Goal: Task Accomplishment & Management: Use online tool/utility

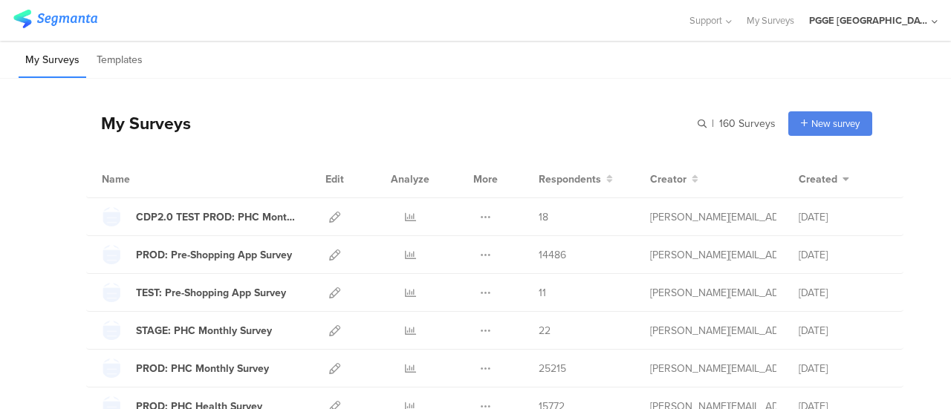
click at [0, 0] on input "text" at bounding box center [0, 0] width 0 height 0
paste input "ORAL SURVEY 1"
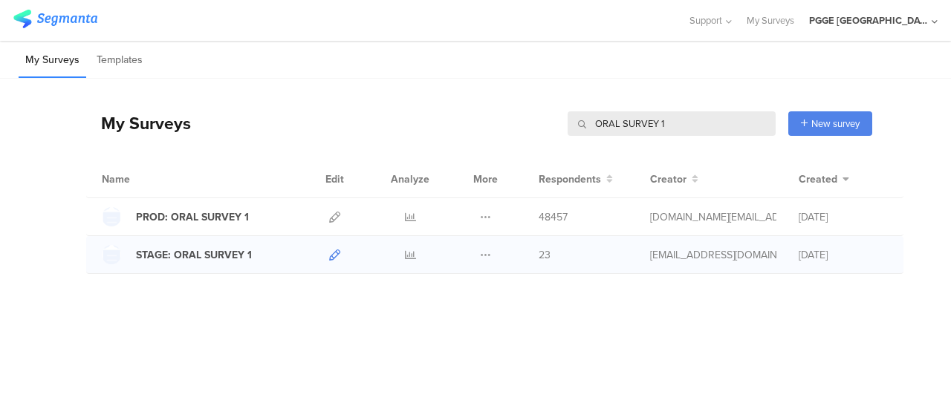
click at [337, 252] on icon at bounding box center [334, 255] width 11 height 11
click at [676, 118] on input "ORAL SURVEY 1" at bounding box center [671, 123] width 208 height 25
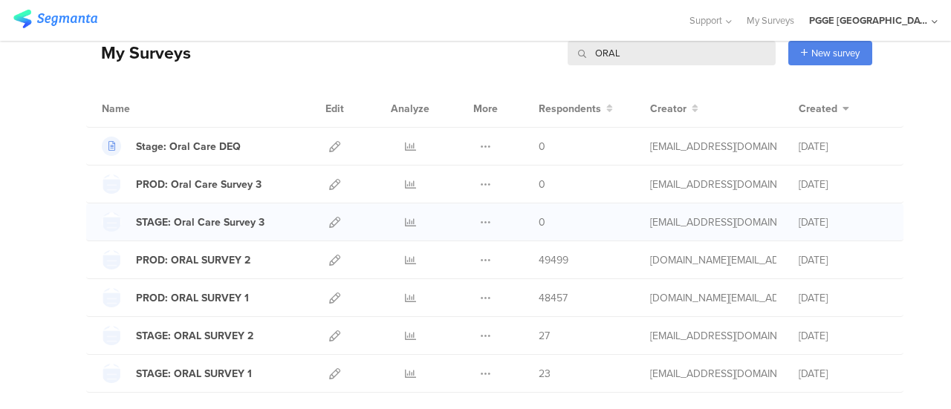
scroll to position [148, 0]
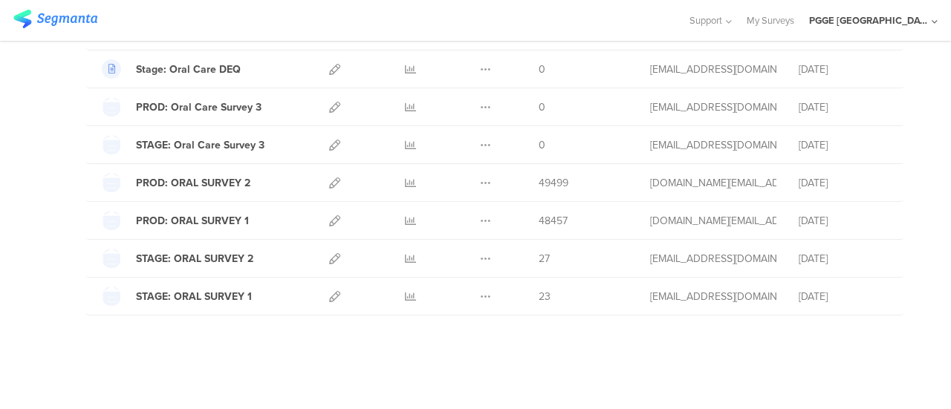
type input "ORAL"
click at [329, 296] on icon at bounding box center [334, 296] width 11 height 11
click at [329, 257] on icon at bounding box center [334, 258] width 11 height 11
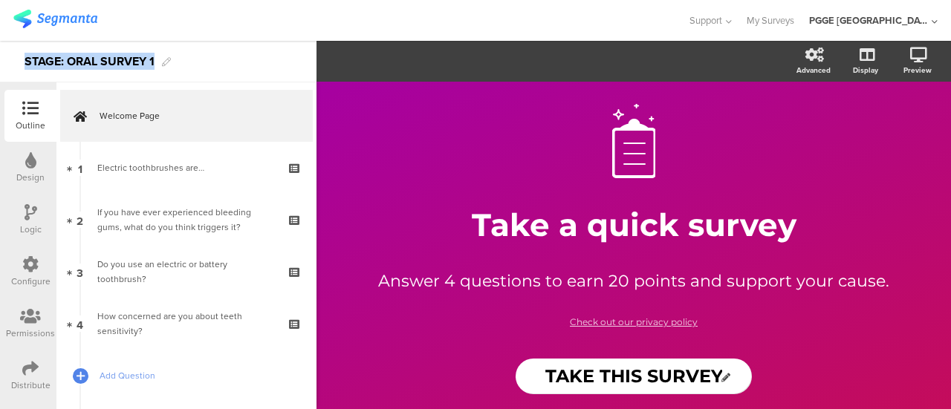
drag, startPoint x: 25, startPoint y: 62, endPoint x: 157, endPoint y: 62, distance: 132.9
click at [157, 62] on div "STAGE: ORAL SURVEY 1" at bounding box center [158, 62] width 316 height 42
copy div "STAGE: ORAL SURVEY 1"
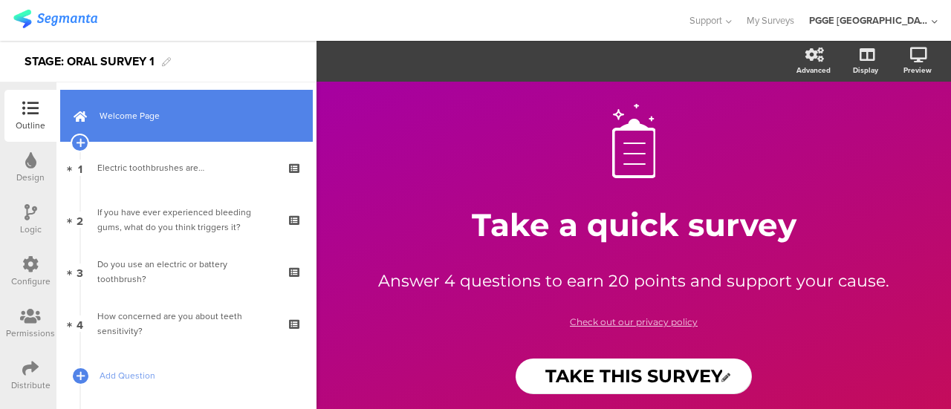
click at [215, 117] on span "Welcome Page" at bounding box center [195, 115] width 190 height 15
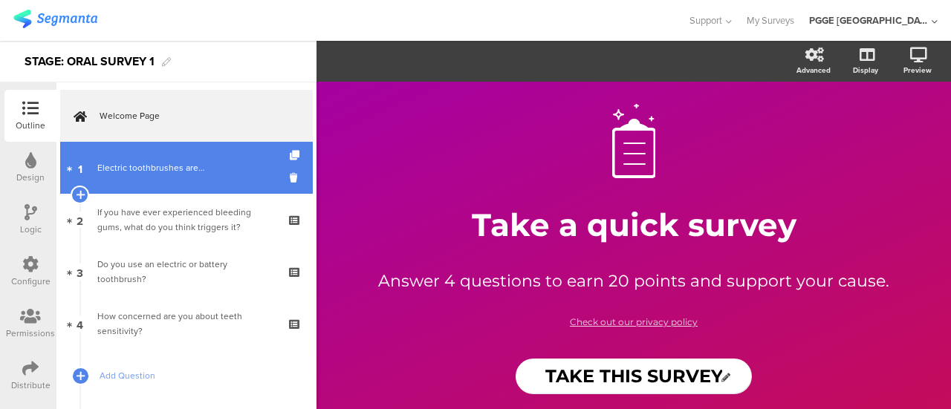
click at [230, 157] on link "1 Electric toothbrushes are…" at bounding box center [186, 168] width 252 height 52
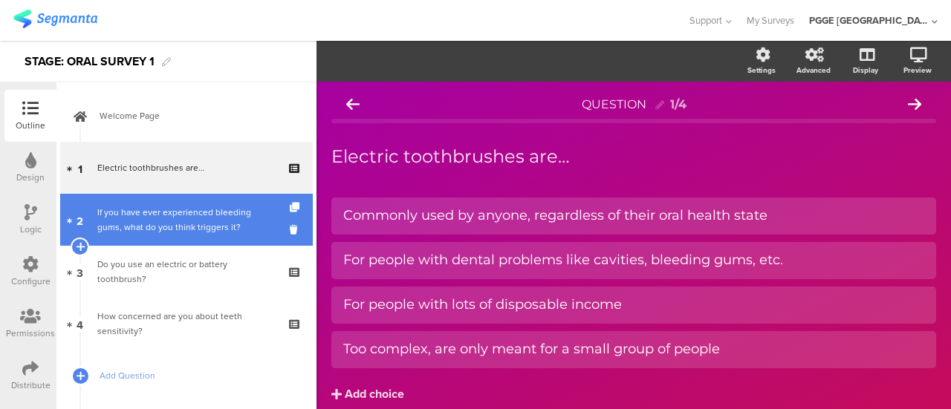
click at [238, 216] on div "If you have ever experienced bleeding gums, what do you think triggers it?" at bounding box center [185, 220] width 177 height 30
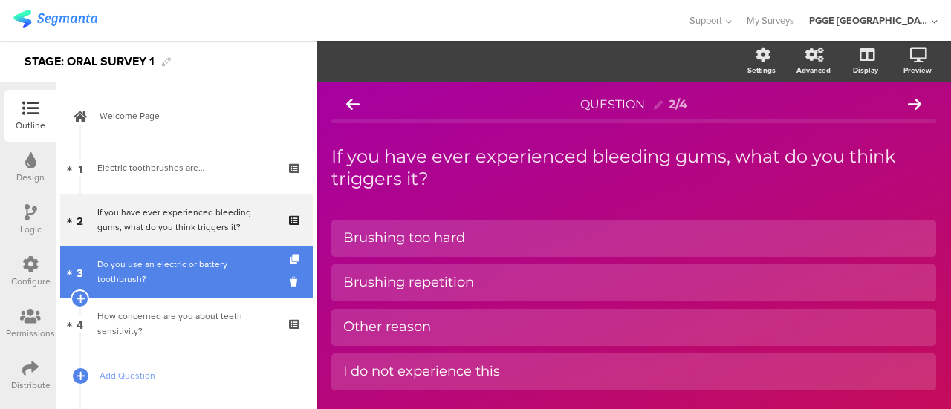
click at [237, 253] on link "3 Do you use an electric or battery toothbrush?" at bounding box center [186, 272] width 252 height 52
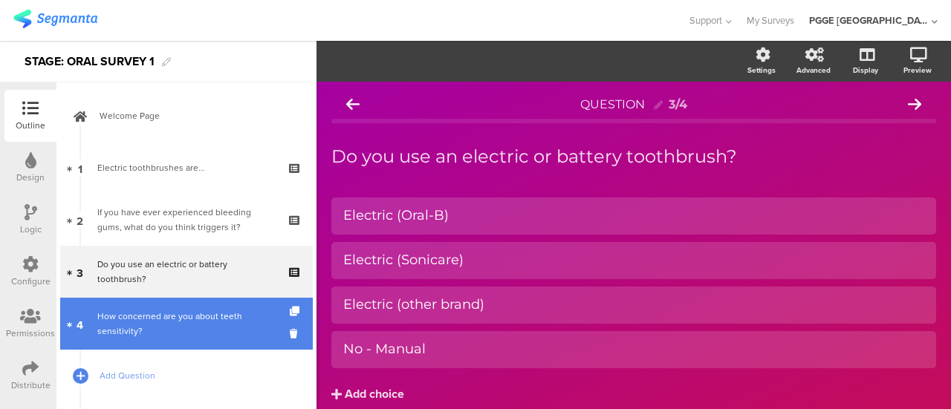
click at [236, 307] on link "4 How concerned are you about teeth sensitivity?" at bounding box center [186, 324] width 252 height 52
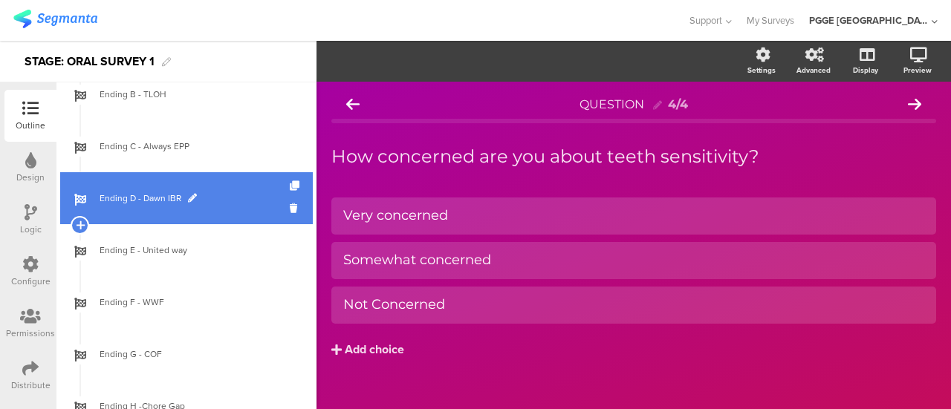
scroll to position [441, 0]
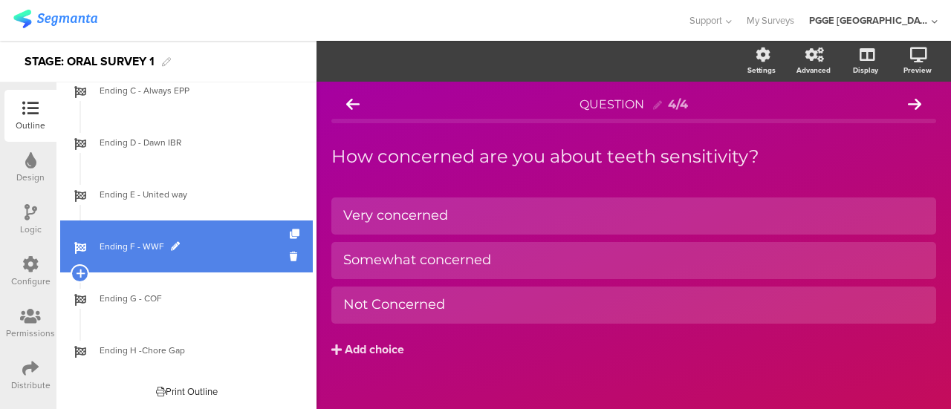
click at [206, 251] on span "Ending F - WWF" at bounding box center [195, 246] width 190 height 15
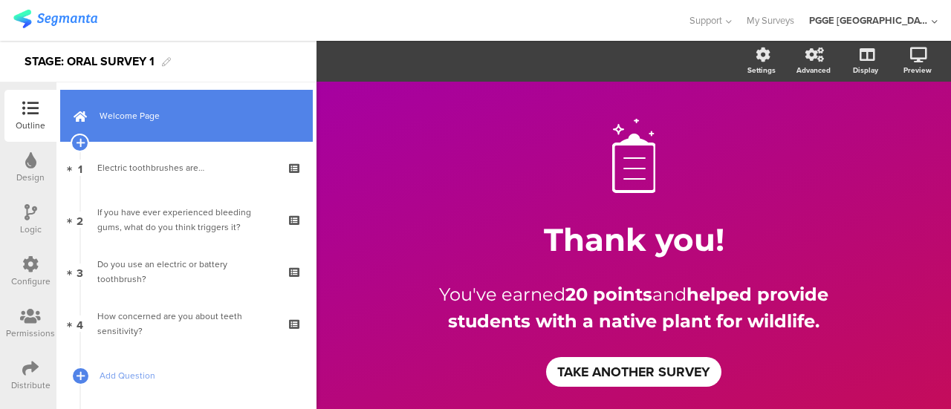
click at [223, 114] on span "Welcome Page" at bounding box center [195, 115] width 190 height 15
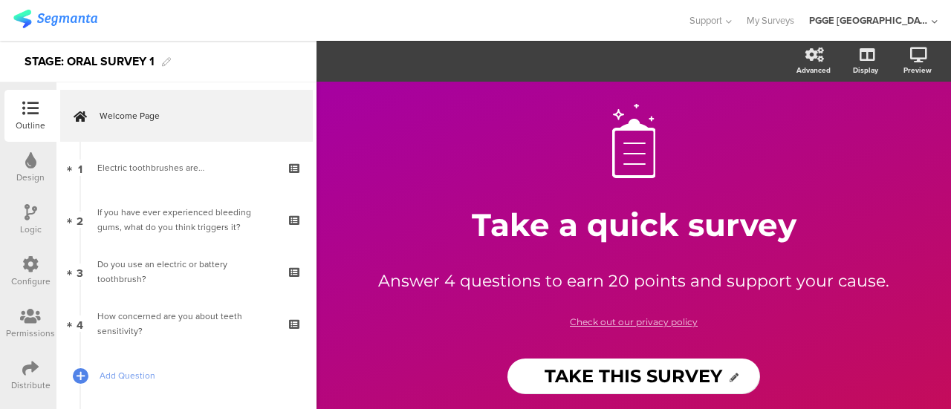
click at [32, 276] on div "Configure" at bounding box center [30, 281] width 39 height 13
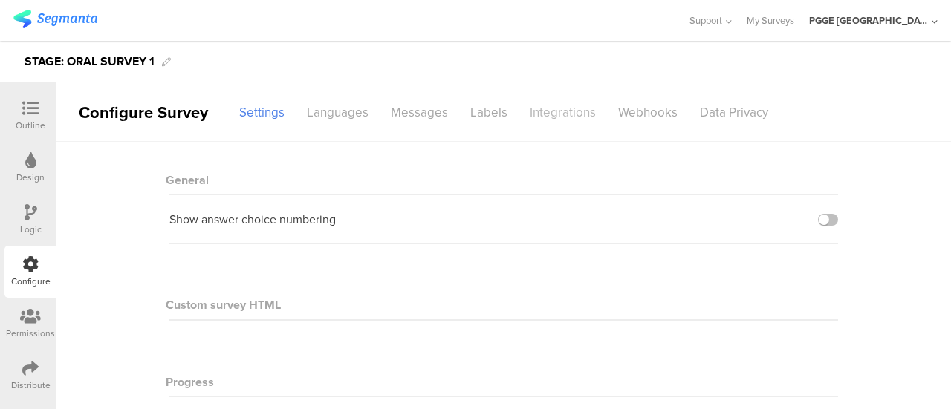
click at [540, 106] on div "Integrations" at bounding box center [562, 113] width 88 height 26
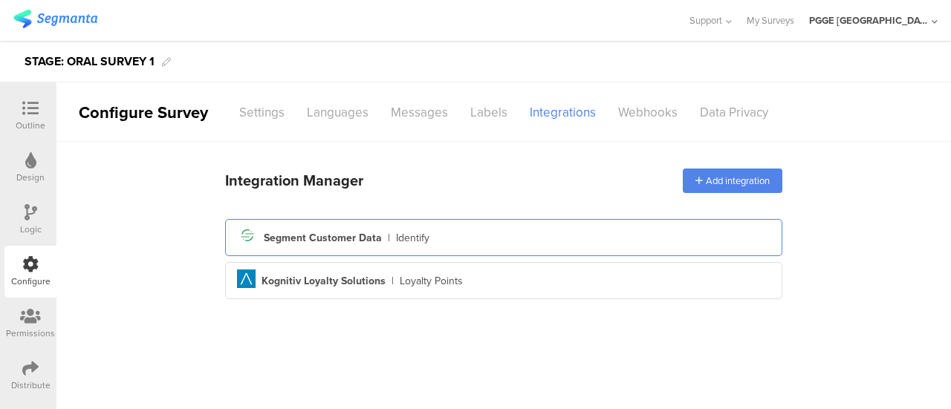
click at [494, 237] on div "Segment icon Created with Sketch. Segment Customer Data | Identify" at bounding box center [503, 237] width 533 height 25
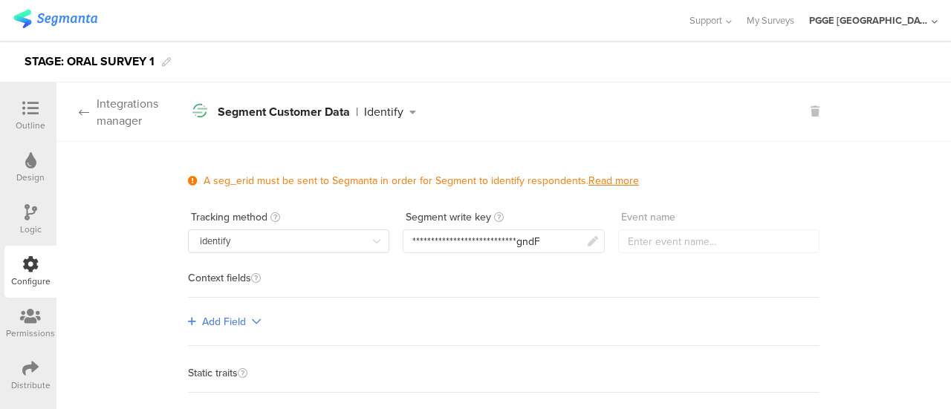
click at [85, 117] on icon at bounding box center [84, 112] width 10 height 12
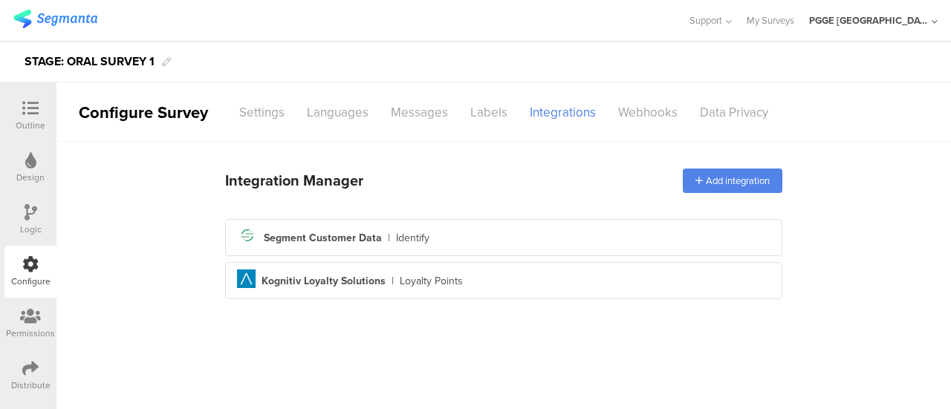
click at [39, 113] on div at bounding box center [31, 109] width 30 height 19
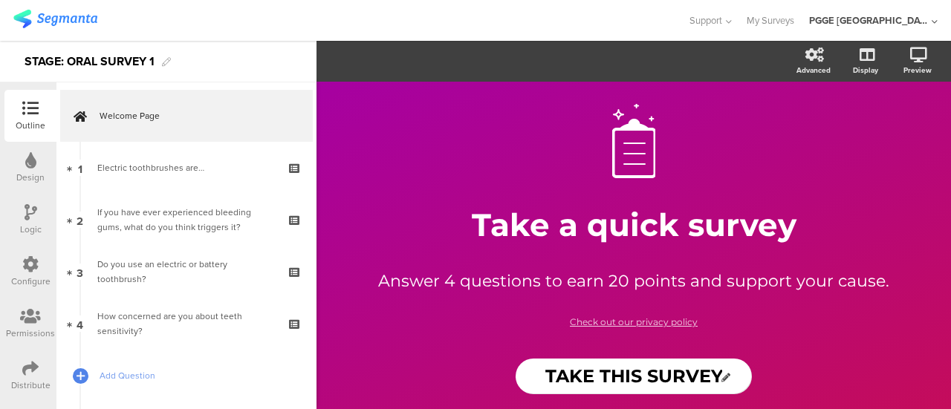
click at [55, 19] on img at bounding box center [55, 19] width 84 height 19
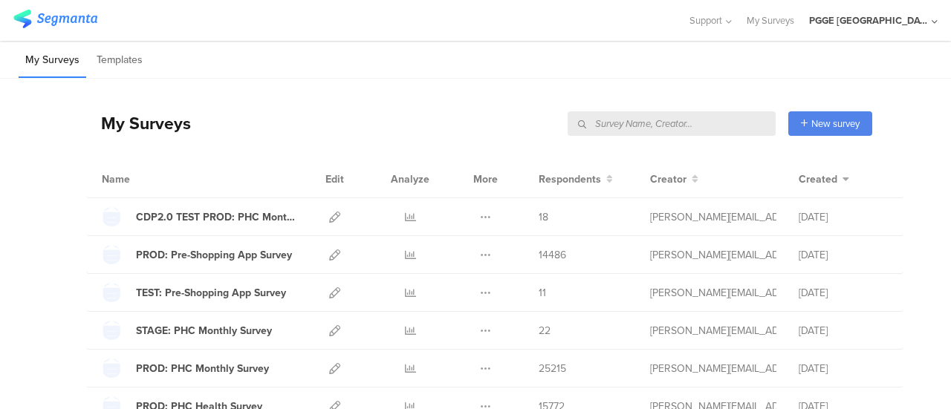
click at [709, 130] on input "text" at bounding box center [671, 123] width 208 height 25
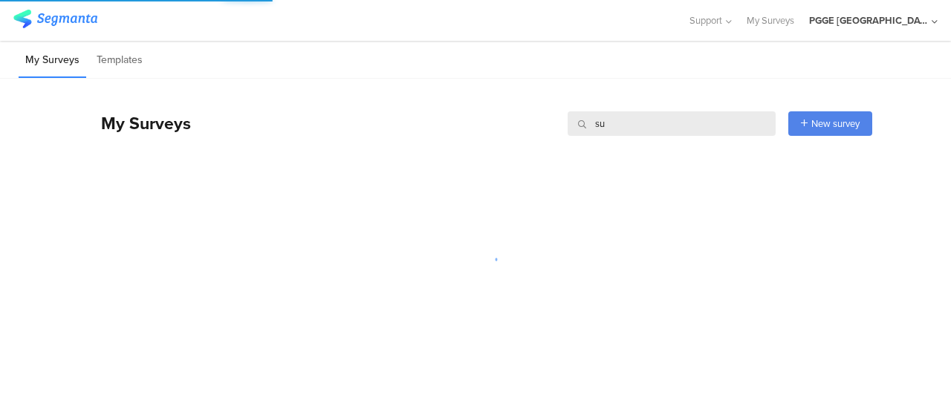
type input "s"
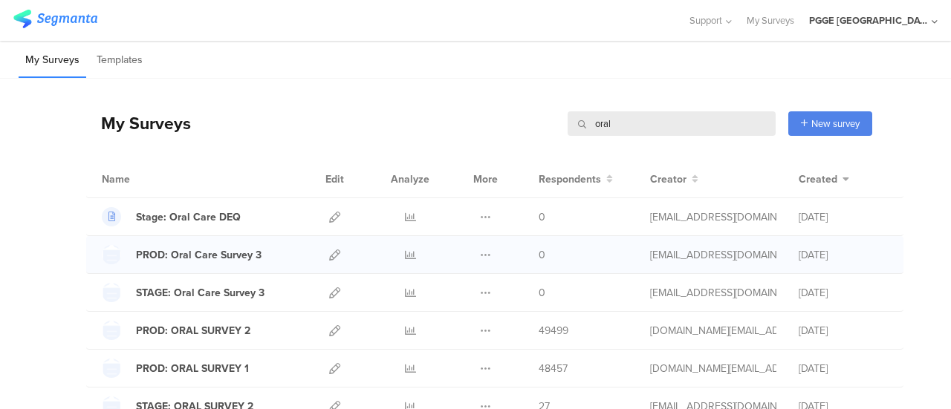
scroll to position [74, 0]
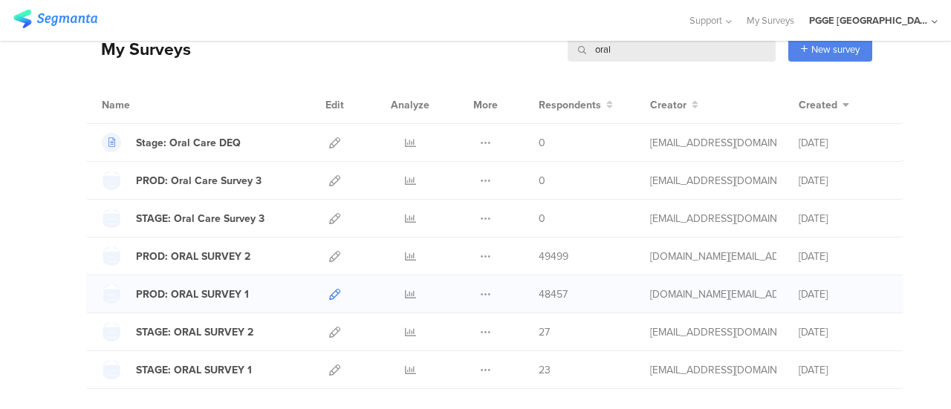
type input "oral"
click at [329, 293] on icon at bounding box center [334, 294] width 11 height 11
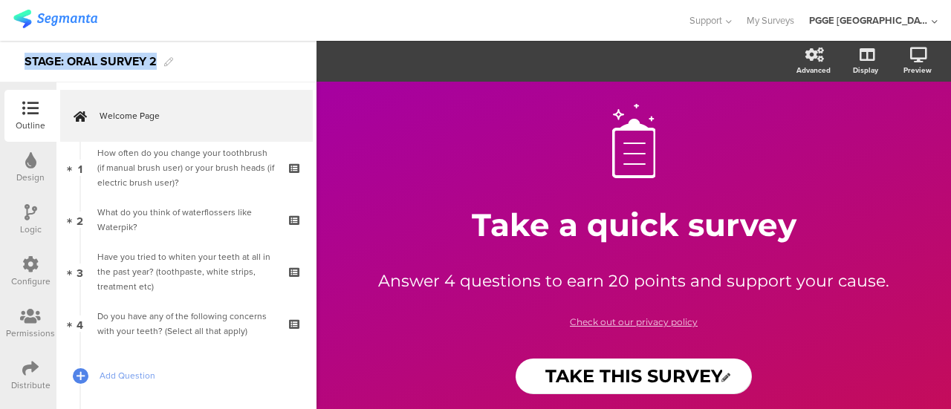
drag, startPoint x: 26, startPoint y: 62, endPoint x: 157, endPoint y: 62, distance: 130.7
click at [157, 62] on div "STAGE: ORAL SURVEY 2" at bounding box center [91, 62] width 132 height 24
copy div "STAGE: ORAL SURVEY 2"
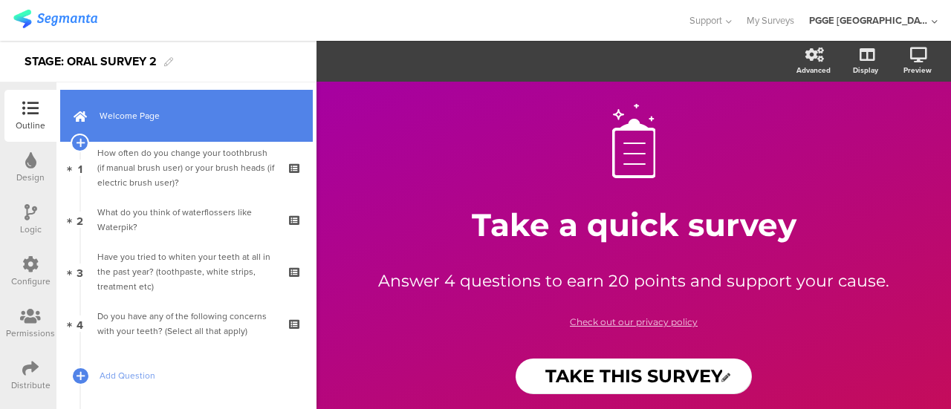
click at [214, 117] on span "Welcome Page" at bounding box center [195, 115] width 190 height 15
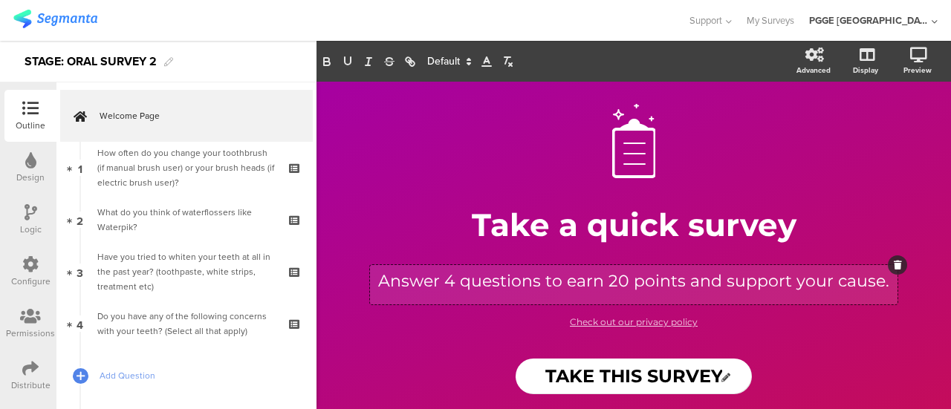
click at [449, 279] on div "Answer 4 questions to earn 20 points and support your cause. Answer 4 questions…" at bounding box center [633, 284] width 527 height 39
click at [613, 281] on p "Answer 8 questions to earn 20 points and support your cause." at bounding box center [634, 281] width 520 height 25
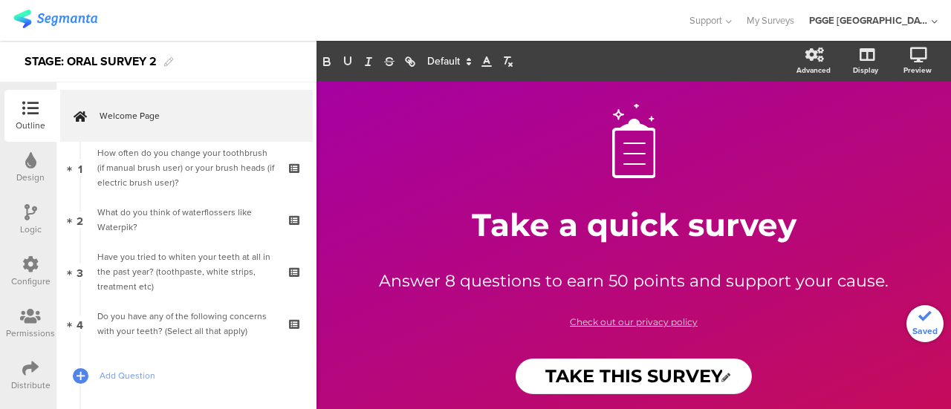
click at [480, 362] on div "TAKE THIS SURVEY TAKE THIS SURVEY" at bounding box center [633, 377] width 594 height 36
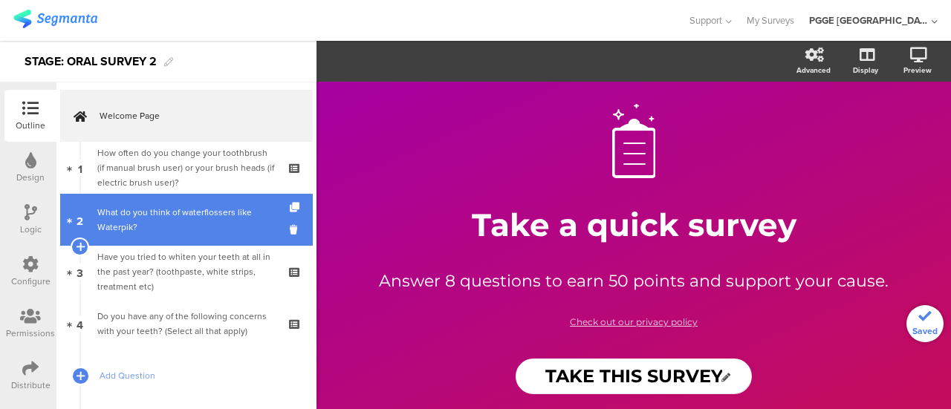
click at [157, 200] on link "2 What do you think of waterflossers like Waterpik?" at bounding box center [186, 220] width 252 height 52
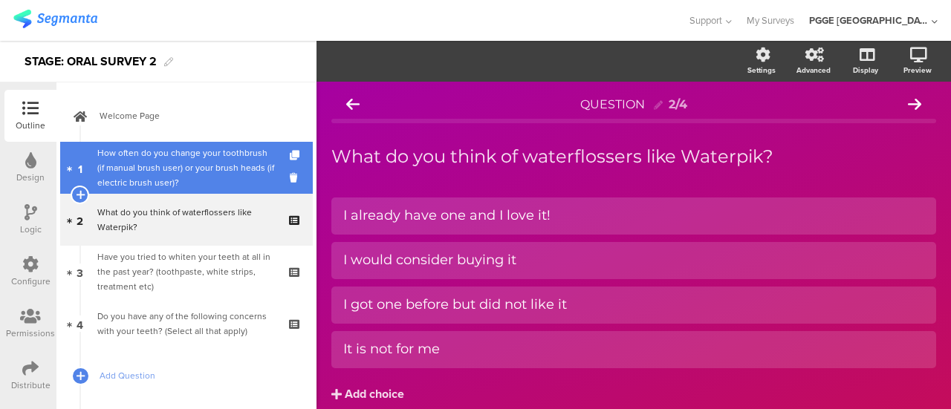
click at [170, 149] on div "How often do you change your toothbrush (if manual brush user) or your brush he…" at bounding box center [185, 168] width 177 height 45
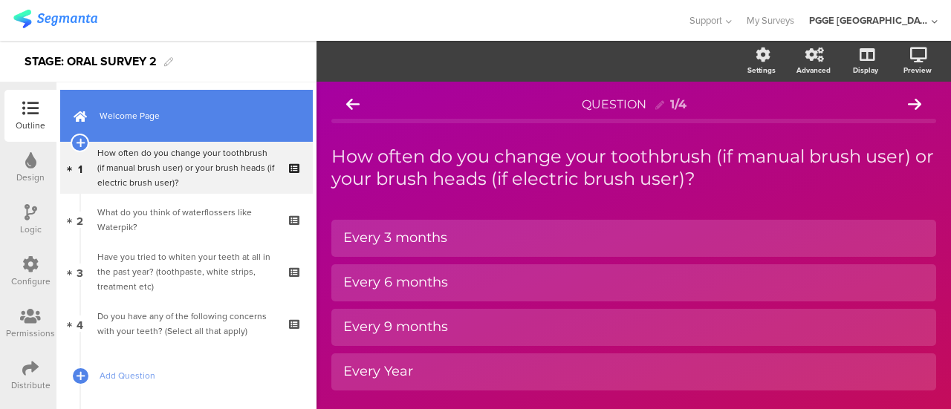
click at [244, 112] on span "Welcome Page" at bounding box center [195, 115] width 190 height 15
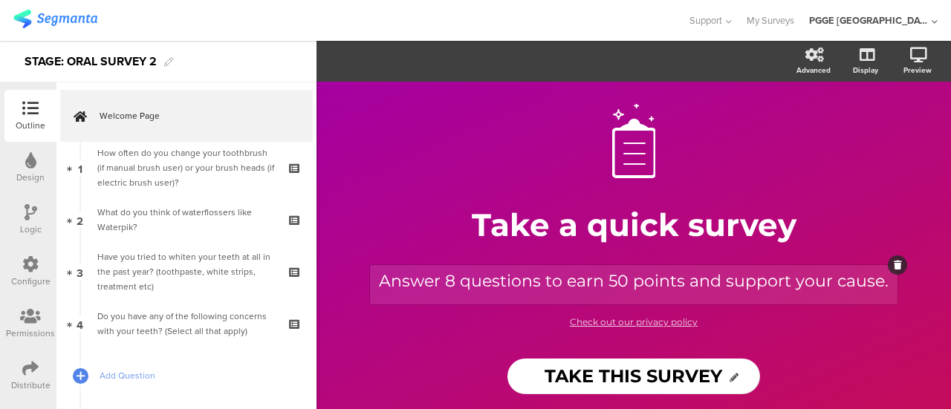
click at [611, 281] on div "Answer 8 questions to earn 50 points and support your cause. Answer 8 questions…" at bounding box center [633, 284] width 527 height 39
click at [452, 278] on p "Answer 8 questions to earn 20 points and support your cause." at bounding box center [634, 281] width 520 height 25
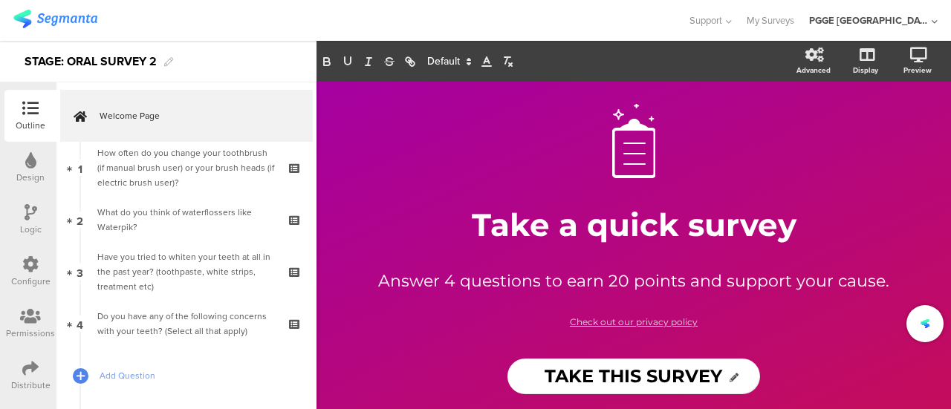
click at [470, 362] on div "TAKE THIS SURVEY TAKE THIS SURVEY" at bounding box center [633, 377] width 594 height 36
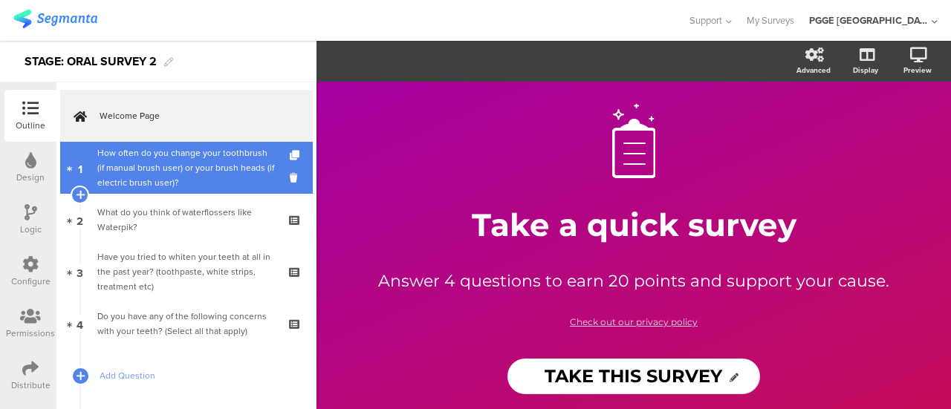
click at [156, 163] on div "How often do you change your toothbrush (if manual brush user) or your brush he…" at bounding box center [185, 168] width 177 height 45
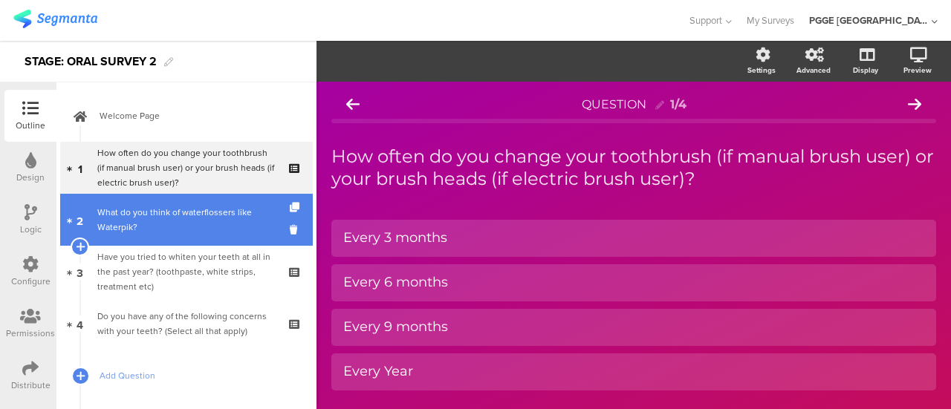
click at [161, 221] on div "What do you think of waterflossers like Waterpik?" at bounding box center [185, 220] width 177 height 30
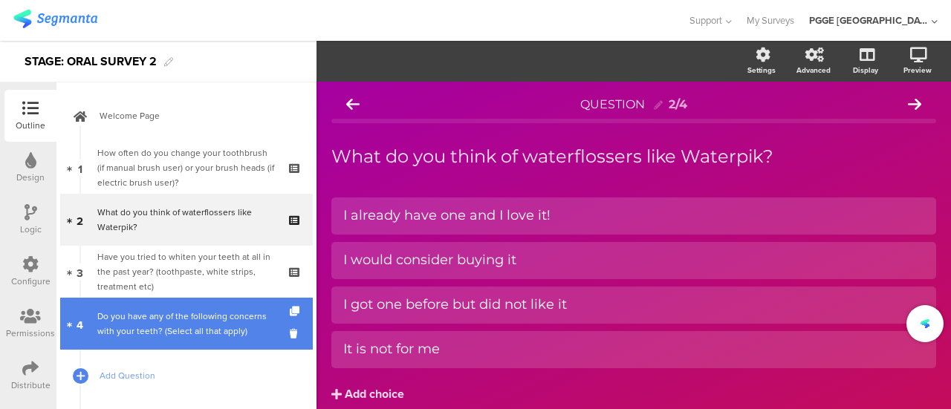
click at [157, 307] on link "4 Do you have any of the following concerns with your teeth? (Select all that a…" at bounding box center [186, 324] width 252 height 52
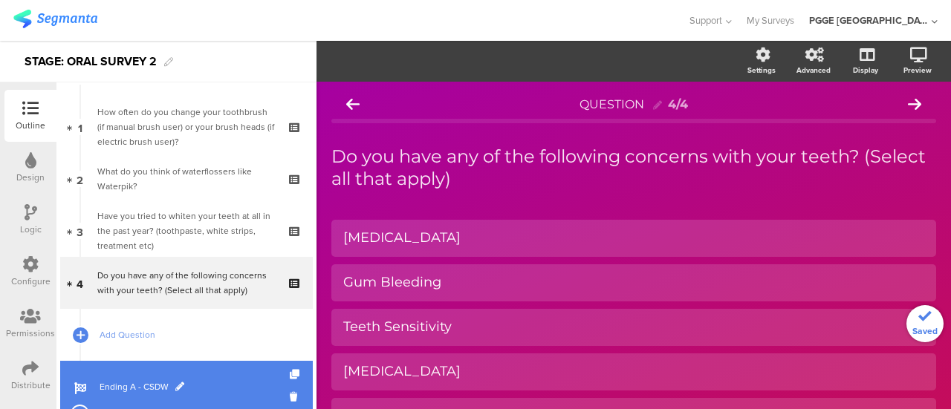
scroll to position [149, 0]
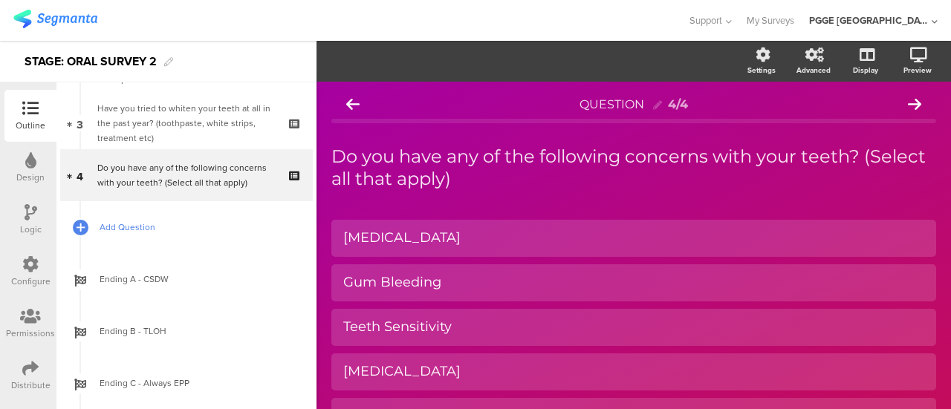
click at [126, 226] on span "Add Question" at bounding box center [195, 227] width 190 height 15
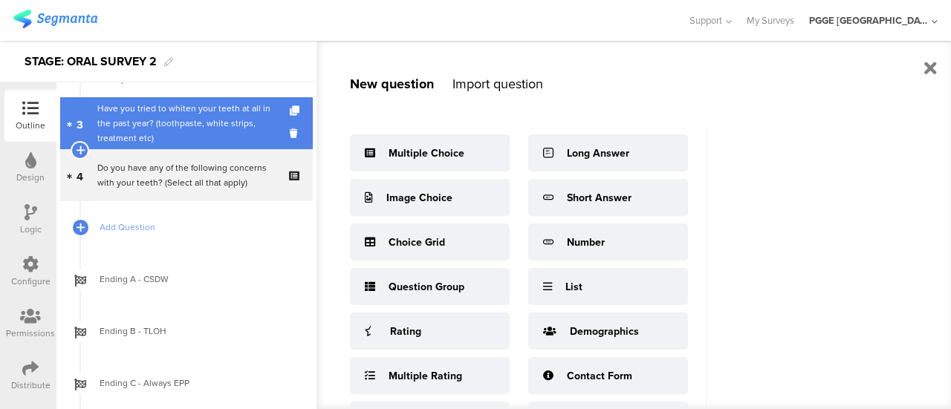
click at [126, 130] on div "Have you tried to whiten your teeth at all in the past year? (toothpaste, white…" at bounding box center [185, 123] width 177 height 45
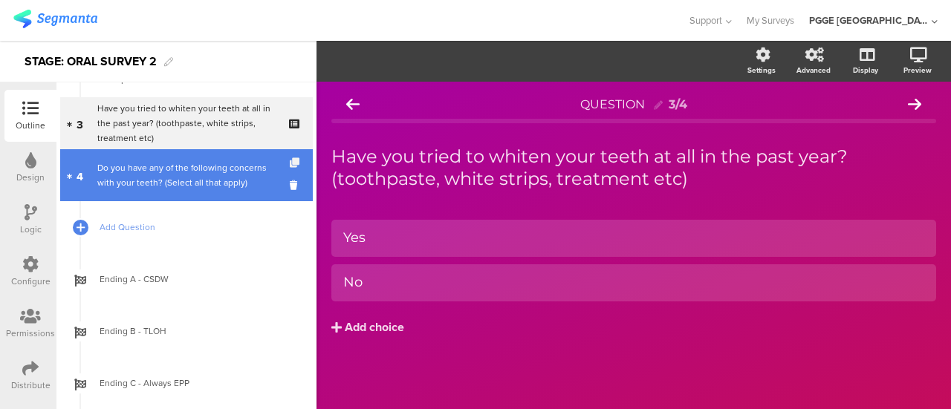
click at [290, 163] on icon at bounding box center [296, 163] width 13 height 10
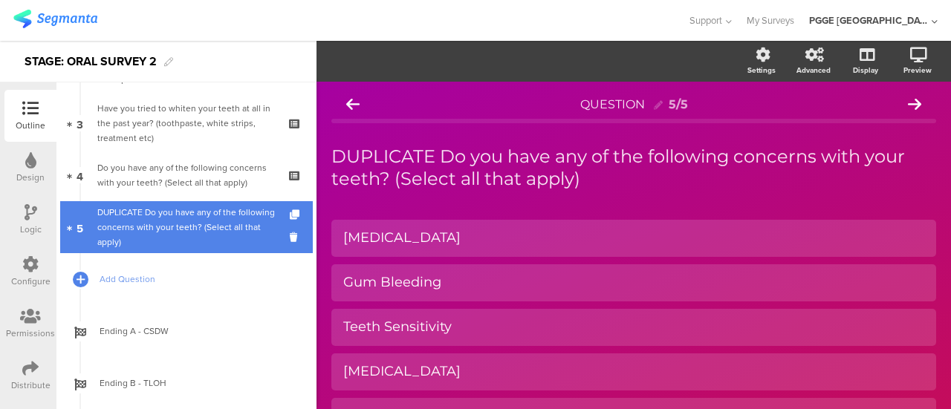
click at [290, 235] on icon at bounding box center [296, 237] width 13 height 14
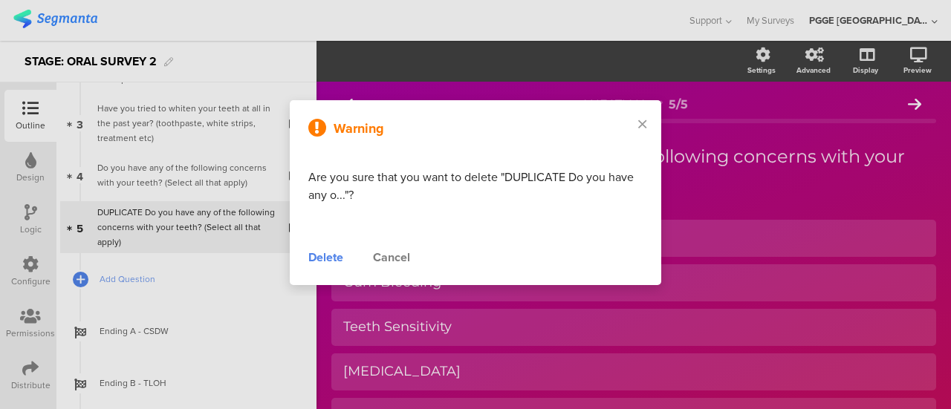
click at [325, 253] on div "Delete" at bounding box center [325, 258] width 35 height 18
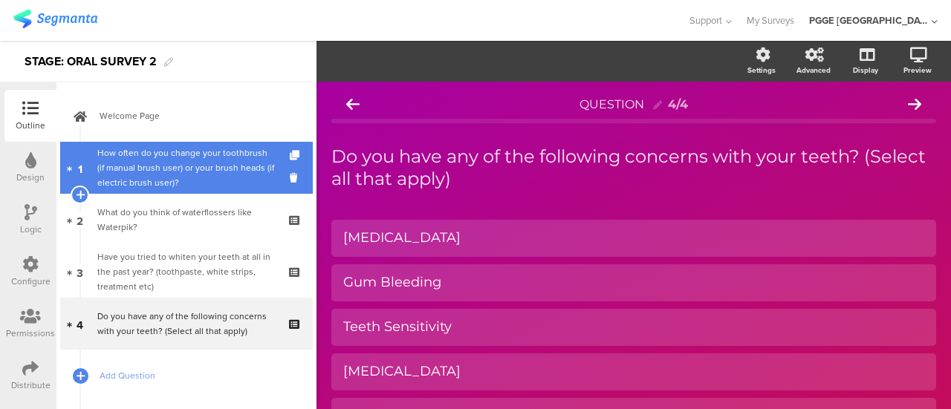
click at [177, 163] on div "How often do you change your toothbrush (if manual brush user) or your brush he…" at bounding box center [185, 168] width 177 height 45
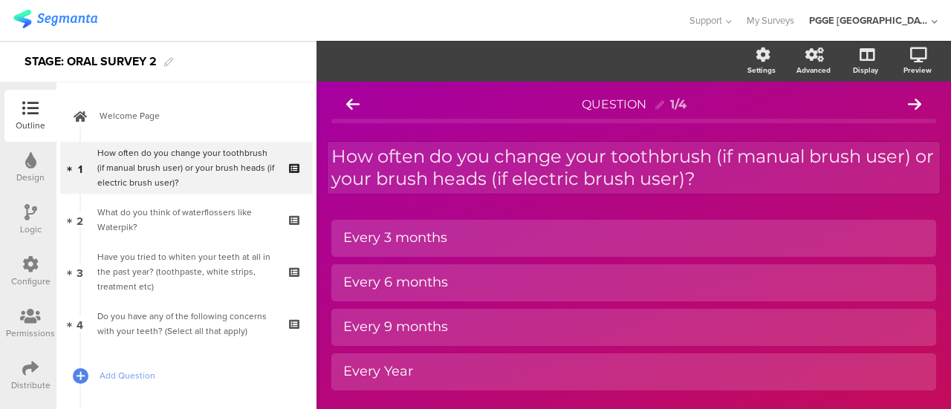
click at [738, 169] on div "How often do you change your toothbrush (if manual brush user) or your brush he…" at bounding box center [633, 168] width 612 height 52
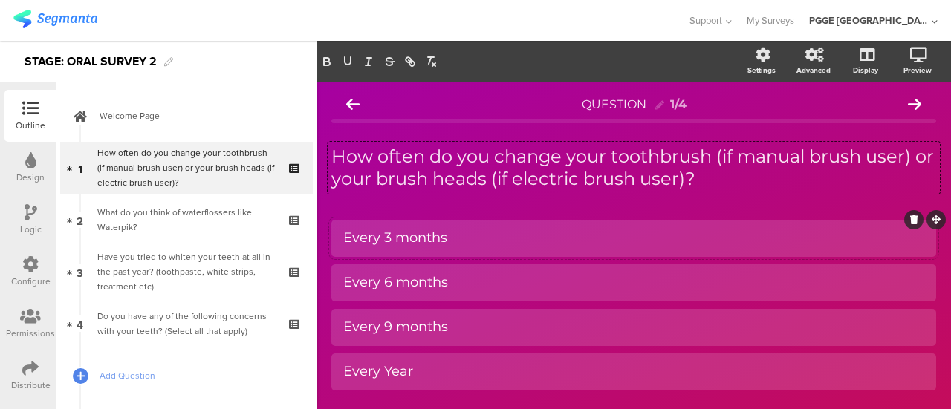
click at [501, 235] on div "Every 3 months" at bounding box center [633, 237] width 581 height 17
copy div "Every 3 months"
click at [457, 286] on div "Every 6 months" at bounding box center [633, 282] width 581 height 17
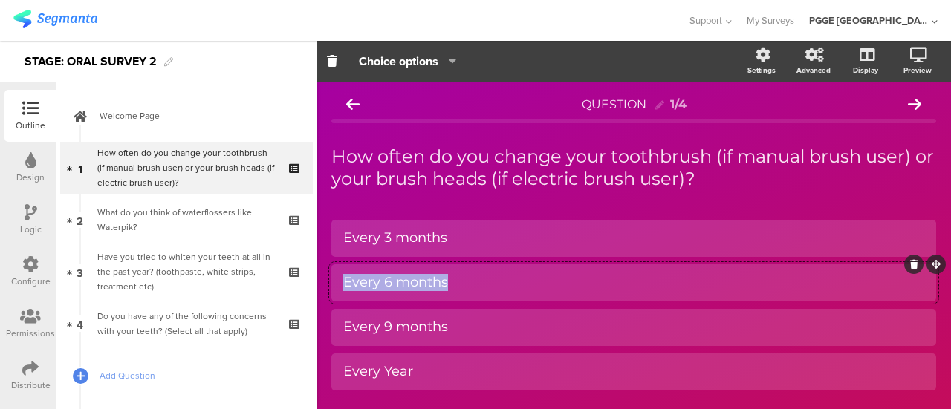
copy div "Every 6 months"
click at [466, 327] on div "Every 9 months" at bounding box center [633, 327] width 581 height 17
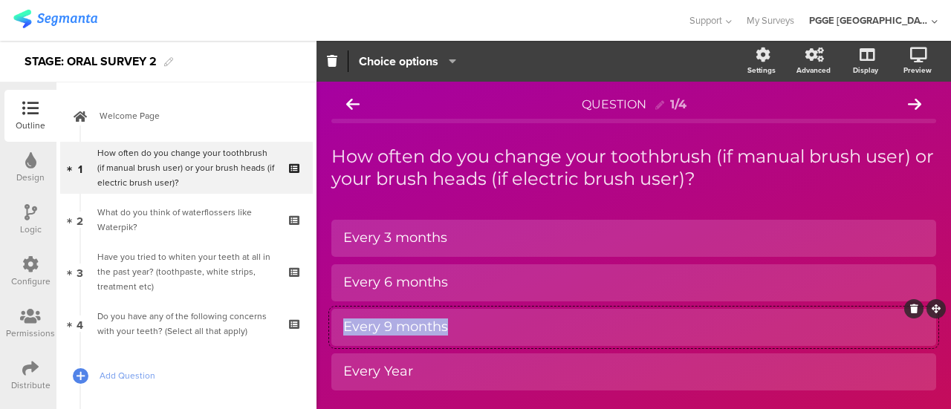
copy div "Every 9 months"
click at [423, 378] on div "Every Year" at bounding box center [633, 371] width 581 height 17
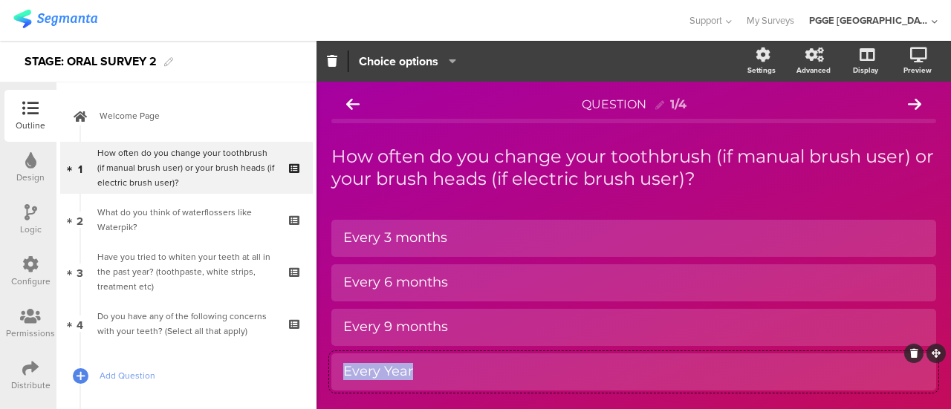
copy div "Every Year"
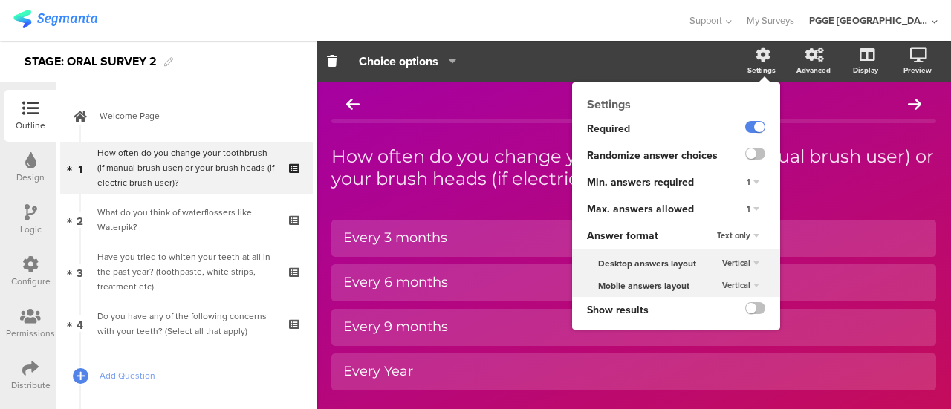
click at [752, 65] on div "Settings" at bounding box center [761, 70] width 28 height 11
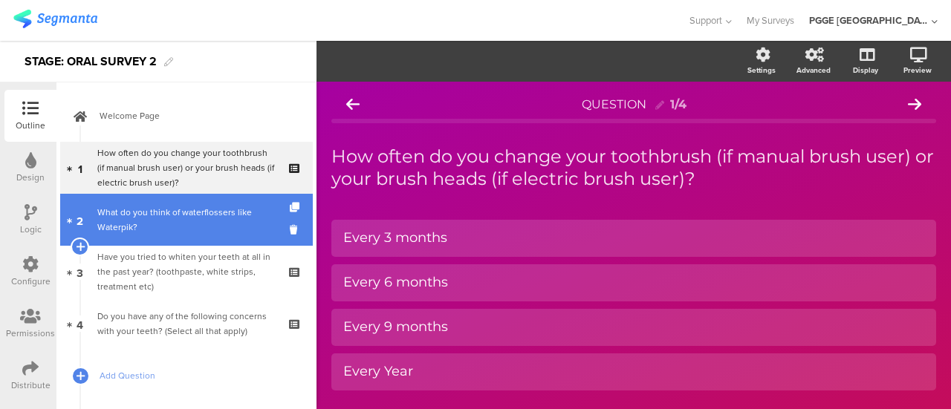
click at [172, 208] on div "What do you think of waterflossers like Waterpik?" at bounding box center [185, 220] width 177 height 30
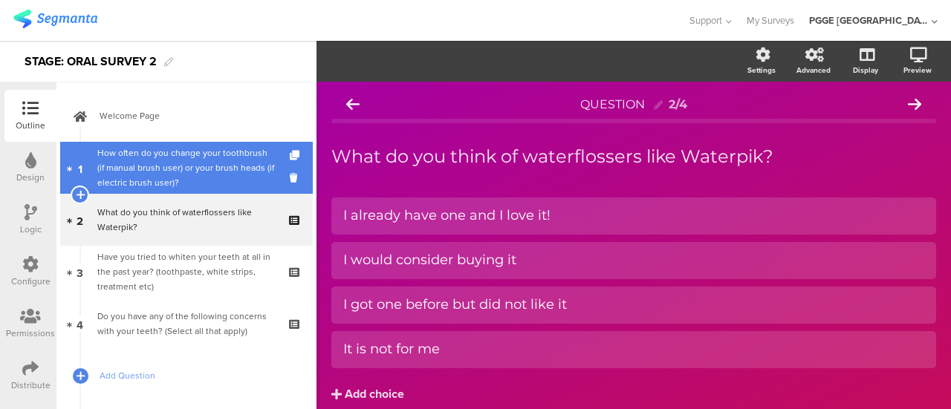
click at [218, 143] on link "1 How often do you change your toothbrush (if manual brush user) or your brush …" at bounding box center [186, 168] width 252 height 52
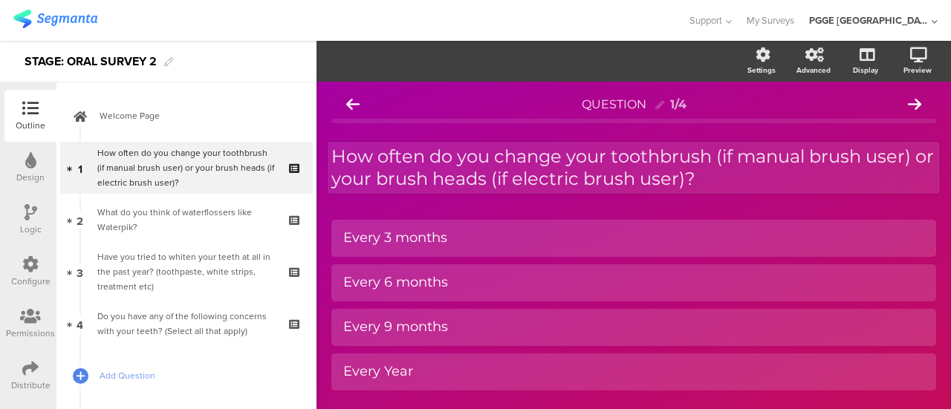
click at [716, 167] on div "How often do you change your toothbrush (if manual brush user) or your brush he…" at bounding box center [633, 168] width 612 height 52
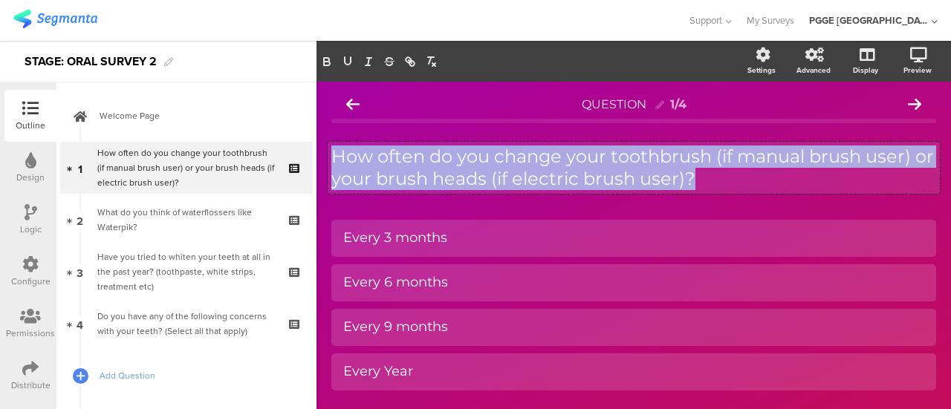
click at [730, 166] on p "How often do you change your toothbrush (if manual brush user) or your brush he…" at bounding box center [633, 168] width 604 height 45
copy p "How often do you change your toothbrush (if manual brush user) or your brush he…"
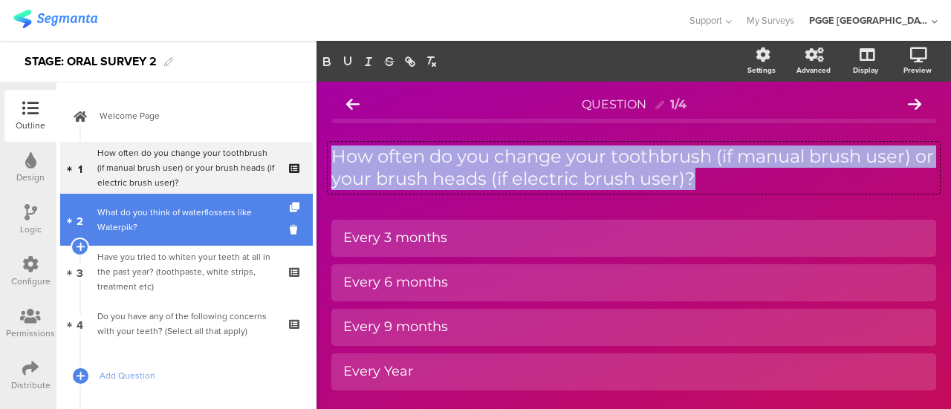
click at [157, 228] on div "What do you think of waterflossers like Waterpik?" at bounding box center [185, 220] width 177 height 30
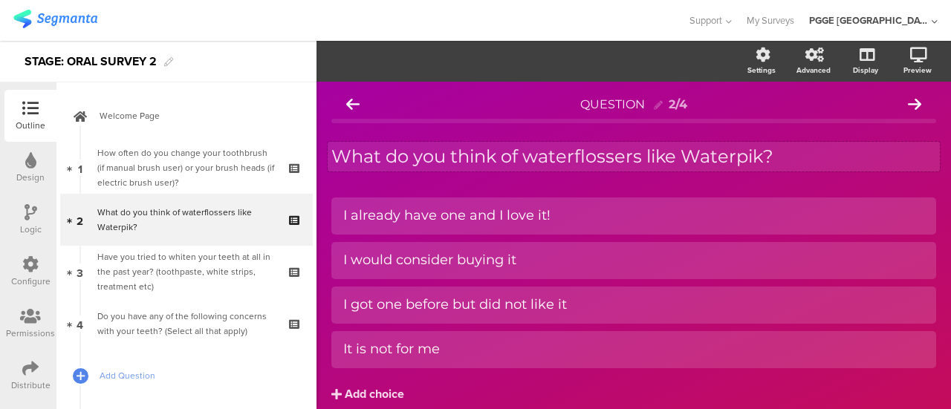
click at [594, 157] on div "What do you think of waterflossers like Waterpik? What do you think of waterflo…" at bounding box center [633, 157] width 612 height 30
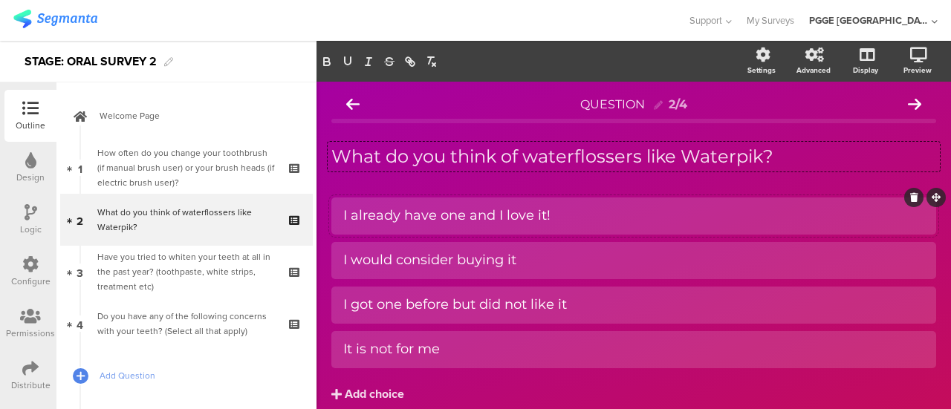
click at [564, 209] on div "I already have one and I love it!" at bounding box center [633, 215] width 581 height 17
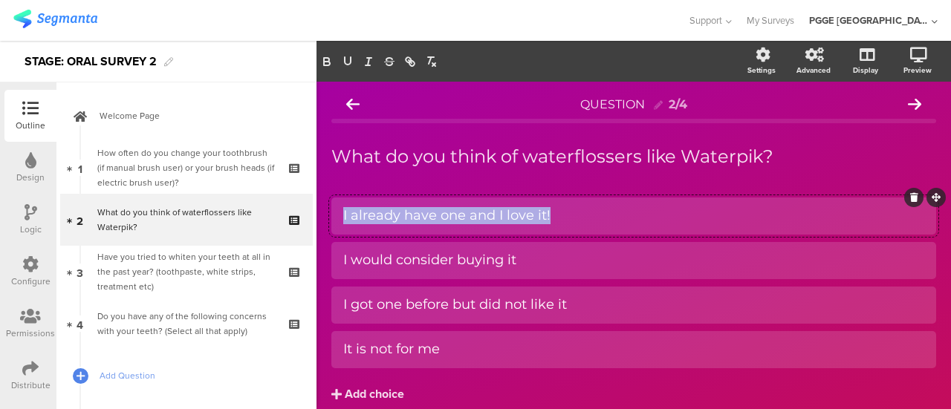
copy div "I already have one and I love it!"
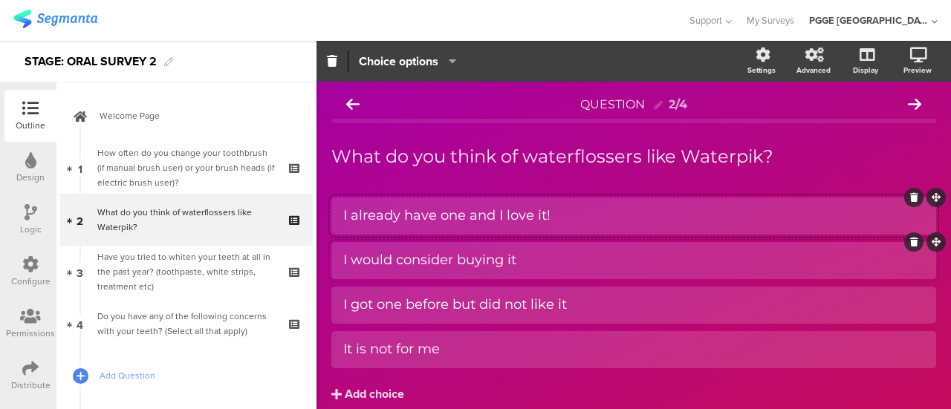
click at [547, 273] on div "I would consider buying it" at bounding box center [633, 260] width 581 height 25
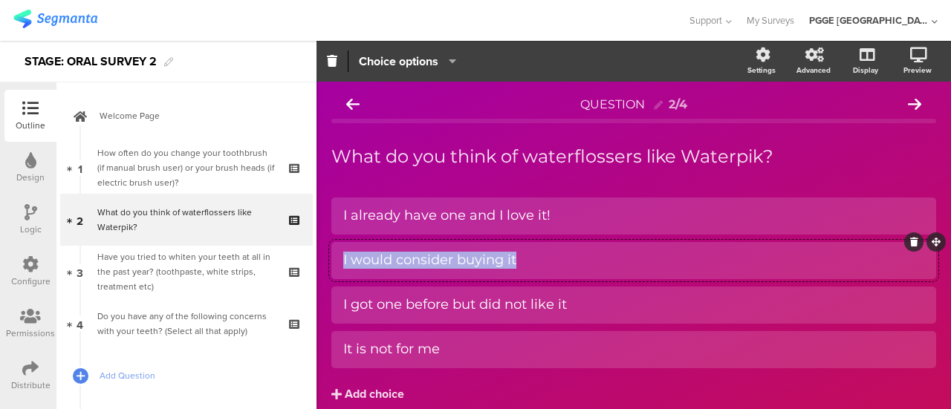
copy div "I would consider buying it"
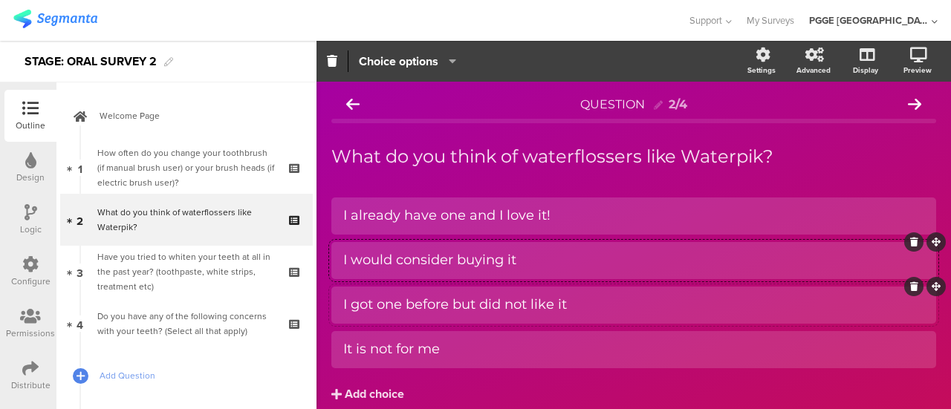
click at [594, 301] on div "I got one before but did not like it" at bounding box center [633, 304] width 581 height 17
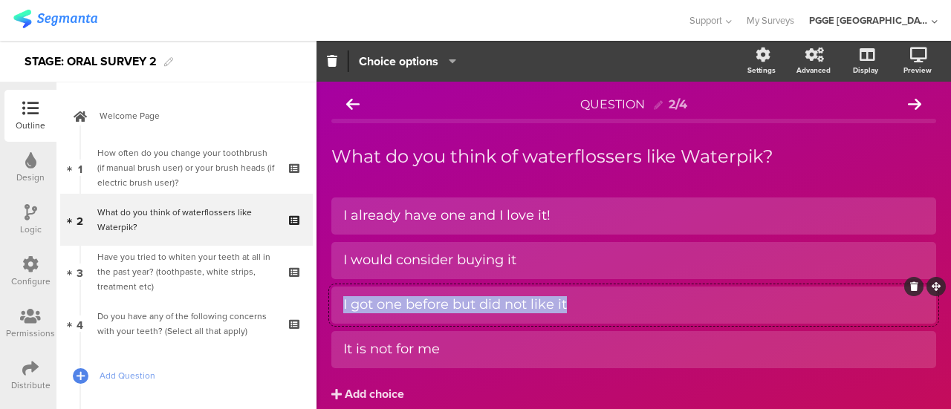
copy div "I got one before but did not like it"
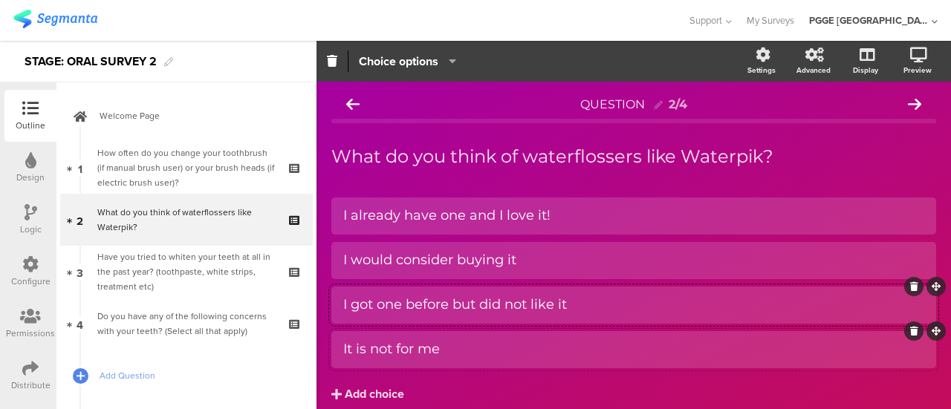
click at [469, 342] on div "It is not for me" at bounding box center [633, 349] width 581 height 17
copy div "It is not for me"
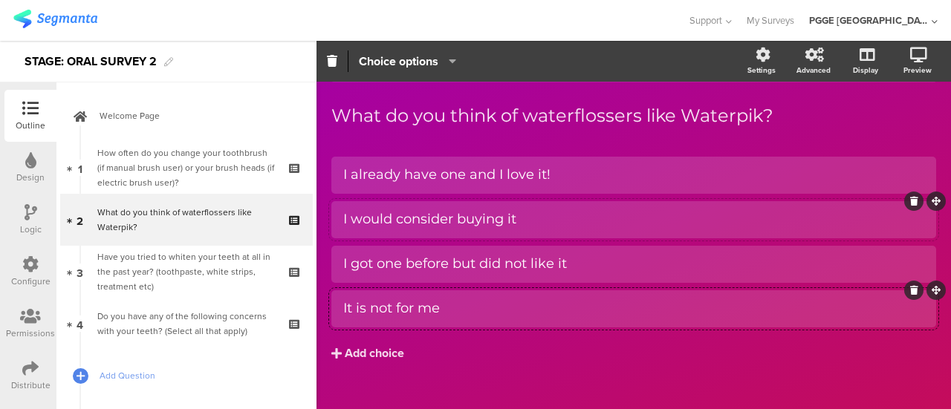
scroll to position [62, 0]
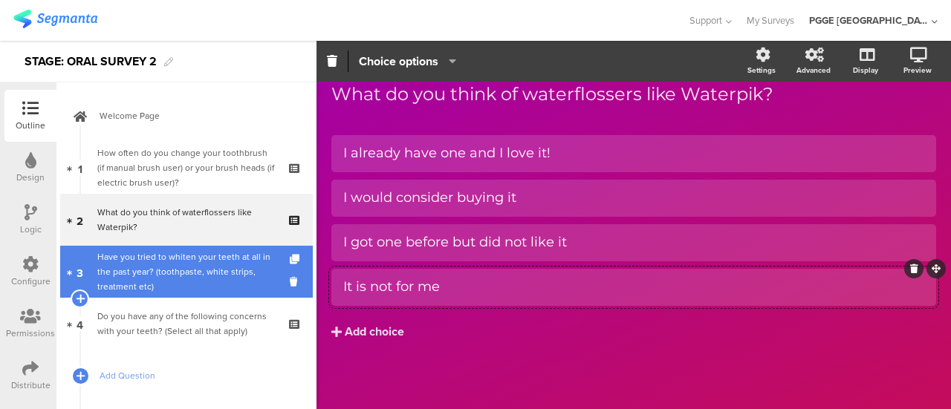
click at [140, 264] on div "Have you tried to whiten your teeth at all in the past year? (toothpaste, white…" at bounding box center [185, 272] width 177 height 45
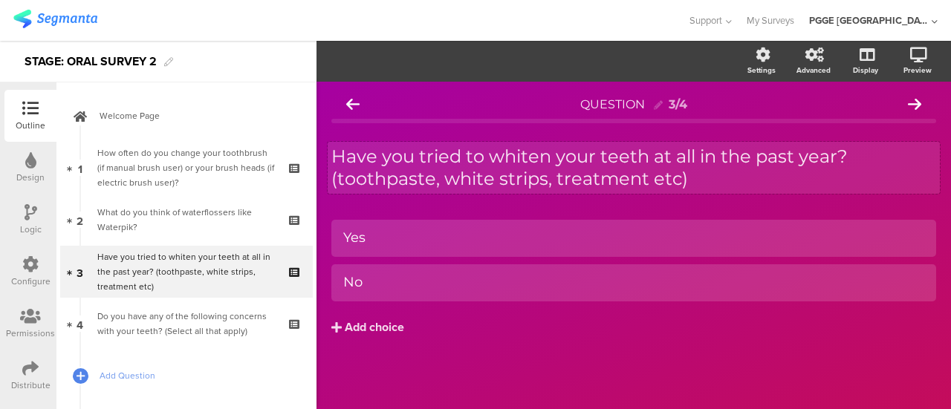
click at [706, 167] on div "Have you tried to whiten your teeth at all in the past year? (toothpaste, white…" at bounding box center [633, 168] width 612 height 52
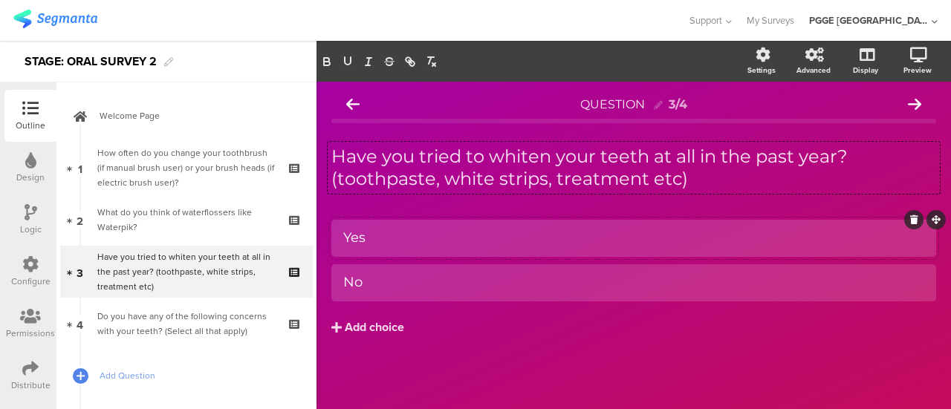
click at [419, 224] on div at bounding box center [633, 238] width 604 height 37
click at [391, 239] on div "Yes" at bounding box center [633, 237] width 581 height 17
click at [365, 282] on div "No" at bounding box center [633, 282] width 581 height 17
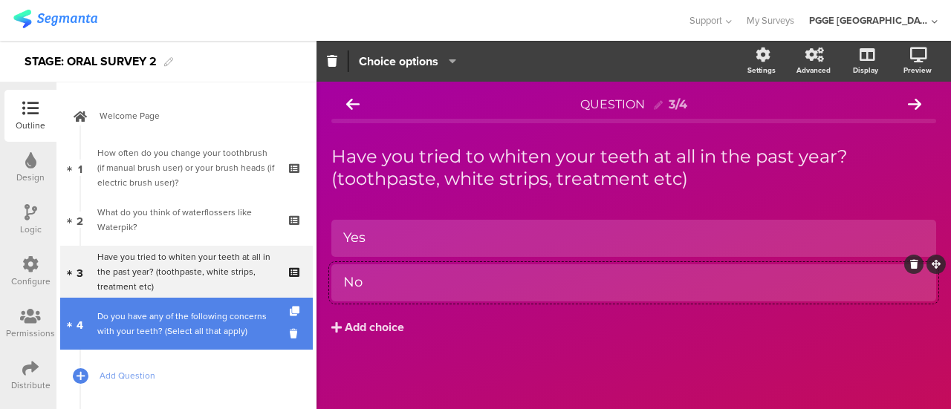
click at [151, 322] on div "Do you have any of the following concerns with your teeth? (Select all that app…" at bounding box center [185, 324] width 177 height 30
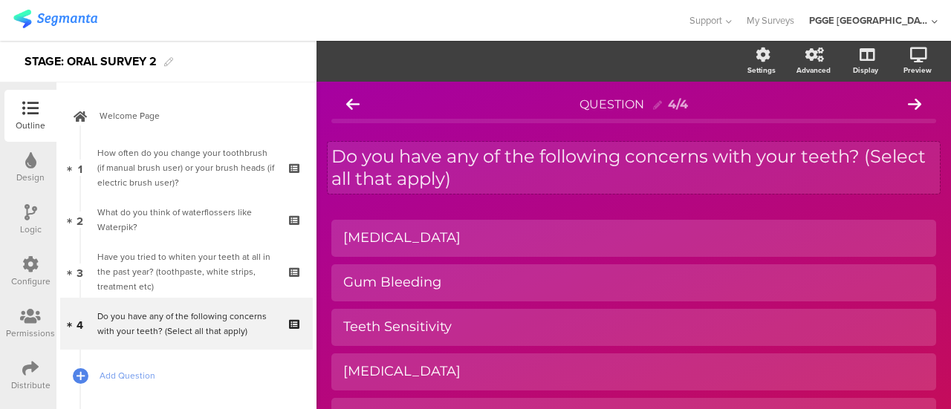
click at [484, 170] on div "Do you have any of the following concerns with your teeth? (Select all that app…" at bounding box center [633, 168] width 612 height 52
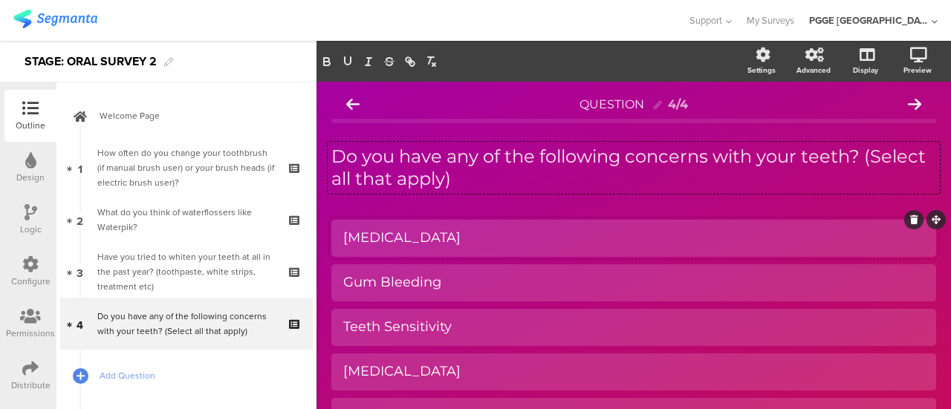
click at [448, 224] on div at bounding box center [633, 238] width 604 height 37
click at [431, 241] on div "Gingivitis" at bounding box center [633, 237] width 581 height 17
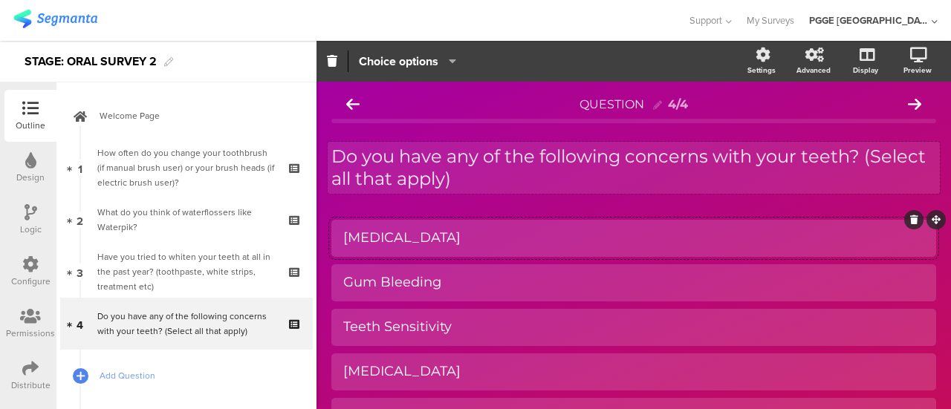
click at [489, 168] on div "Do you have any of the following concerns with your teeth? (Select all that app…" at bounding box center [633, 168] width 612 height 52
click at [466, 172] on p "Do you have any of the following concerns with your teeth? (Select all that app…" at bounding box center [633, 168] width 604 height 45
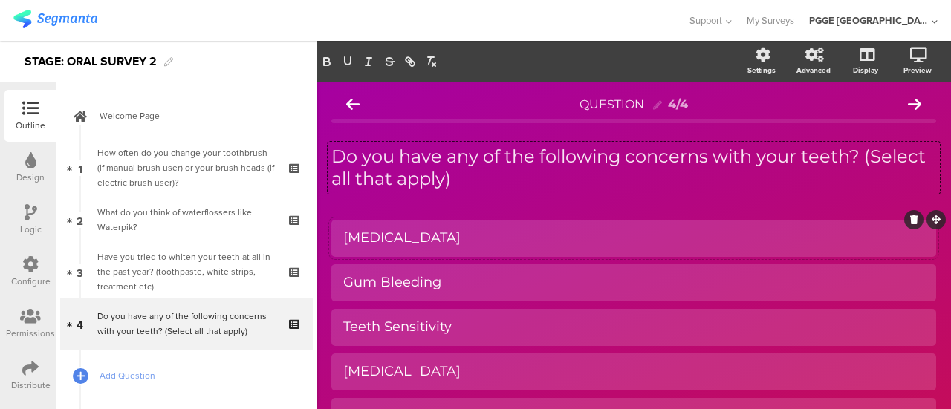
click at [422, 236] on div "Gingivitis" at bounding box center [633, 237] width 581 height 17
click at [466, 277] on div "Gum Bleeding" at bounding box center [633, 282] width 581 height 17
click at [463, 326] on div "Teeth Sensitivity" at bounding box center [633, 327] width 581 height 17
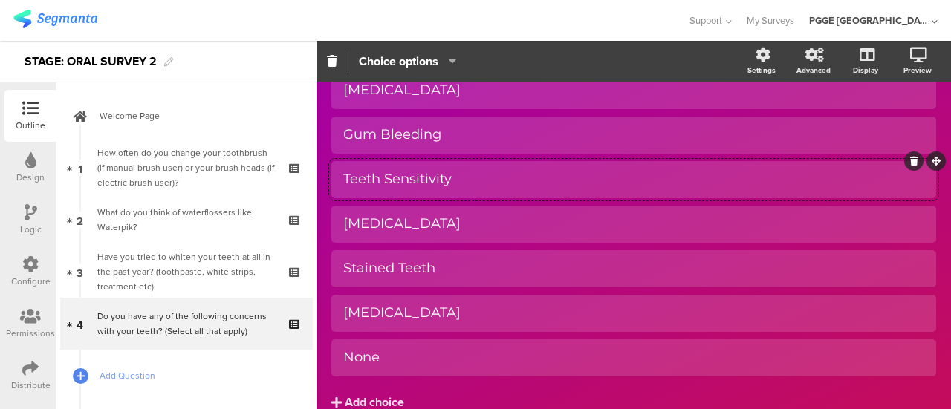
scroll to position [149, 0]
click at [441, 206] on div at bounding box center [633, 223] width 604 height 37
click at [439, 215] on div "Toothache" at bounding box center [633, 223] width 581 height 17
click at [468, 265] on div "Stained Teeth" at bounding box center [633, 267] width 581 height 17
click at [425, 315] on div "Cavities" at bounding box center [633, 312] width 581 height 17
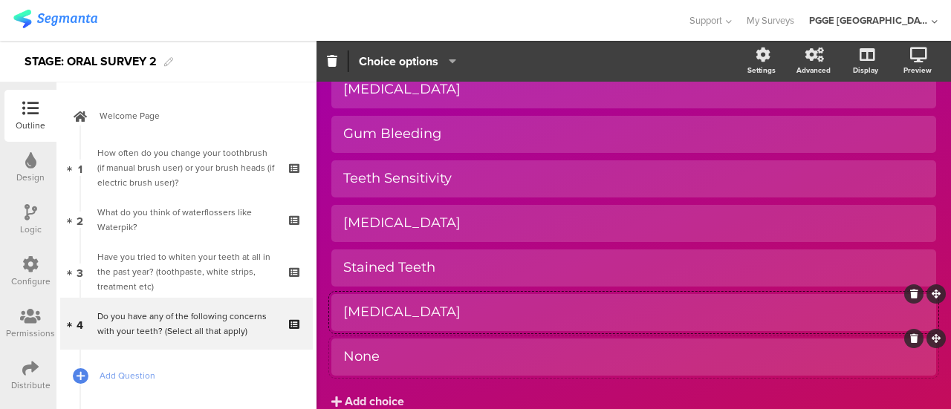
click at [404, 354] on div "None" at bounding box center [633, 356] width 581 height 17
click at [39, 271] on div "Configure" at bounding box center [30, 272] width 52 height 52
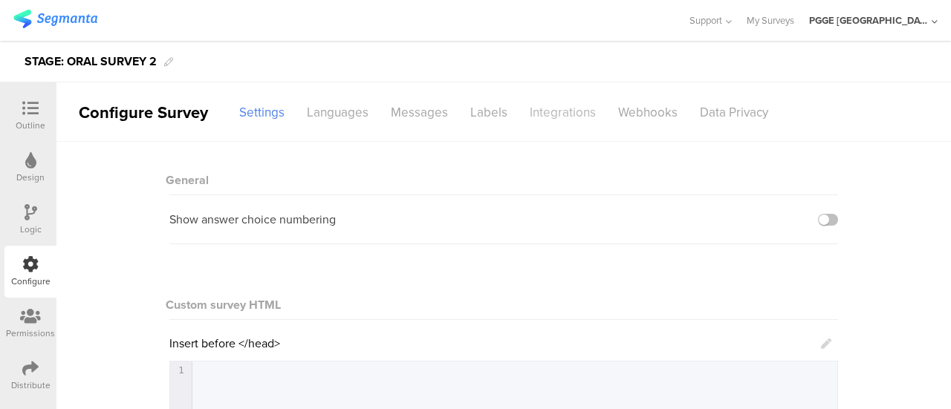
click at [555, 104] on div "Integrations" at bounding box center [562, 113] width 88 height 26
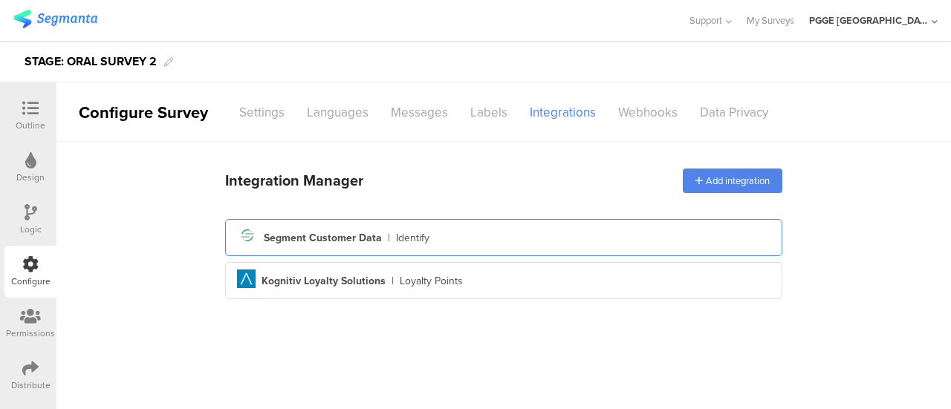
click at [495, 234] on div "Segment icon Created with Sketch. Segment Customer Data | Identify" at bounding box center [503, 237] width 533 height 25
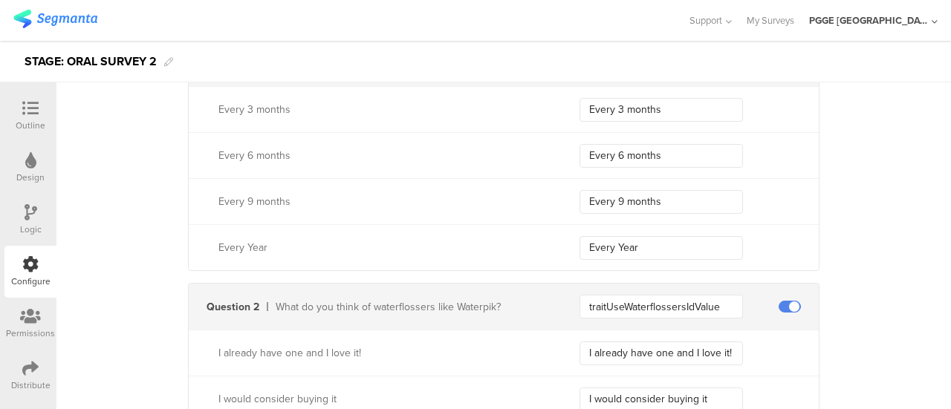
scroll to position [297, 0]
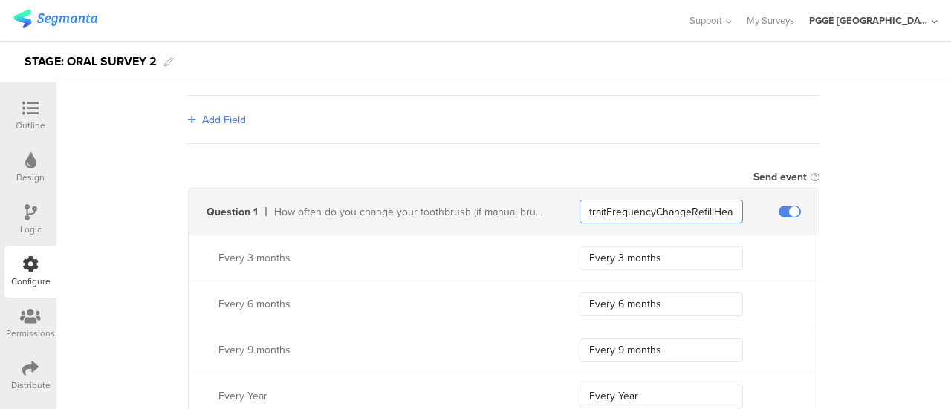
click at [616, 213] on input "traitFrequencyChangeRefillHeadIdValue" at bounding box center [660, 212] width 163 height 24
drag, startPoint x: 677, startPoint y: 255, endPoint x: 513, endPoint y: 255, distance: 164.1
click at [513, 255] on div "Every 3 months Every 3 months" at bounding box center [504, 258] width 630 height 46
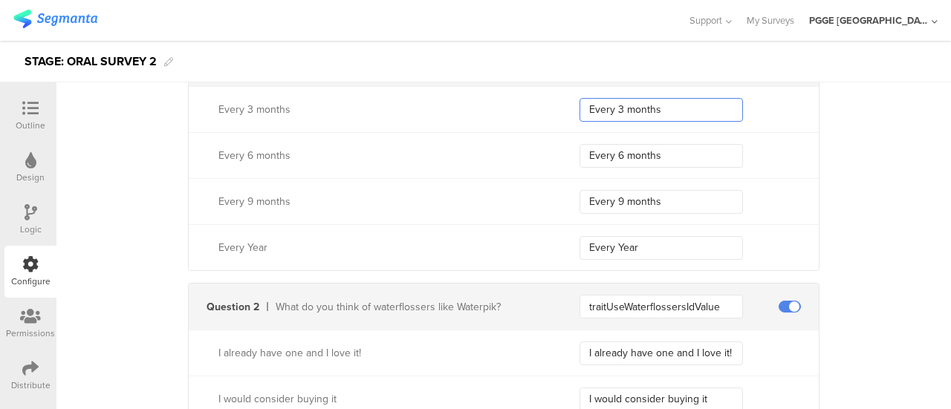
scroll to position [520, 0]
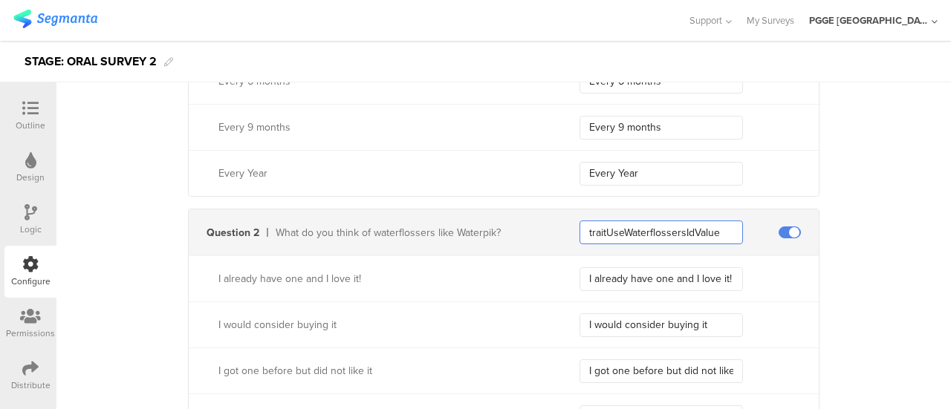
click at [716, 232] on input "traitUseWaterflossersIdValue" at bounding box center [660, 233] width 163 height 24
click at [686, 271] on input "I already have one and I love it!" at bounding box center [660, 279] width 163 height 24
click at [610, 316] on input "I would consider buying it" at bounding box center [660, 325] width 163 height 24
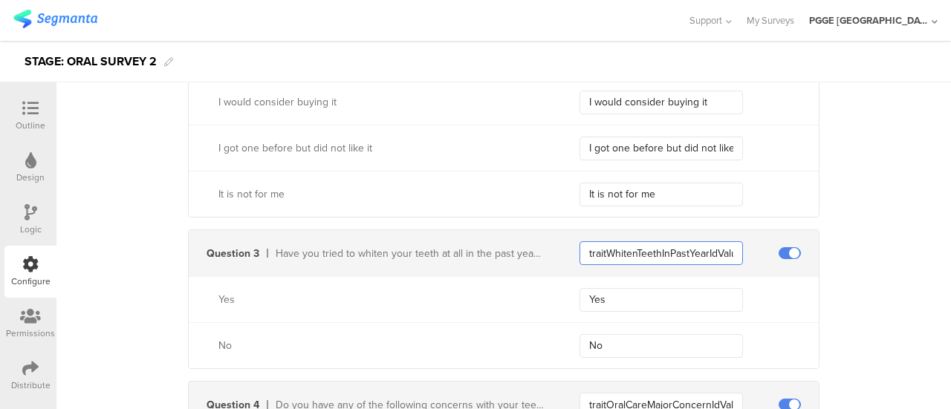
click at [660, 244] on input "traitWhitenTeethInPastYearIdValue" at bounding box center [660, 253] width 163 height 24
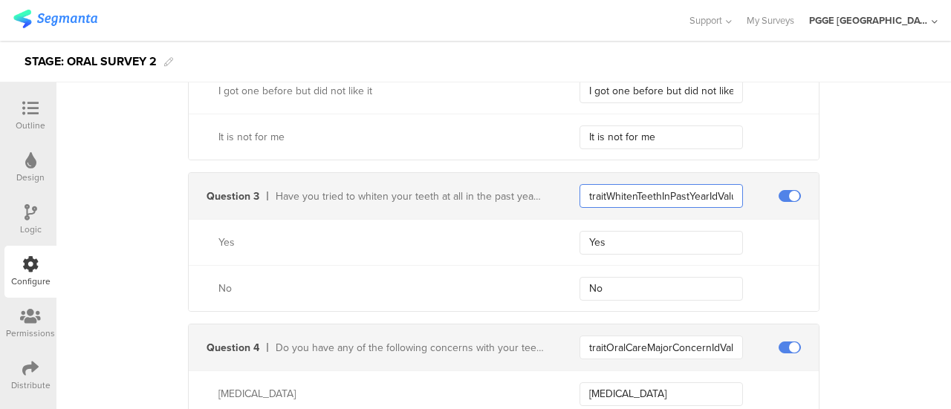
scroll to position [891, 0]
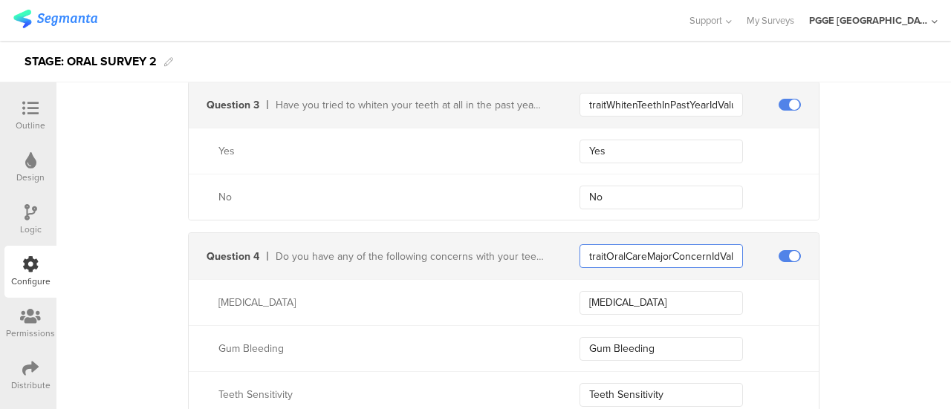
click at [646, 251] on input "traitOralCareMajorConcernIdValue" at bounding box center [660, 256] width 163 height 24
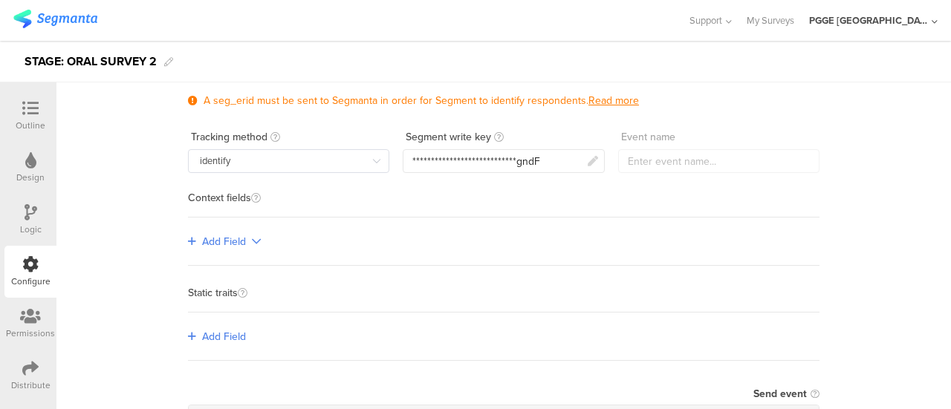
scroll to position [0, 0]
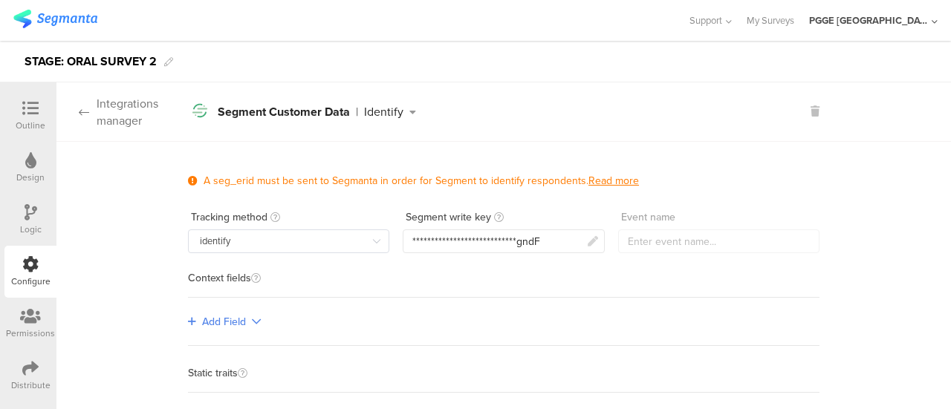
click at [74, 108] on div "Integrations manager" at bounding box center [121, 112] width 131 height 34
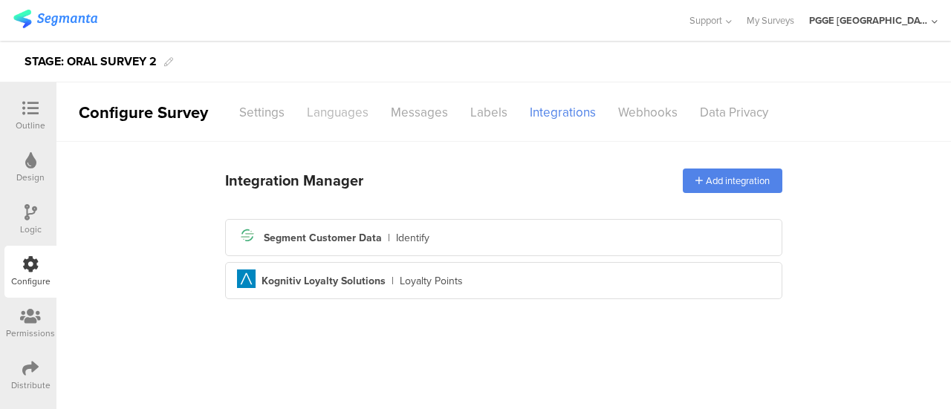
click at [341, 109] on div "Languages" at bounding box center [338, 113] width 84 height 26
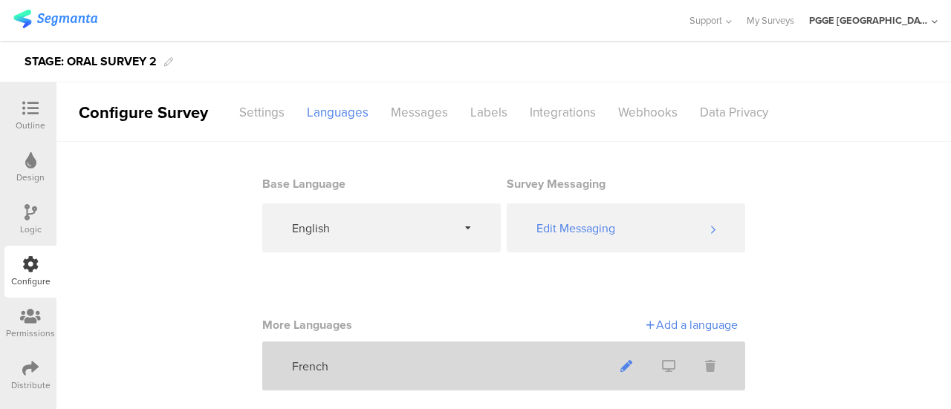
click at [620, 357] on span at bounding box center [626, 366] width 42 height 39
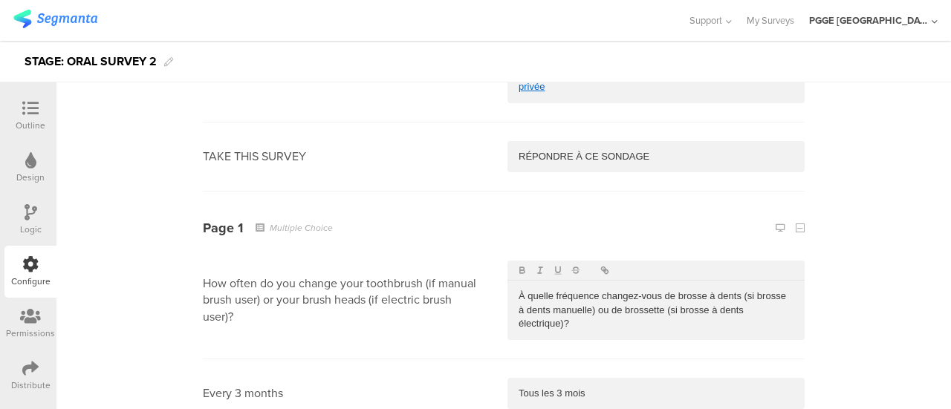
scroll to position [594, 0]
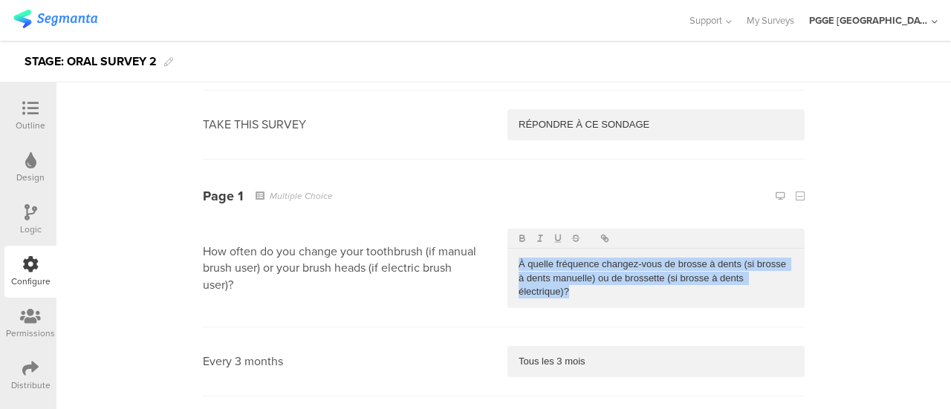
drag, startPoint x: 576, startPoint y: 296, endPoint x: 512, endPoint y: 260, distance: 73.5
click at [518, 260] on p "À quelle fréquence changez-vous de brosse à dents (si brosse à dents manuelle) …" at bounding box center [655, 278] width 275 height 41
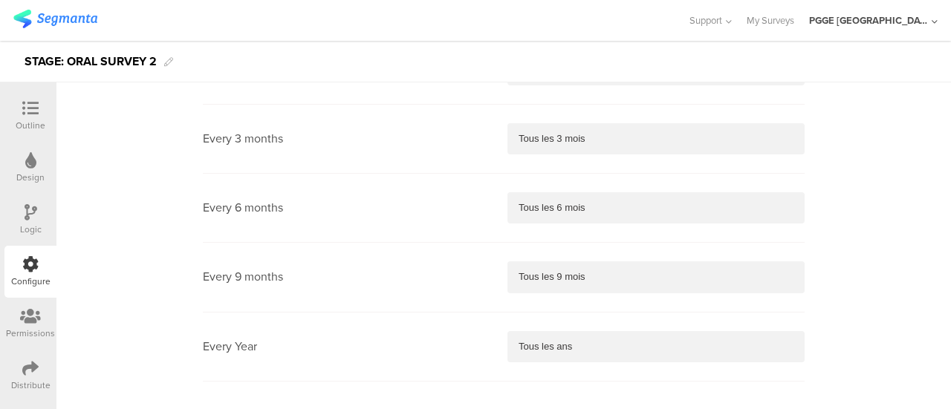
scroll to position [743, 0]
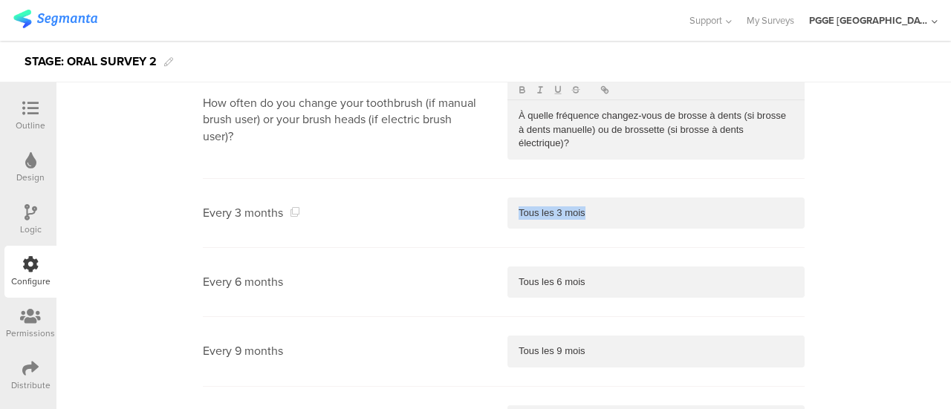
drag, startPoint x: 582, startPoint y: 210, endPoint x: 499, endPoint y: 209, distance: 83.2
click at [499, 210] on section "Every 3 months Tous les 3 mois" at bounding box center [504, 213] width 602 height 69
drag, startPoint x: 589, startPoint y: 282, endPoint x: 480, endPoint y: 278, distance: 109.2
click at [480, 278] on section "Every 6 months Tous les 6 mois" at bounding box center [504, 282] width 602 height 69
drag, startPoint x: 582, startPoint y: 348, endPoint x: 489, endPoint y: 348, distance: 92.8
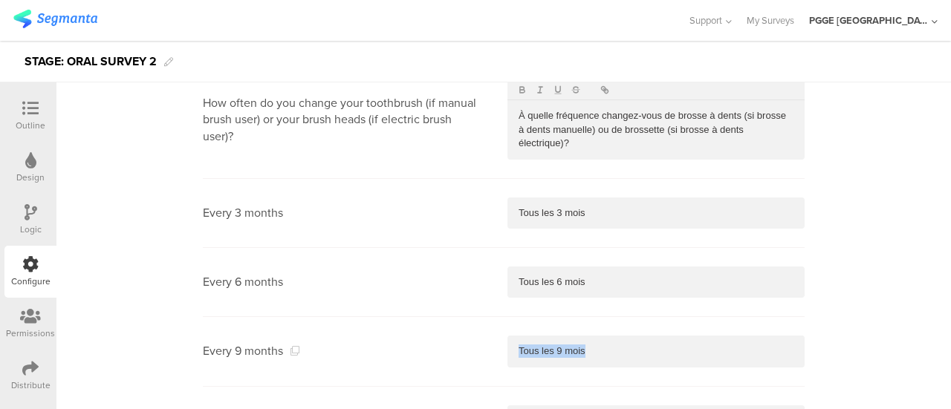
click at [489, 348] on section "Every 9 months Tous les 9 mois" at bounding box center [504, 351] width 602 height 69
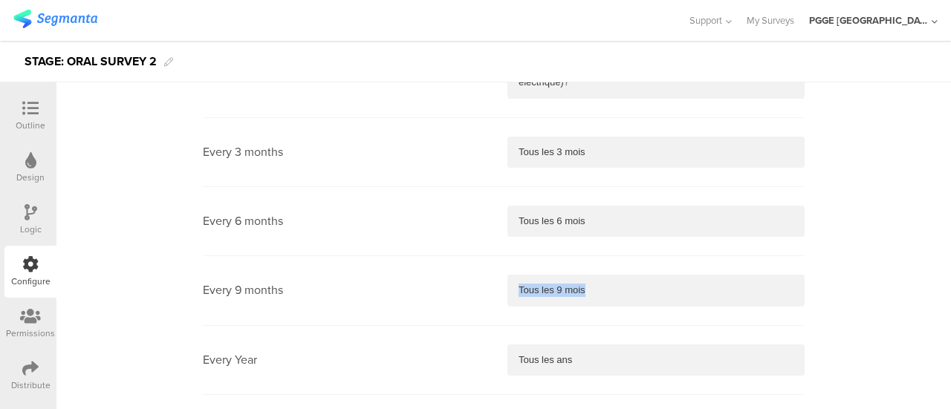
scroll to position [965, 0]
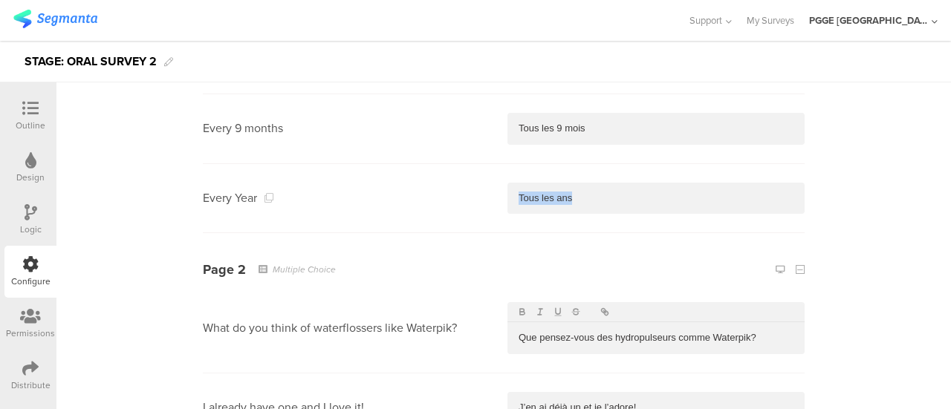
drag, startPoint x: 584, startPoint y: 200, endPoint x: 483, endPoint y: 196, distance: 101.1
click at [483, 196] on section "Every Year Tous les ans" at bounding box center [504, 198] width 602 height 69
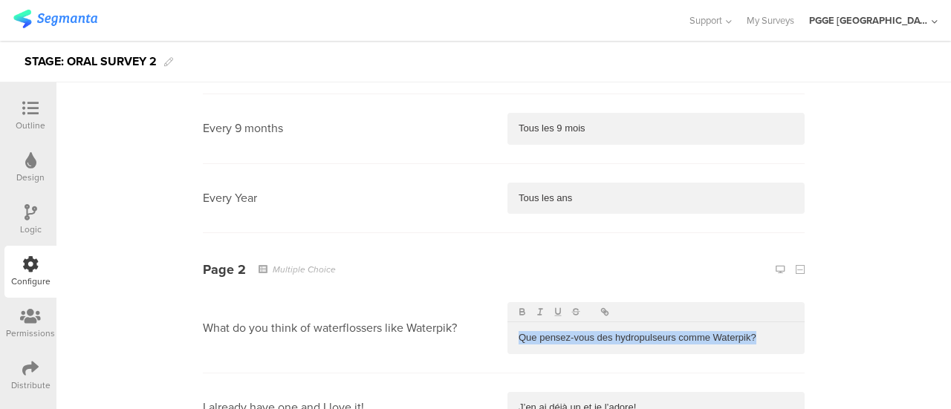
drag, startPoint x: 767, startPoint y: 336, endPoint x: 508, endPoint y: 334, distance: 259.2
click at [508, 334] on div "Que pensez-vous des hydropulseurs comme Waterpik?" at bounding box center [655, 337] width 297 height 31
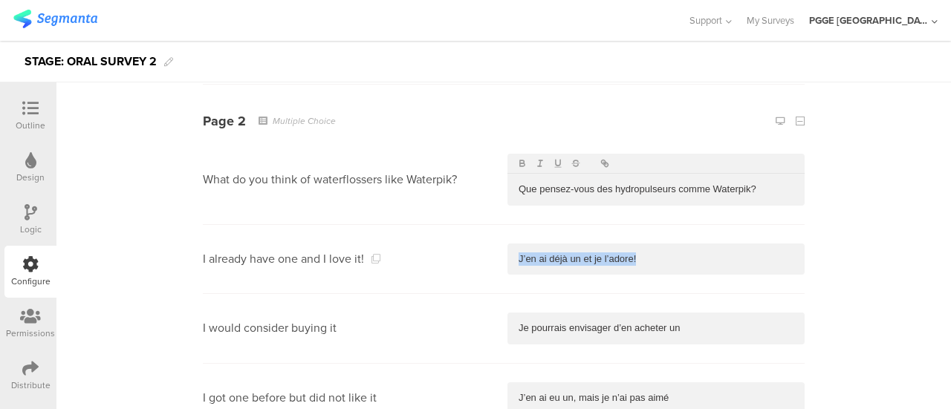
drag, startPoint x: 576, startPoint y: 264, endPoint x: 491, endPoint y: 264, distance: 84.7
click at [491, 264] on section "I already have one and I love it! J’en ai déjà un et je l’adore!" at bounding box center [504, 259] width 602 height 69
drag, startPoint x: 668, startPoint y: 325, endPoint x: 502, endPoint y: 326, distance: 166.3
click at [507, 326] on div "Je pourrais envisager d’en acheter un" at bounding box center [655, 328] width 297 height 31
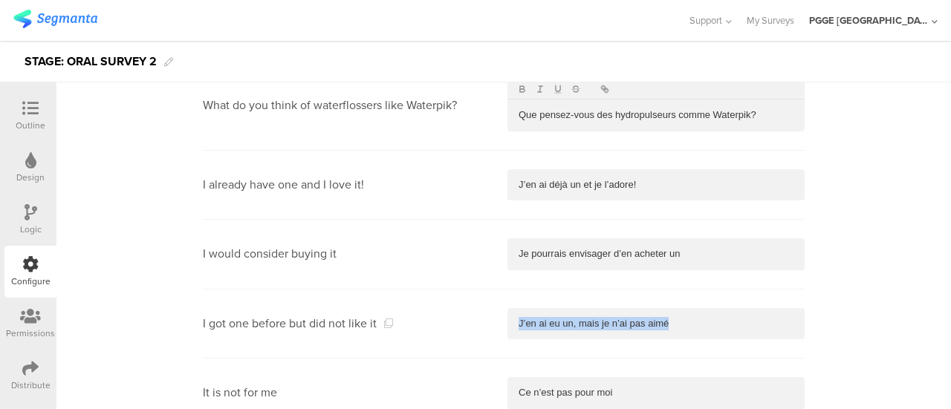
drag, startPoint x: 676, startPoint y: 326, endPoint x: 492, endPoint y: 314, distance: 183.8
click at [492, 314] on section "I got one before but did not like it J’en ai eu un, mais je n’ai pas aimé" at bounding box center [504, 324] width 602 height 69
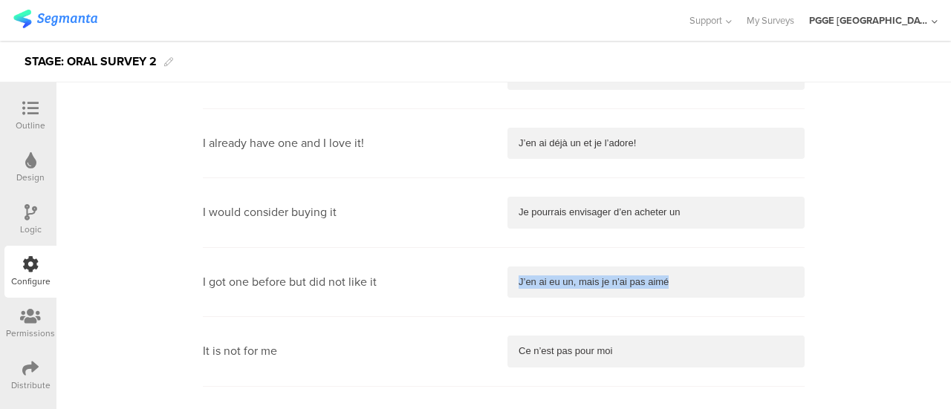
scroll to position [1337, 0]
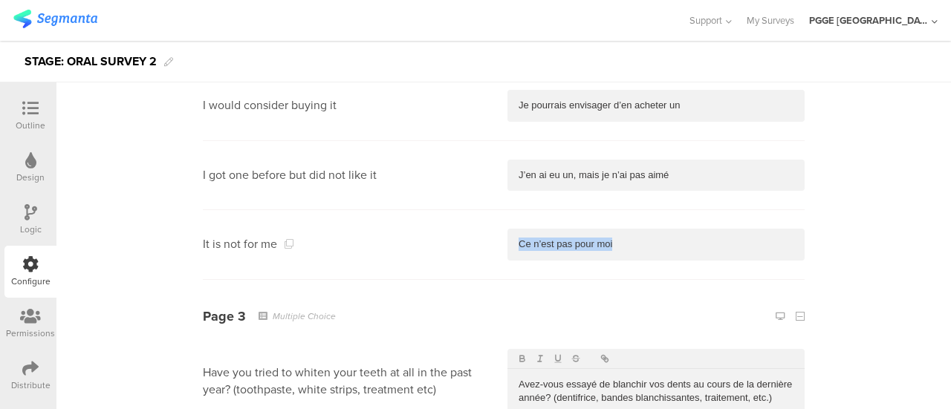
drag, startPoint x: 615, startPoint y: 243, endPoint x: 440, endPoint y: 232, distance: 174.8
click at [440, 232] on section "It is not for me Ce n’est pas pour moi" at bounding box center [504, 244] width 602 height 69
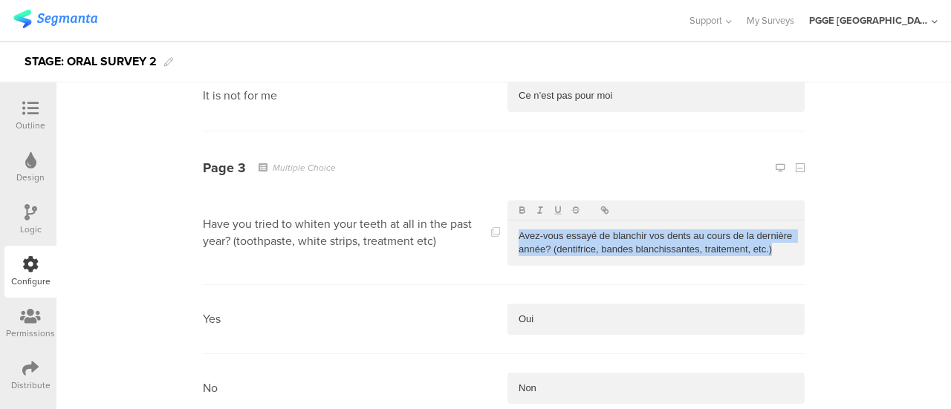
drag, startPoint x: 769, startPoint y: 249, endPoint x: 493, endPoint y: 221, distance: 277.6
click at [493, 221] on section "Have you tried to whiten your teeth at all in the past year? (toothpaste, white…" at bounding box center [504, 233] width 602 height 103
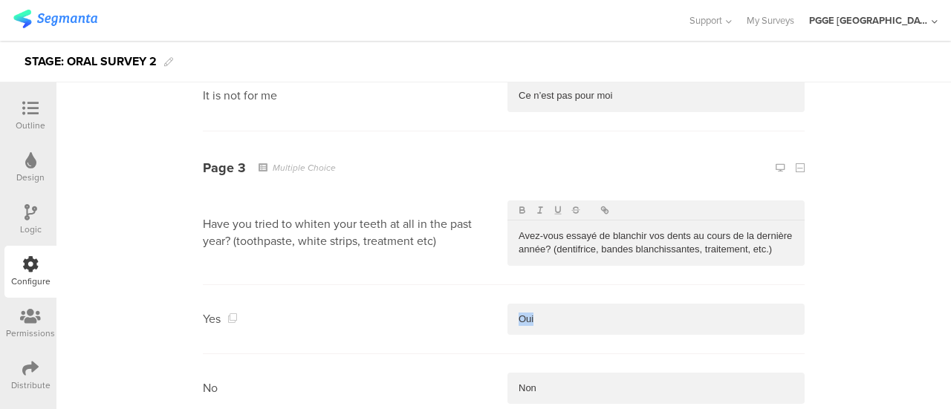
drag, startPoint x: 539, startPoint y: 313, endPoint x: 466, endPoint y: 313, distance: 72.8
click at [466, 313] on section "Yes Oui" at bounding box center [504, 319] width 602 height 69
drag, startPoint x: 547, startPoint y: 388, endPoint x: 493, endPoint y: 387, distance: 53.5
click at [493, 387] on section "No Non" at bounding box center [504, 388] width 602 height 69
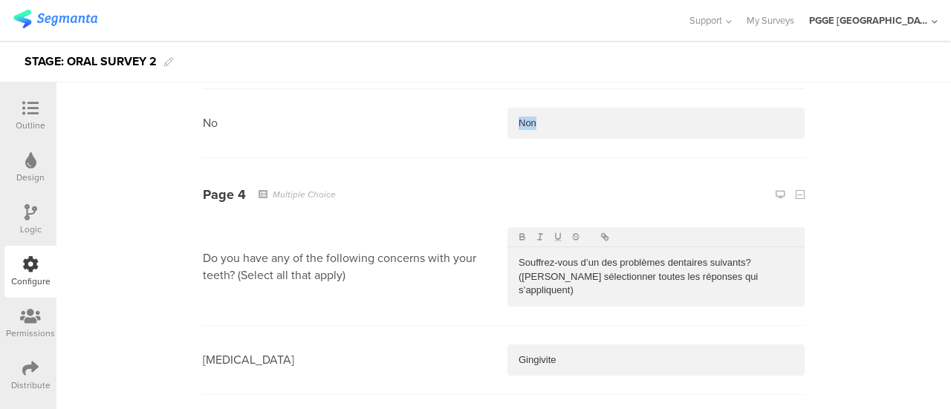
scroll to position [1782, 0]
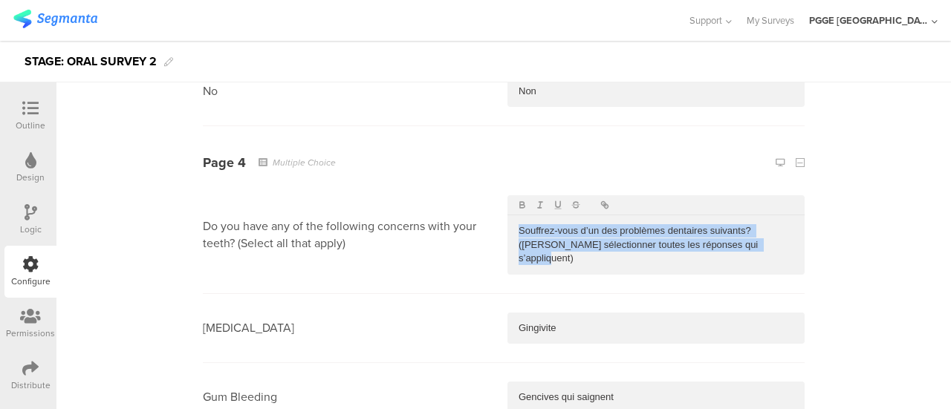
drag, startPoint x: 744, startPoint y: 247, endPoint x: 509, endPoint y: 214, distance: 237.8
click at [509, 215] on div "Souffrez-vous d’un des problèmes dentaires suivants? (Veuillez sélectionner tou…" at bounding box center [655, 244] width 297 height 59
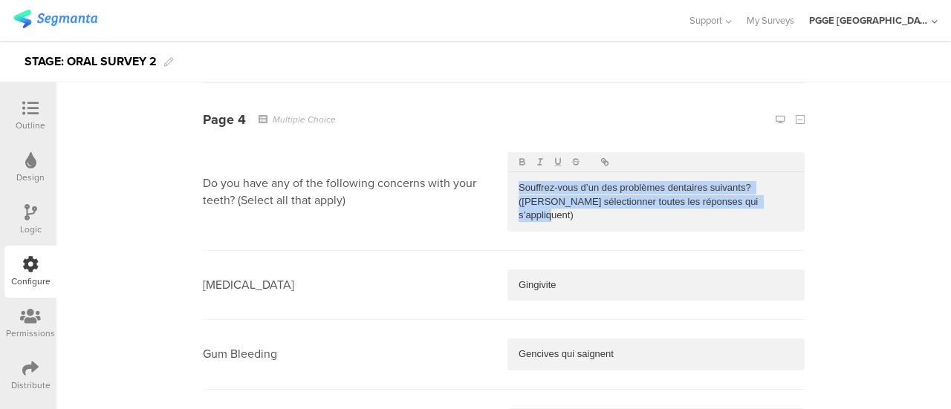
scroll to position [1857, 0]
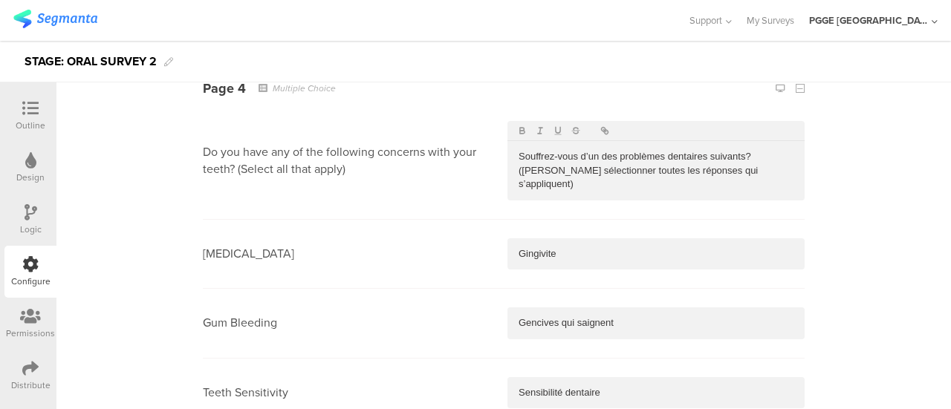
click at [542, 247] on p "Gingivite" at bounding box center [655, 253] width 275 height 13
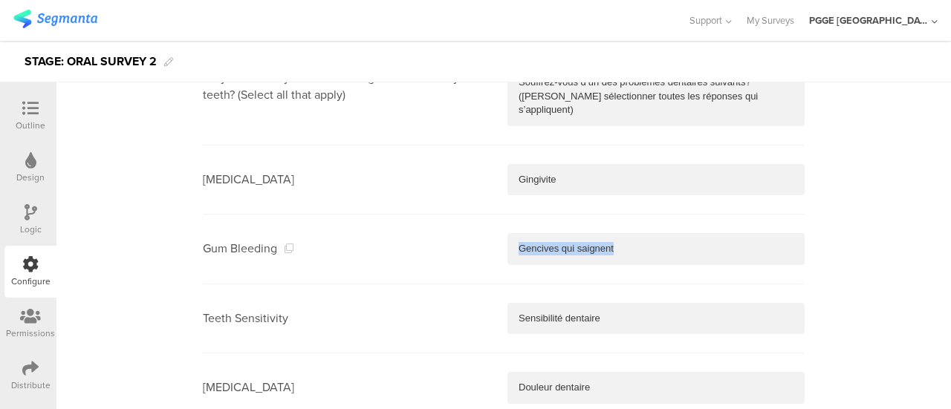
drag, startPoint x: 619, startPoint y: 234, endPoint x: 459, endPoint y: 235, distance: 159.7
click at [459, 235] on section "Gum Bleeding Gencives qui saignent" at bounding box center [504, 249] width 602 height 69
drag, startPoint x: 584, startPoint y: 301, endPoint x: 399, endPoint y: 301, distance: 184.9
click at [399, 301] on section "Teeth Sensitivity Sensibilité dentaire" at bounding box center [504, 318] width 602 height 69
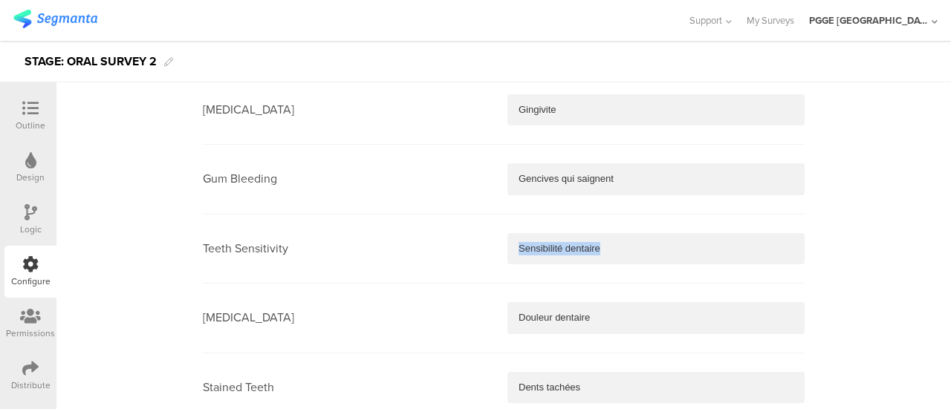
scroll to position [2079, 0]
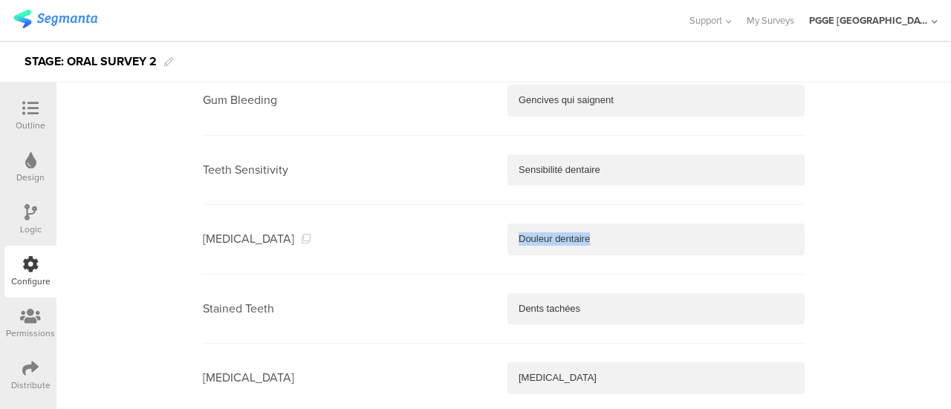
drag, startPoint x: 602, startPoint y: 226, endPoint x: 452, endPoint y: 225, distance: 150.0
click at [452, 225] on section "Toothache Douleur dentaire" at bounding box center [504, 239] width 602 height 69
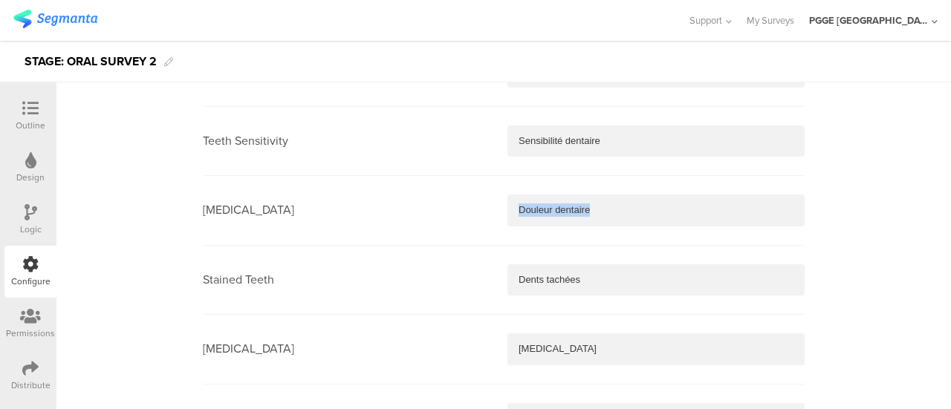
scroll to position [2154, 0]
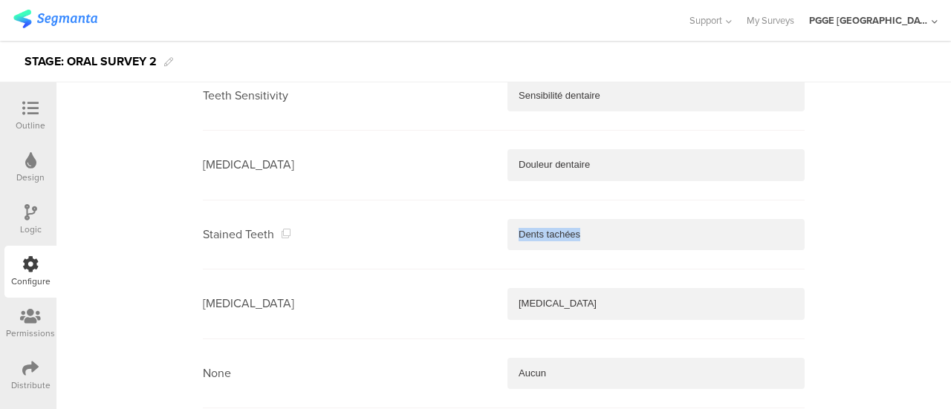
drag, startPoint x: 591, startPoint y: 216, endPoint x: 480, endPoint y: 216, distance: 111.4
click at [480, 216] on section "Stained Teeth Dents tachées" at bounding box center [504, 235] width 602 height 69
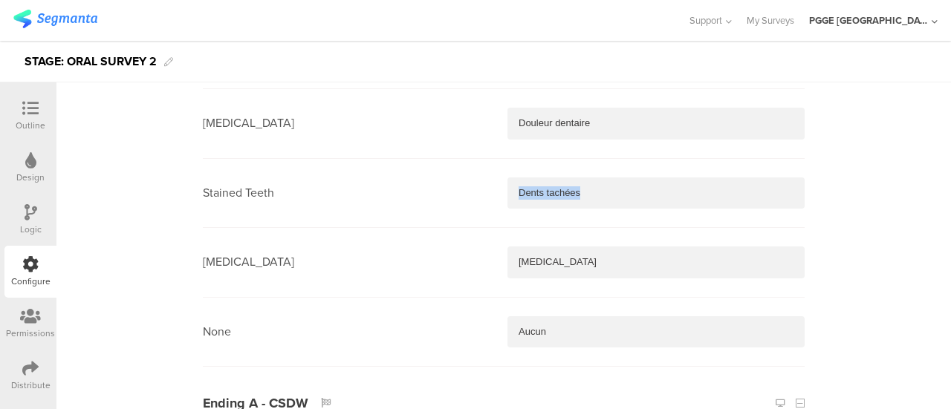
scroll to position [2228, 0]
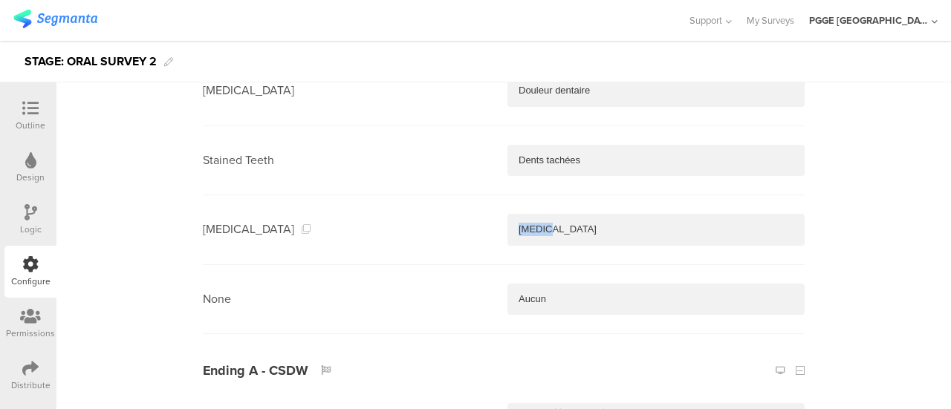
drag, startPoint x: 558, startPoint y: 211, endPoint x: 464, endPoint y: 211, distance: 94.3
click at [464, 211] on section "Cavities Caries" at bounding box center [504, 229] width 602 height 69
drag, startPoint x: 565, startPoint y: 285, endPoint x: 625, endPoint y: 138, distance: 158.9
click at [455, 268] on section "None Aucun" at bounding box center [504, 299] width 602 height 69
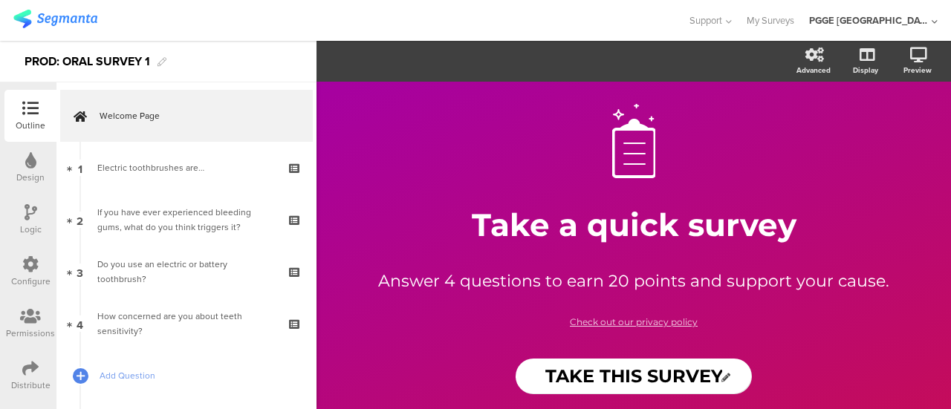
click at [27, 267] on icon at bounding box center [30, 264] width 16 height 16
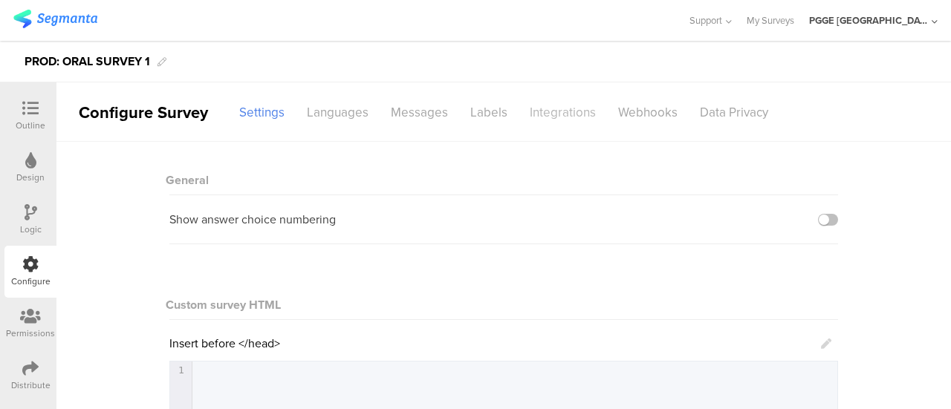
click at [563, 105] on div "Integrations" at bounding box center [562, 113] width 88 height 26
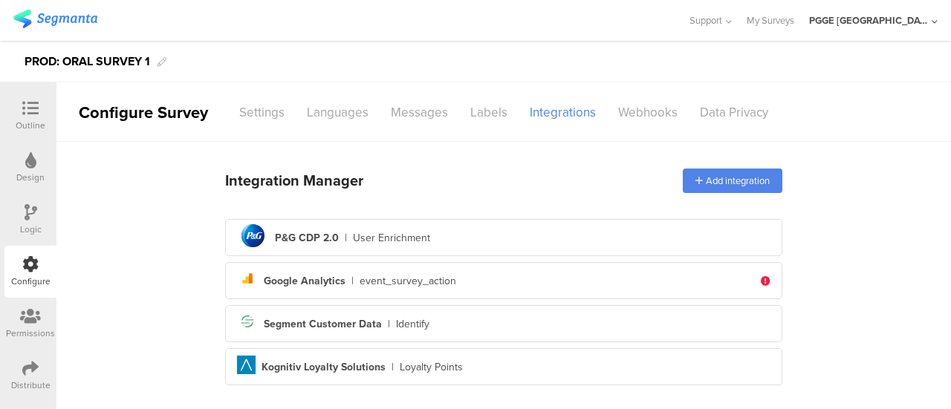
scroll to position [19, 0]
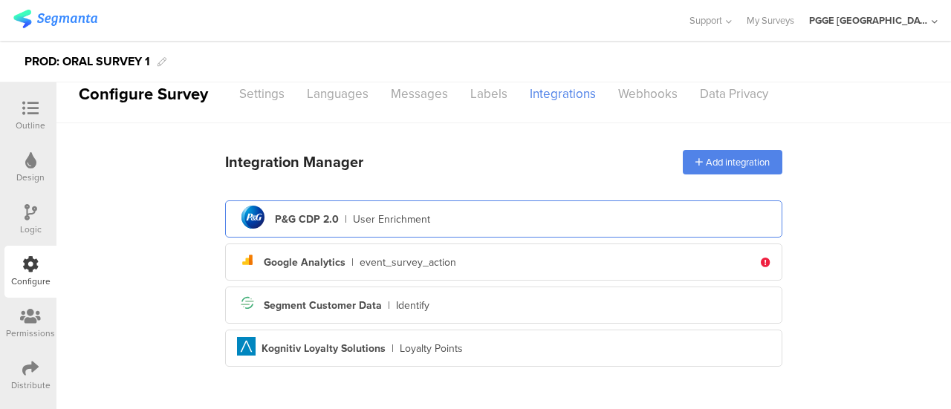
click at [457, 219] on div "pg logo P&G CDP 2.0 | User Enrichment" at bounding box center [503, 219] width 533 height 36
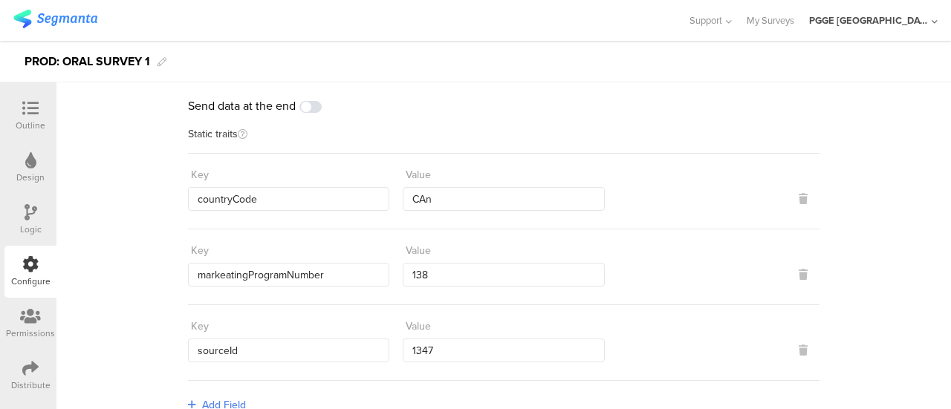
scroll to position [0, 0]
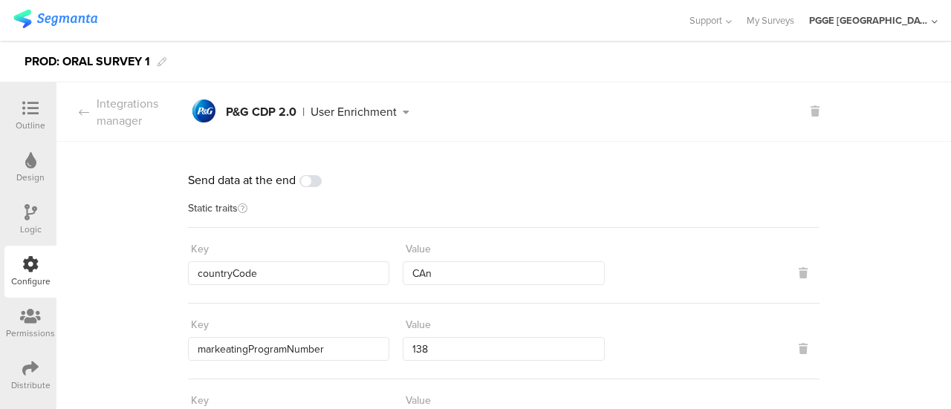
click at [62, 7] on div "Support Help Center Live Chat My Surveys PGGE Canada ACCOUNTS PGGE Canada Membe…" at bounding box center [475, 20] width 924 height 41
click at [62, 14] on img at bounding box center [55, 19] width 84 height 19
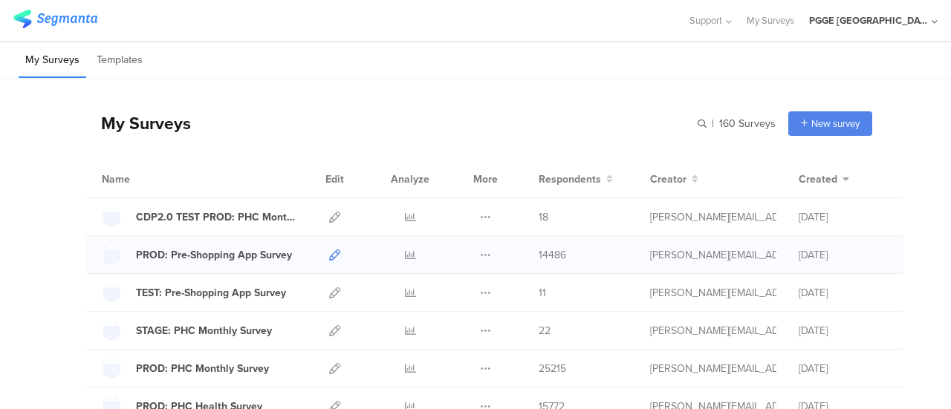
click at [329, 251] on icon at bounding box center [334, 255] width 11 height 11
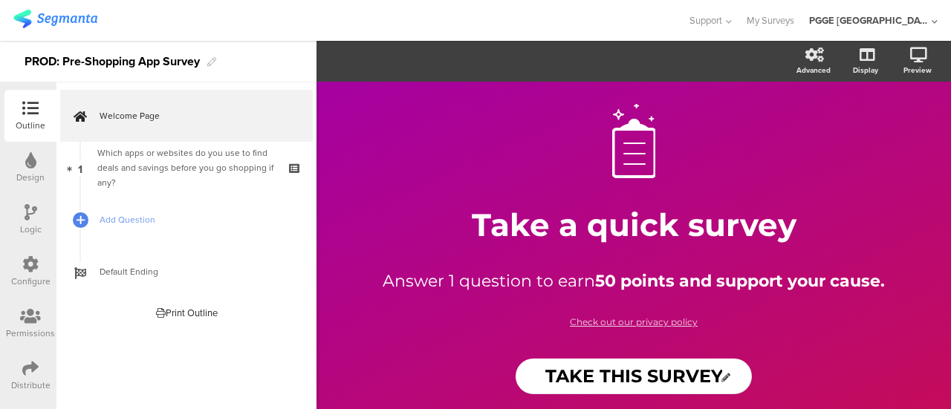
click at [27, 276] on div "Configure" at bounding box center [30, 281] width 39 height 13
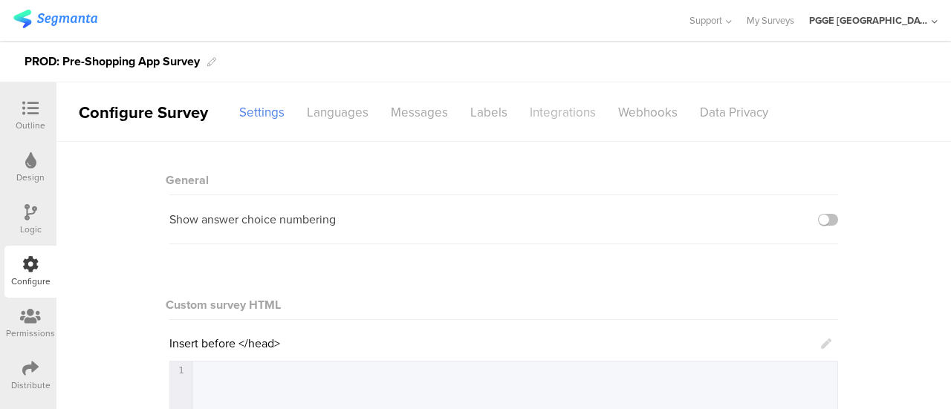
click at [564, 106] on div "Integrations" at bounding box center [562, 113] width 88 height 26
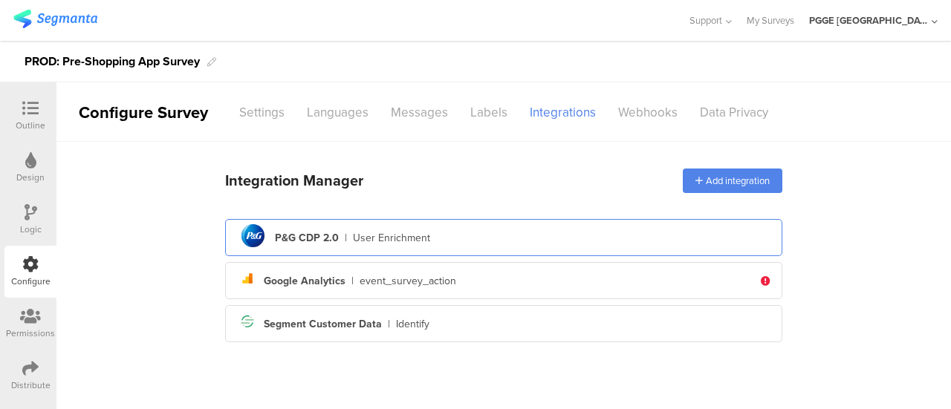
click at [499, 231] on div "pg logo P&G CDP 2.0 | User Enrichment" at bounding box center [503, 238] width 533 height 36
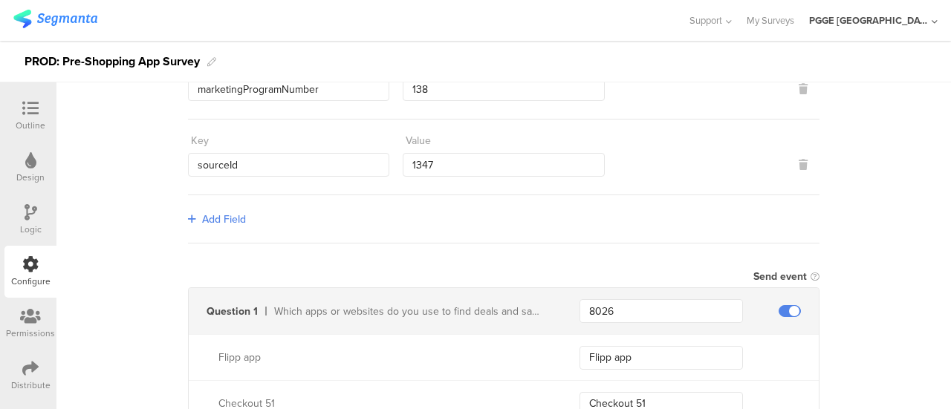
scroll to position [245, 0]
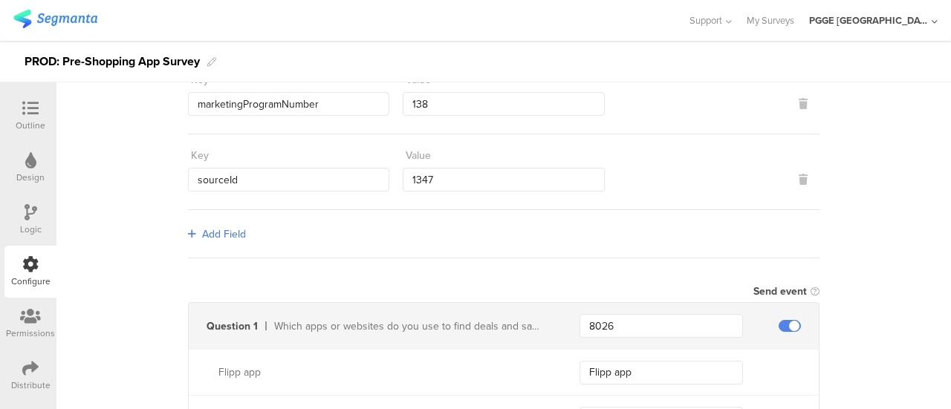
click at [39, 120] on div "Outline" at bounding box center [31, 125] width 30 height 13
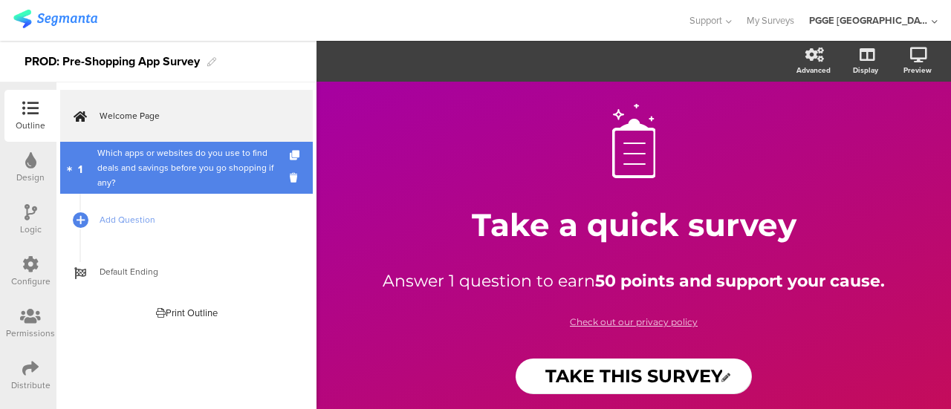
click at [163, 172] on div "Which apps or websites do you use to find deals and savings before you go shopp…" at bounding box center [185, 168] width 177 height 45
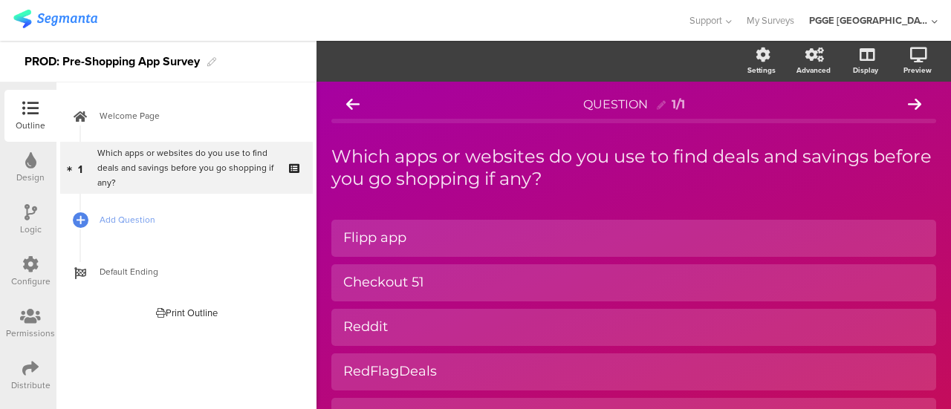
click at [75, 16] on img at bounding box center [55, 19] width 84 height 19
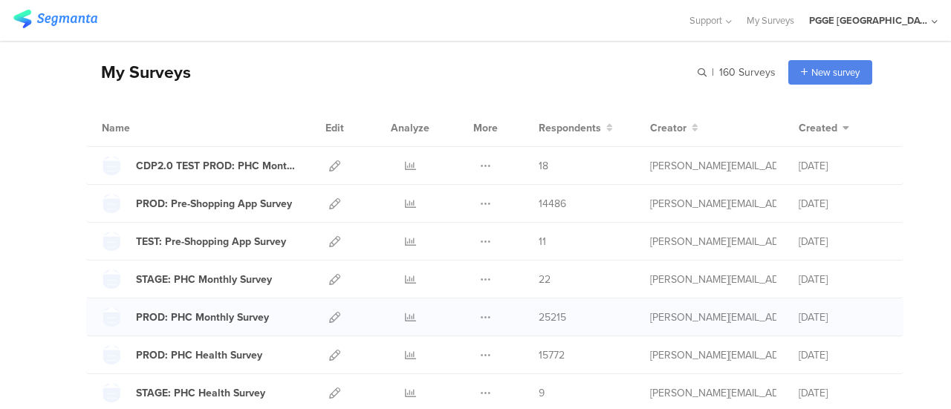
scroll to position [74, 0]
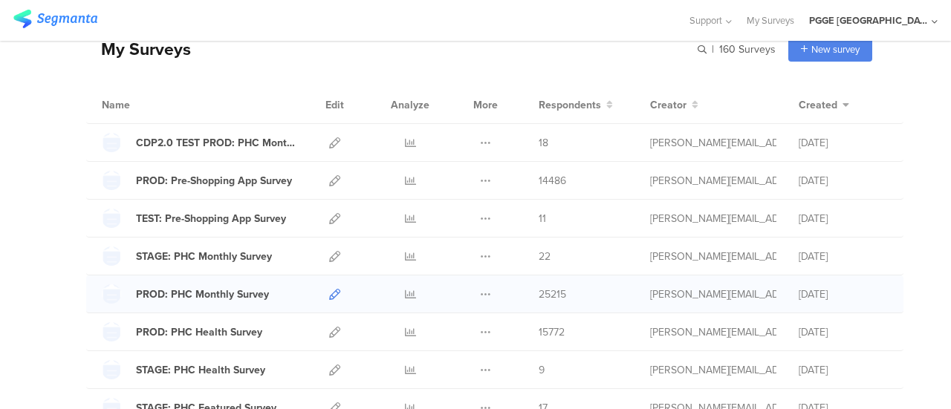
click at [329, 293] on icon at bounding box center [334, 294] width 11 height 11
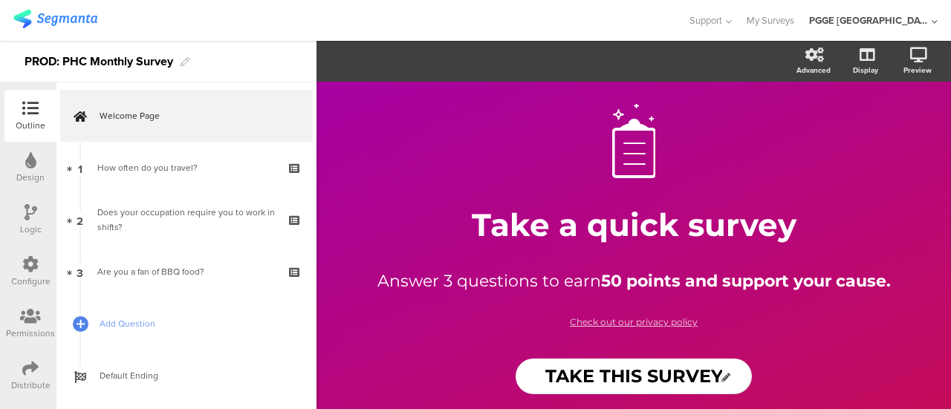
click at [31, 277] on div "Configure" at bounding box center [30, 281] width 39 height 13
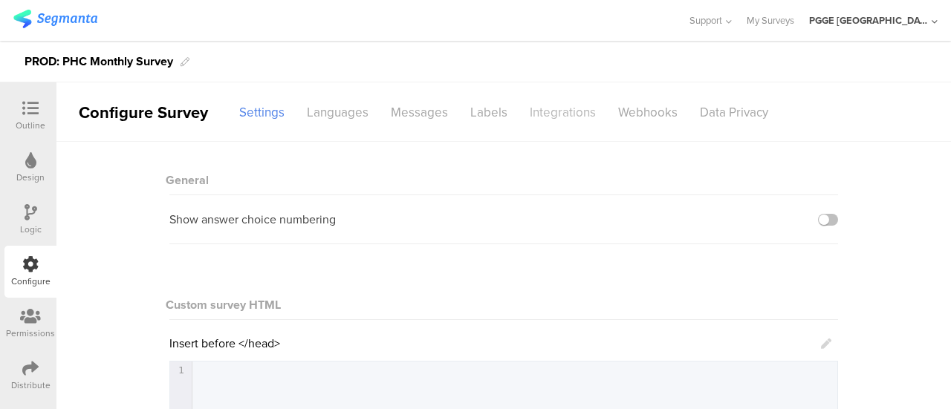
click at [578, 100] on div "Integrations" at bounding box center [562, 113] width 88 height 26
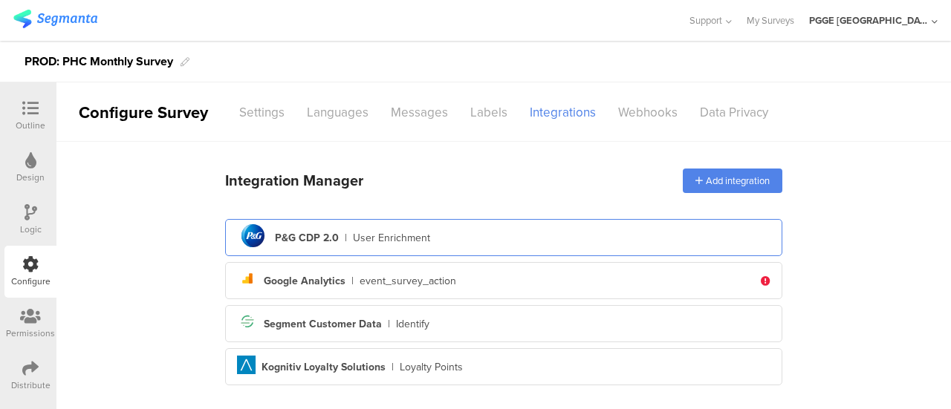
click at [518, 240] on div "pg logo P&G CDP 2.0 | User Enrichment" at bounding box center [503, 238] width 533 height 36
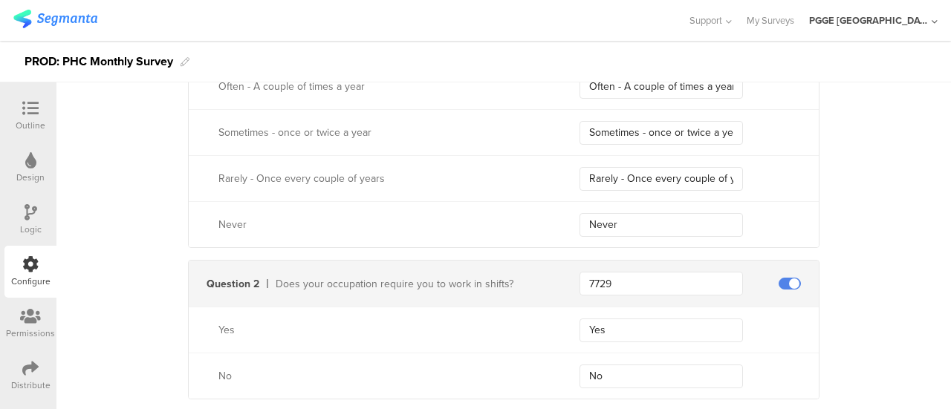
scroll to position [743, 0]
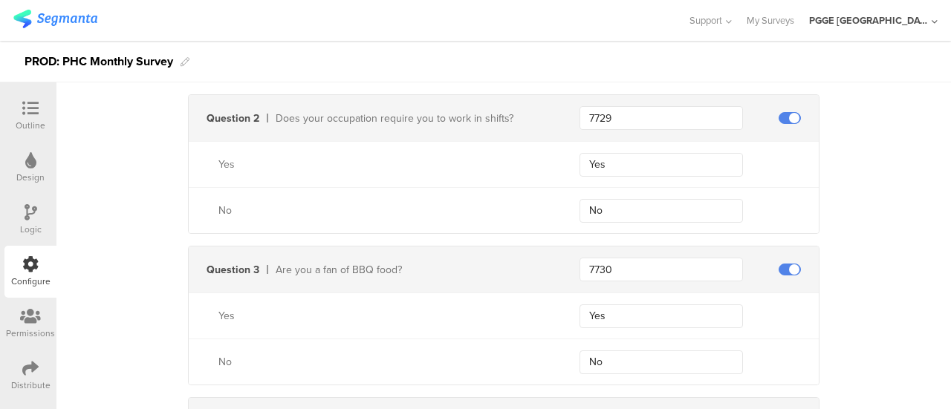
click at [31, 105] on icon at bounding box center [30, 108] width 16 height 16
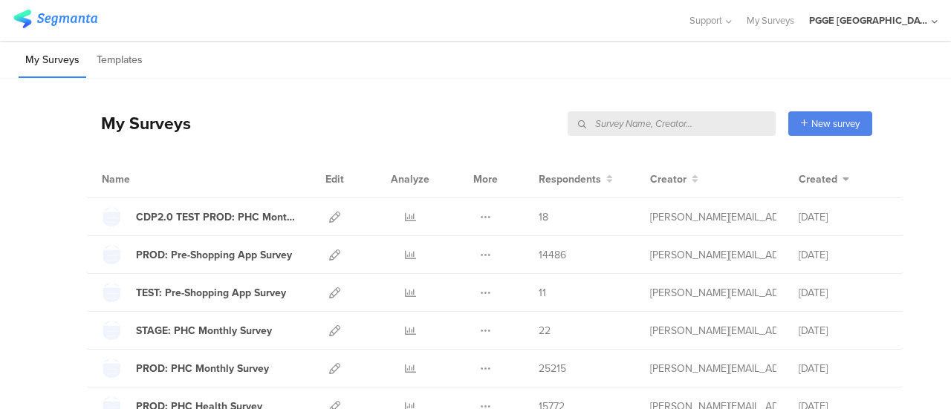
click at [731, 124] on input "text" at bounding box center [671, 123] width 208 height 25
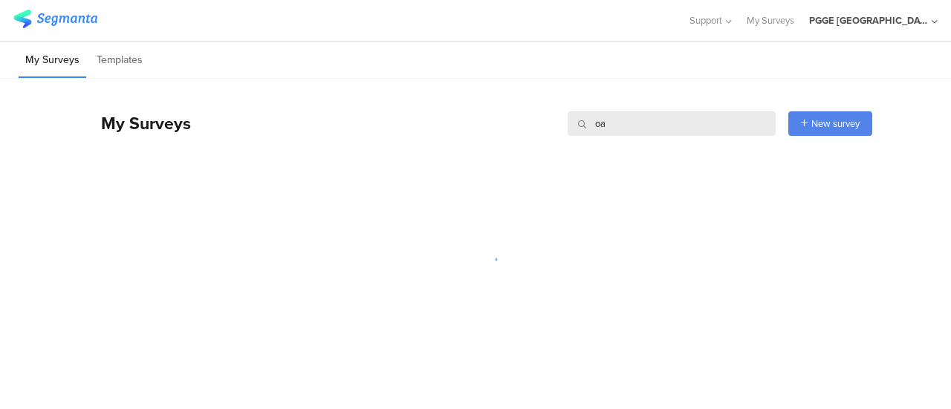
type input "o"
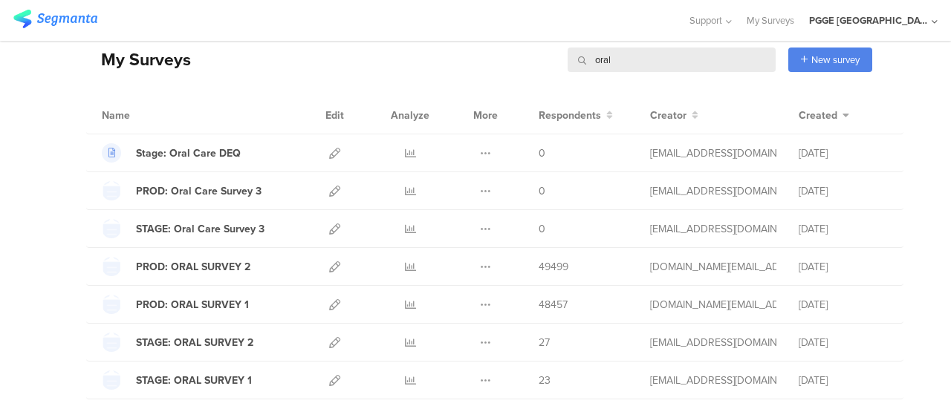
scroll to position [148, 0]
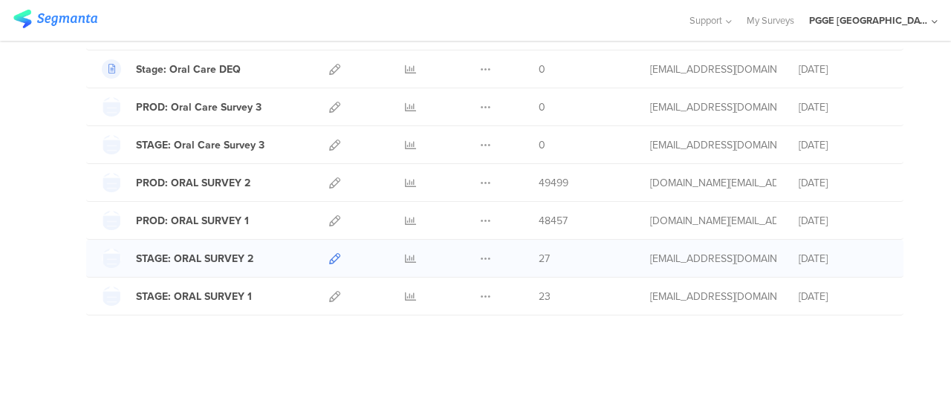
click at [329, 255] on icon at bounding box center [334, 258] width 11 height 11
click at [329, 291] on icon at bounding box center [334, 296] width 11 height 11
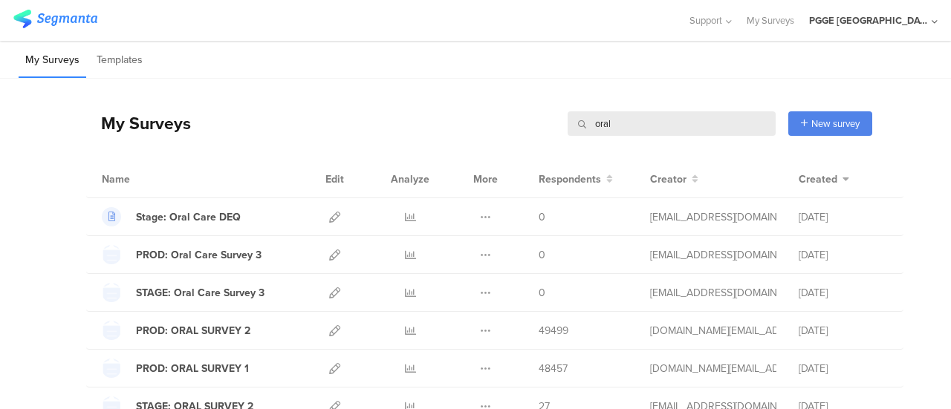
click at [643, 122] on input "oral" at bounding box center [671, 123] width 208 height 25
paste input "HOME SURVEY"
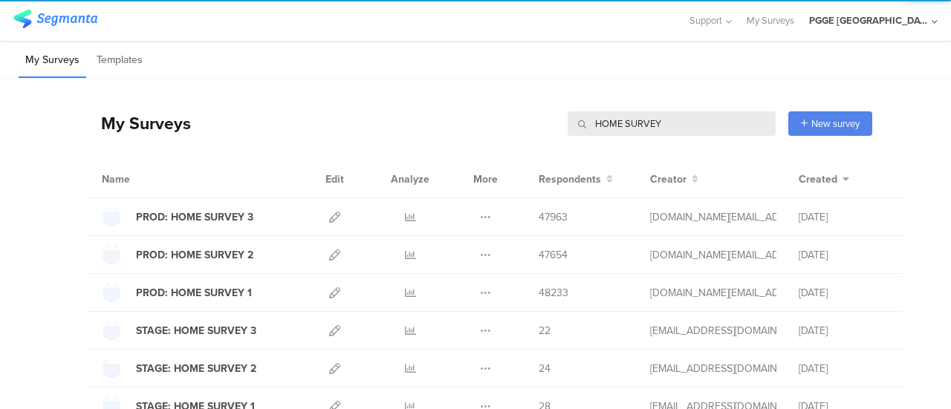
type input "HOME SURVEY"
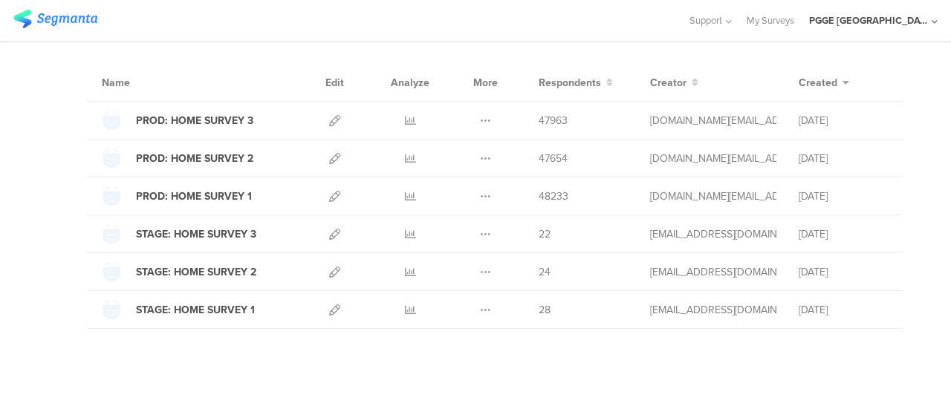
scroll to position [110, 0]
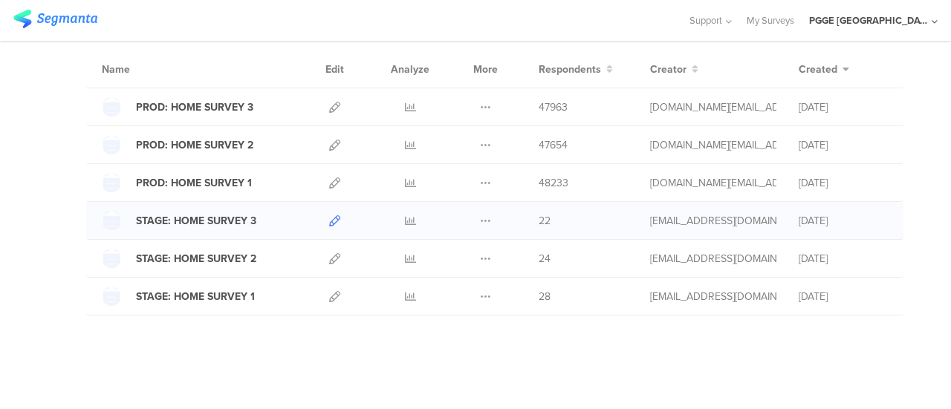
click at [329, 216] on icon at bounding box center [334, 220] width 11 height 11
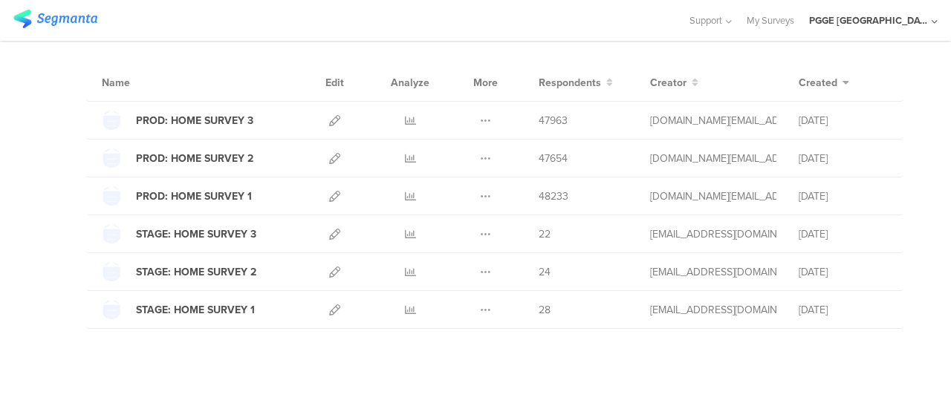
click at [285, 361] on sg-survey-table "HOME SURVEY HOME SURVEY My Surveys | 160 Surveys PROD: HOME SURVEY 3 47963 Resp…" at bounding box center [475, 203] width 951 height 443
click at [329, 304] on icon at bounding box center [334, 309] width 11 height 11
click at [329, 267] on icon at bounding box center [334, 272] width 11 height 11
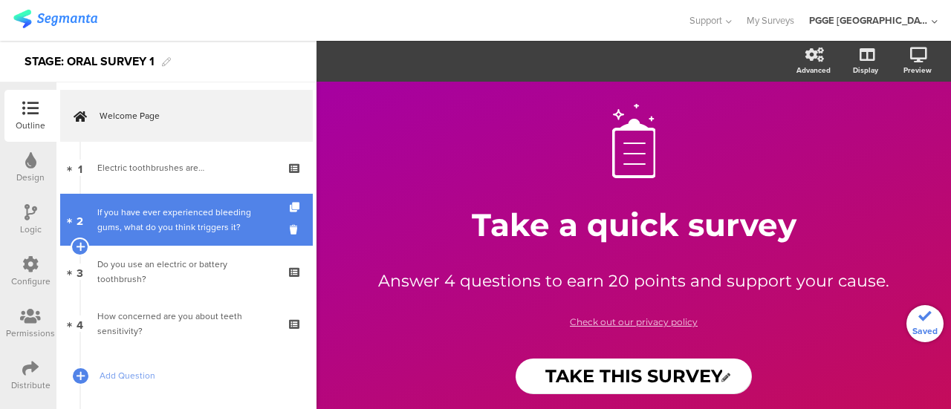
click at [164, 207] on div "If you have ever experienced bleeding gums, what do you think triggers it?" at bounding box center [185, 220] width 177 height 30
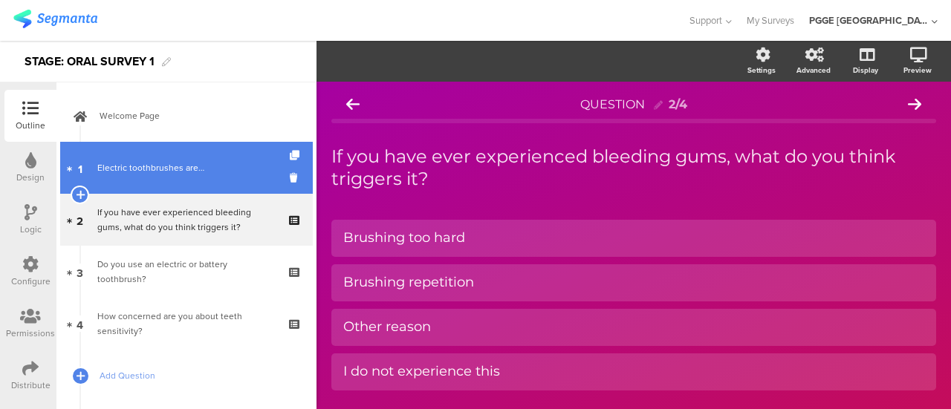
click at [195, 169] on div "Electric toothbrushes are…" at bounding box center [185, 167] width 177 height 15
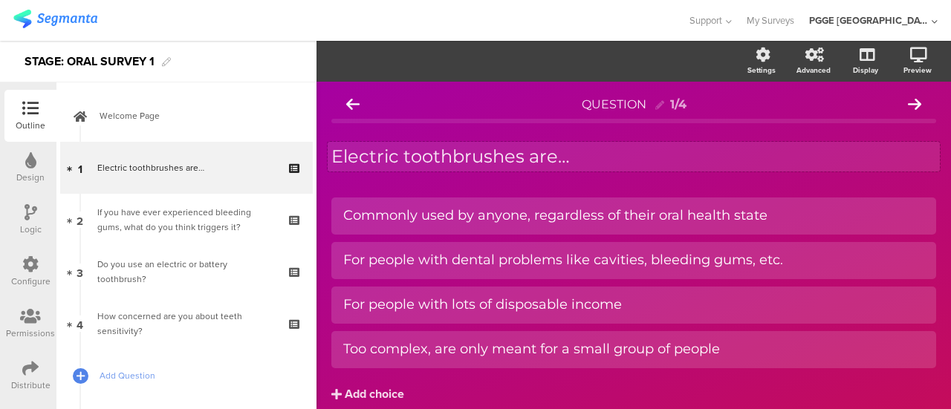
click at [570, 161] on div "Electric toothbrushes are… Electric toothbrushes are…" at bounding box center [633, 157] width 612 height 30
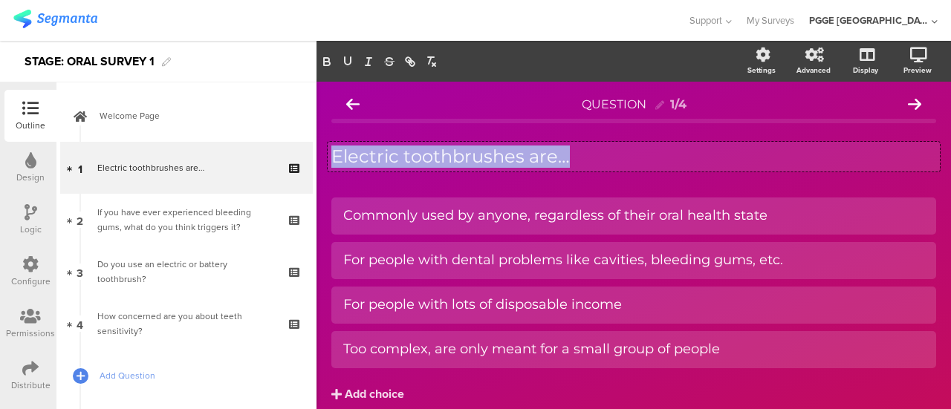
copy p "Electric toothbrushes are…"
click at [601, 160] on p "Electric toothbrushes are…" at bounding box center [633, 157] width 604 height 22
copy p "Electric toothbrushes are…"
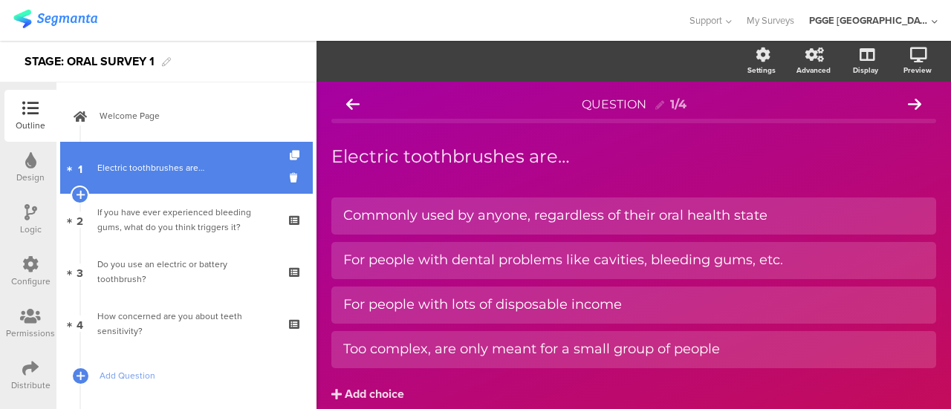
click at [229, 165] on div "Electric toothbrushes are…" at bounding box center [185, 167] width 177 height 15
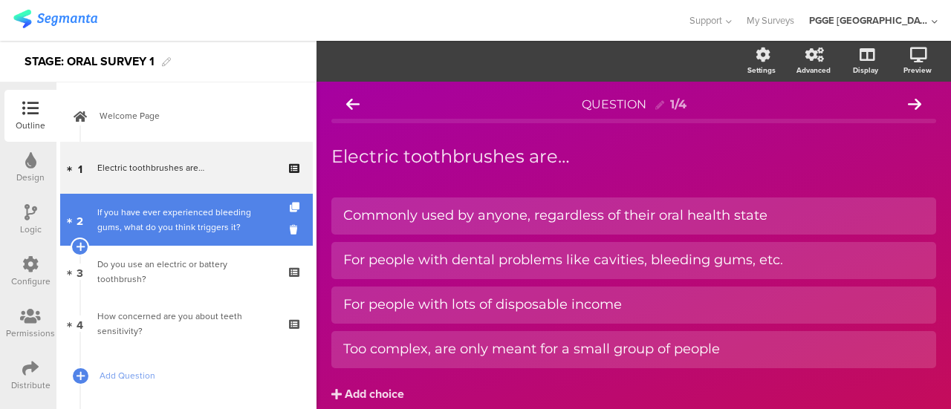
click at [214, 213] on div "If you have ever experienced bleeding gums, what do you think triggers it?" at bounding box center [185, 220] width 177 height 30
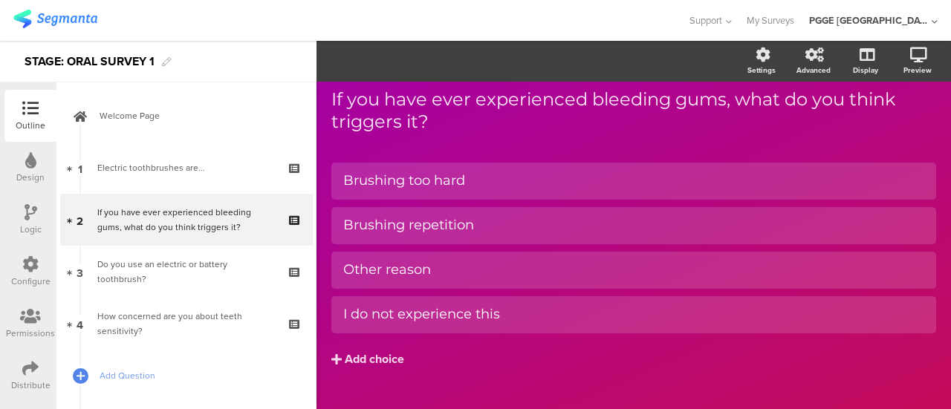
scroll to position [85, 0]
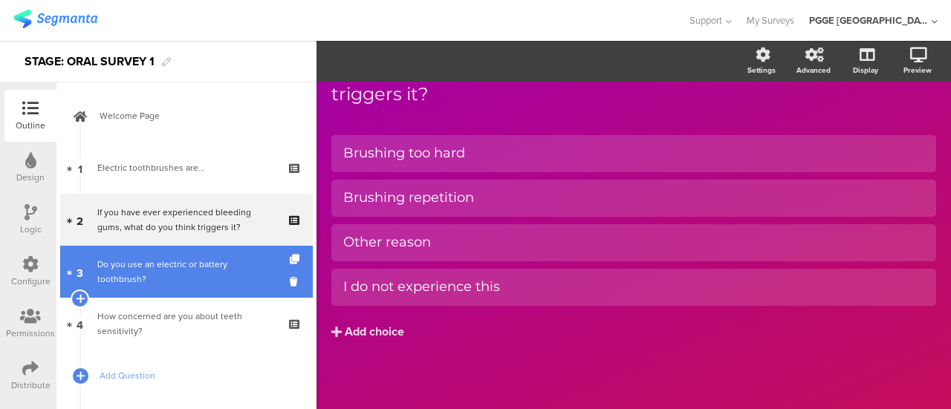
click at [175, 262] on div "Do you use an electric or battery toothbrush?" at bounding box center [185, 272] width 177 height 30
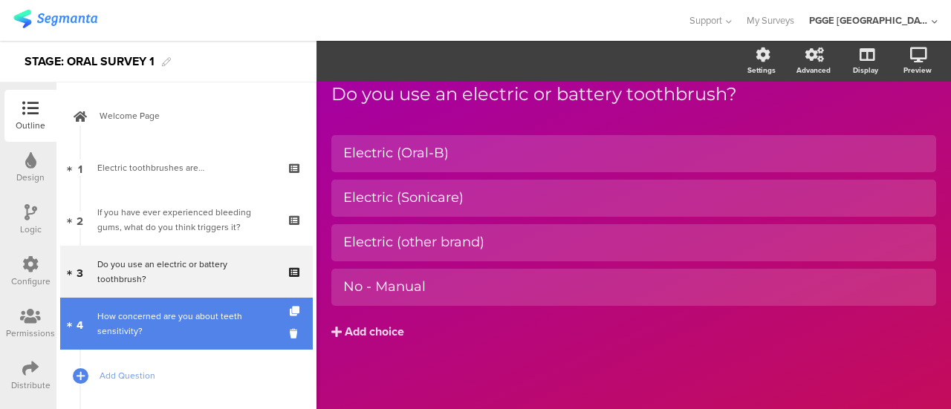
click at [160, 311] on div "How concerned are you about teeth sensitivity?" at bounding box center [185, 324] width 177 height 30
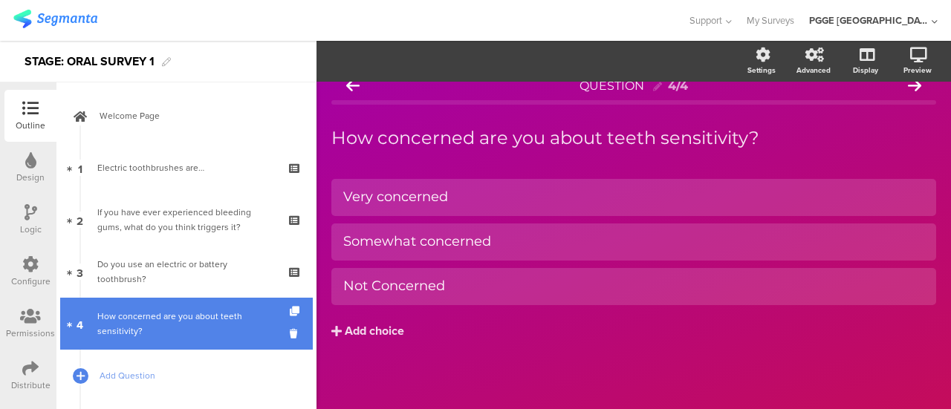
scroll to position [18, 0]
click at [290, 312] on icon at bounding box center [296, 312] width 13 height 10
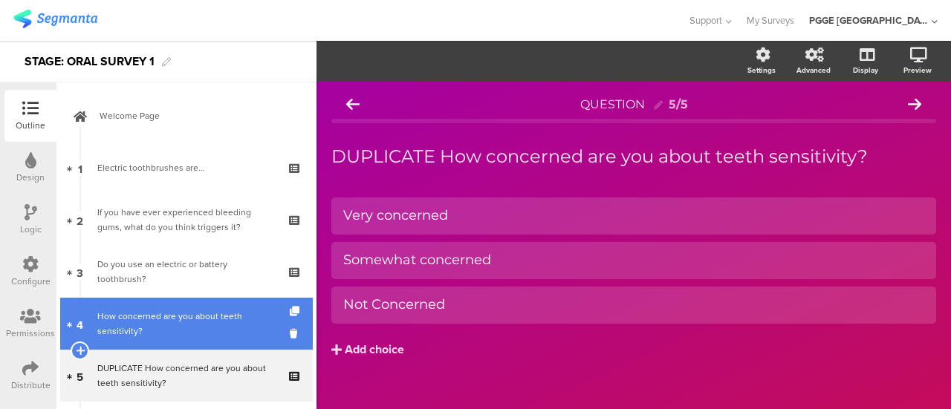
scroll to position [74, 0]
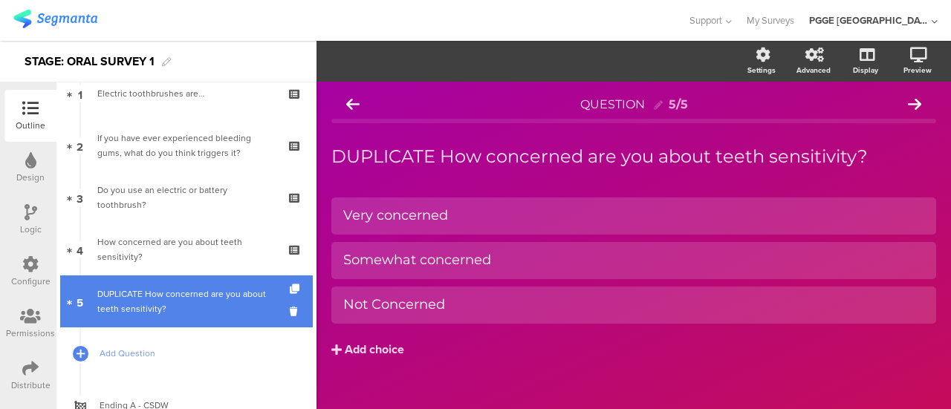
click at [216, 284] on link "5 DUPLICATE How concerned are you about teeth sensitivity?" at bounding box center [186, 302] width 252 height 52
click at [201, 298] on div "DUPLICATE How concerned are you about teeth sensitivity?" at bounding box center [185, 302] width 177 height 30
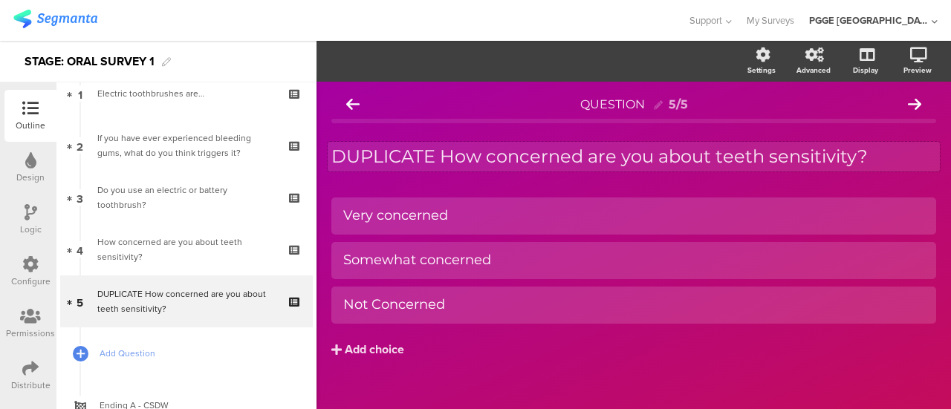
click at [512, 158] on div "DUPLICATE How concerned are you about teeth sensitivity? DUPLICATE How concerne…" at bounding box center [633, 157] width 612 height 30
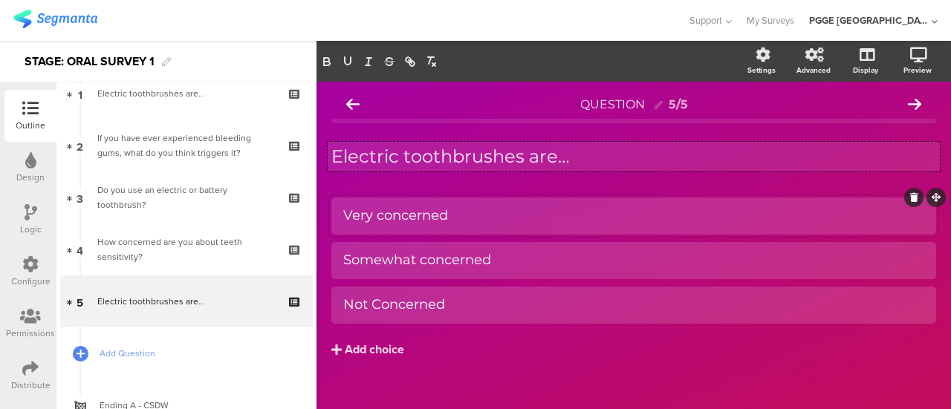
click at [471, 209] on div "Very concerned" at bounding box center [633, 215] width 581 height 17
paste div
click at [515, 256] on div "Somewhat concerned" at bounding box center [633, 260] width 581 height 17
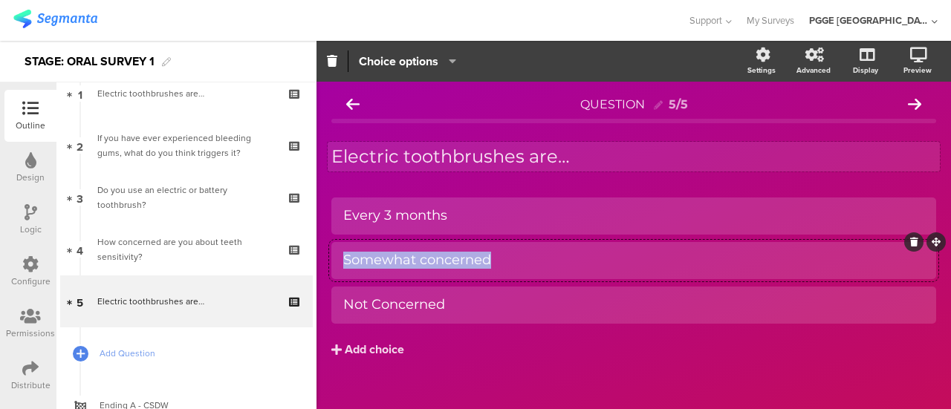
paste div
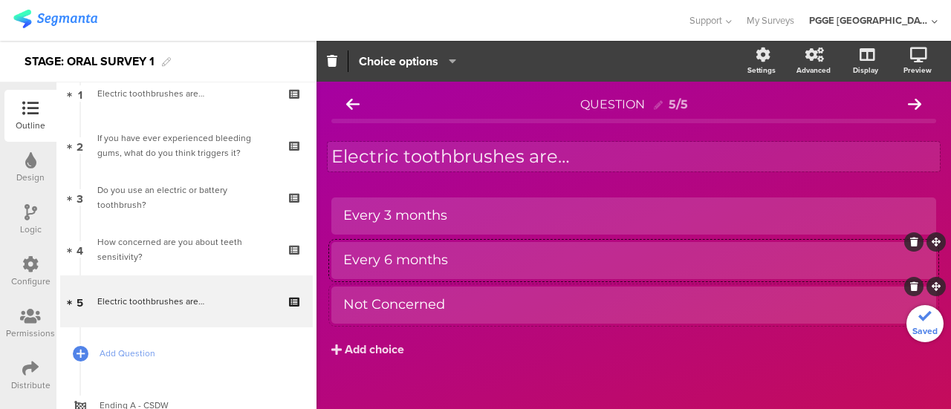
click at [457, 304] on div "Not Concerned" at bounding box center [633, 304] width 581 height 17
paste div
click at [393, 339] on button "Add choice" at bounding box center [633, 349] width 604 height 37
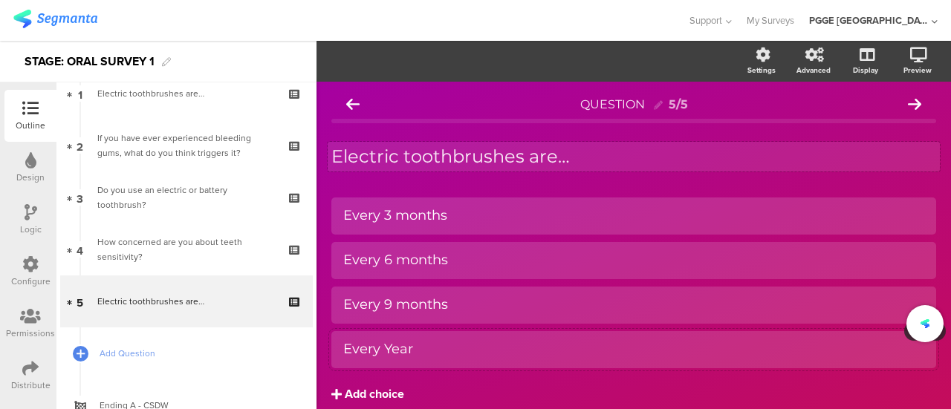
click at [492, 385] on button "Add choice" at bounding box center [633, 394] width 604 height 37
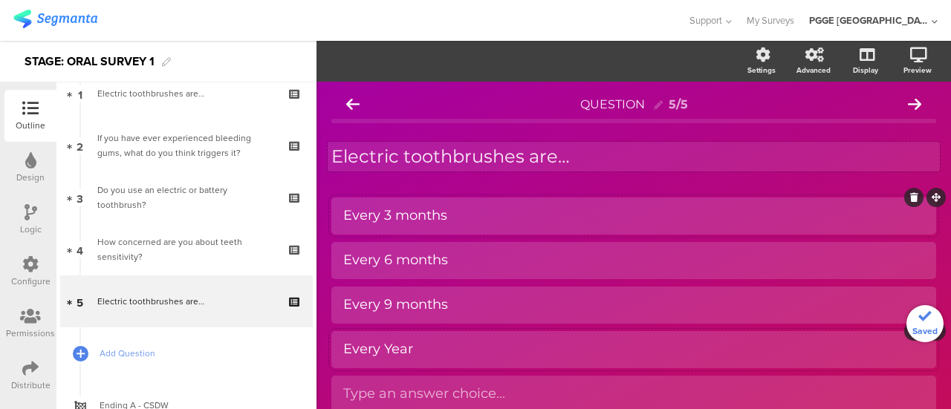
click at [487, 221] on div "Every 3 months" at bounding box center [633, 215] width 581 height 17
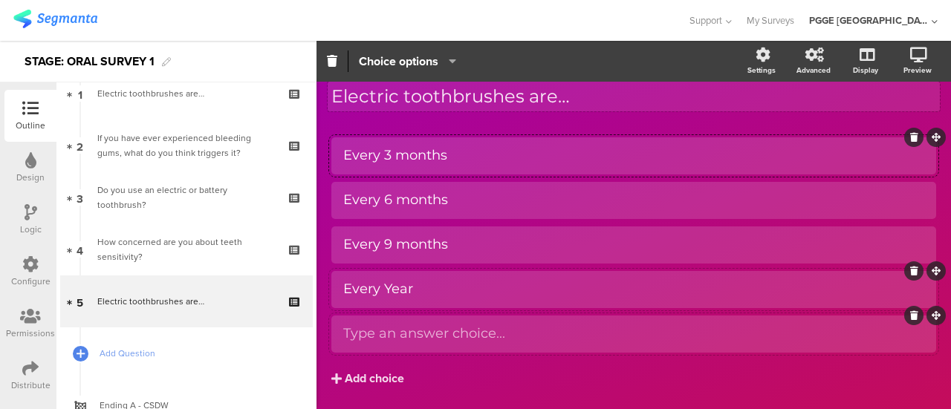
scroll to position [107, 0]
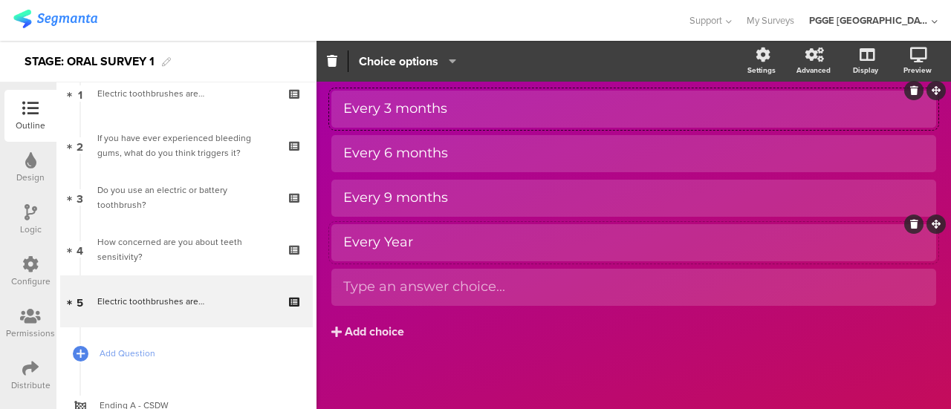
click at [452, 247] on div "Every Year" at bounding box center [633, 242] width 581 height 17
click at [910, 265] on icon at bounding box center [914, 268] width 8 height 9
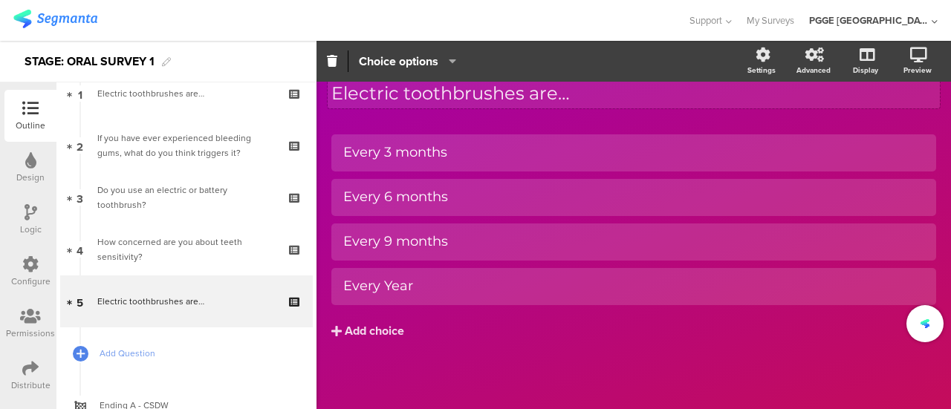
scroll to position [62, 0]
click at [476, 151] on div "Every 3 months" at bounding box center [633, 153] width 581 height 17
click at [443, 59] on icon "button" at bounding box center [448, 61] width 15 height 12
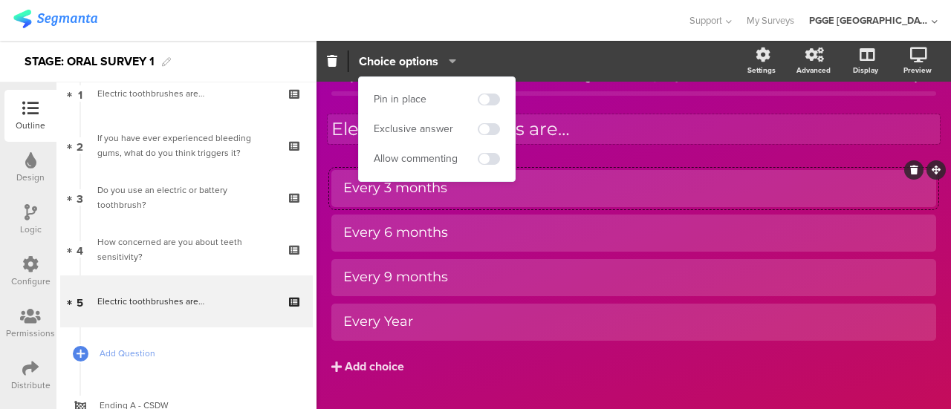
scroll to position [0, 0]
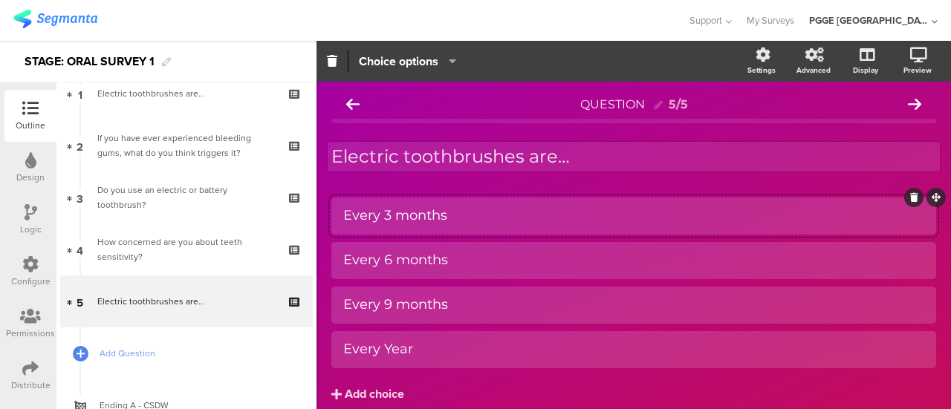
click at [609, 163] on div "Electric toothbrushes are… Electric toothbrushes are…" at bounding box center [633, 157] width 612 height 30
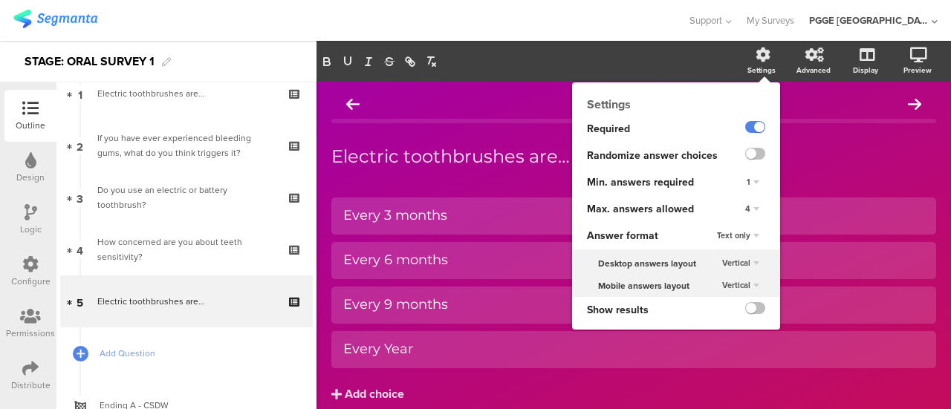
click at [746, 209] on div "4" at bounding box center [752, 210] width 26 height 18
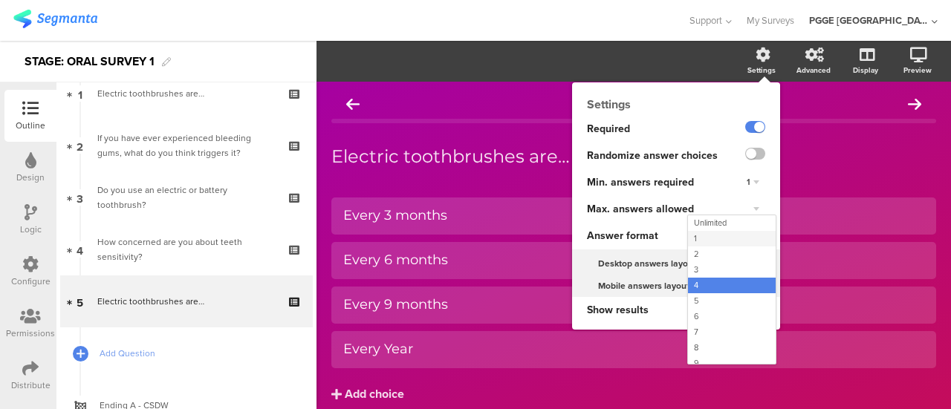
click at [711, 242] on div "1" at bounding box center [732, 239] width 88 height 16
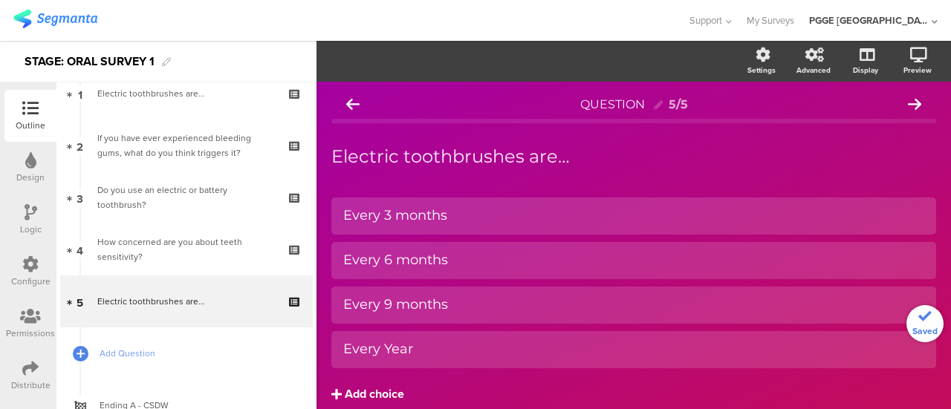
click at [775, 390] on button "Add choice" at bounding box center [633, 394] width 604 height 37
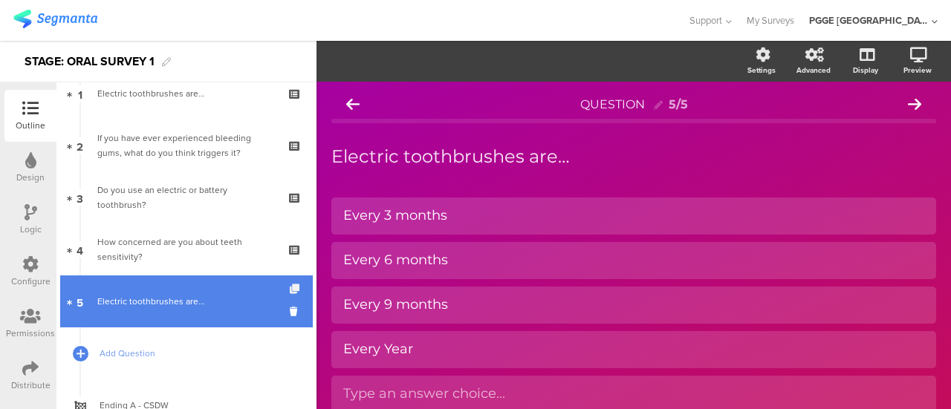
click at [290, 286] on icon at bounding box center [296, 289] width 13 height 10
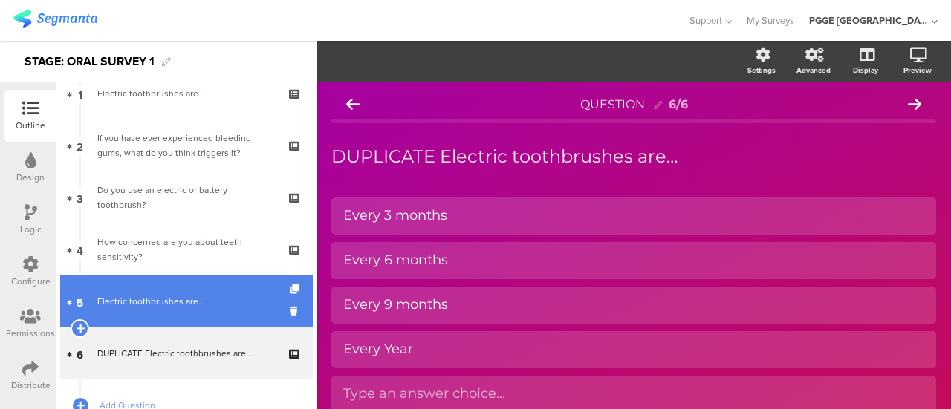
click at [211, 302] on div "Electric toothbrushes are…" at bounding box center [185, 301] width 177 height 15
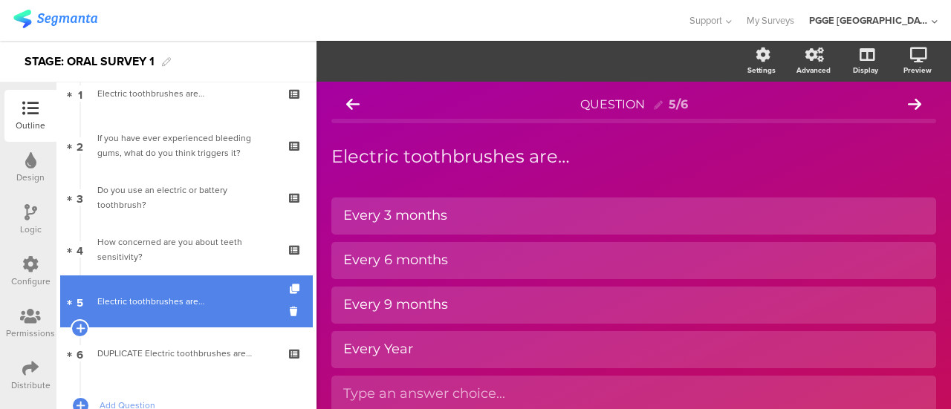
click at [180, 301] on div "Electric toothbrushes are…" at bounding box center [185, 301] width 177 height 15
click at [218, 304] on div "Electric toothbrushes are…" at bounding box center [185, 301] width 177 height 15
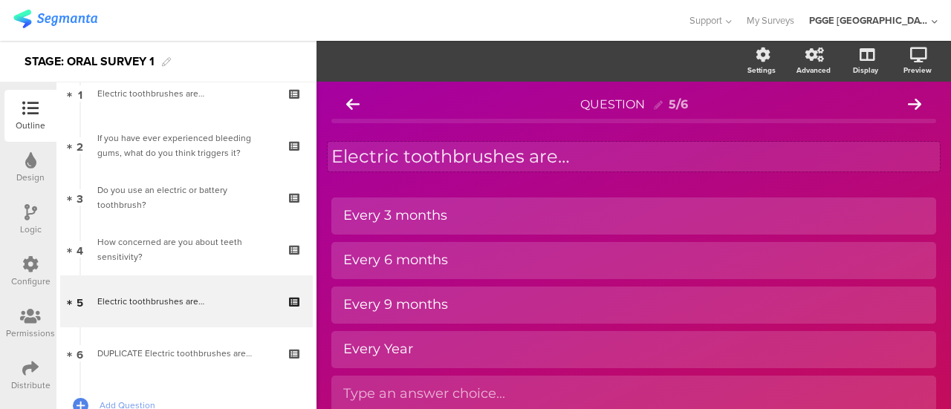
click at [545, 163] on div "Electric toothbrushes are… Electric toothbrushes are…" at bounding box center [633, 157] width 612 height 30
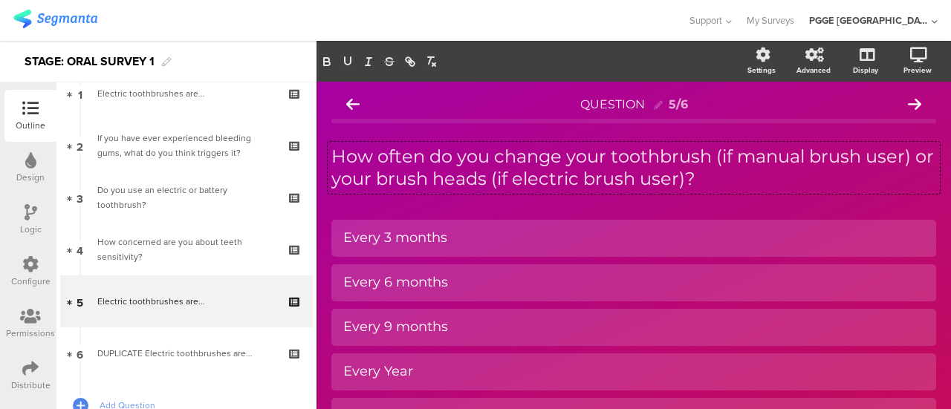
click at [667, 201] on div "Electric toothbrushes are… Electric toothbrushes are… How often do you change y…" at bounding box center [633, 168] width 604 height 74
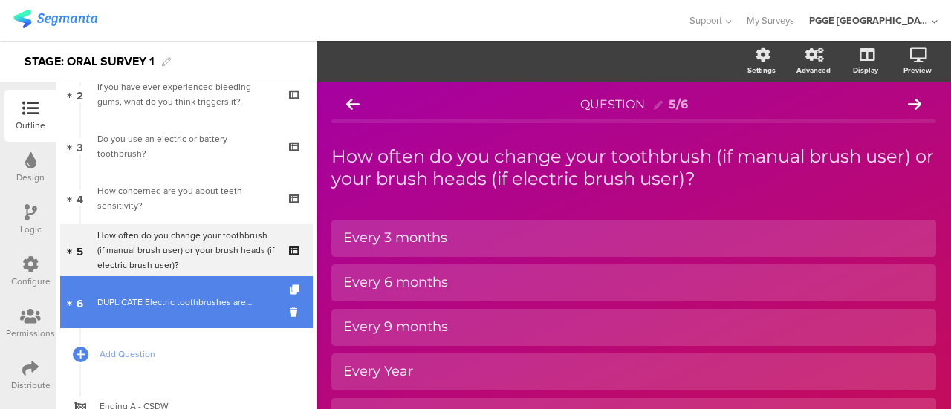
scroll to position [149, 0]
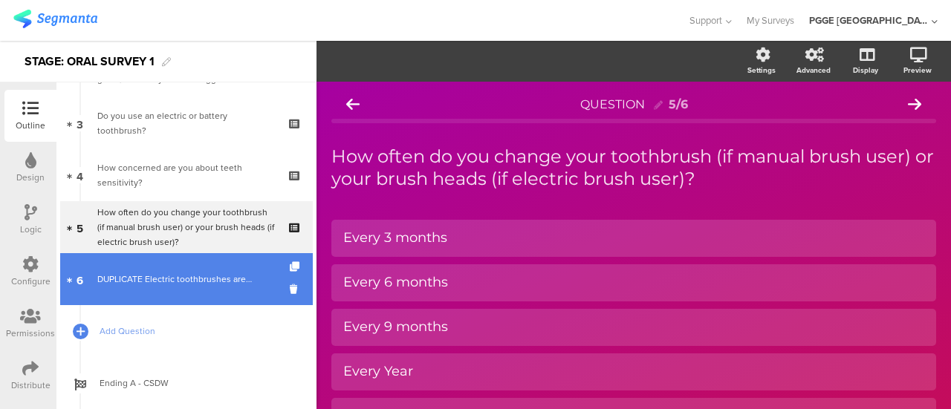
click at [177, 282] on div "DUPLICATE Electric toothbrushes are…" at bounding box center [185, 279] width 177 height 15
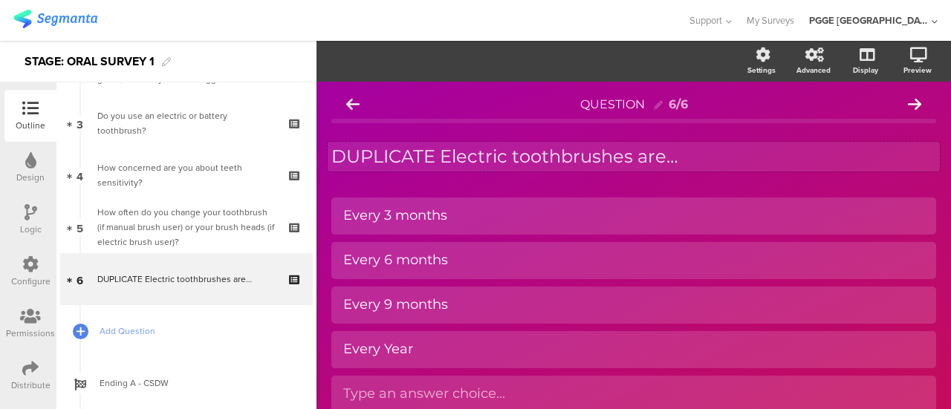
click at [544, 156] on div "DUPLICATE Electric toothbrushes are… DUPLICATE Electric toothbrushes are…" at bounding box center [633, 157] width 612 height 30
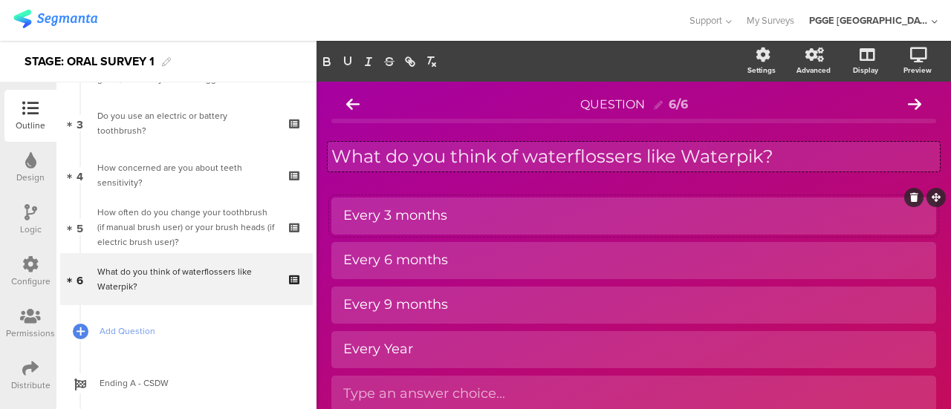
click at [480, 218] on div "Every 3 months" at bounding box center [633, 215] width 581 height 17
paste div
click at [493, 268] on div "Every 6 months" at bounding box center [633, 260] width 581 height 17
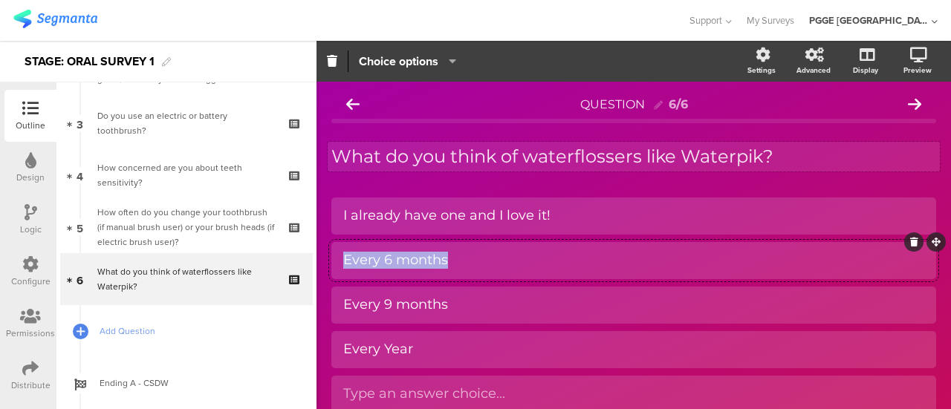
paste div
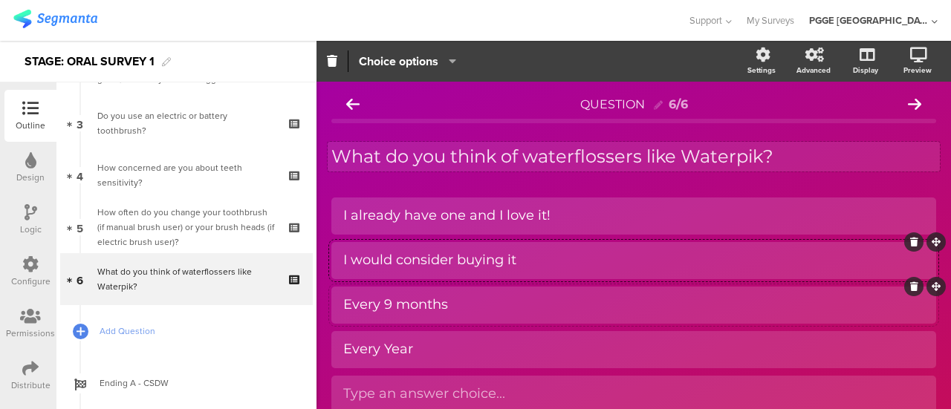
click at [469, 304] on div "Every 9 months" at bounding box center [633, 304] width 581 height 17
paste div
click at [424, 344] on div "Every Year" at bounding box center [633, 349] width 581 height 17
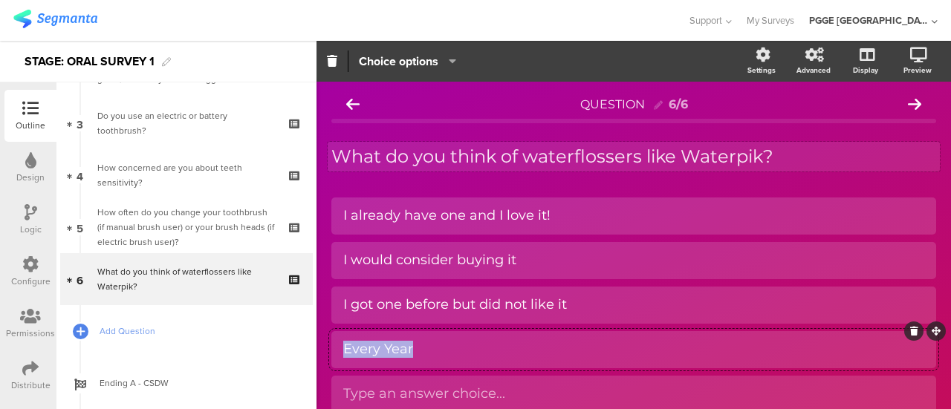
paste div
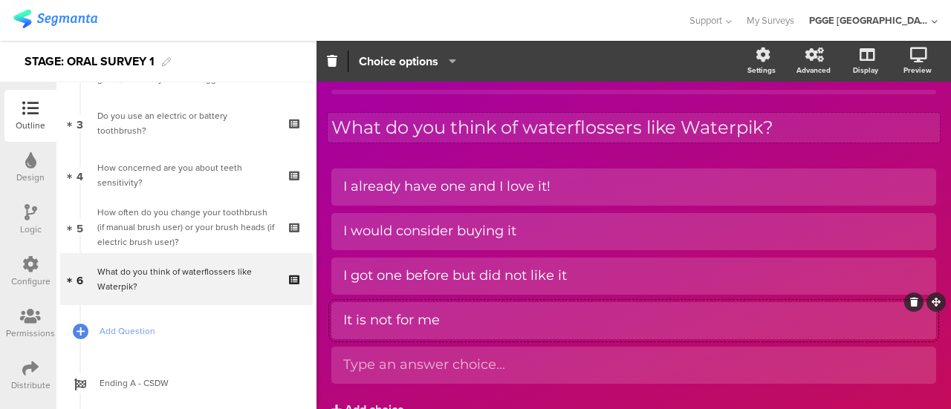
scroll to position [74, 0]
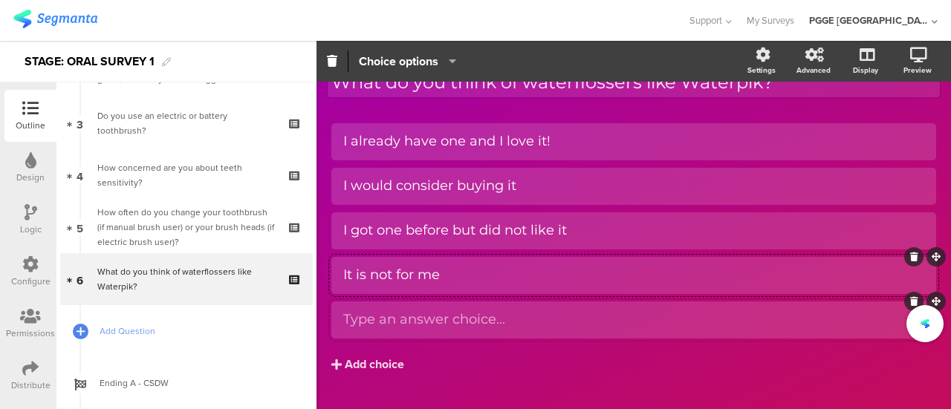
click at [508, 314] on div "Type an answer choice..." at bounding box center [633, 319] width 581 height 17
click at [910, 300] on icon at bounding box center [914, 301] width 8 height 9
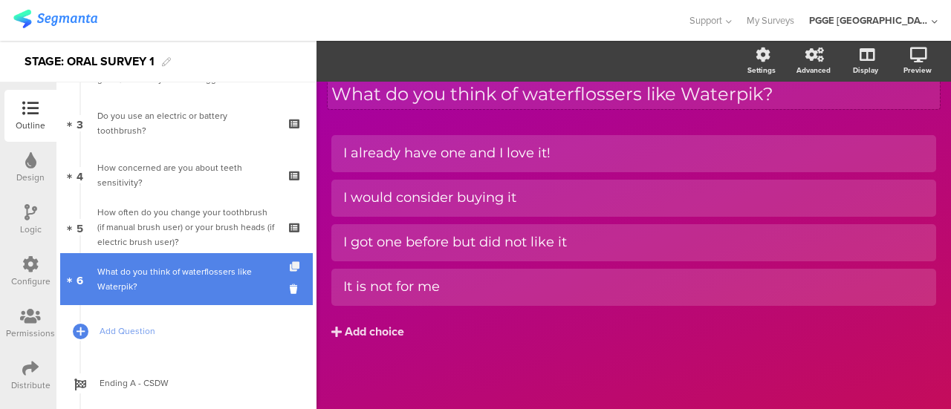
click at [290, 265] on icon at bounding box center [296, 267] width 13 height 10
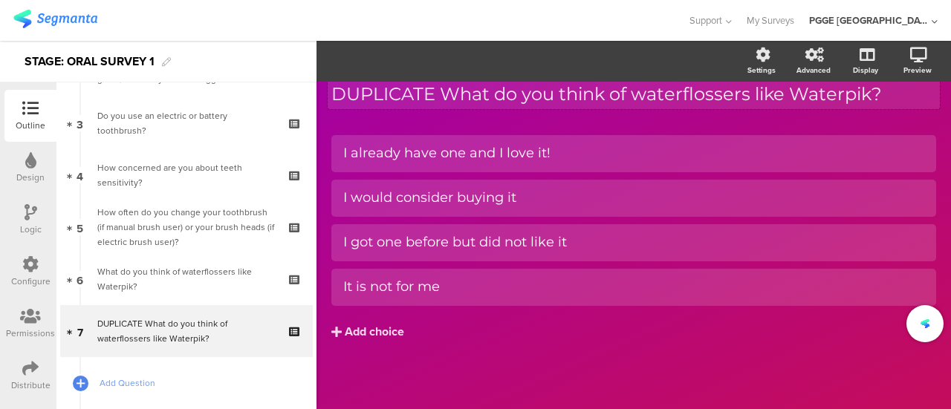
click at [584, 99] on div "DUPLICATE What do you think of waterflossers like Waterpik? DUPLICATE What do y…" at bounding box center [633, 94] width 604 height 52
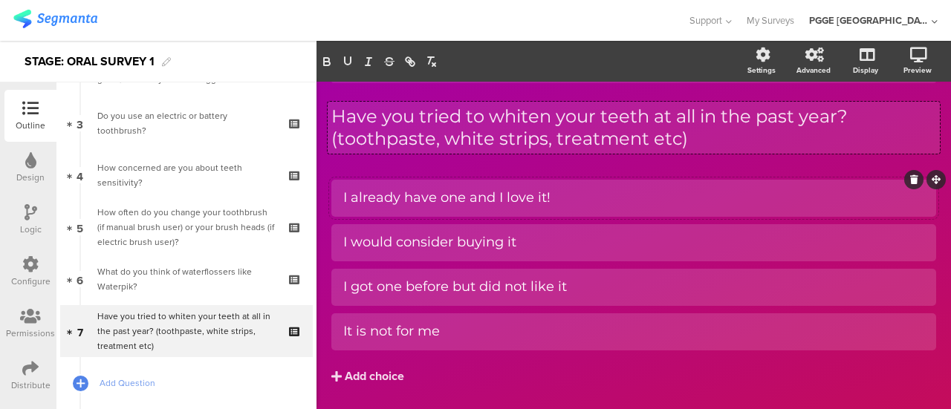
click at [567, 188] on div "I already have one and I love it!" at bounding box center [633, 198] width 581 height 25
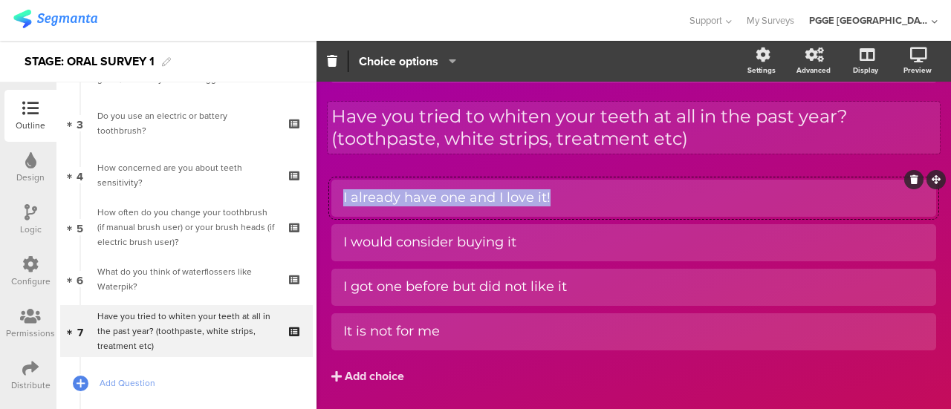
paste div
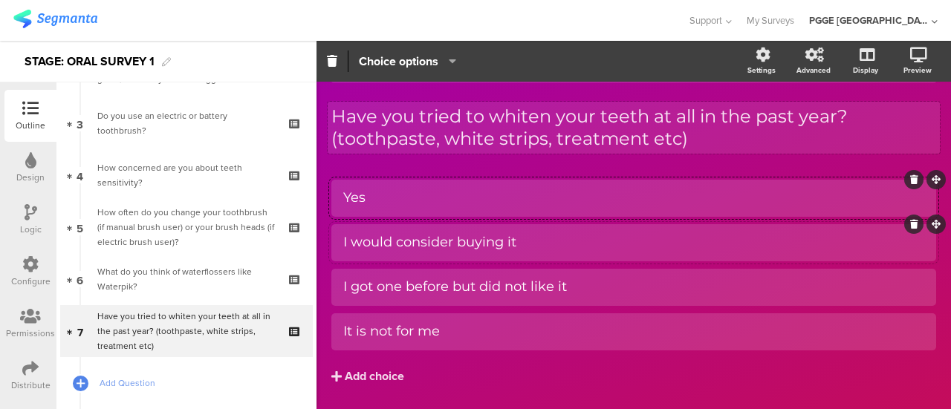
click at [548, 244] on div "I would consider buying it" at bounding box center [633, 242] width 581 height 17
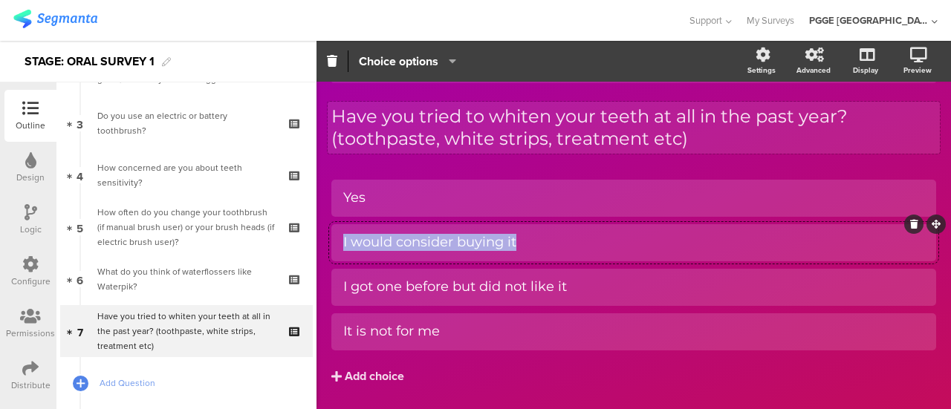
paste div
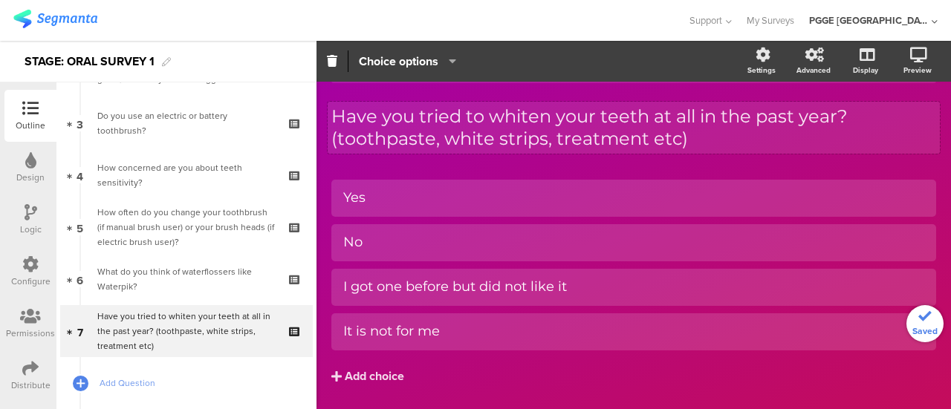
click at [325, 287] on div "QUESTION 7/7 Have you tried to whiten your teeth at all in the past year? (toot…" at bounding box center [633, 248] width 634 height 413
click at [910, 271] on icon at bounding box center [914, 268] width 8 height 9
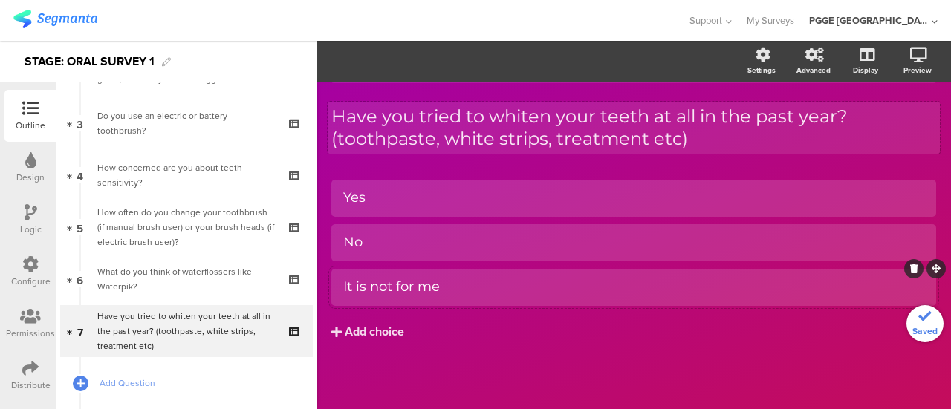
click at [910, 270] on icon at bounding box center [914, 268] width 8 height 9
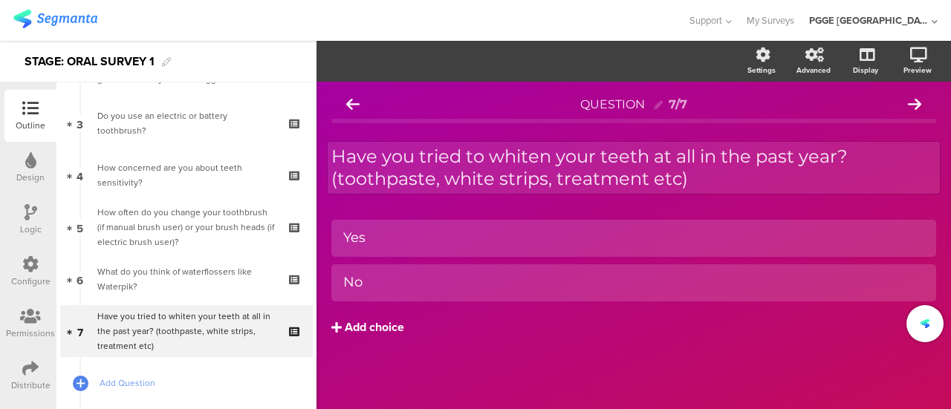
scroll to position [0, 0]
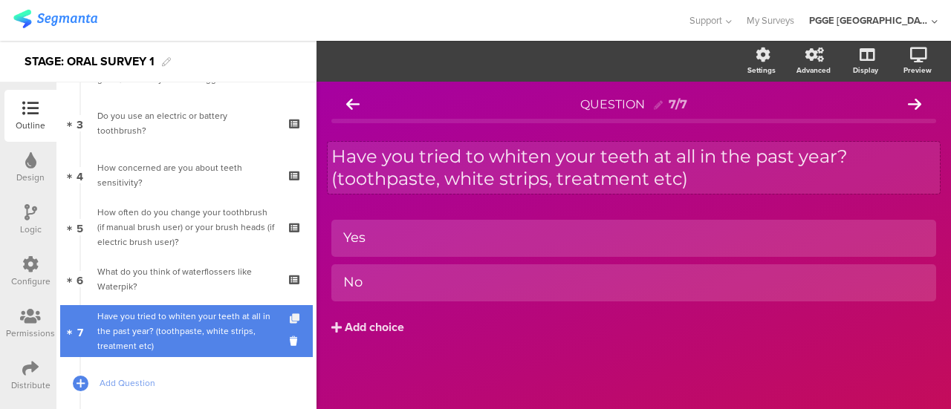
click at [290, 317] on icon at bounding box center [296, 319] width 13 height 10
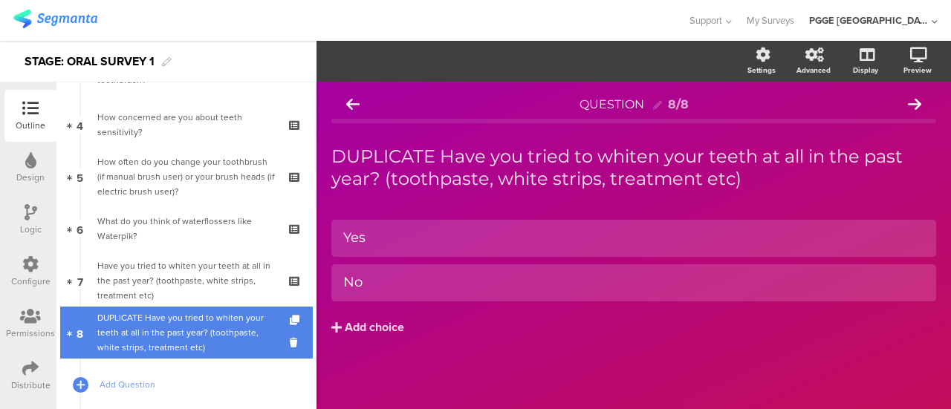
scroll to position [223, 0]
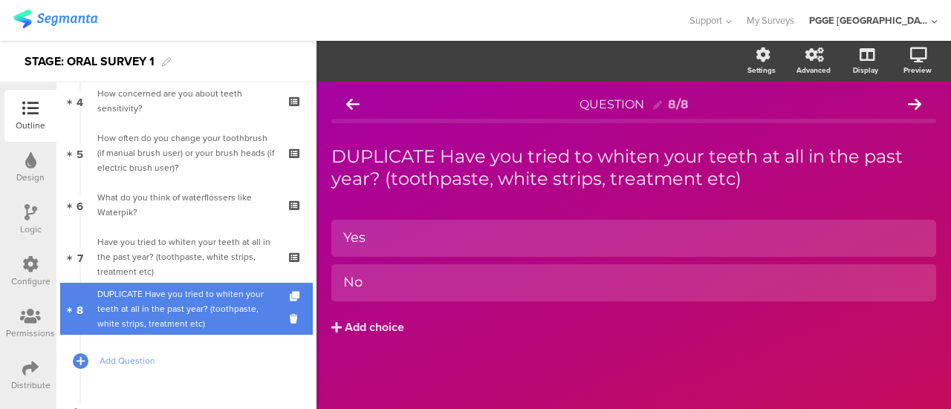
click at [202, 307] on div "DUPLICATE Have you tried to whiten your teeth at all in the past year? (toothpa…" at bounding box center [185, 309] width 177 height 45
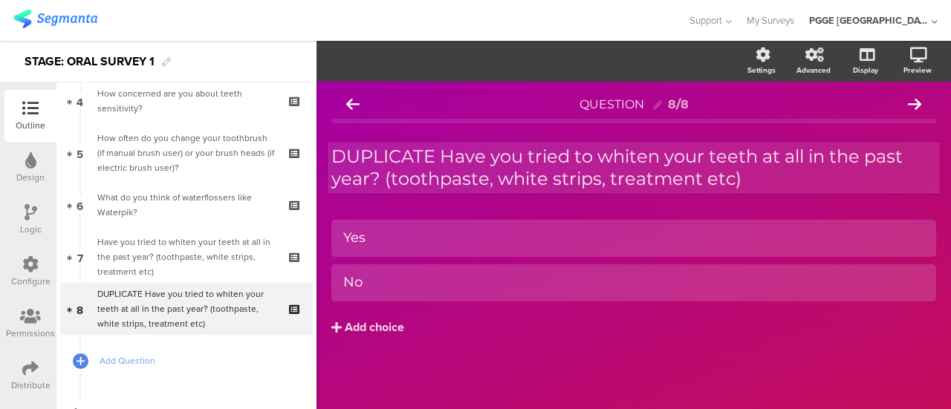
click at [443, 164] on div "DUPLICATE Have you tried to whiten your teeth at all in the past year? (toothpa…" at bounding box center [633, 168] width 612 height 52
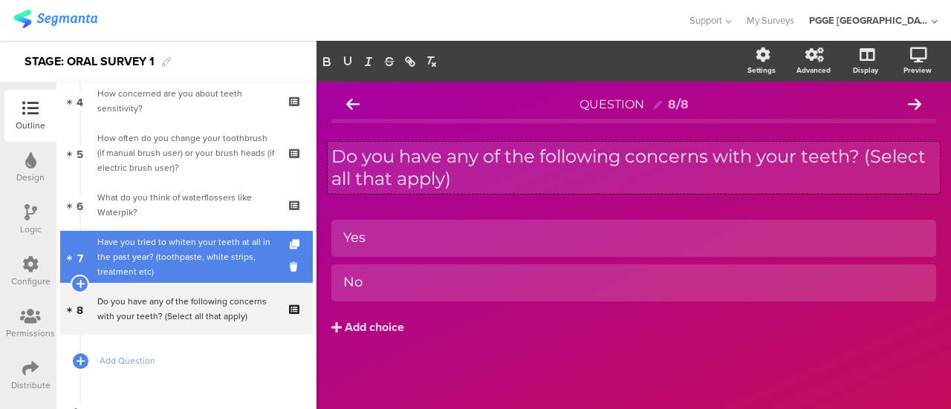
click at [208, 258] on div "Have you tried to whiten your teeth at all in the past year? (toothpaste, white…" at bounding box center [185, 257] width 177 height 45
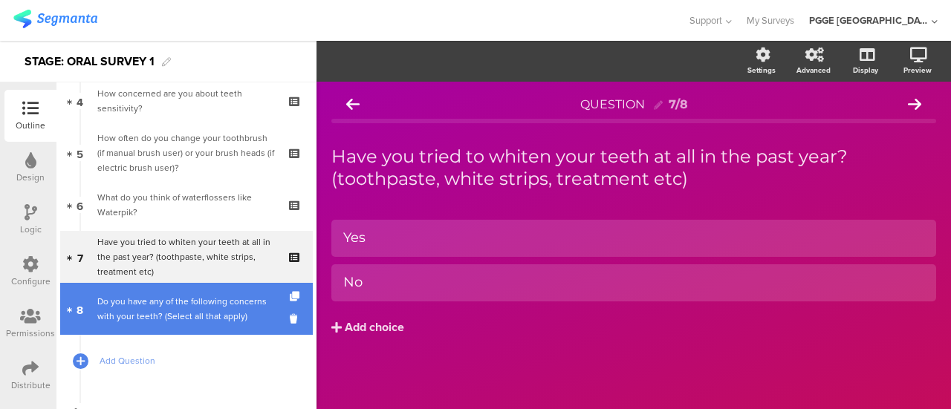
click at [191, 302] on div "Do you have any of the following concerns with your teeth? (Select all that app…" at bounding box center [185, 309] width 177 height 30
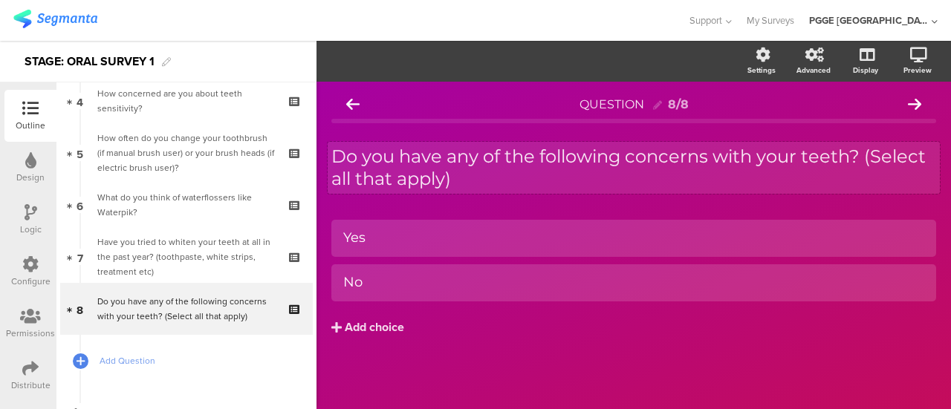
click at [465, 183] on div "Do you have any of the following concerns with your teeth? (Select all that app…" at bounding box center [633, 168] width 612 height 52
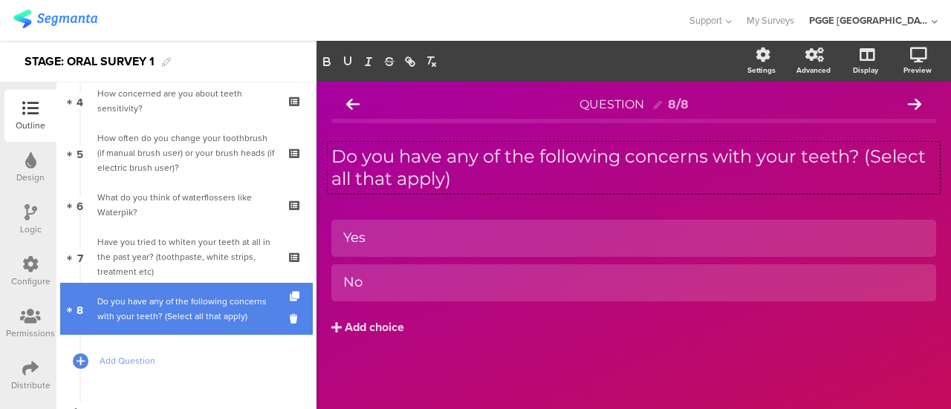
click at [247, 301] on div "Do you have any of the following concerns with your teeth? (Select all that app…" at bounding box center [185, 309] width 177 height 30
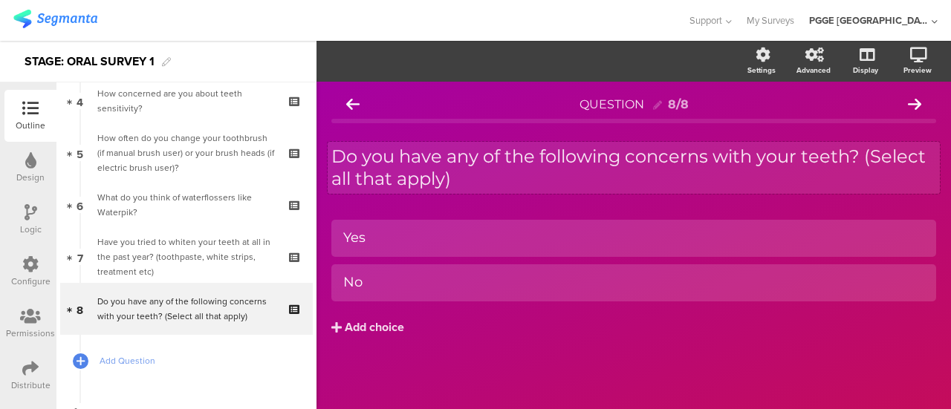
click at [489, 180] on div "Do you have any of the following concerns with your teeth? (Select all that app…" at bounding box center [633, 168] width 612 height 52
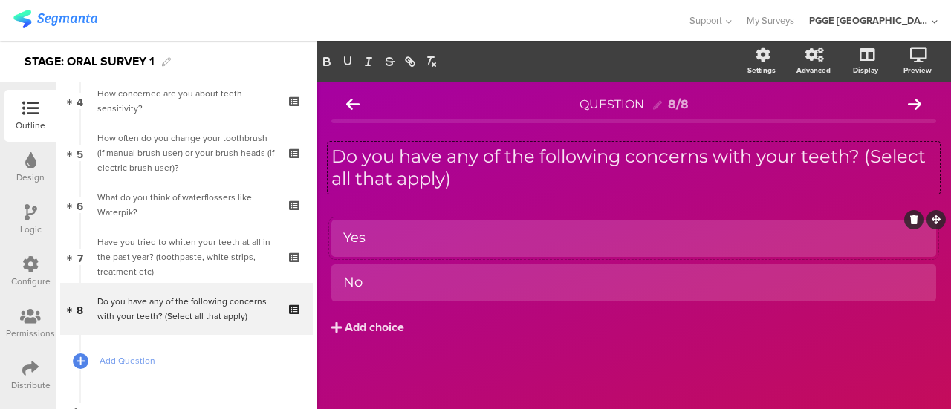
click at [406, 244] on div "Yes" at bounding box center [633, 237] width 581 height 17
paste div
click at [388, 267] on div at bounding box center [633, 282] width 604 height 37
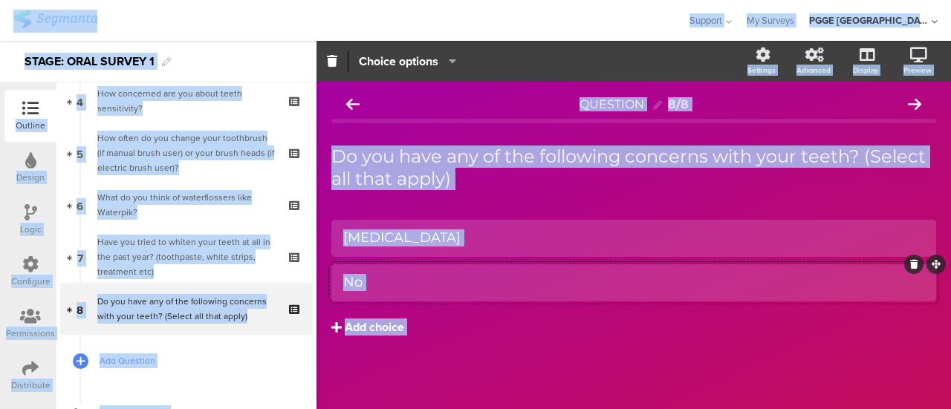
click at [466, 321] on button "Add choice" at bounding box center [633, 327] width 604 height 37
click at [397, 276] on div "No" at bounding box center [633, 282] width 581 height 17
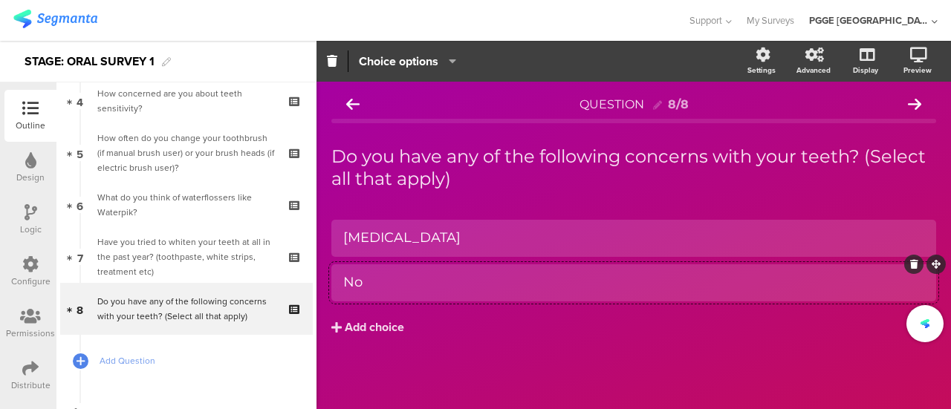
click at [408, 281] on div "No" at bounding box center [633, 282] width 581 height 17
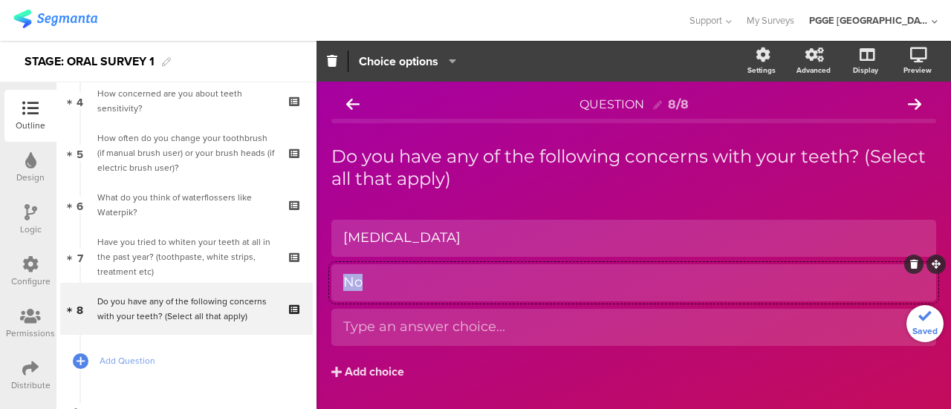
paste div
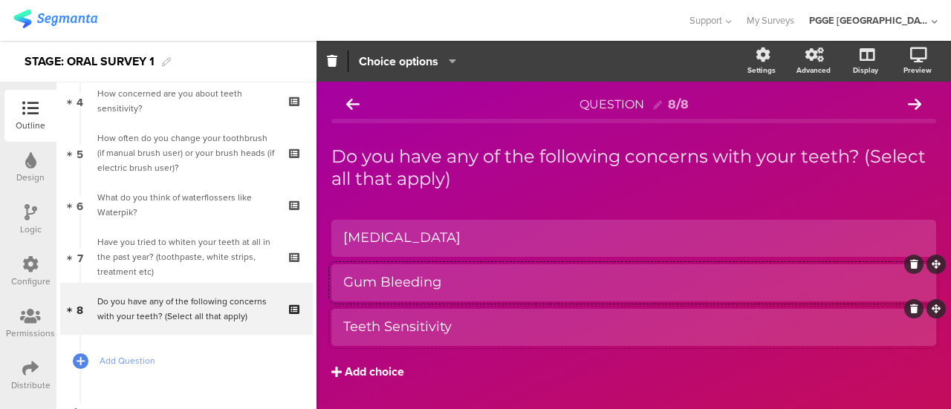
click at [368, 377] on div "Add choice" at bounding box center [374, 373] width 59 height 16
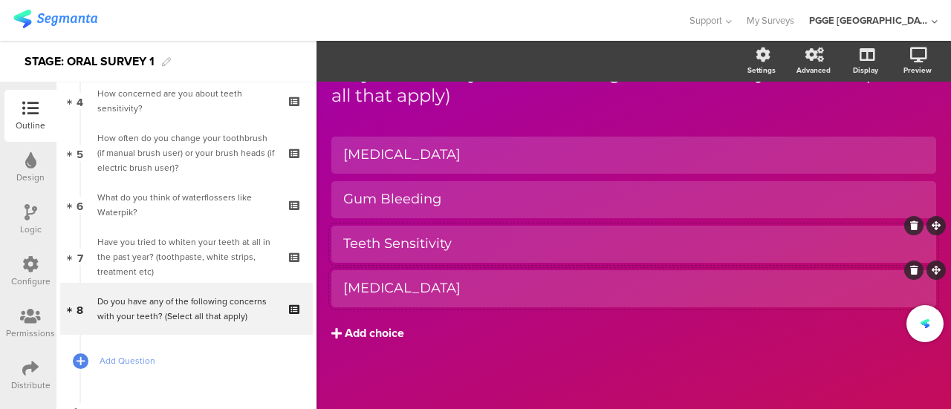
scroll to position [85, 0]
click at [379, 333] on div "Add choice" at bounding box center [374, 333] width 59 height 16
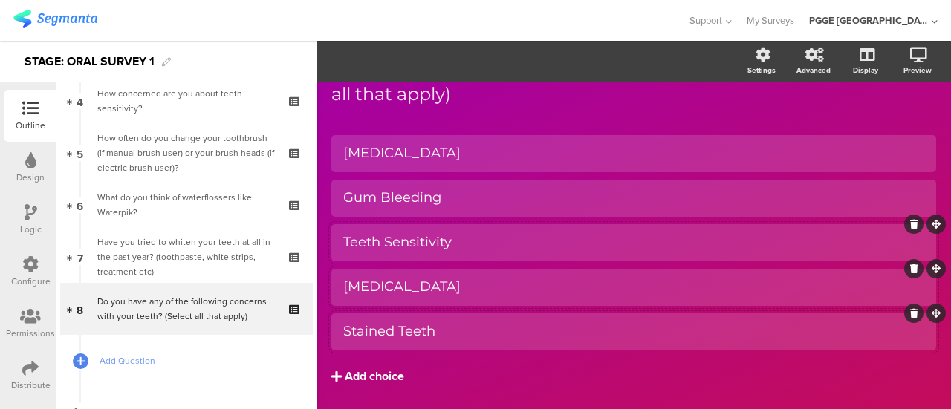
click at [362, 377] on div "Add choice" at bounding box center [374, 377] width 59 height 16
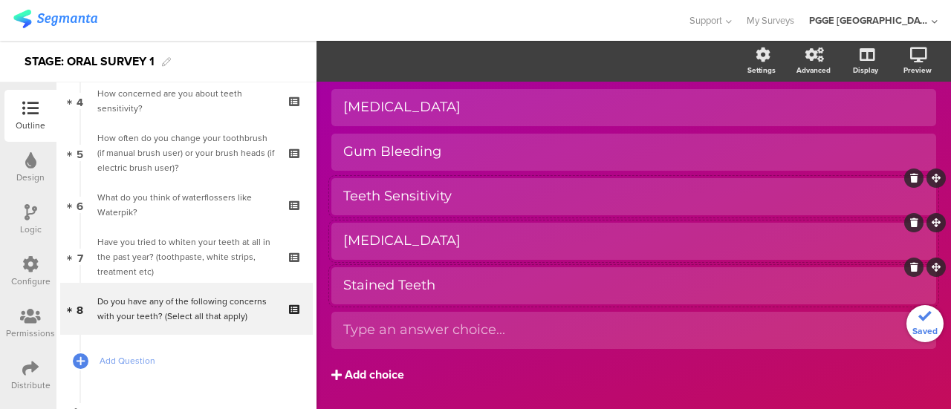
scroll to position [174, 0]
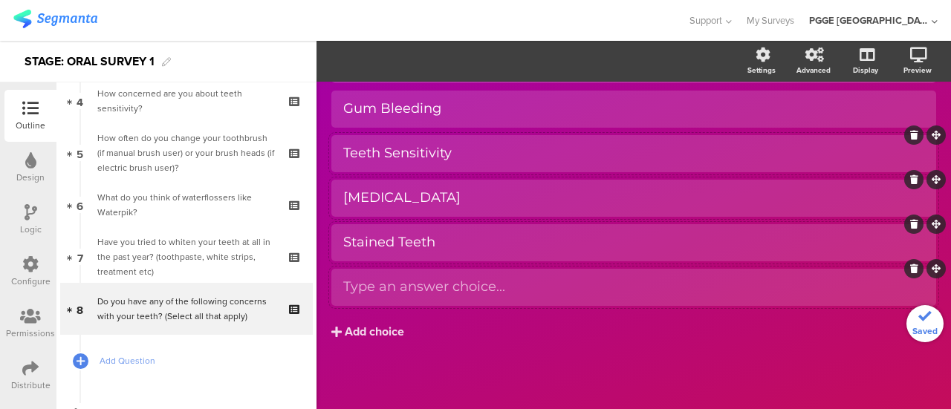
click at [402, 300] on div at bounding box center [633, 287] width 604 height 37
click at [408, 290] on div "Cavities" at bounding box center [633, 286] width 581 height 17
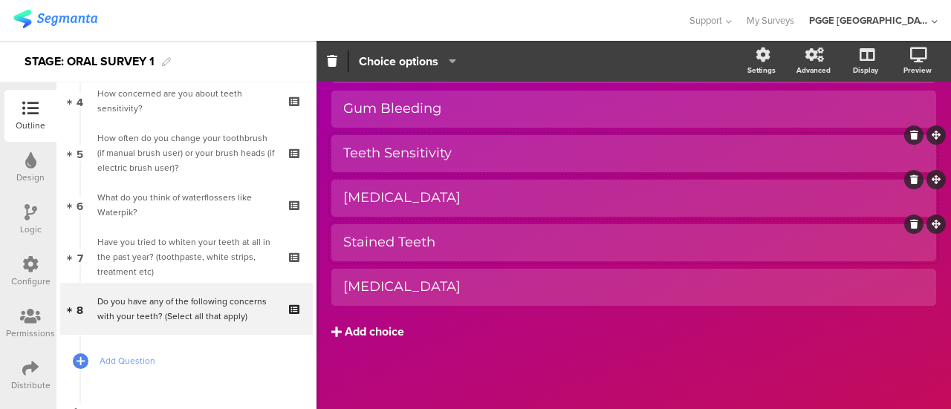
click at [362, 338] on div "Add choice" at bounding box center [374, 333] width 59 height 16
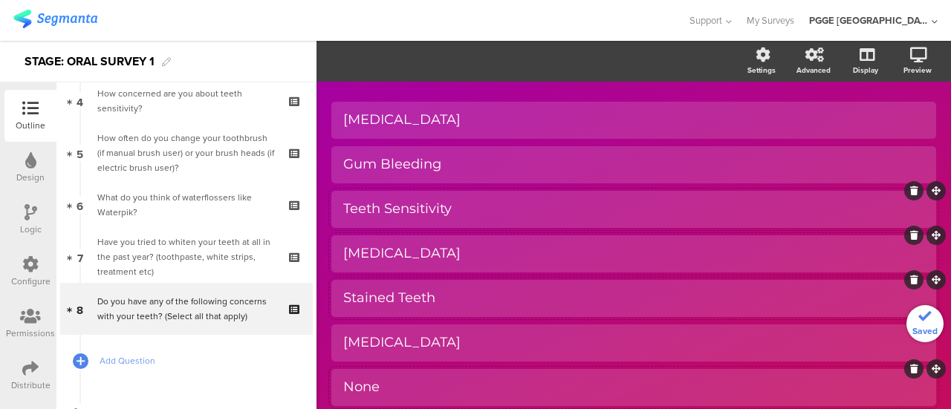
scroll to position [25, 0]
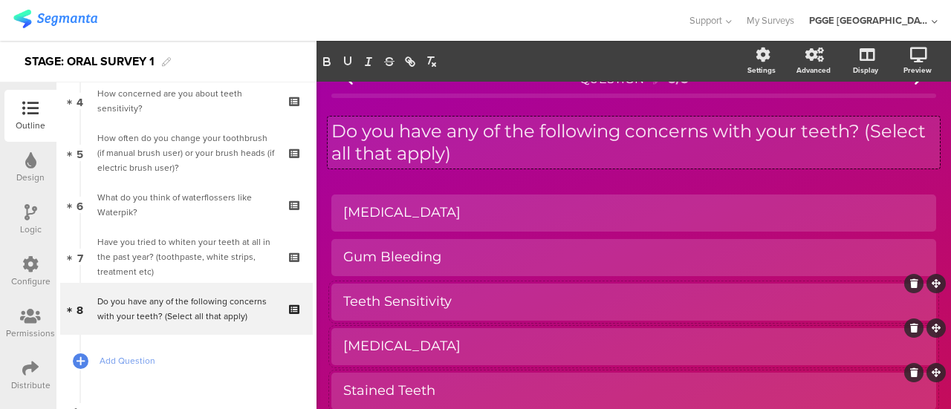
click at [480, 154] on div "Do you have any of the following concerns with your teeth? (Select all that app…" at bounding box center [633, 143] width 612 height 52
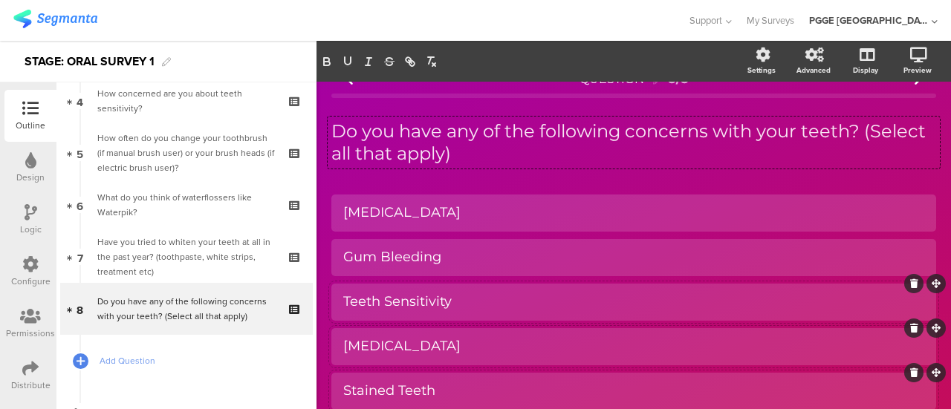
scroll to position [0, 0]
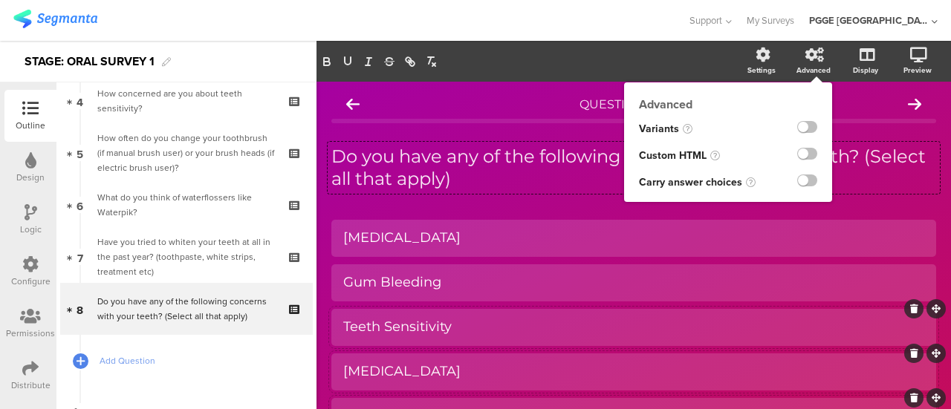
click at [805, 56] on icon at bounding box center [814, 55] width 19 height 15
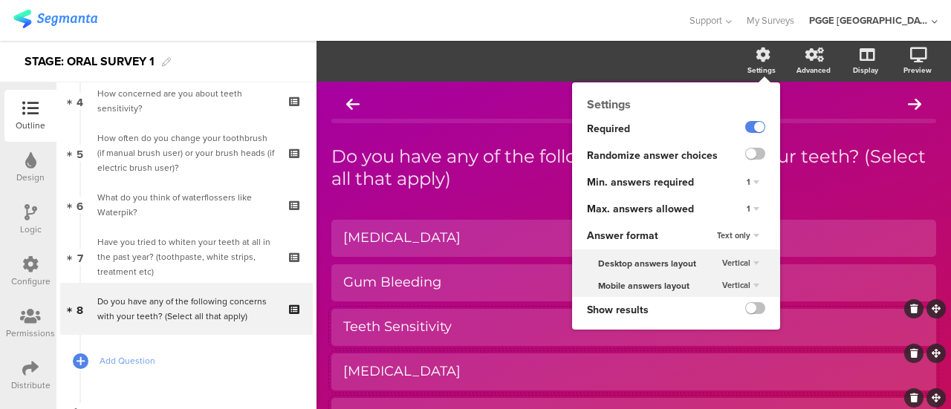
click at [746, 206] on span "1" at bounding box center [748, 209] width 4 height 12
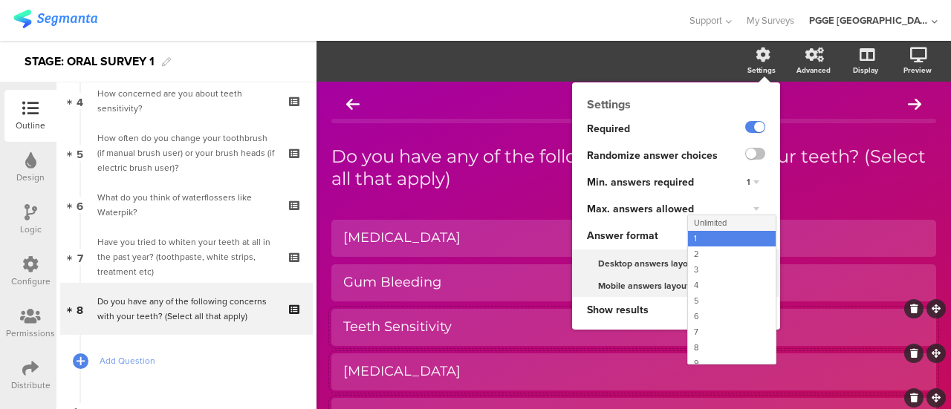
click at [706, 226] on span "Unlimited" at bounding box center [710, 223] width 33 height 12
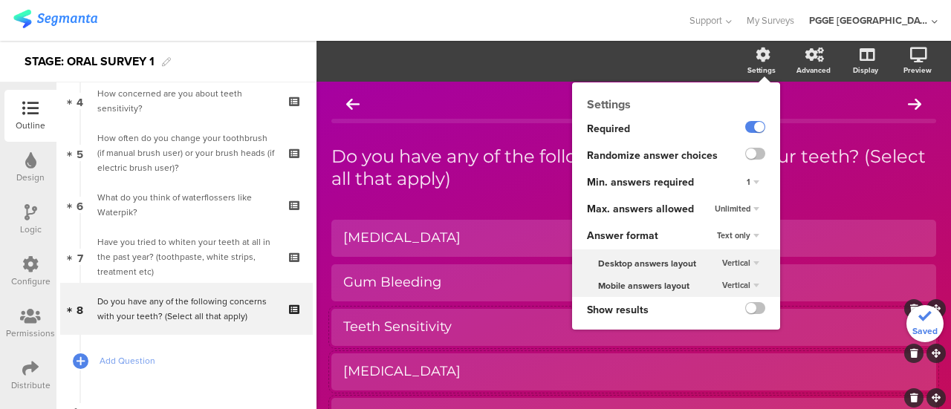
click at [755, 59] on icon at bounding box center [762, 55] width 15 height 15
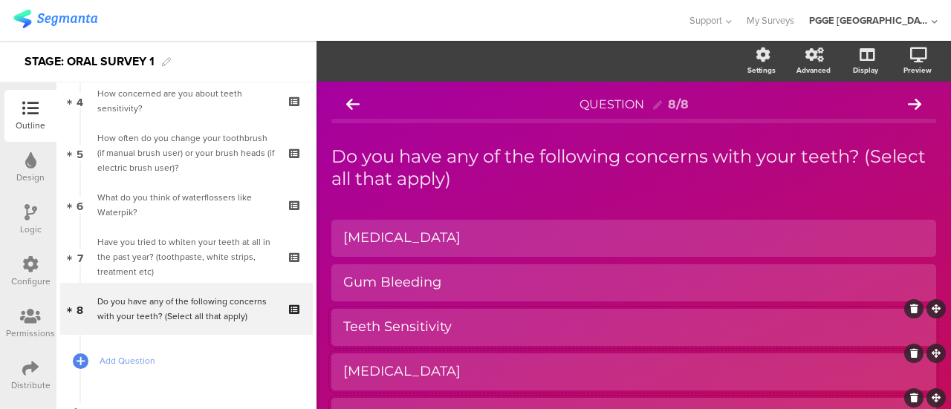
click at [542, 58] on section "Settings Advanced Display Preview" at bounding box center [633, 61] width 634 height 41
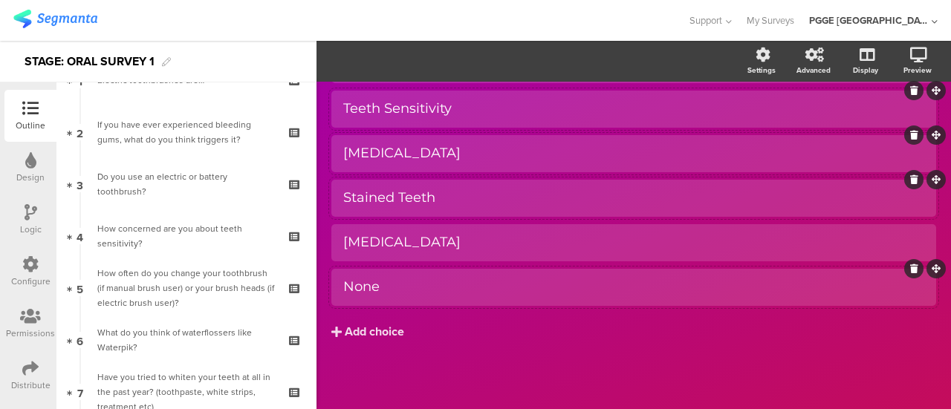
scroll to position [74, 0]
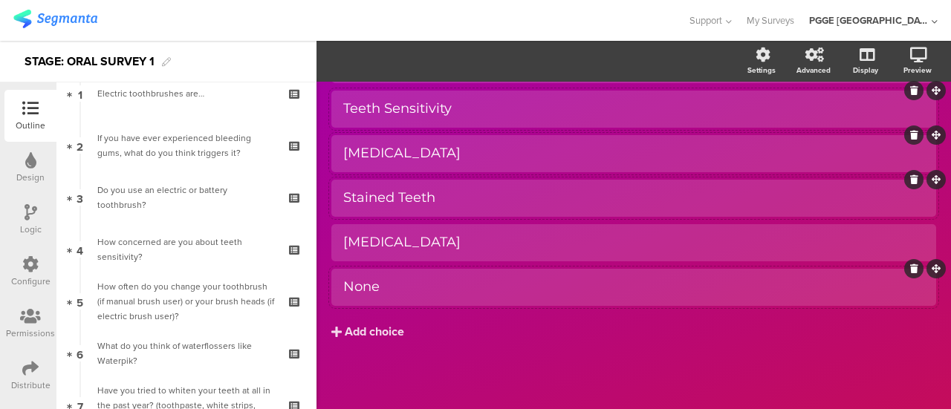
click at [28, 269] on icon at bounding box center [30, 264] width 16 height 16
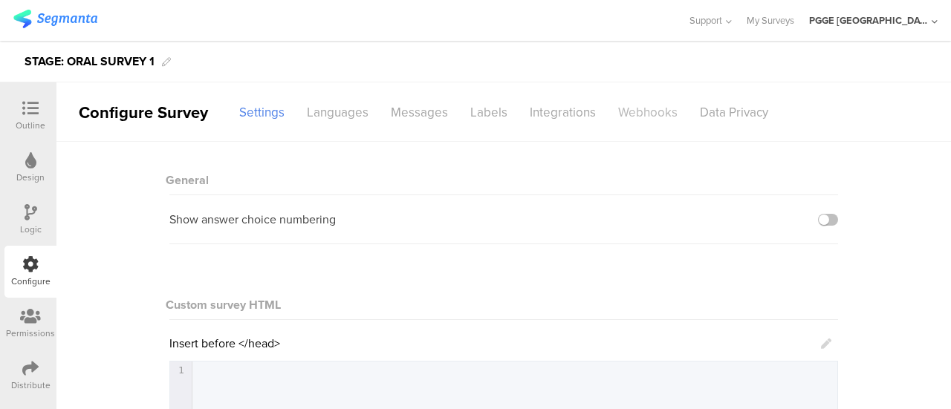
click at [656, 103] on div "Webhooks" at bounding box center [648, 113] width 82 height 26
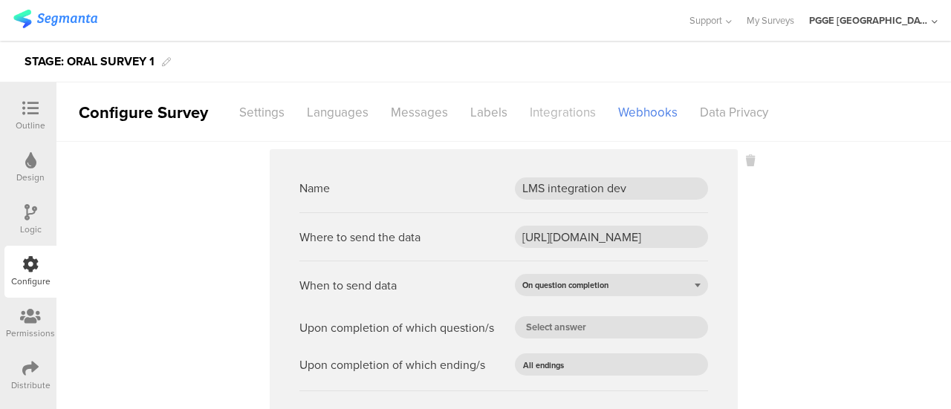
click at [542, 105] on div "Integrations" at bounding box center [562, 113] width 88 height 26
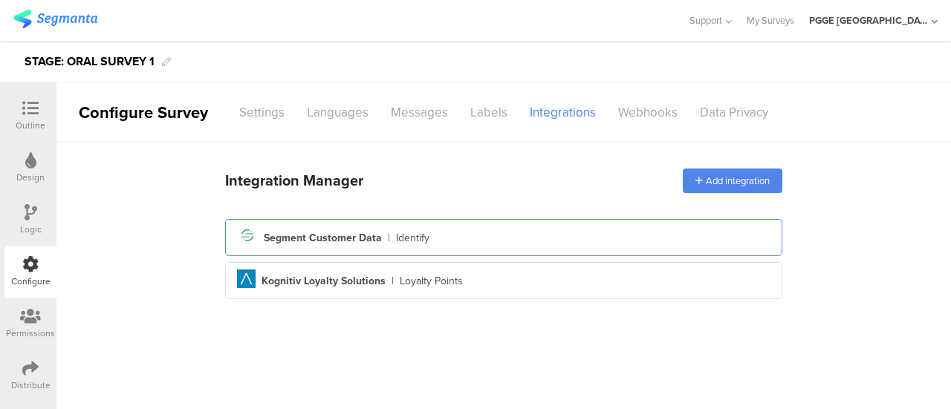
click at [478, 232] on div "Segment icon Created with Sketch. Segment Customer Data | Identify" at bounding box center [503, 237] width 533 height 25
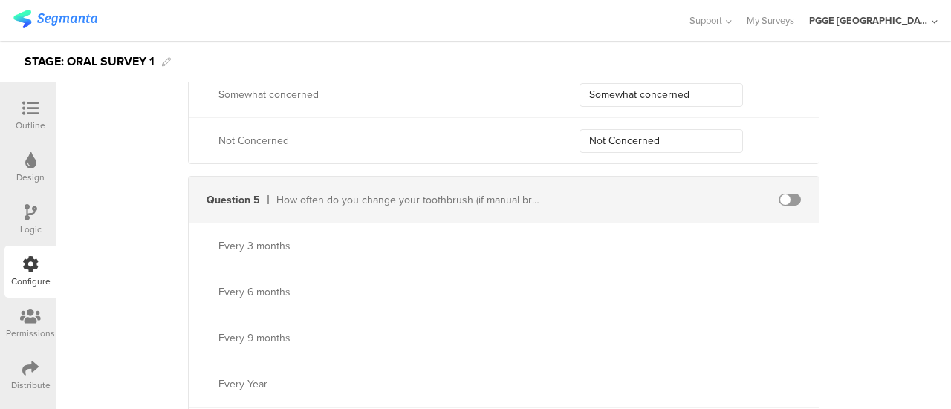
scroll to position [1262, 0]
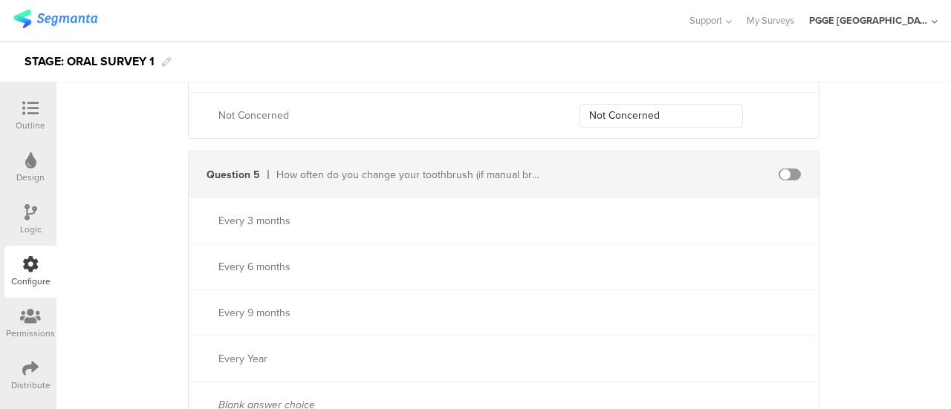
click at [795, 173] on div at bounding box center [789, 175] width 22 height 12
click at [789, 169] on span at bounding box center [789, 175] width 22 height 12
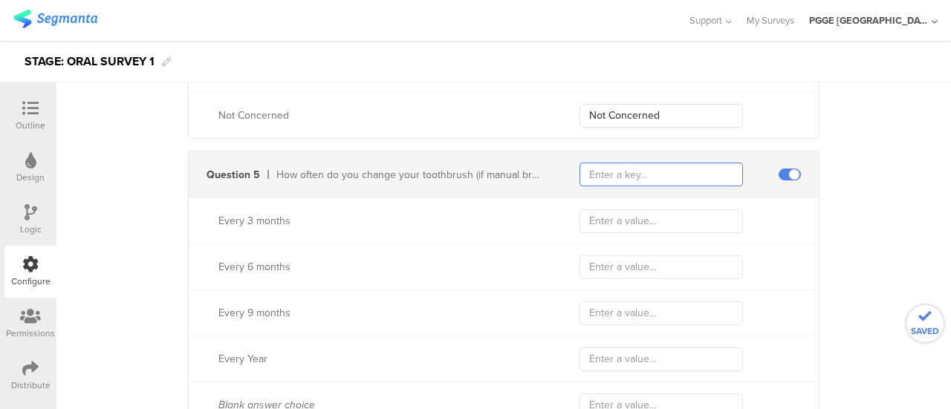
click at [660, 176] on input "text" at bounding box center [660, 175] width 163 height 24
paste input "traitFrequencyChangeRefillHeadIdValue"
type input "traitFrequencyChangeRefillHeadIdValue"
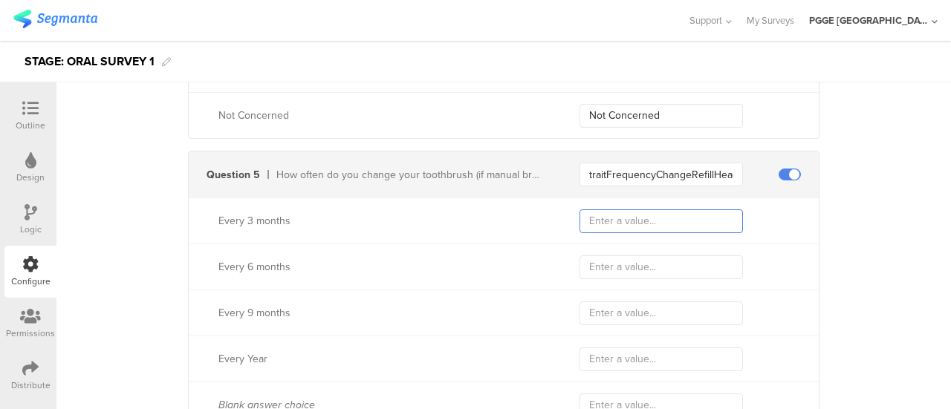
click at [615, 214] on input "text" at bounding box center [660, 221] width 163 height 24
paste input "Every 3 months"
type input "Every 3 months"
drag, startPoint x: 212, startPoint y: 266, endPoint x: 332, endPoint y: 268, distance: 119.6
click at [332, 268] on div "Every 6 months" at bounding box center [380, 267] width 325 height 16
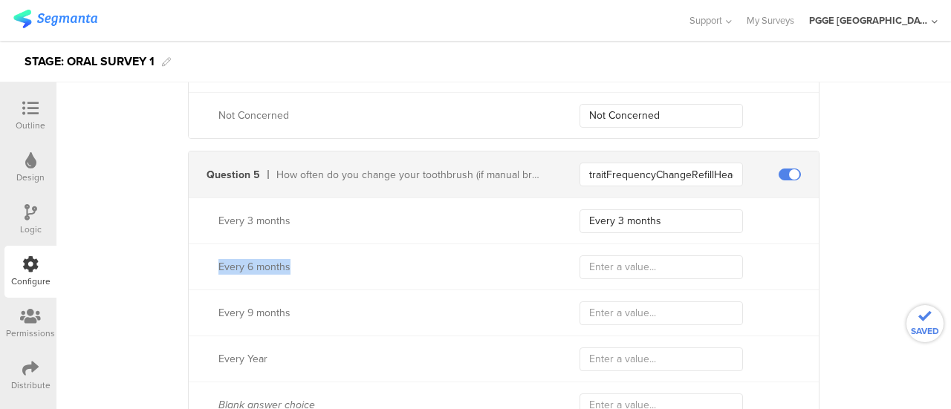
copy div "Every 6 months"
click at [612, 266] on input "text" at bounding box center [660, 267] width 163 height 24
paste input "Every 6 months"
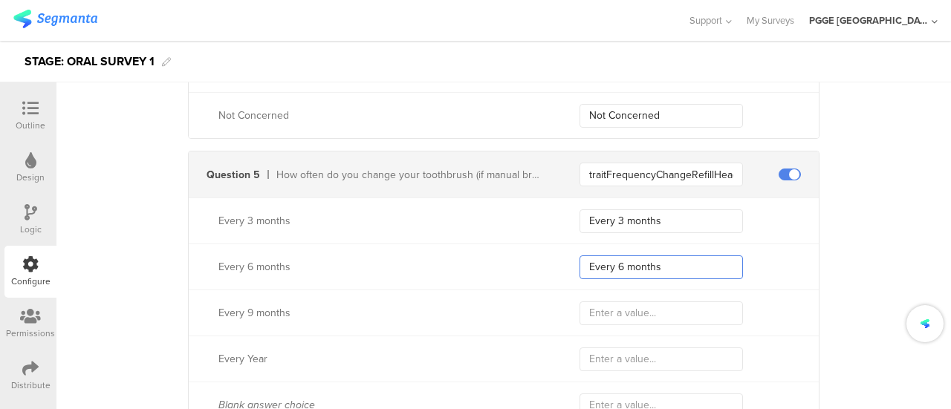
type input "Every 6 months"
drag, startPoint x: 209, startPoint y: 310, endPoint x: 316, endPoint y: 305, distance: 107.8
click at [316, 305] on div "Every 9 months" at bounding box center [366, 313] width 355 height 16
copy div "Every 9 months"
click at [633, 311] on input "text" at bounding box center [660, 313] width 163 height 24
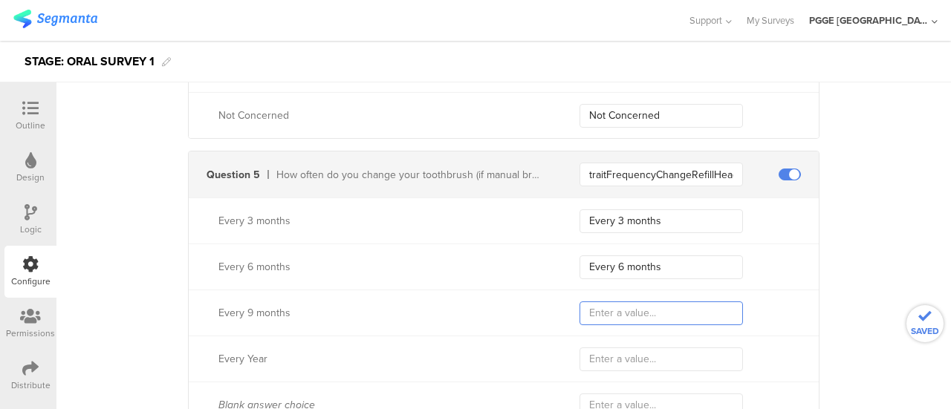
paste input "Every 9 months"
type input "Every 9 months"
drag, startPoint x: 212, startPoint y: 356, endPoint x: 282, endPoint y: 357, distance: 69.8
click at [282, 357] on div "Every Year" at bounding box center [380, 359] width 325 height 16
copy div "Every Year"
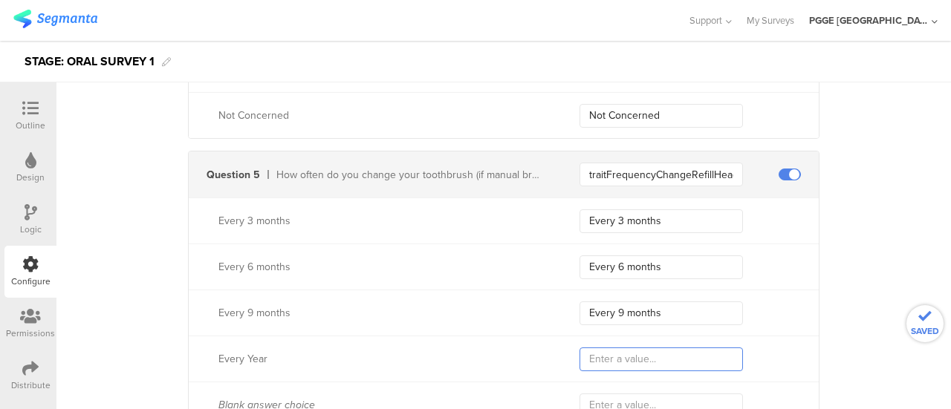
click at [625, 359] on input "text" at bounding box center [660, 360] width 163 height 24
paste input "Every Year"
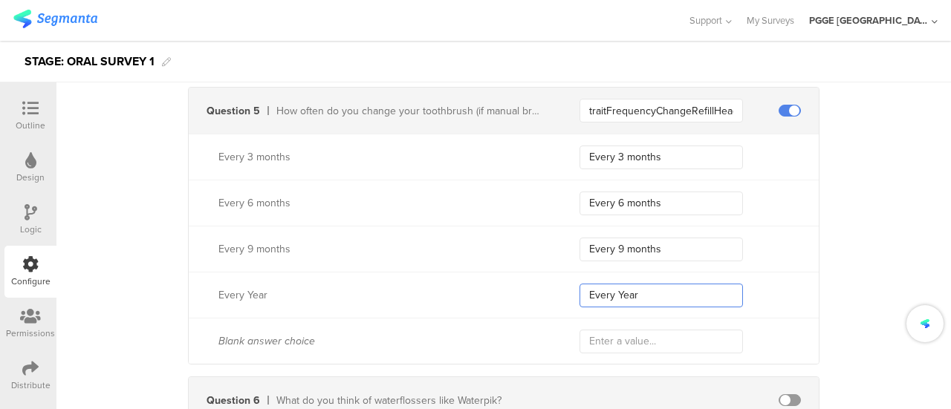
scroll to position [1411, 0]
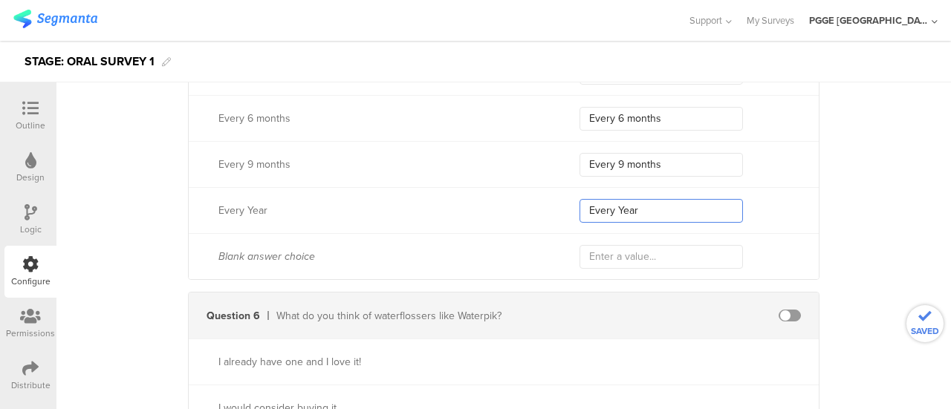
type input "Every Year"
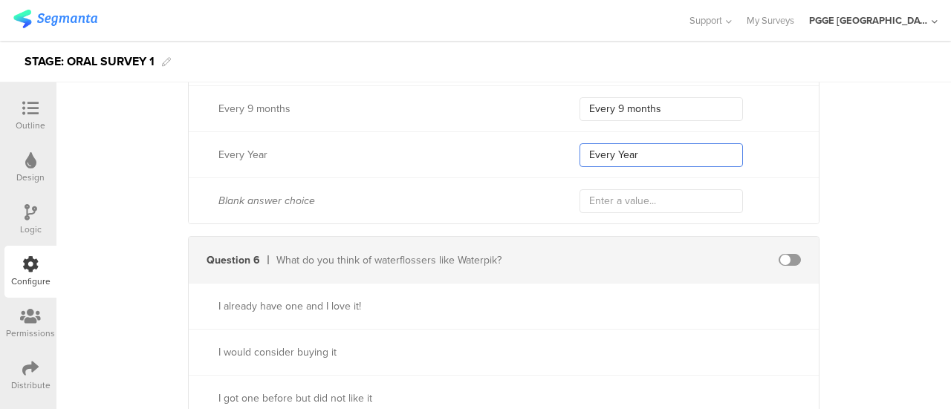
scroll to position [1559, 0]
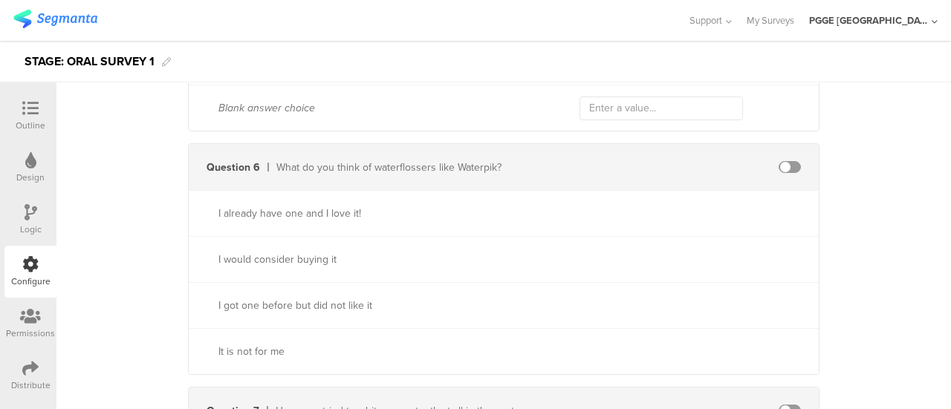
click at [778, 161] on span at bounding box center [789, 167] width 22 height 12
click at [623, 162] on input "text" at bounding box center [660, 167] width 163 height 24
paste input "traitUseWaterflossersIdValue"
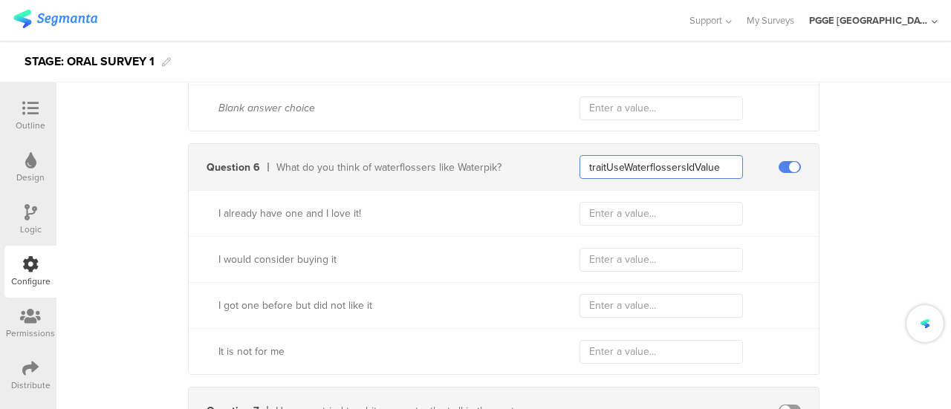
type input "traitUseWaterflossersIdValue"
click at [619, 212] on input "text" at bounding box center [660, 214] width 163 height 24
paste input "I already have one and I love it!"
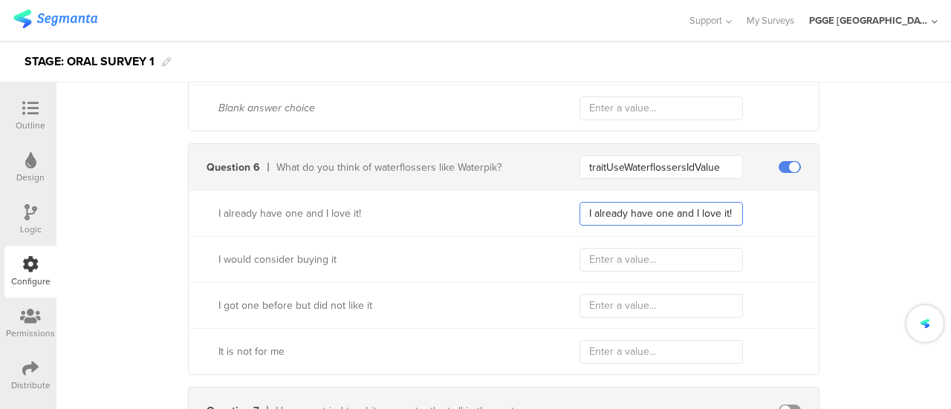
type input "I already have one and I love it!"
click at [618, 253] on input "text" at bounding box center [660, 260] width 163 height 24
paste input "I would consider buying it"
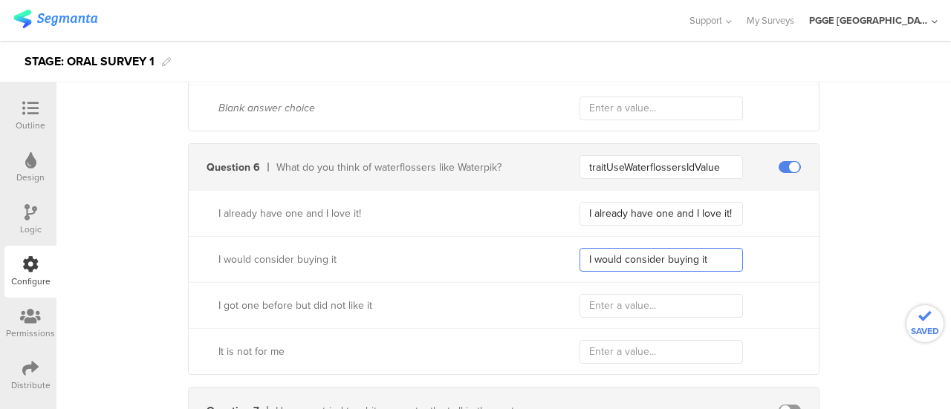
type input "I would consider buying it"
drag, startPoint x: 342, startPoint y: 302, endPoint x: 596, endPoint y: 304, distance: 254.0
copy div "I got one before but did not like it"
click at [627, 304] on input "text" at bounding box center [660, 306] width 163 height 24
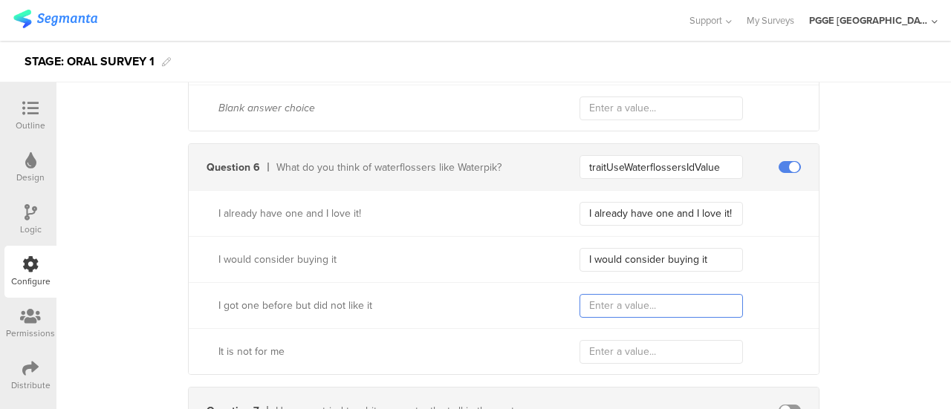
paste input "I got one before but did not like it"
type input "I got one before but did not like it"
drag, startPoint x: 272, startPoint y: 349, endPoint x: 193, endPoint y: 349, distance: 78.7
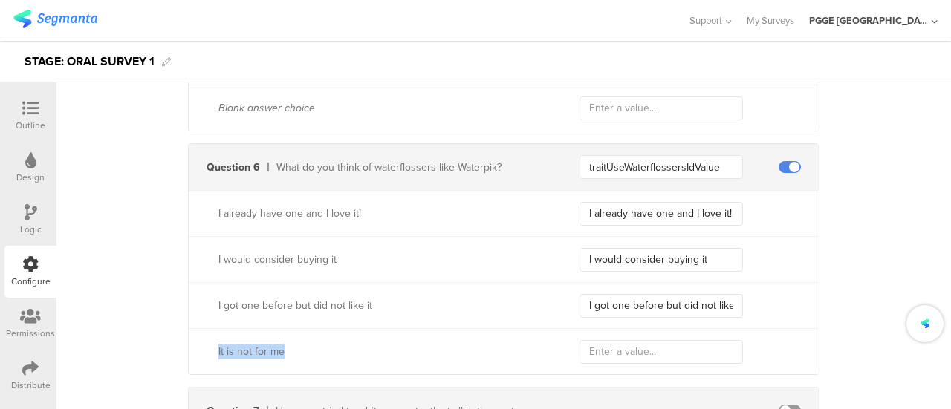
click at [193, 349] on div "It is not for me" at bounding box center [366, 352] width 355 height 16
copy div "It is not for me"
click at [642, 349] on input "text" at bounding box center [660, 352] width 163 height 24
paste input "It is not for me"
type input "It is not for me"
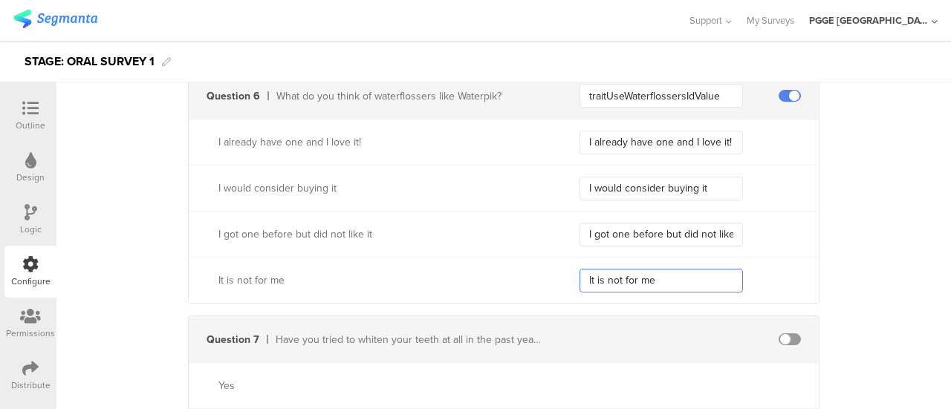
scroll to position [1708, 0]
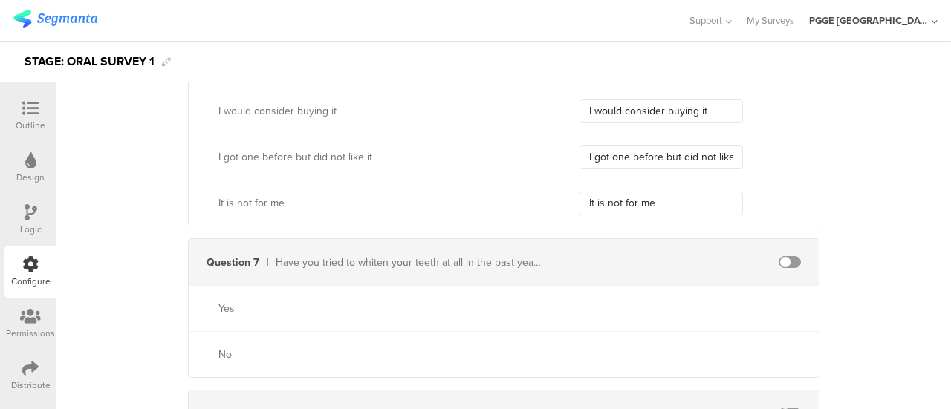
click at [793, 256] on span at bounding box center [789, 262] width 22 height 12
click at [665, 251] on input "text" at bounding box center [660, 262] width 163 height 24
paste input "traitWhitenTeethInPastYearIdValue"
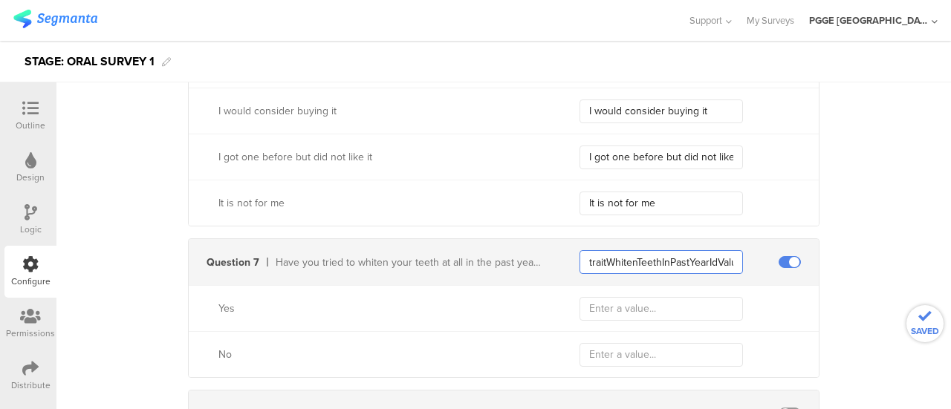
scroll to position [0, 10]
type input "traitWhitenTeethInPastYearIdValue"
click at [218, 304] on div "Yes" at bounding box center [380, 309] width 325 height 16
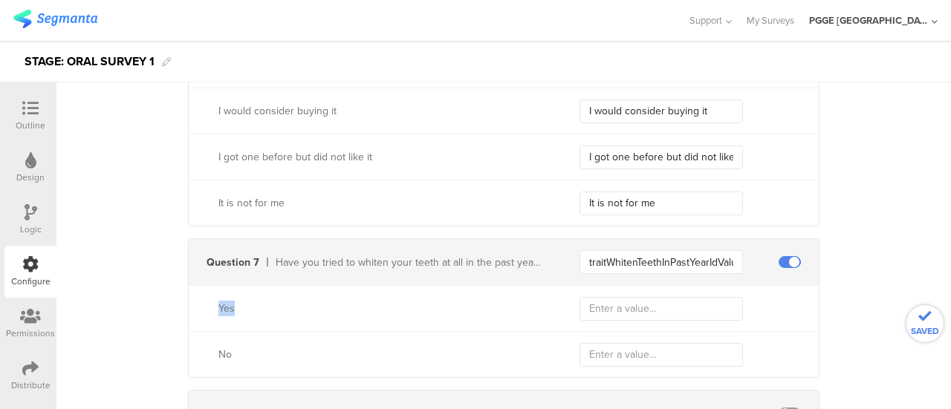
copy div "Yes"
click at [585, 302] on input "text" at bounding box center [660, 309] width 163 height 24
paste input "Yes"
type input "Yes"
click at [218, 353] on div "No" at bounding box center [380, 355] width 325 height 16
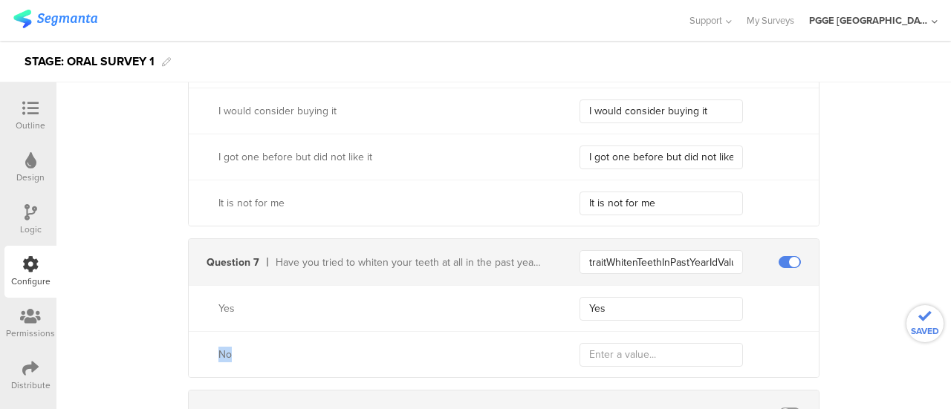
click at [218, 353] on div "No" at bounding box center [380, 355] width 325 height 16
copy div "No"
click at [596, 351] on input "text" at bounding box center [660, 355] width 163 height 24
paste input "No"
type input "No"
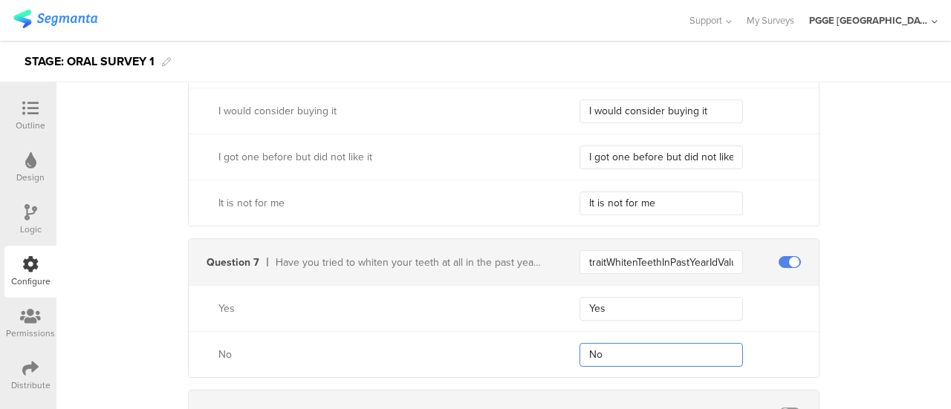
scroll to position [2005, 0]
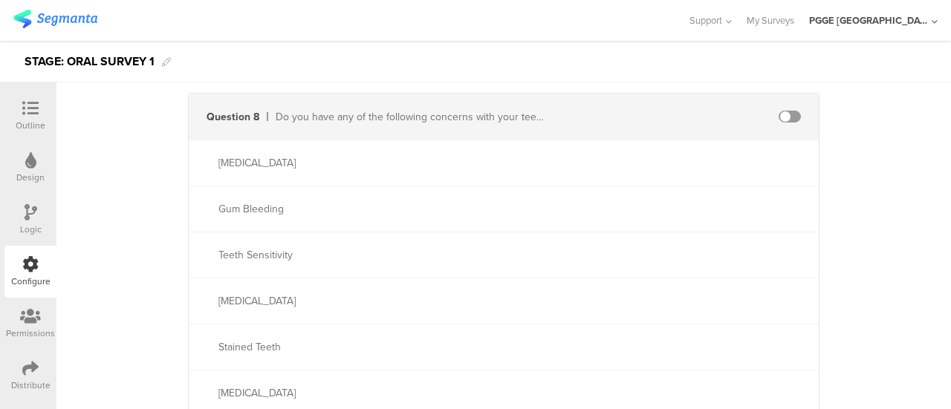
click at [780, 111] on span at bounding box center [789, 117] width 22 height 12
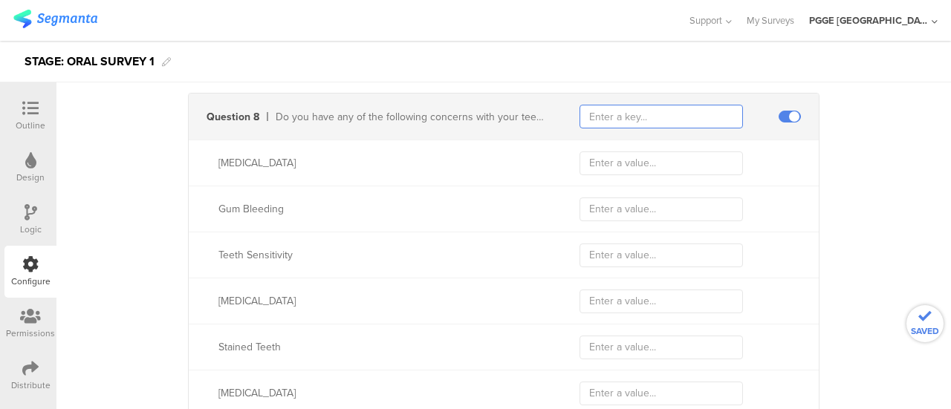
click at [648, 120] on input "text" at bounding box center [660, 117] width 163 height 24
paste input "traitOralCareMajorConcernIdValue"
type input "traitOralCareMajorConcernIdValue"
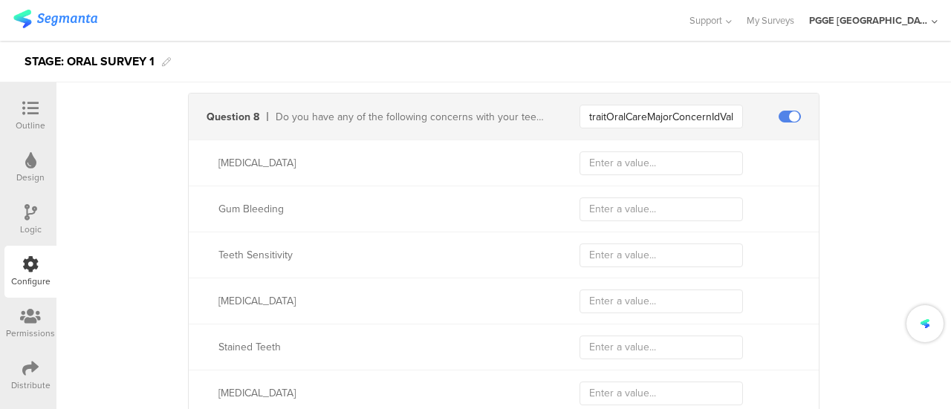
click at [234, 160] on div "Gingivitis" at bounding box center [380, 163] width 325 height 16
copy div "Gingivitis"
click at [580, 151] on input "text" at bounding box center [660, 163] width 163 height 24
paste input "Gingivitis"
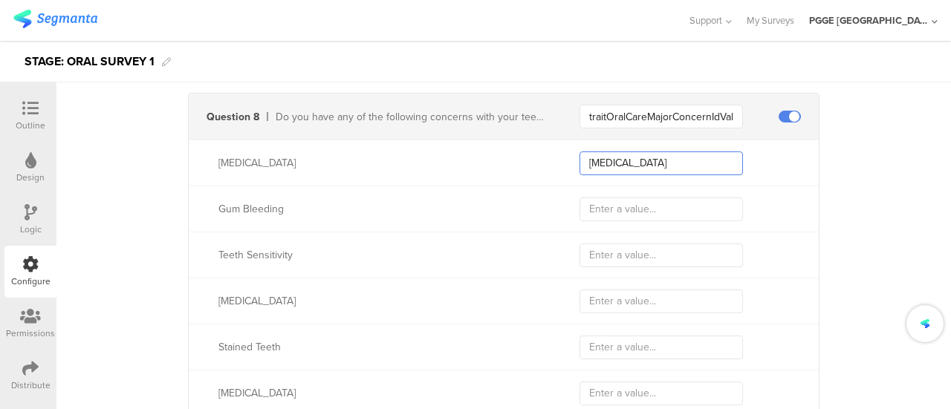
type input "Gingivitis"
click at [247, 201] on div "Gum Bleeding" at bounding box center [380, 209] width 325 height 16
click at [296, 203] on div "Gum Bleeding" at bounding box center [380, 209] width 325 height 16
drag, startPoint x: 285, startPoint y: 200, endPoint x: 209, endPoint y: 201, distance: 76.5
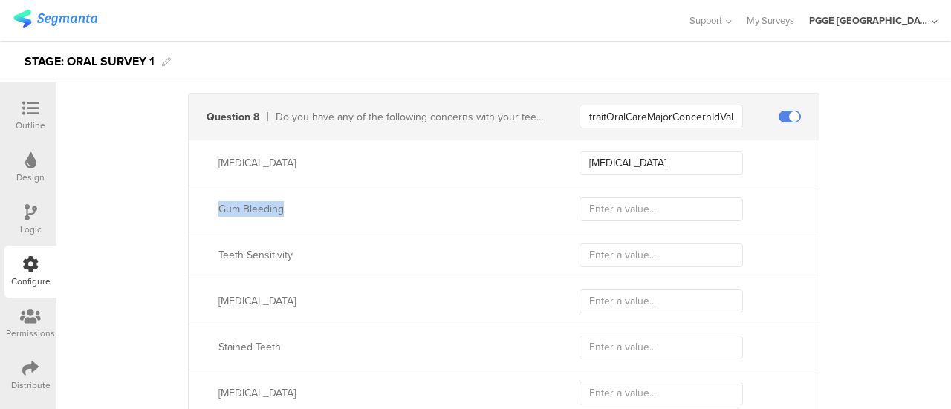
click at [209, 201] on div "Gum Bleeding" at bounding box center [366, 209] width 355 height 16
click at [607, 201] on input "text" at bounding box center [660, 210] width 163 height 24
paste input "Gum Bleeding"
type input "Gum Bleeding"
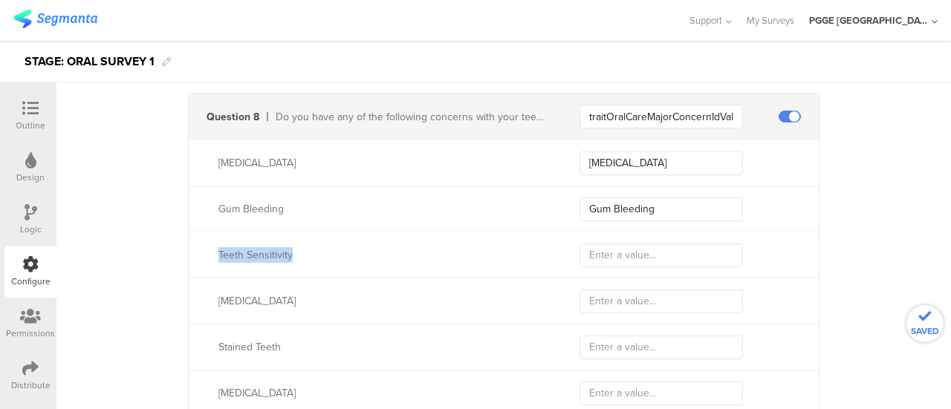
drag, startPoint x: 211, startPoint y: 248, endPoint x: 307, endPoint y: 250, distance: 96.6
click at [307, 250] on div "Teeth Sensitivity" at bounding box center [366, 255] width 355 height 16
click at [662, 248] on input "text" at bounding box center [660, 256] width 163 height 24
paste input "Teeth Sensitivity"
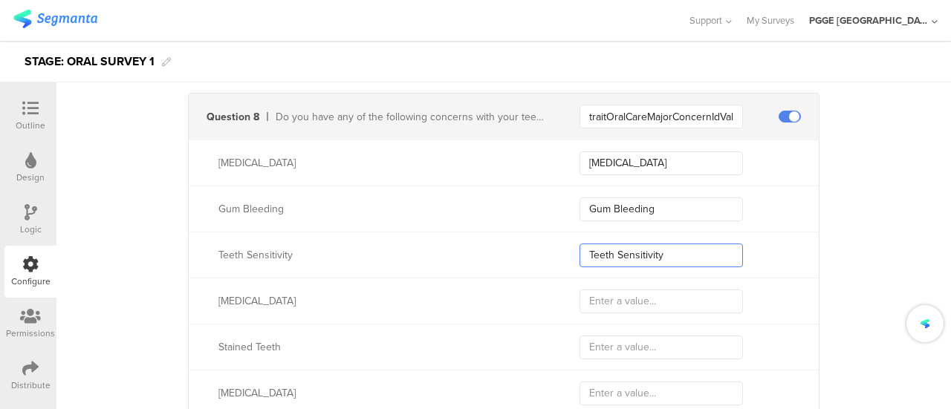
type input "Teeth Sensitivity"
drag, startPoint x: 208, startPoint y: 290, endPoint x: 267, endPoint y: 290, distance: 59.4
click at [267, 293] on div "Toothache" at bounding box center [366, 301] width 355 height 16
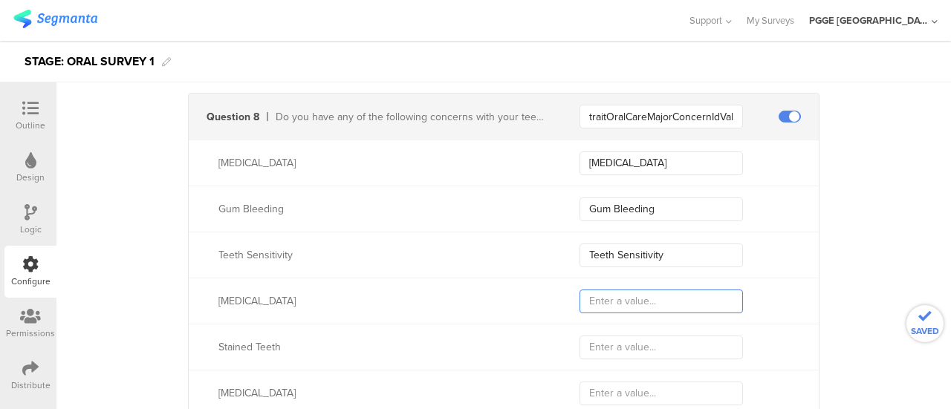
click at [653, 290] on input "text" at bounding box center [660, 302] width 163 height 24
paste input "Toothache"
type input "Toothache"
drag, startPoint x: 284, startPoint y: 338, endPoint x: 214, endPoint y: 342, distance: 70.7
click at [218, 342] on div "Stained Teeth" at bounding box center [380, 347] width 325 height 16
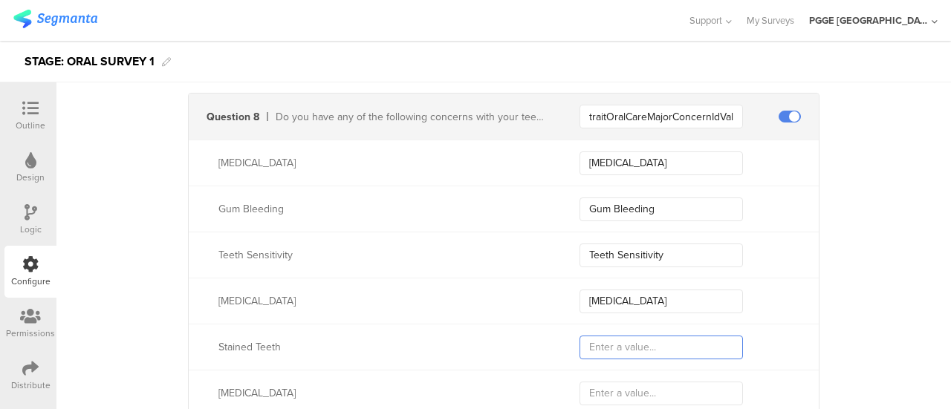
click at [660, 346] on input "text" at bounding box center [660, 348] width 163 height 24
paste input "Stained Teeth"
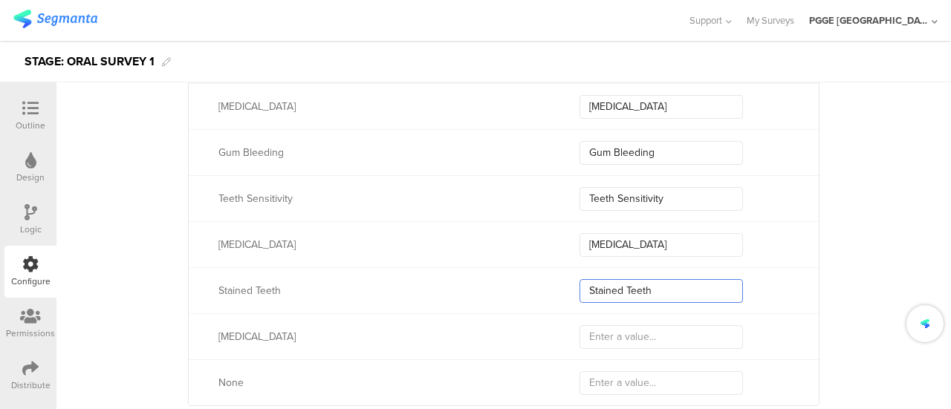
scroll to position [2228, 0]
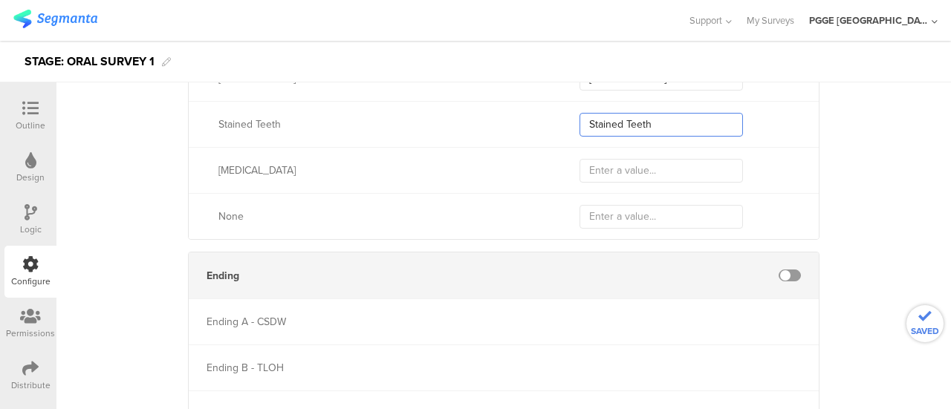
type input "Stained Teeth"
click at [218, 164] on div "Cavities" at bounding box center [380, 171] width 325 height 16
click at [611, 165] on input "text" at bounding box center [660, 171] width 163 height 24
paste input "Cavities"
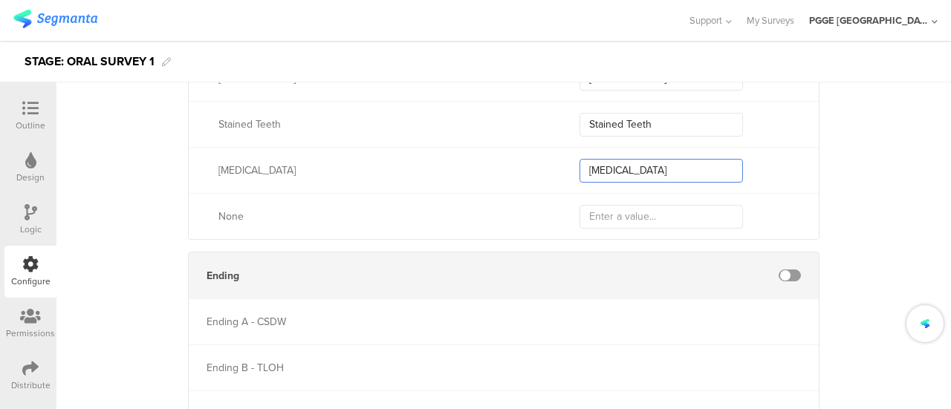
type input "Cavities"
click at [226, 209] on div "None" at bounding box center [380, 217] width 325 height 16
click at [613, 210] on input "text" at bounding box center [660, 217] width 163 height 24
paste input "None"
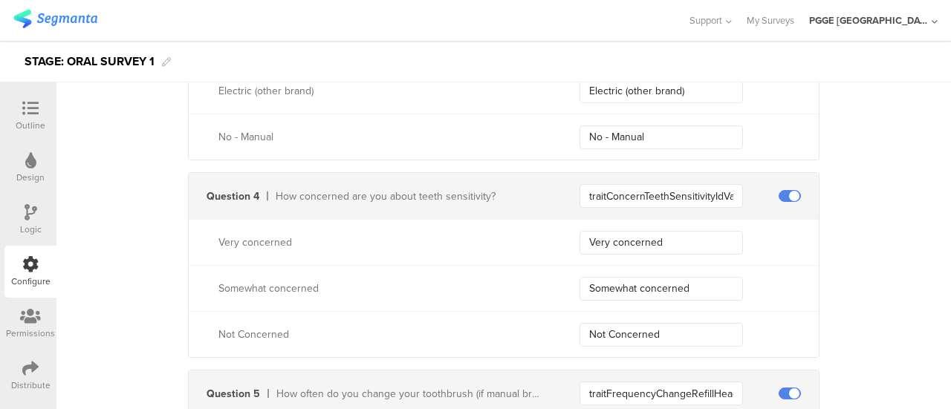
scroll to position [598, 0]
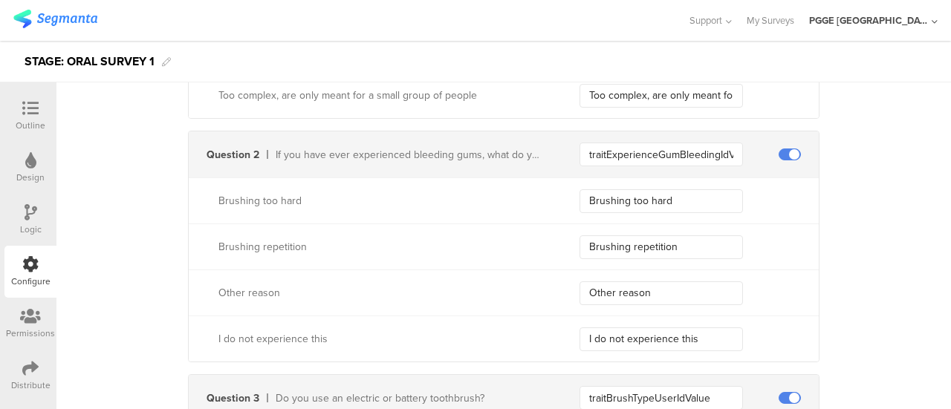
type input "None"
click at [26, 103] on icon at bounding box center [30, 108] width 16 height 16
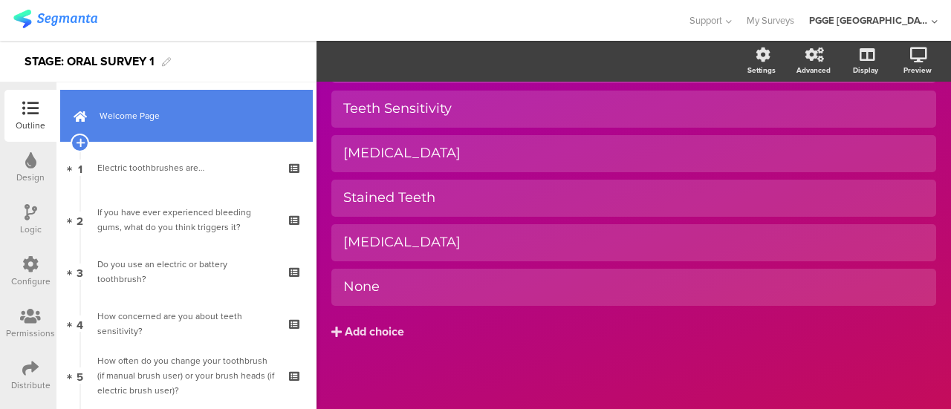
click at [176, 131] on link "Welcome Page" at bounding box center [186, 116] width 252 height 52
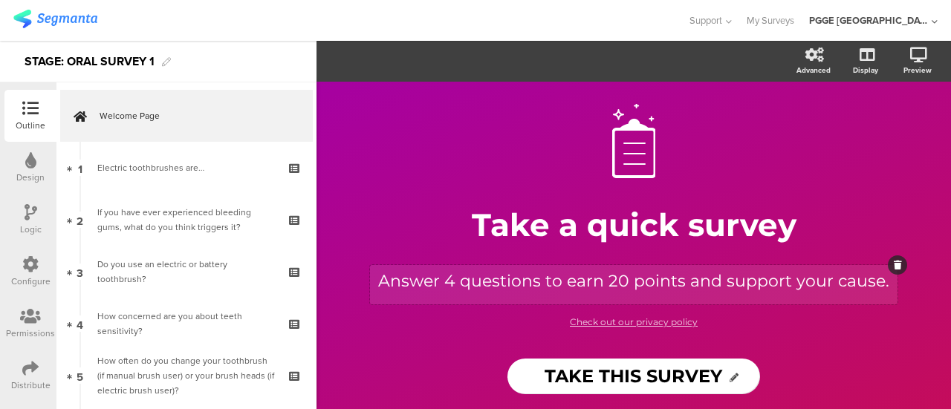
click at [454, 277] on div "Answer 4 questions to earn 20 points and support your cause. Answer 4 questions…" at bounding box center [633, 284] width 527 height 39
click at [609, 280] on p "Answer 8 questions to earn 20 points and support your cause." at bounding box center [634, 281] width 520 height 25
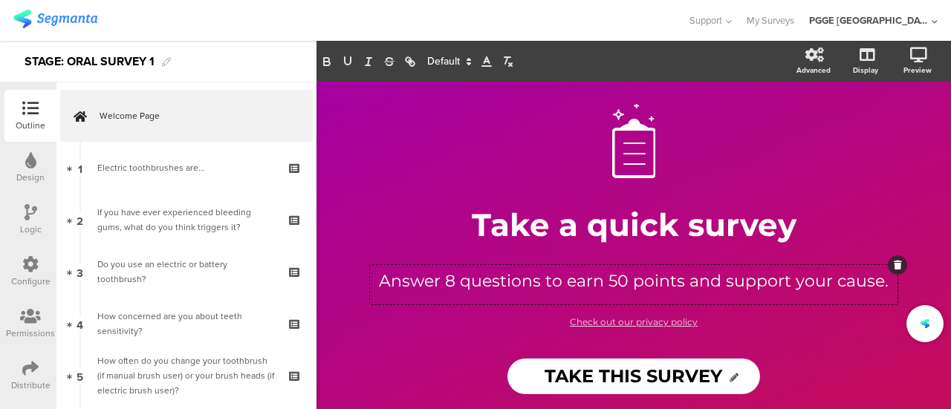
click at [34, 261] on icon at bounding box center [30, 264] width 16 height 16
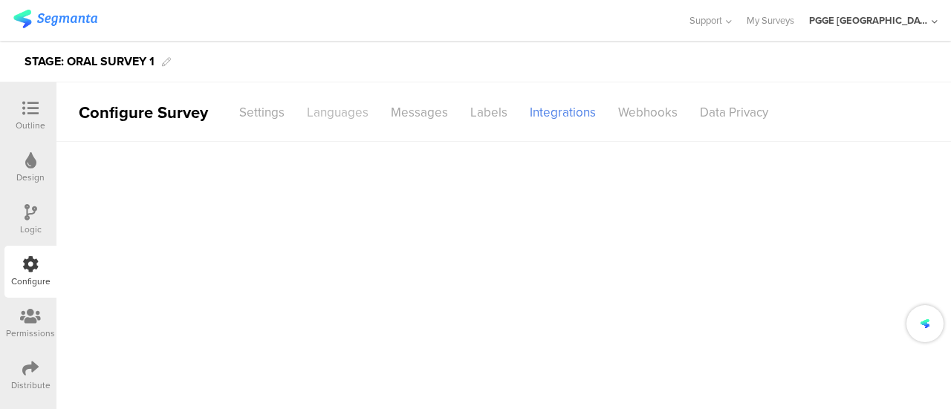
click at [327, 118] on div "Languages" at bounding box center [338, 113] width 84 height 26
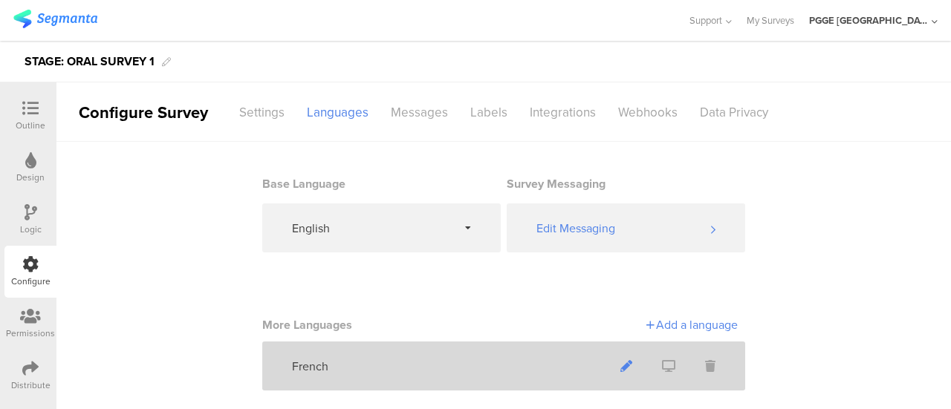
click at [620, 365] on icon at bounding box center [626, 366] width 12 height 12
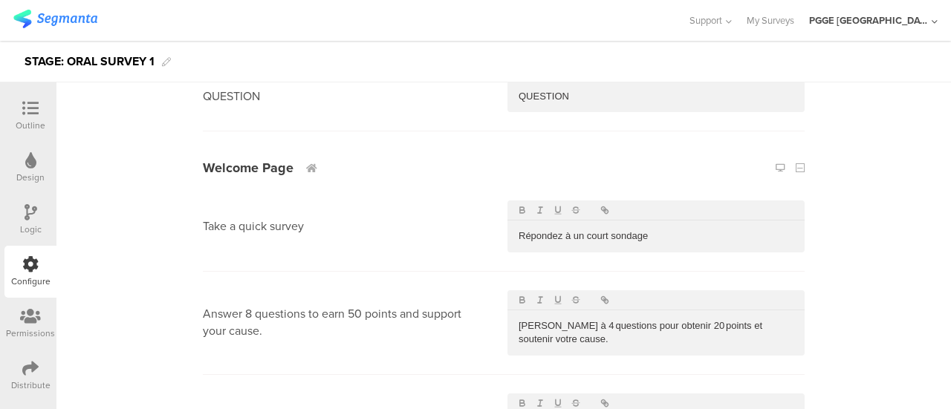
scroll to position [297, 0]
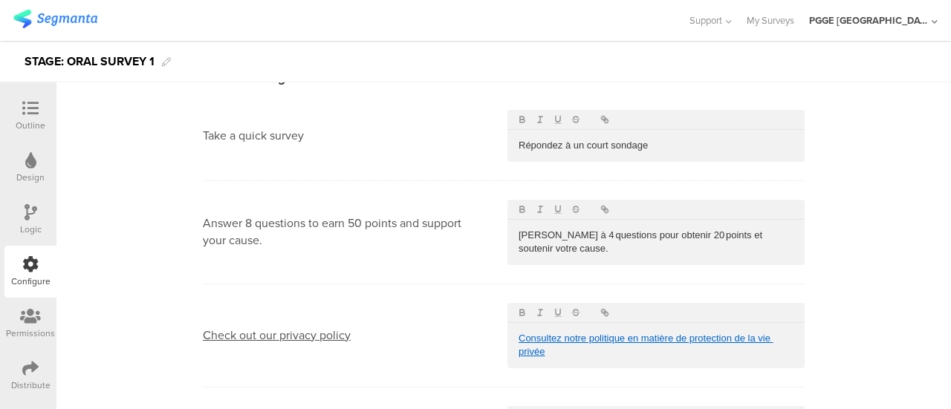
click at [571, 234] on p "Répondez à 4 questions pour obtenir 20 points et soutenir votre cause." at bounding box center [655, 242] width 275 height 27
click at [674, 234] on p "Répondez à 8 questions pour obtenir 20 points et soutenir votre cause." at bounding box center [655, 242] width 275 height 27
click at [680, 234] on p "Répondez à 8 questions pour obtenir 20 points et soutenir votre cause." at bounding box center [655, 242] width 275 height 27
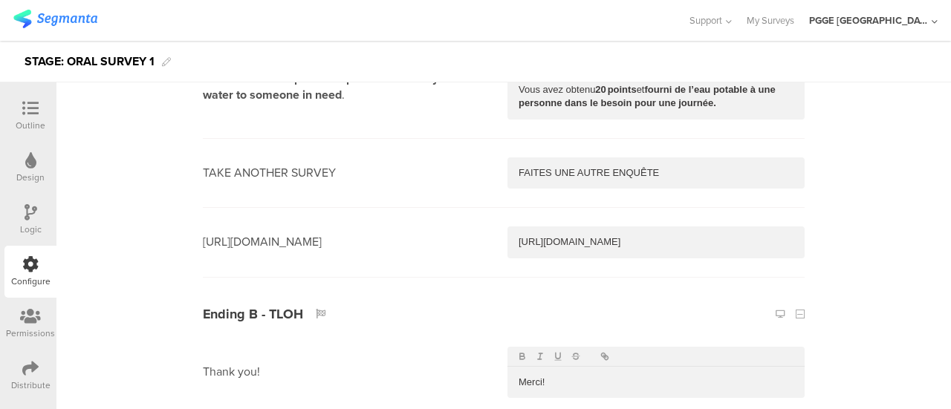
scroll to position [4233, 0]
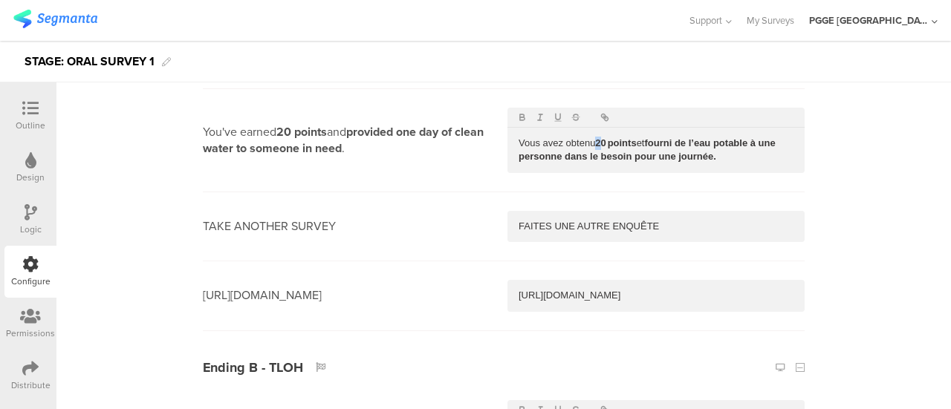
click at [598, 137] on strong "20 points" at bounding box center [615, 142] width 41 height 11
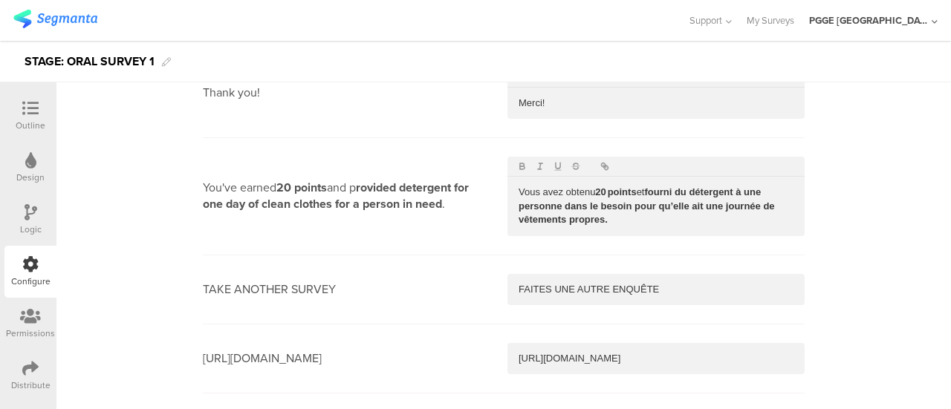
scroll to position [4604, 0]
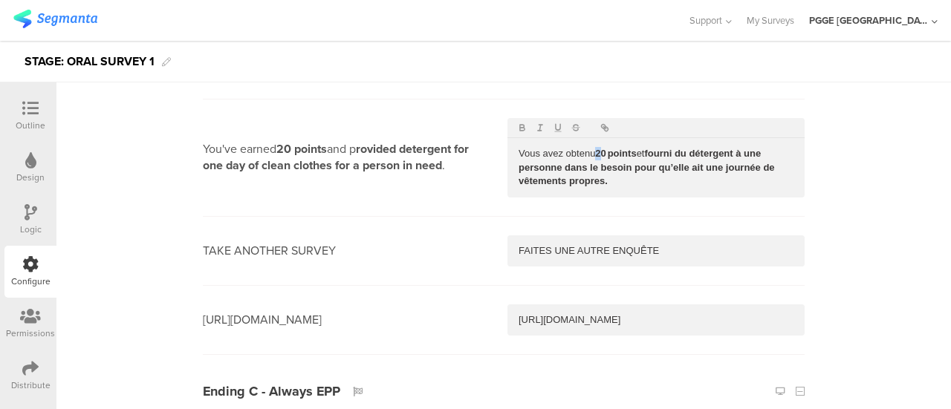
click at [597, 148] on strong "20 points" at bounding box center [615, 153] width 41 height 11
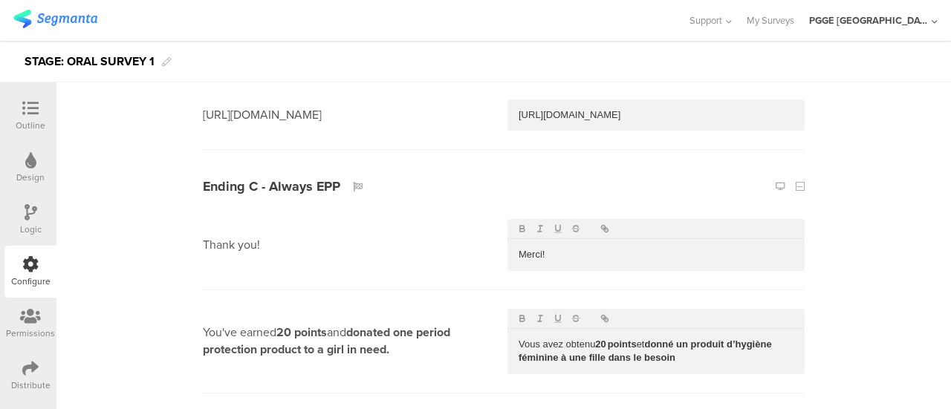
scroll to position [4827, 0]
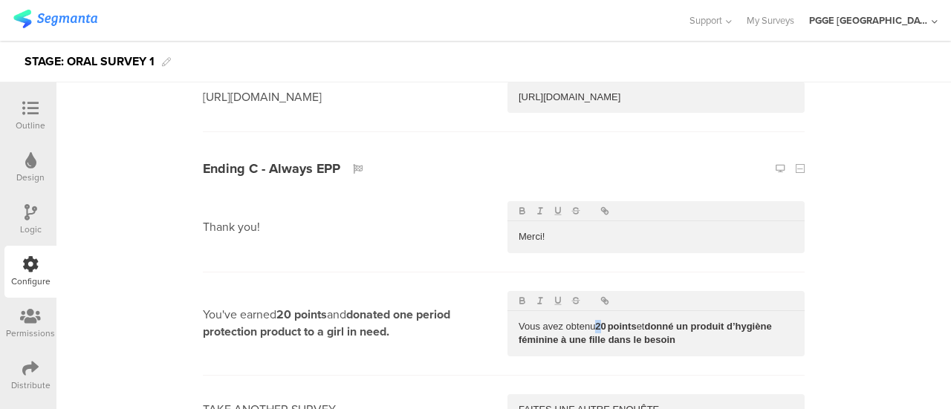
click at [596, 321] on strong "20 points" at bounding box center [615, 326] width 41 height 11
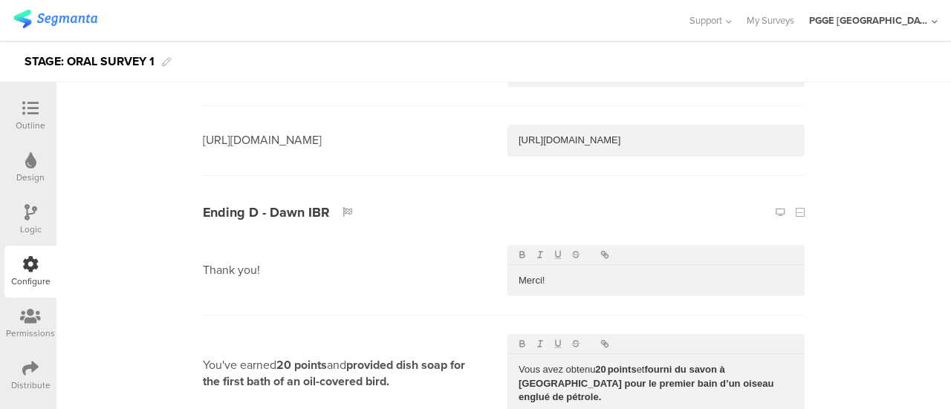
scroll to position [5198, 0]
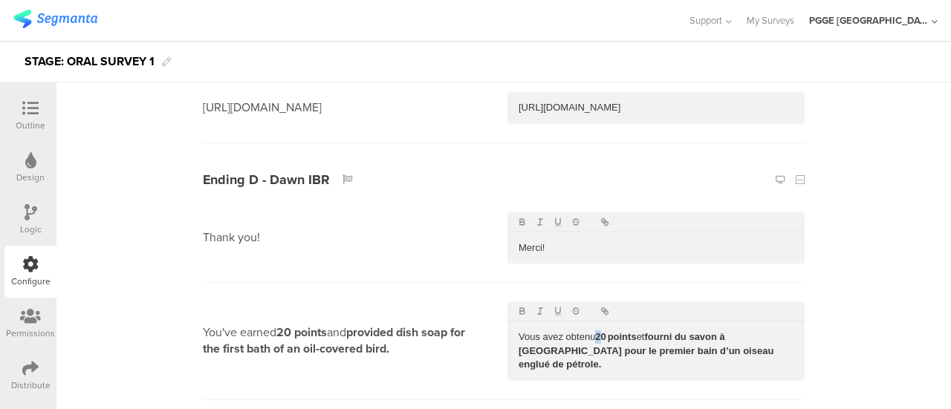
click at [596, 322] on div "Vous avez obtenu 20 points et fourni du savon à vaisselle pour le premier bain …" at bounding box center [655, 351] width 297 height 59
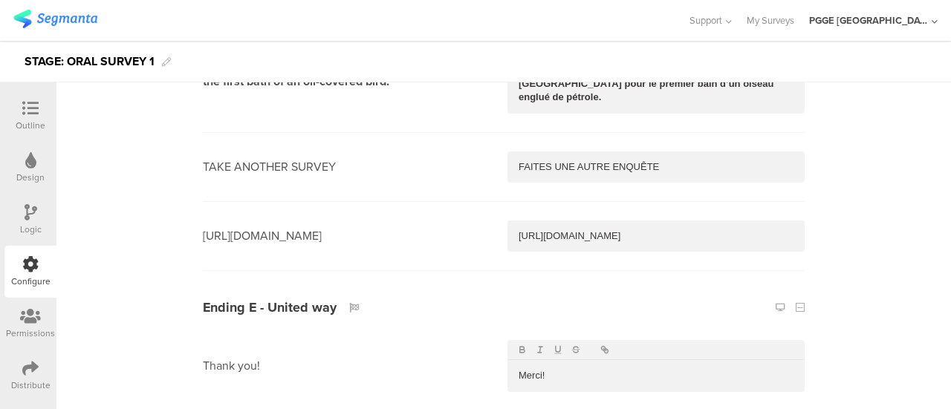
scroll to position [5570, 0]
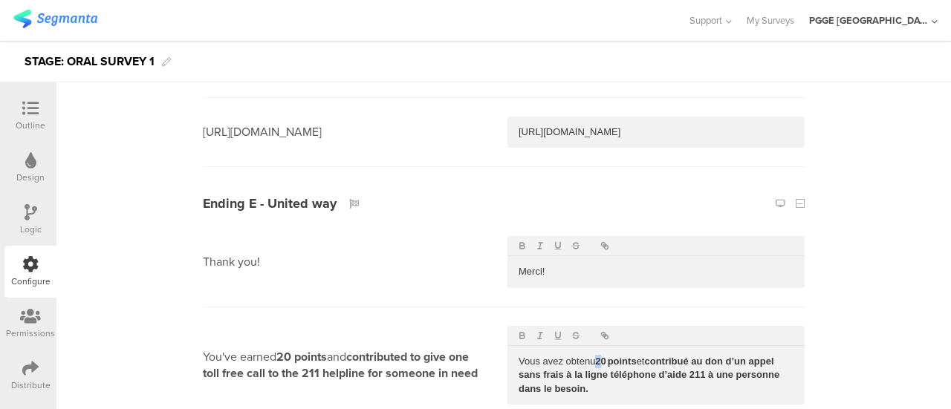
click at [596, 355] on p "Vous avez obtenu 20 points et contribué au don d’un appel sans frais à la ligne…" at bounding box center [655, 375] width 275 height 41
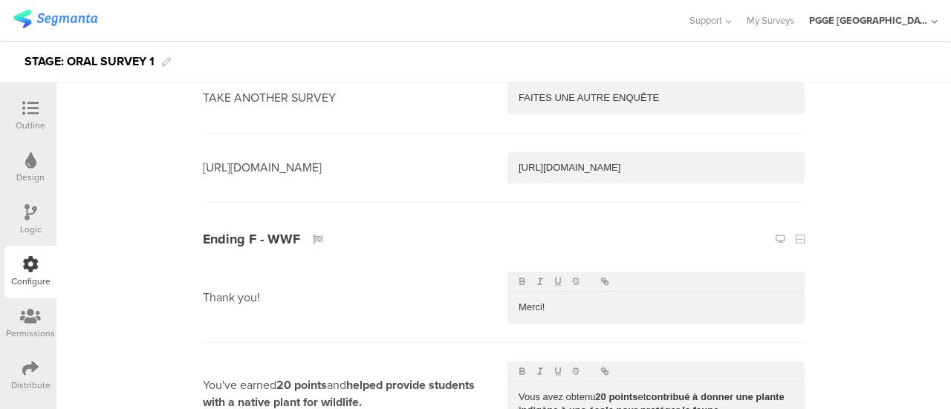
scroll to position [6015, 0]
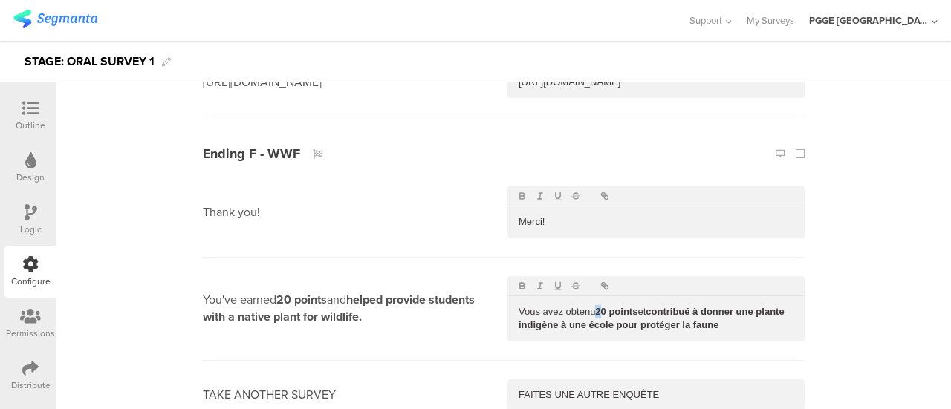
click at [597, 306] on strong "20 points" at bounding box center [616, 311] width 42 height 11
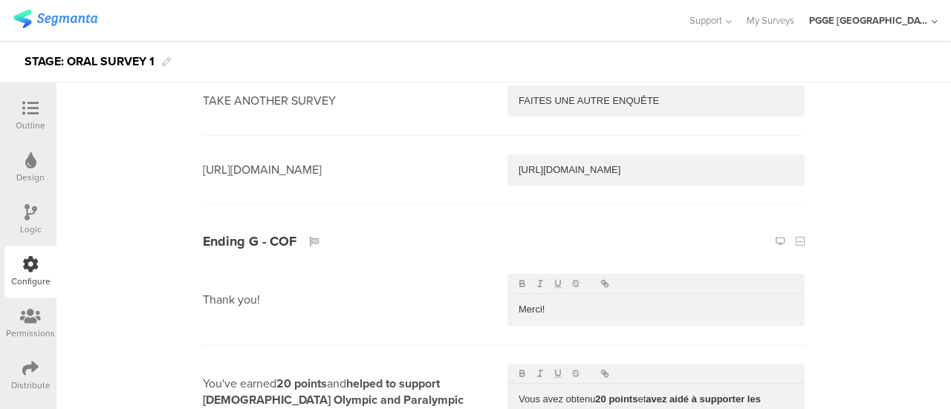
scroll to position [6312, 0]
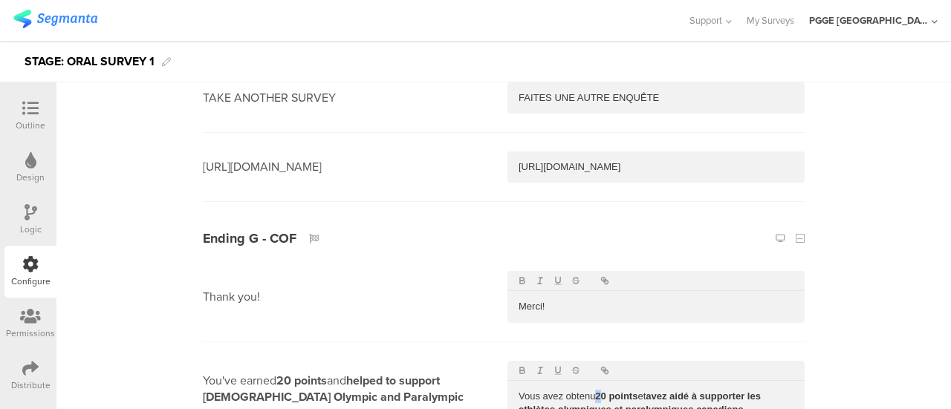
click at [598, 391] on strong "20 points" at bounding box center [616, 396] width 42 height 11
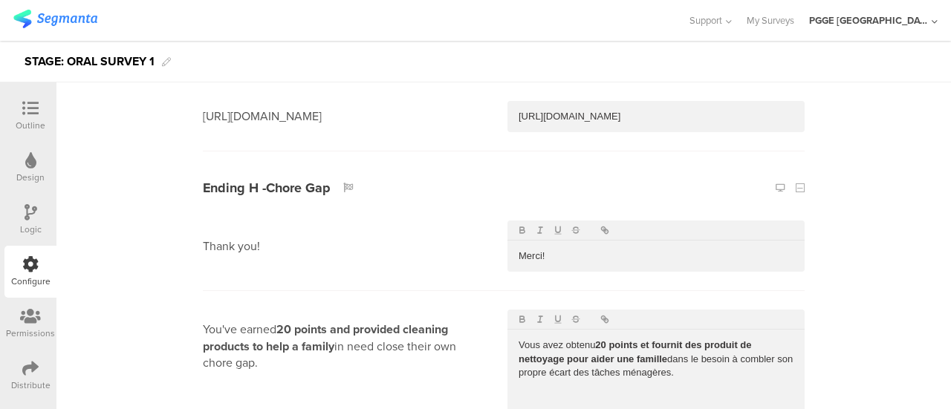
scroll to position [6832, 0]
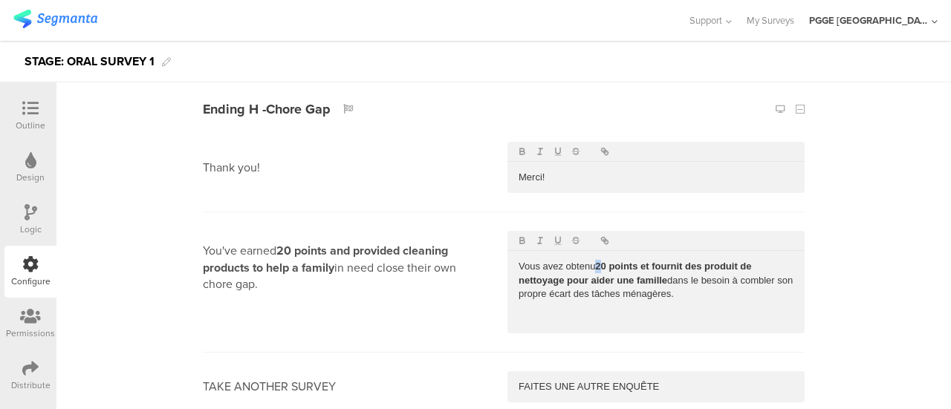
click at [597, 261] on strong "20 points et fournit des produit de nettoyage pour aider une famille" at bounding box center [635, 273] width 235 height 25
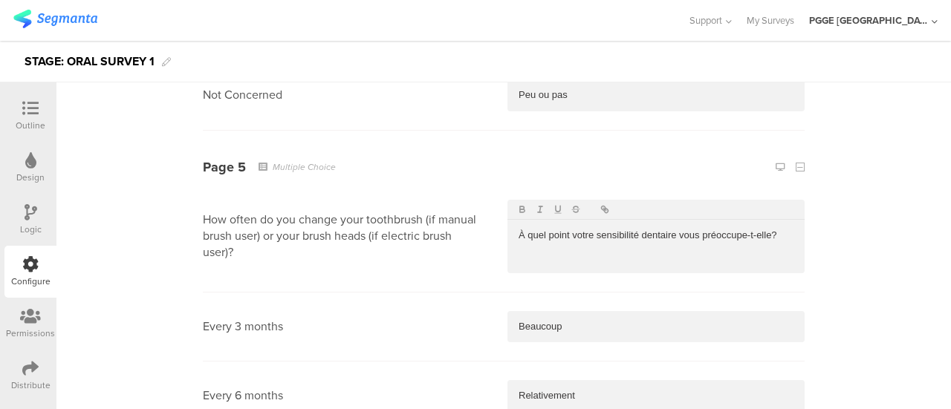
scroll to position [2302, 0]
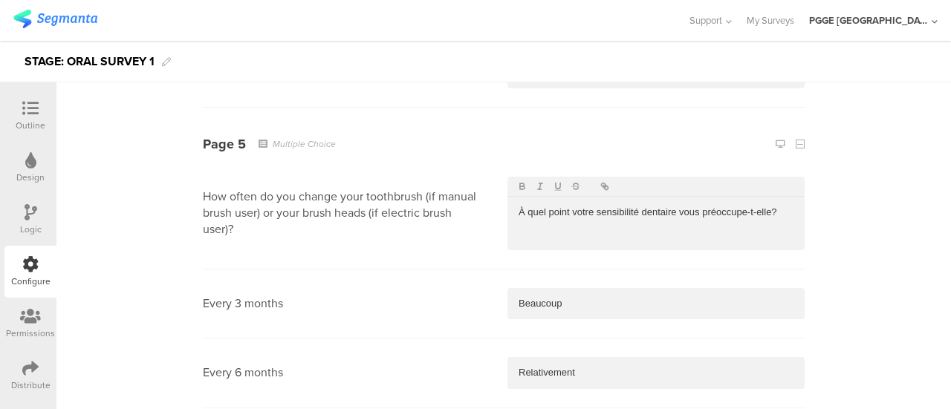
click at [579, 221] on div "À quel point votre sensibilité dentaire vous préoccupe-t-elle?" at bounding box center [655, 212] width 297 height 31
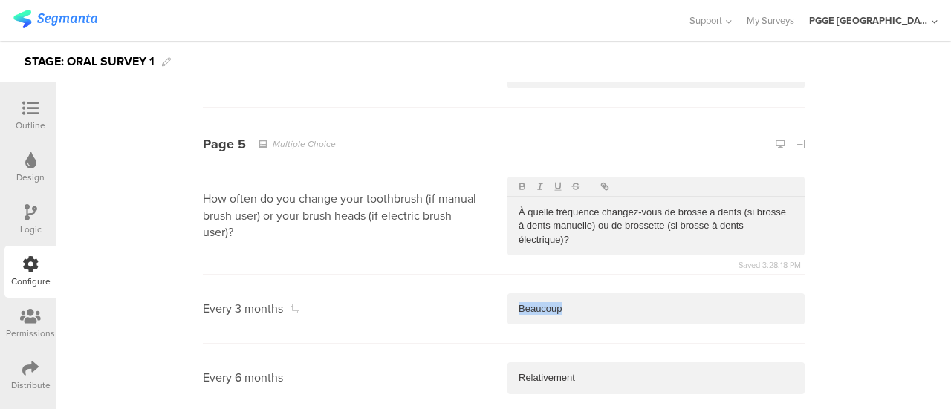
drag, startPoint x: 577, startPoint y: 310, endPoint x: 452, endPoint y: 299, distance: 126.0
click at [452, 299] on section "Every 3 months Beaucoup" at bounding box center [504, 309] width 602 height 69
drag, startPoint x: 580, startPoint y: 374, endPoint x: 463, endPoint y: 366, distance: 117.6
click at [463, 366] on section "Every 6 months Relativement" at bounding box center [504, 378] width 602 height 69
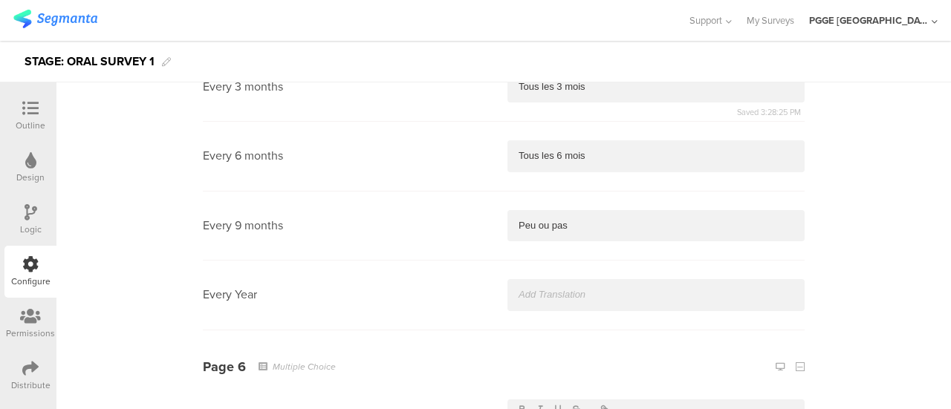
scroll to position [2525, 0]
click at [527, 224] on p "Peu ou pas" at bounding box center [655, 224] width 275 height 13
click at [609, 222] on p "Peu ou pas" at bounding box center [655, 224] width 275 height 13
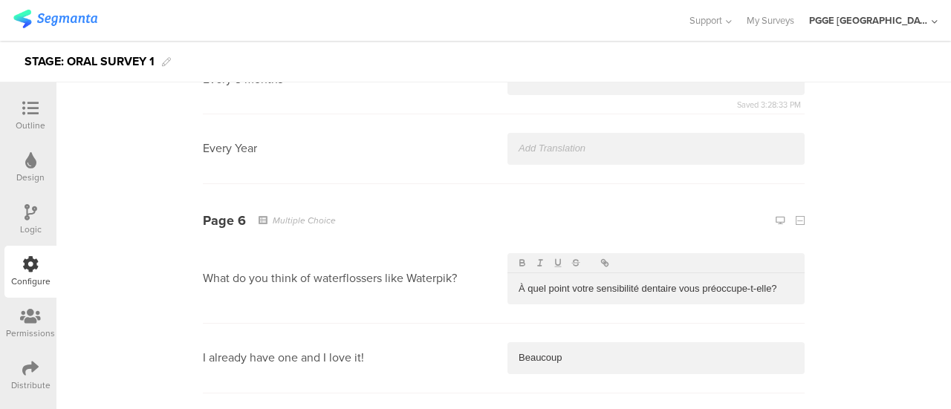
scroll to position [2599, 0]
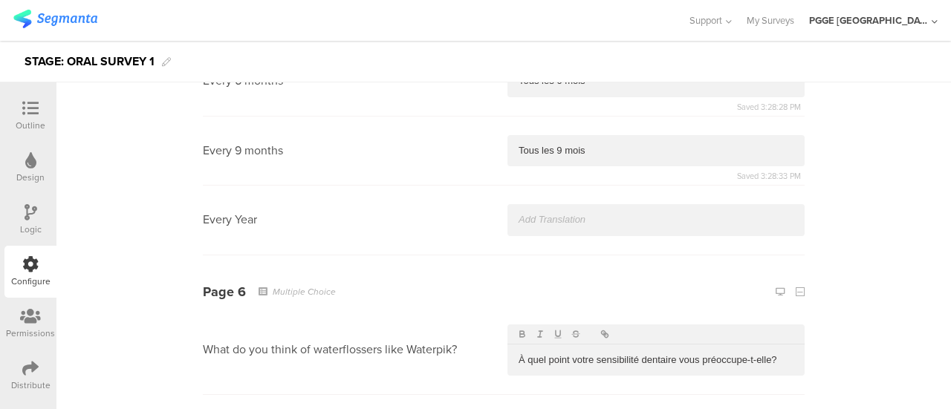
click at [553, 215] on p at bounding box center [655, 219] width 275 height 13
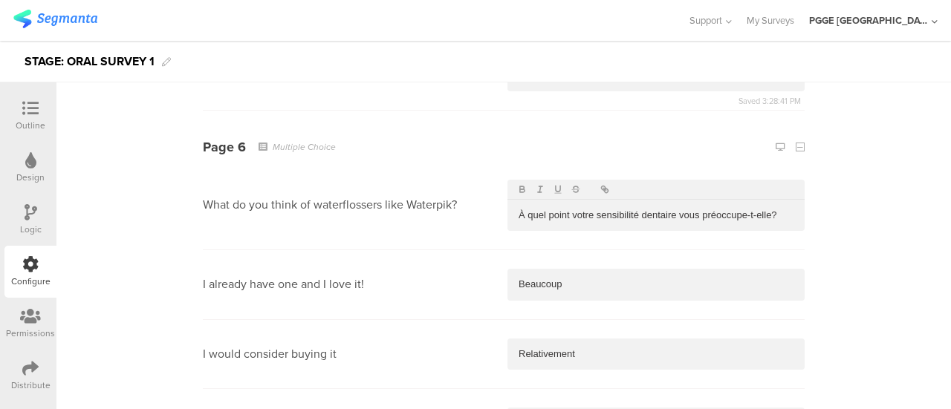
scroll to position [2748, 0]
click at [782, 205] on p "À quel point votre sensibilité dentaire vous préoccupe-t-elle?" at bounding box center [655, 211] width 275 height 13
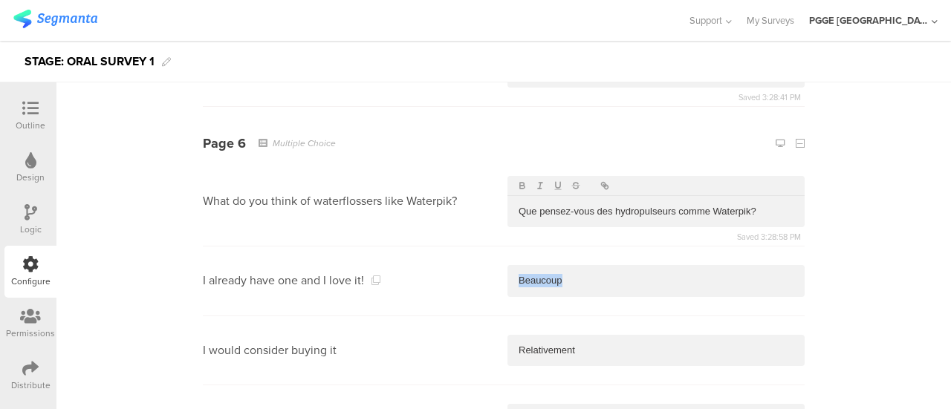
drag, startPoint x: 581, startPoint y: 274, endPoint x: 499, endPoint y: 266, distance: 82.1
click at [499, 266] on section "I already have one and I love it! Beaucoup" at bounding box center [504, 281] width 602 height 69
drag, startPoint x: 595, startPoint y: 347, endPoint x: 441, endPoint y: 335, distance: 154.2
click at [441, 335] on section "I would consider buying it Relativement" at bounding box center [504, 350] width 602 height 69
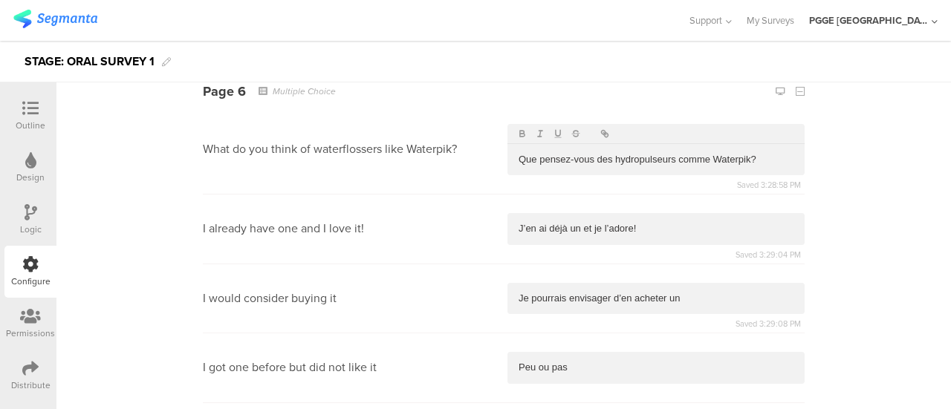
scroll to position [2822, 0]
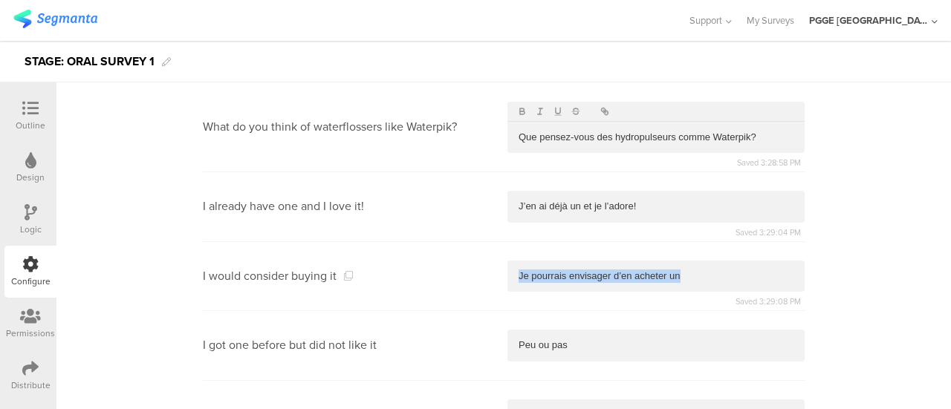
drag, startPoint x: 694, startPoint y: 267, endPoint x: 480, endPoint y: 267, distance: 213.9
click at [480, 267] on section "I would consider buying it Je pourrais envisager d’en acheter un Saved 3:29:08 …" at bounding box center [504, 276] width 602 height 69
drag, startPoint x: 591, startPoint y: 338, endPoint x: 465, endPoint y: 338, distance: 126.2
click at [465, 338] on section "I got one before but did not like it Peu ou pas" at bounding box center [504, 345] width 602 height 69
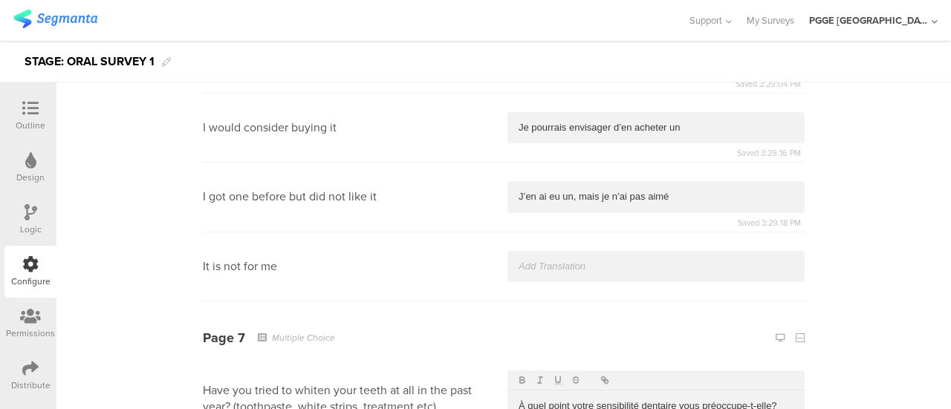
click at [593, 261] on p at bounding box center [655, 266] width 275 height 13
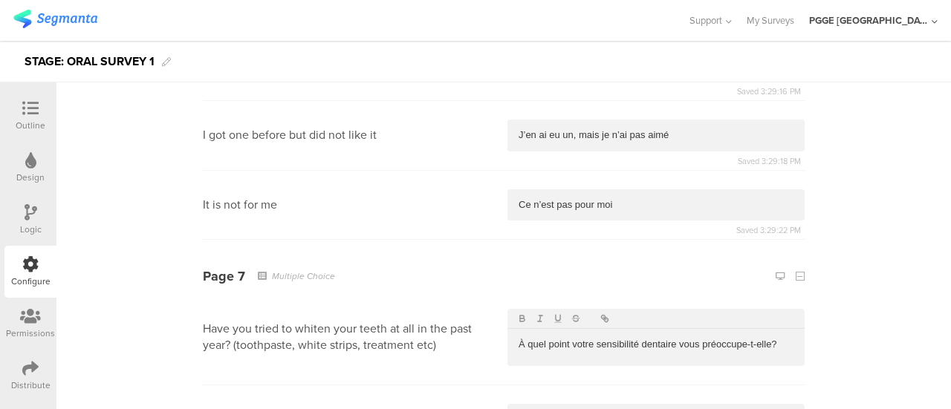
scroll to position [3193, 0]
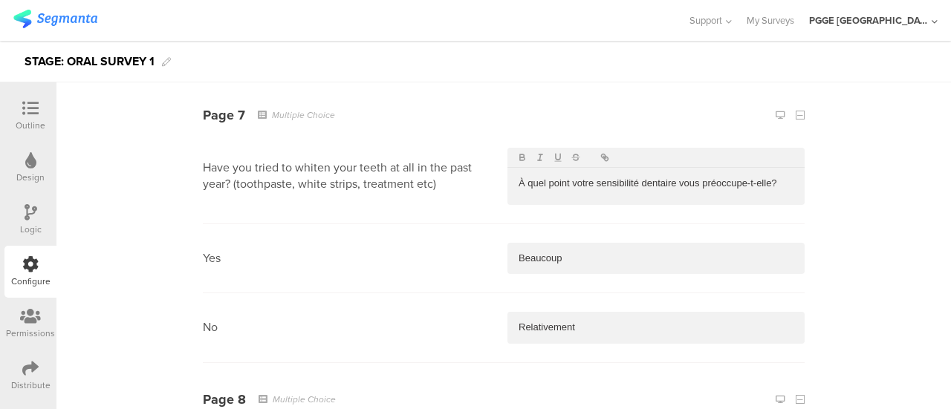
click at [628, 177] on p "À quel point votre sensibilité dentaire vous préoccupe-t-elle?" at bounding box center [655, 183] width 275 height 13
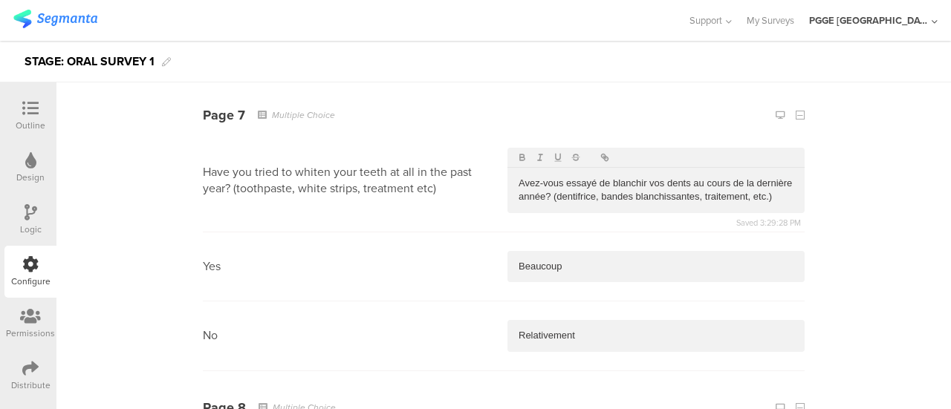
click at [575, 261] on p "Beaucoup" at bounding box center [655, 266] width 275 height 13
click at [576, 329] on p "Relativement" at bounding box center [655, 335] width 275 height 13
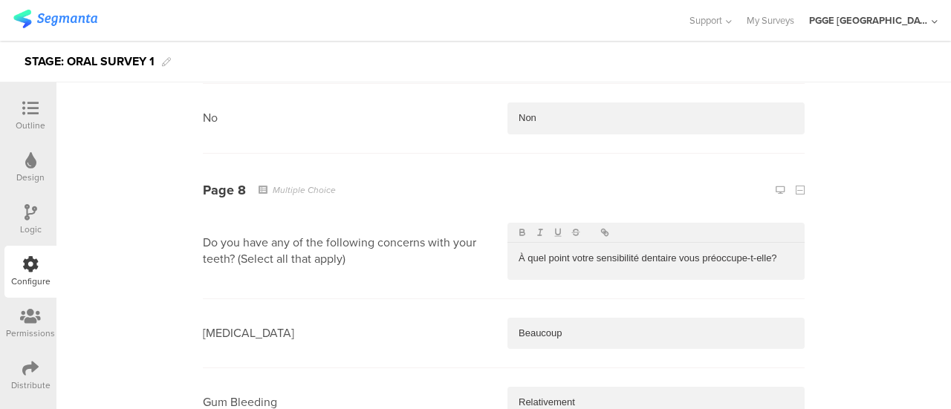
scroll to position [3416, 0]
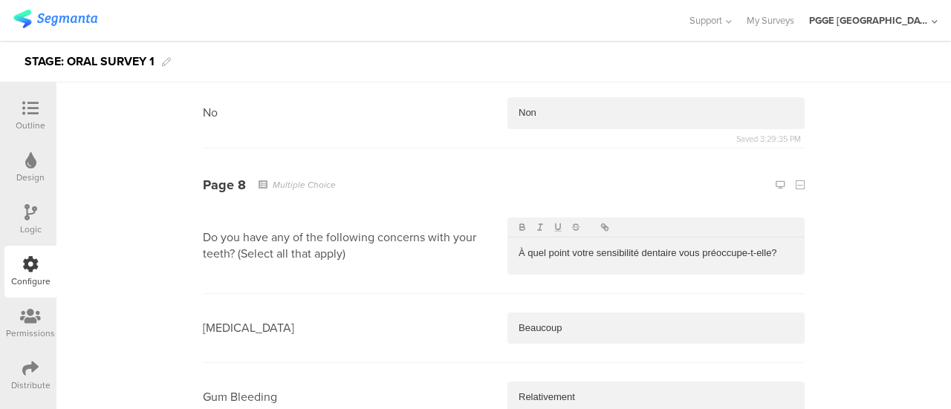
click at [628, 247] on p "À quel point votre sensibilité dentaire vous préoccupe-t-elle?" at bounding box center [655, 253] width 275 height 13
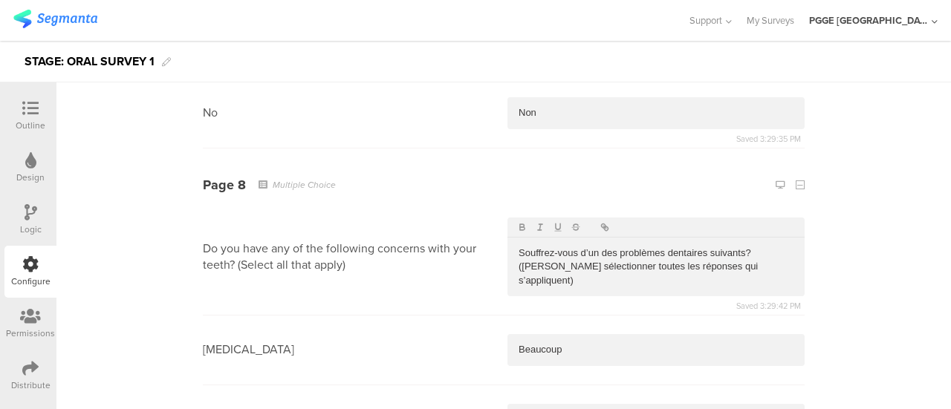
click at [587, 334] on div "Beaucoup" at bounding box center [655, 349] width 297 height 31
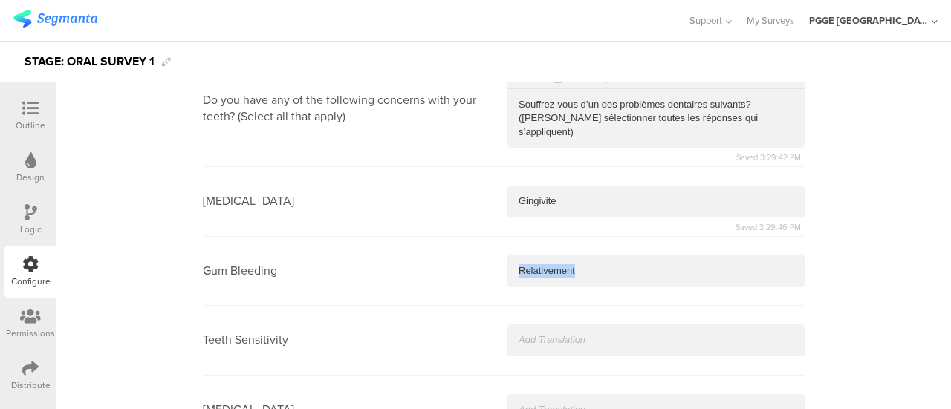
drag, startPoint x: 590, startPoint y: 248, endPoint x: 506, endPoint y: 248, distance: 83.9
click at [507, 255] on div "Relativement" at bounding box center [655, 270] width 297 height 31
click at [551, 306] on section "Teeth Sensitivity" at bounding box center [504, 340] width 602 height 69
click at [548, 325] on div at bounding box center [655, 340] width 297 height 31
click at [561, 403] on p at bounding box center [655, 409] width 275 height 13
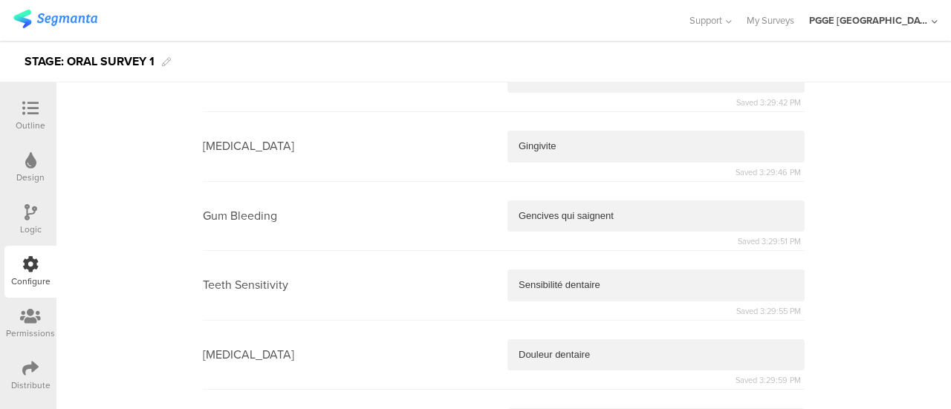
scroll to position [3713, 0]
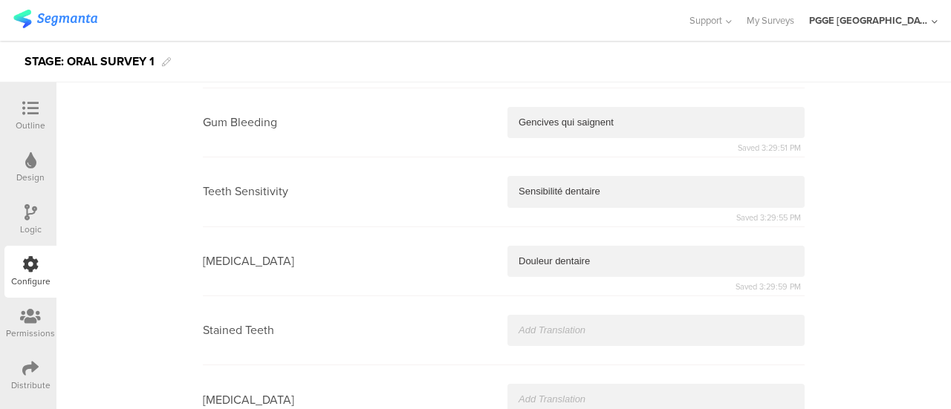
click at [547, 315] on div at bounding box center [655, 330] width 297 height 31
click at [518, 393] on p at bounding box center [655, 399] width 275 height 13
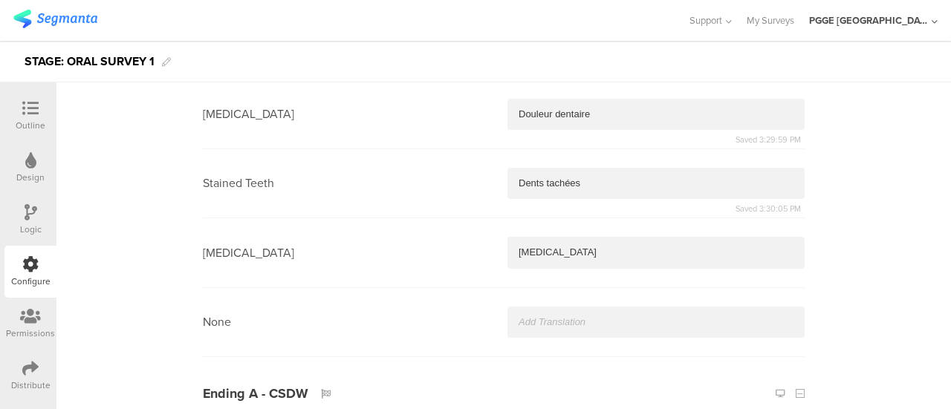
scroll to position [3862, 0]
click at [518, 314] on p at bounding box center [655, 320] width 275 height 13
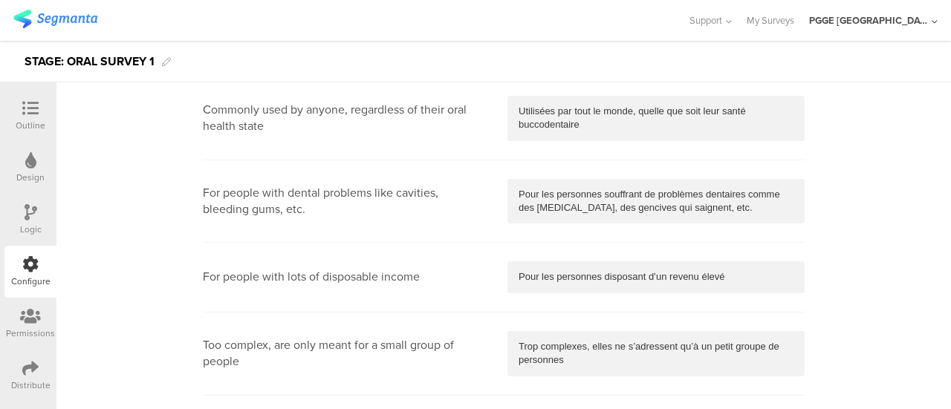
scroll to position [446, 0]
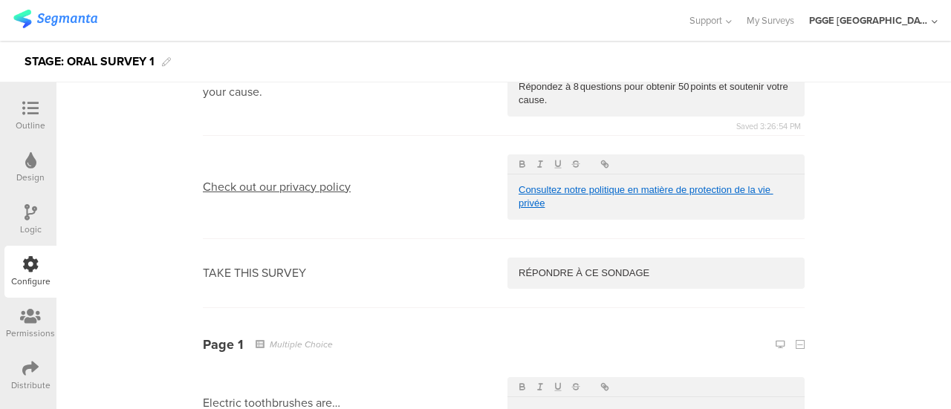
click at [36, 108] on icon at bounding box center [30, 108] width 16 height 16
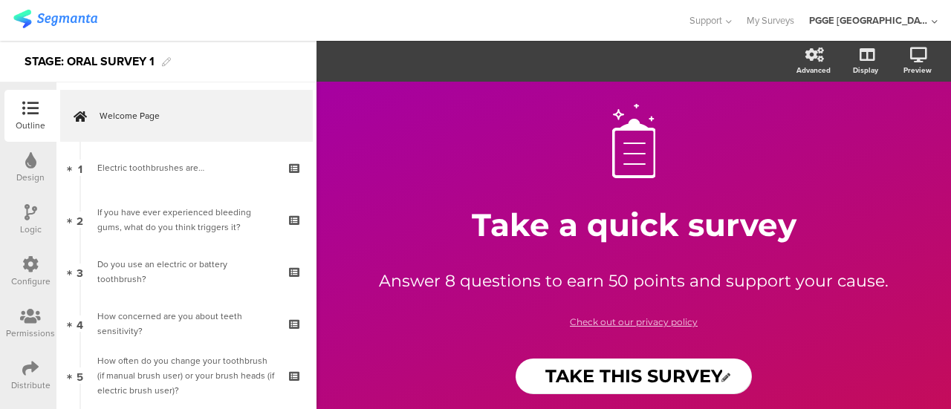
click at [28, 270] on icon at bounding box center [30, 264] width 16 height 16
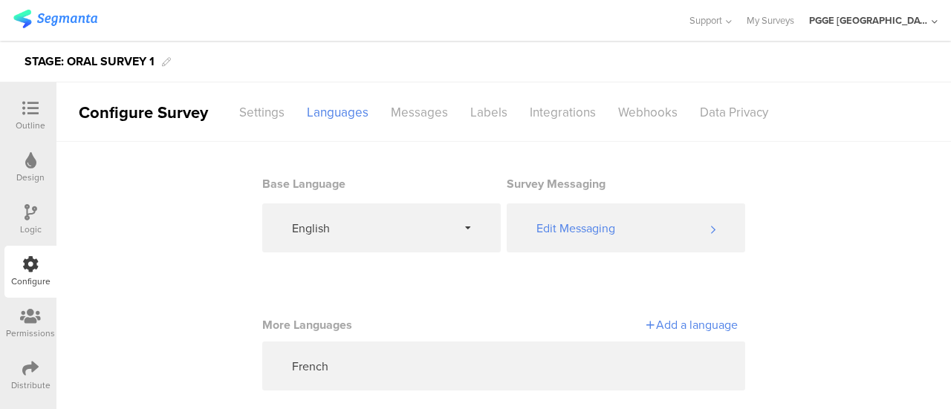
click at [38, 94] on div "Outline" at bounding box center [30, 116] width 52 height 52
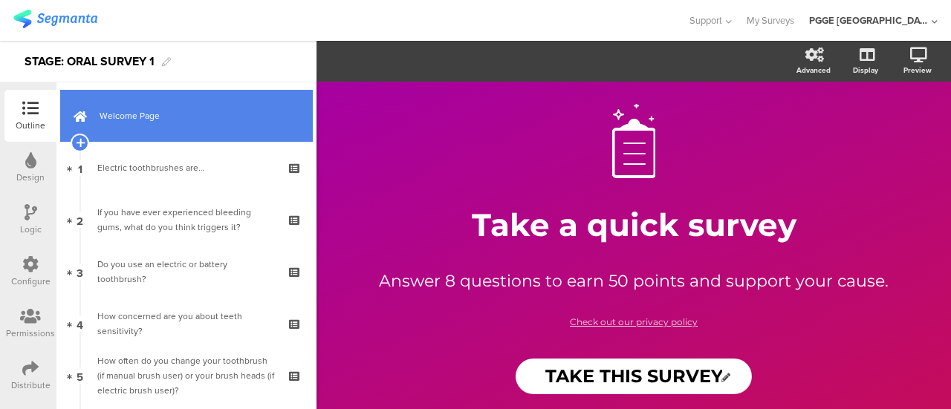
click at [207, 99] on link "Welcome Page" at bounding box center [186, 116] width 252 height 52
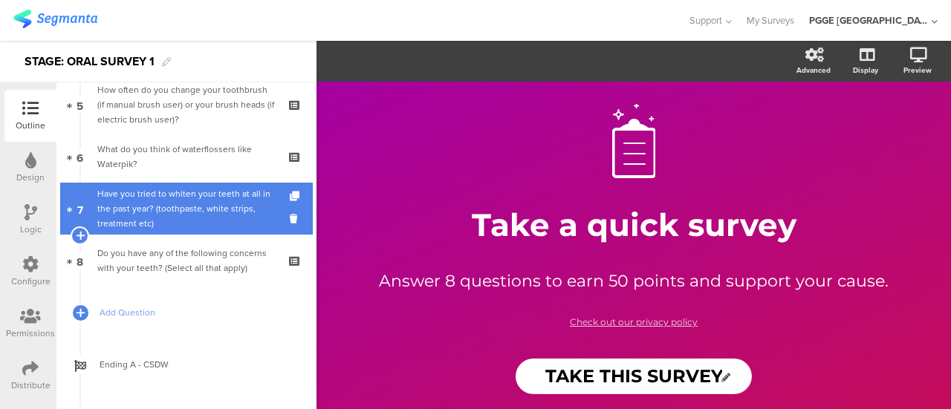
scroll to position [352, 0]
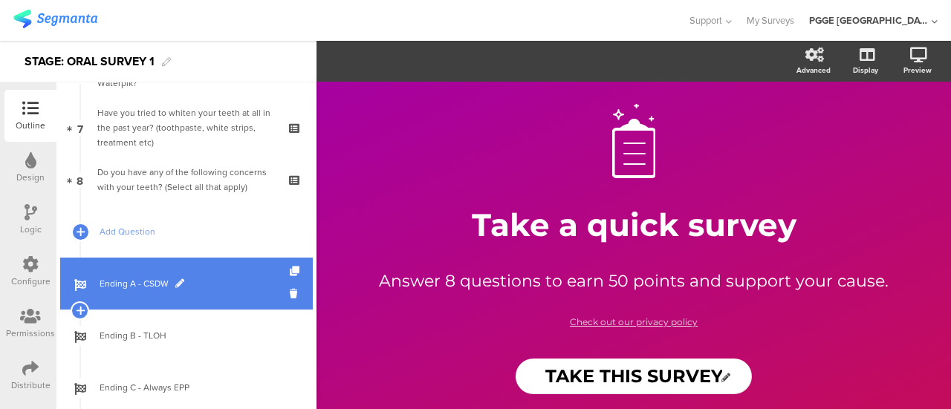
click at [236, 278] on span "Ending A - CSDW" at bounding box center [195, 283] width 190 height 15
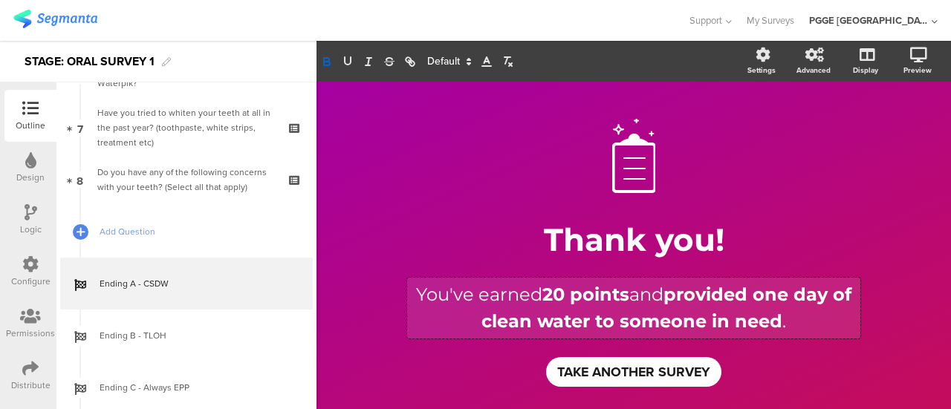
drag, startPoint x: 552, startPoint y: 296, endPoint x: 556, endPoint y: 278, distance: 17.7
click at [556, 278] on div "You've earned 20 points and provided one day of clean water to someone in need …" at bounding box center [633, 308] width 453 height 61
click at [550, 287] on strong "250 points" at bounding box center [585, 295] width 97 height 22
drag, startPoint x: 548, startPoint y: 289, endPoint x: 564, endPoint y: 291, distance: 16.5
click at [564, 291] on strong "50 points" at bounding box center [585, 295] width 87 height 22
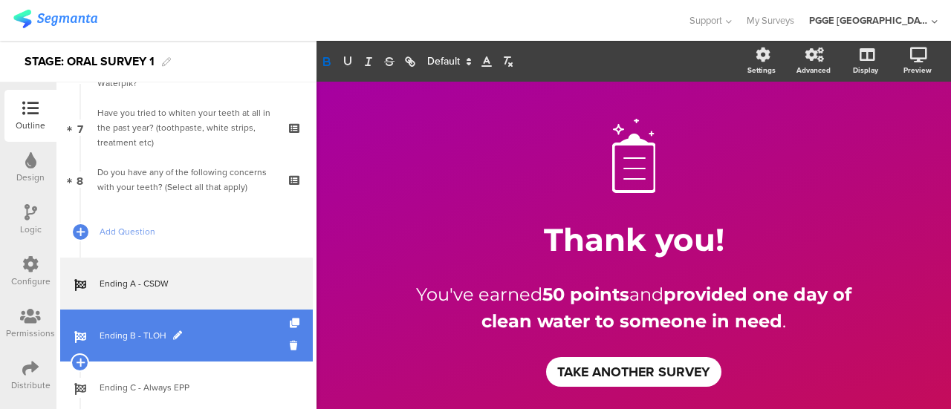
click at [204, 342] on span "Ending B - TLOH" at bounding box center [195, 335] width 190 height 15
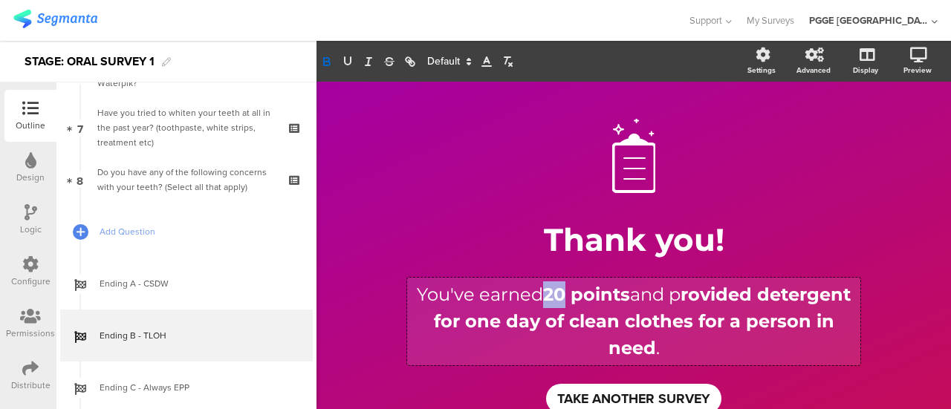
drag, startPoint x: 540, startPoint y: 293, endPoint x: 554, endPoint y: 293, distance: 14.1
click at [554, 293] on div "You've earned 20 points and p rovided detergent for one day of clean clothes fo…" at bounding box center [633, 322] width 453 height 88
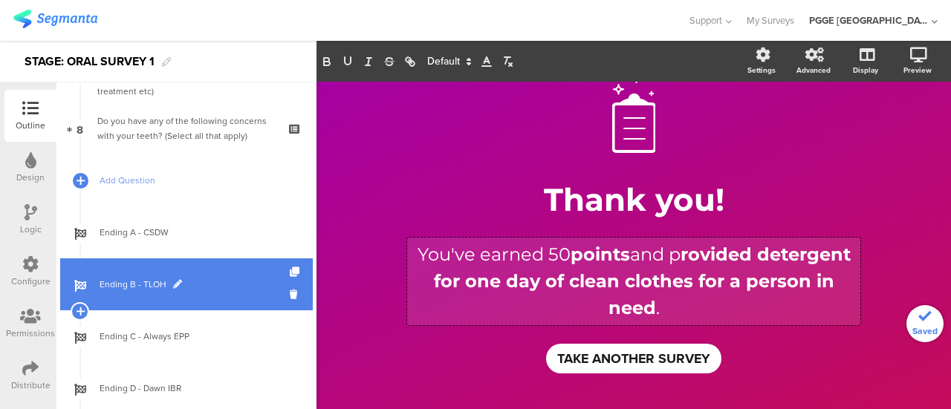
scroll to position [426, 0]
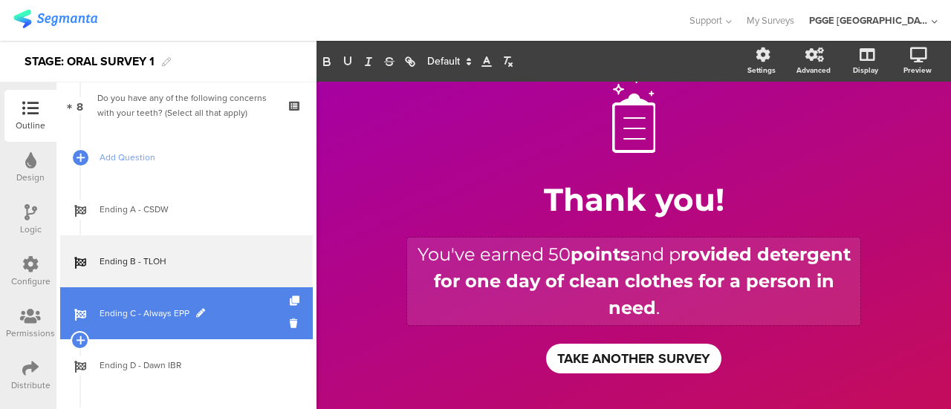
click at [230, 316] on span "Ending C - Always EPP" at bounding box center [195, 313] width 190 height 15
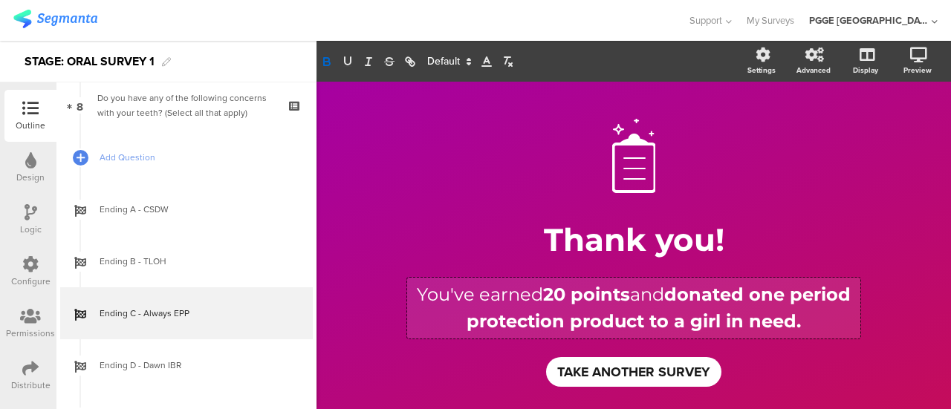
click at [555, 281] on div "You've earned 20 points and donated one period protection product to a girl in …" at bounding box center [633, 308] width 453 height 61
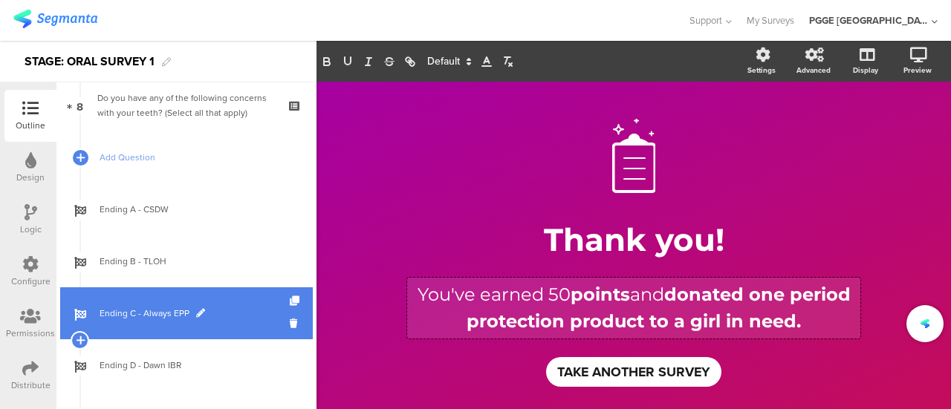
scroll to position [575, 0]
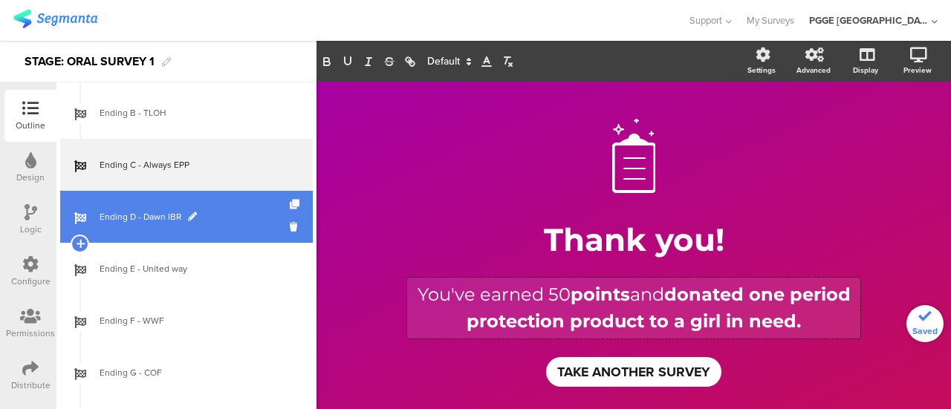
click at [221, 223] on span "Ending D - Dawn IBR" at bounding box center [195, 216] width 190 height 15
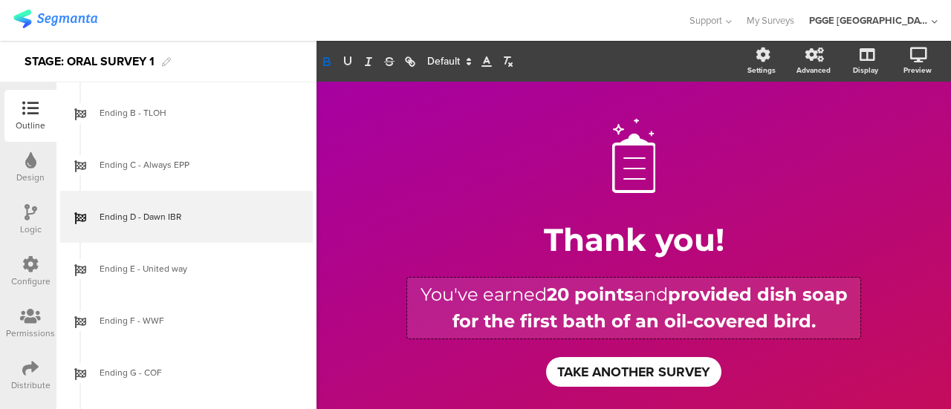
click at [549, 294] on div "You've earned 20 points and provided dish soap for the first bath of an oil-cov…" at bounding box center [633, 308] width 453 height 61
drag, startPoint x: 541, startPoint y: 292, endPoint x: 559, endPoint y: 292, distance: 18.6
click at [559, 292] on strong "20 points" at bounding box center [590, 295] width 87 height 22
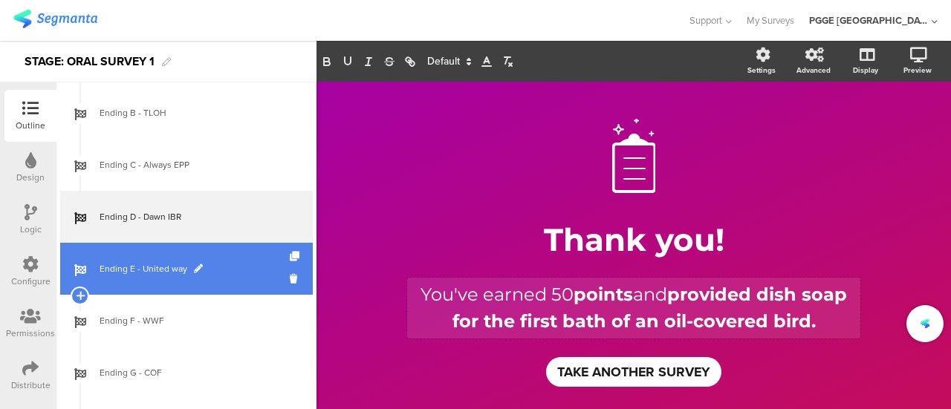
click at [241, 268] on span "Ending E - United way" at bounding box center [195, 268] width 190 height 15
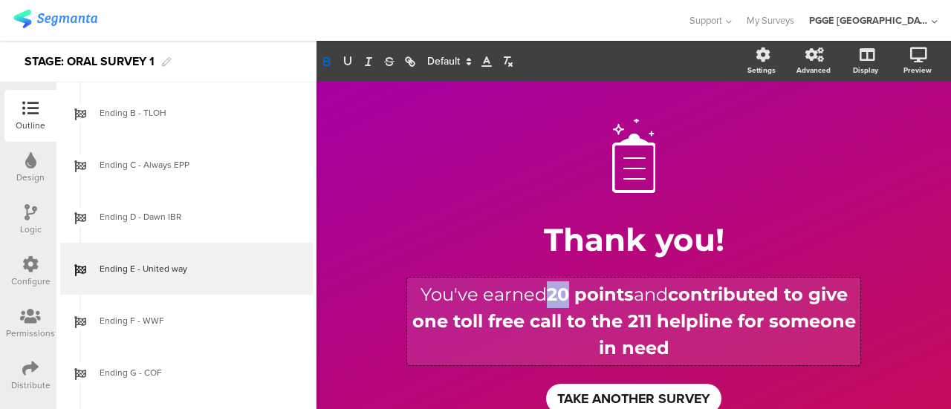
drag, startPoint x: 536, startPoint y: 293, endPoint x: 555, endPoint y: 293, distance: 19.3
click at [555, 293] on div "You've earned 20 points and contributed to give one toll free call to the 211 h…" at bounding box center [633, 322] width 453 height 88
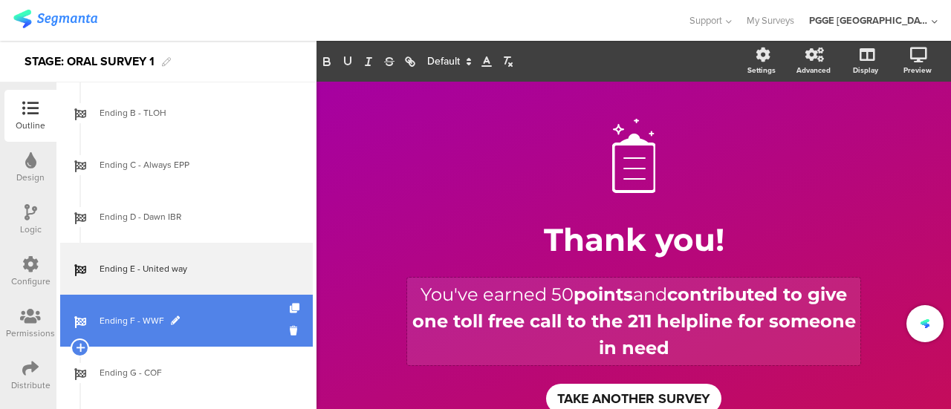
click at [249, 319] on span "Ending F - WWF" at bounding box center [195, 320] width 190 height 15
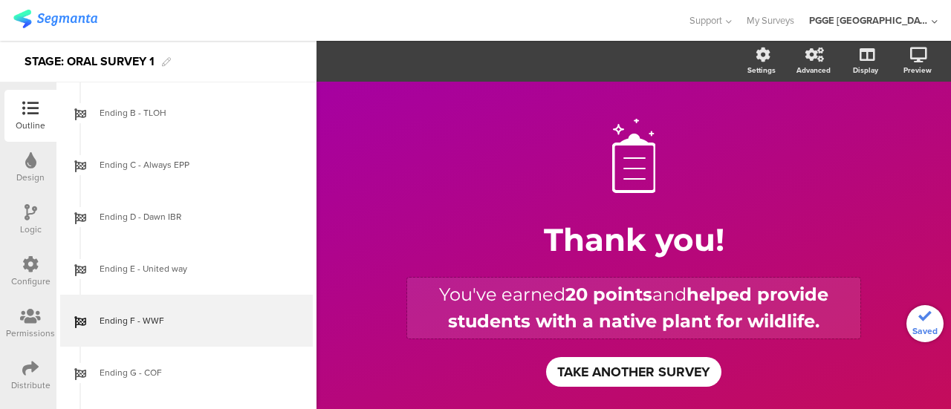
click at [566, 299] on div "You've earned 20 points and helped provide students with a native plant for wil…" at bounding box center [633, 308] width 453 height 61
drag, startPoint x: 555, startPoint y: 292, endPoint x: 565, endPoint y: 292, distance: 10.4
click at [565, 292] on p "You've earned 5 0 points and helped provide students with a native plant for wi…" at bounding box center [634, 307] width 446 height 53
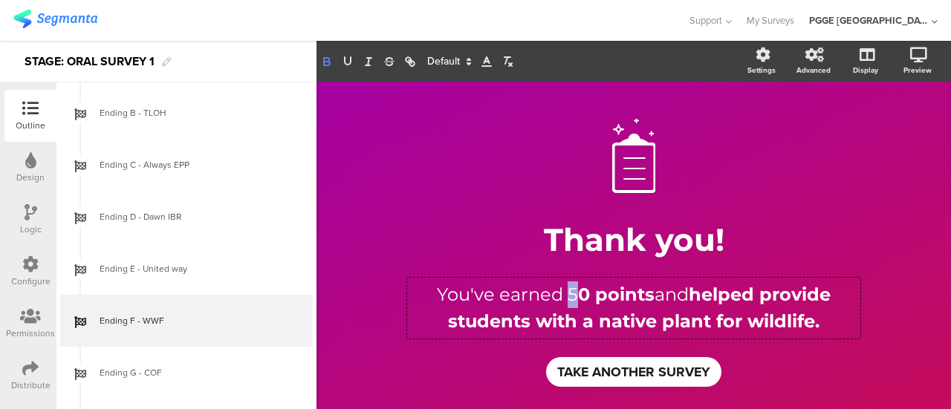
click at [328, 62] on icon "button" at bounding box center [326, 61] width 13 height 13
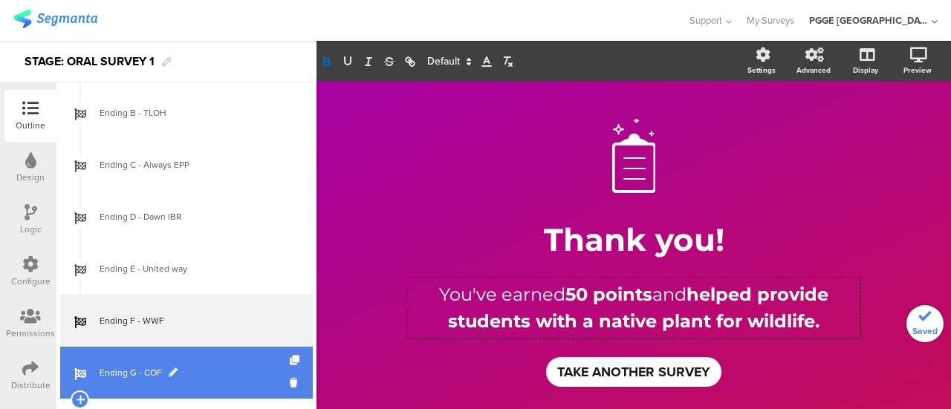
click at [229, 365] on span "Ending G - COF" at bounding box center [195, 372] width 190 height 15
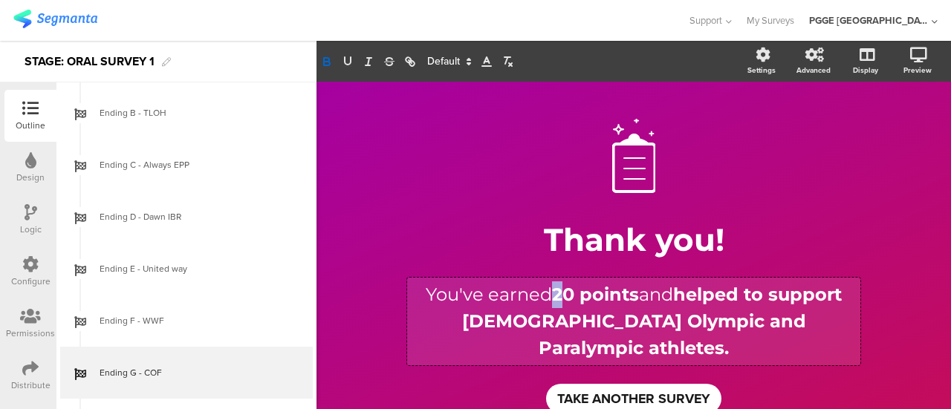
click at [552, 293] on div "You've earned 20 points and helped to support Canadian Olympic and Paralympic a…" at bounding box center [633, 322] width 453 height 88
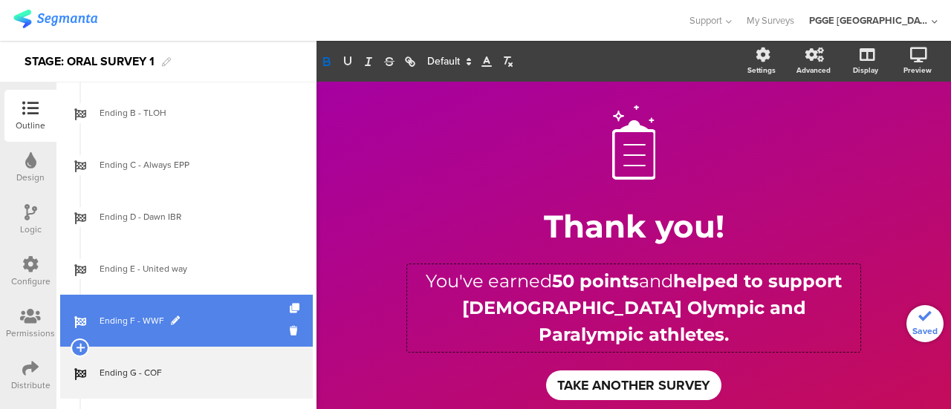
scroll to position [649, 0]
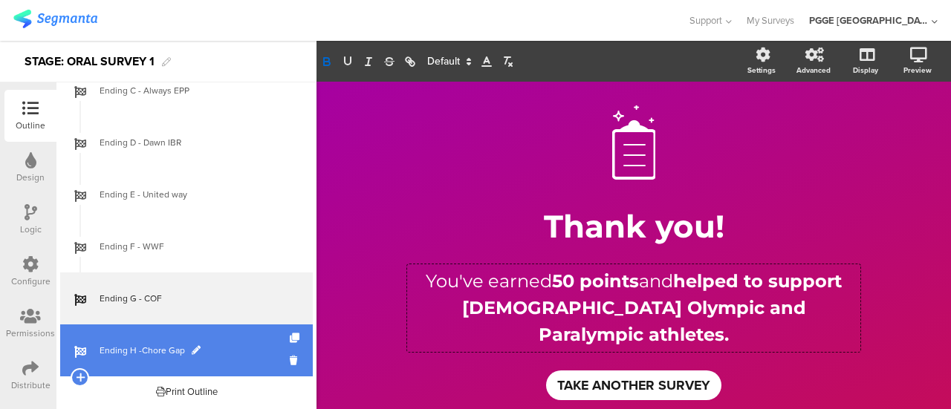
click at [256, 341] on link "Ending H -Chore Gap" at bounding box center [186, 351] width 252 height 52
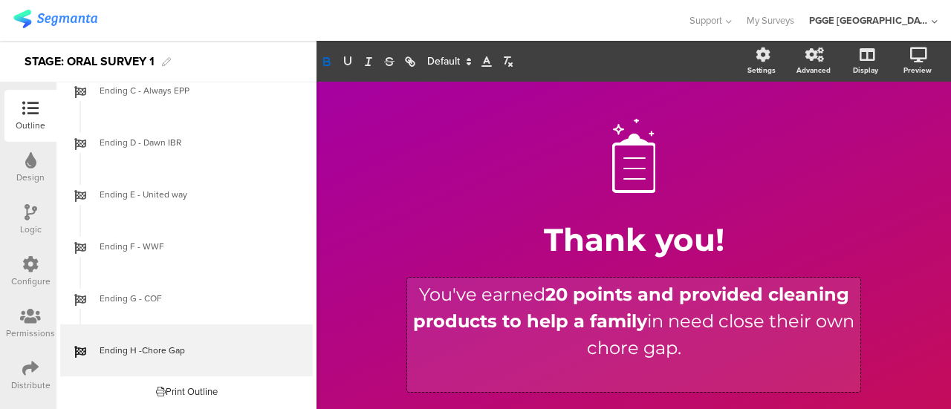
click at [553, 283] on div "You've earned 20 points and provided cleaning products to help a family in need…" at bounding box center [633, 335] width 453 height 114
click at [30, 268] on icon at bounding box center [30, 264] width 16 height 16
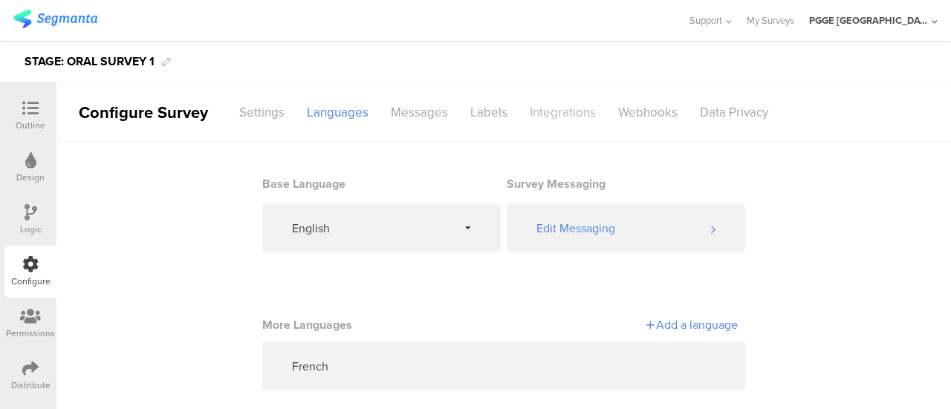
click at [567, 101] on div "Integrations" at bounding box center [562, 113] width 88 height 26
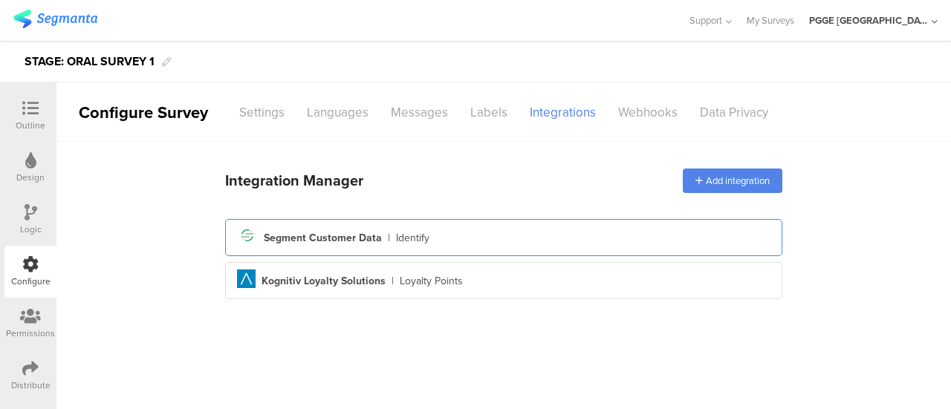
click at [537, 237] on div "Segment icon Created with Sketch. Segment Customer Data | Identify" at bounding box center [503, 237] width 533 height 25
click at [473, 243] on div "Segment icon Created with Sketch. Segment Customer Data | Identify" at bounding box center [503, 237] width 533 height 25
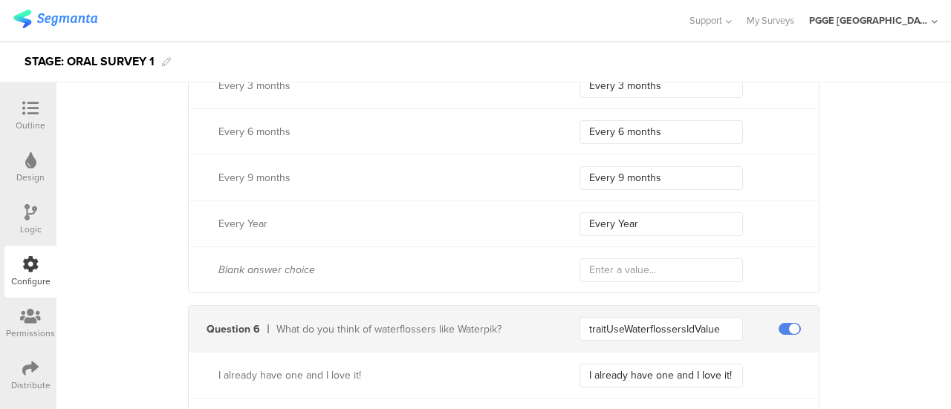
scroll to position [1485, 0]
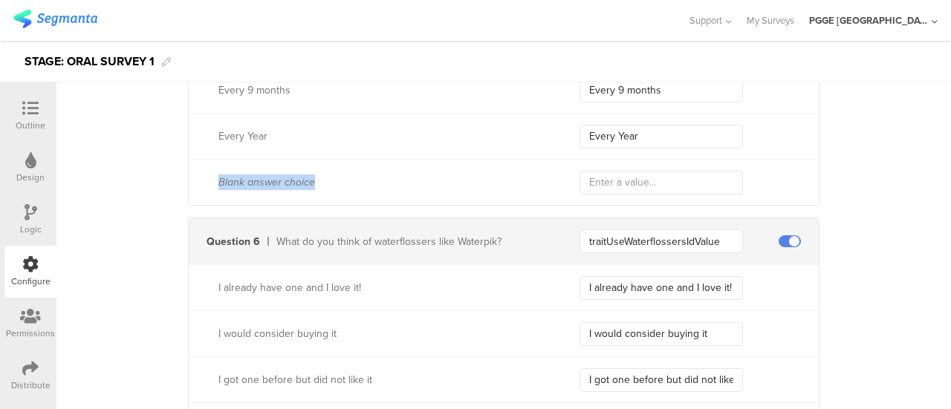
drag, startPoint x: 211, startPoint y: 177, endPoint x: 326, endPoint y: 180, distance: 115.1
click at [326, 180] on div "Blank answer choice" at bounding box center [366, 183] width 355 height 16
click at [40, 111] on div at bounding box center [31, 109] width 30 height 19
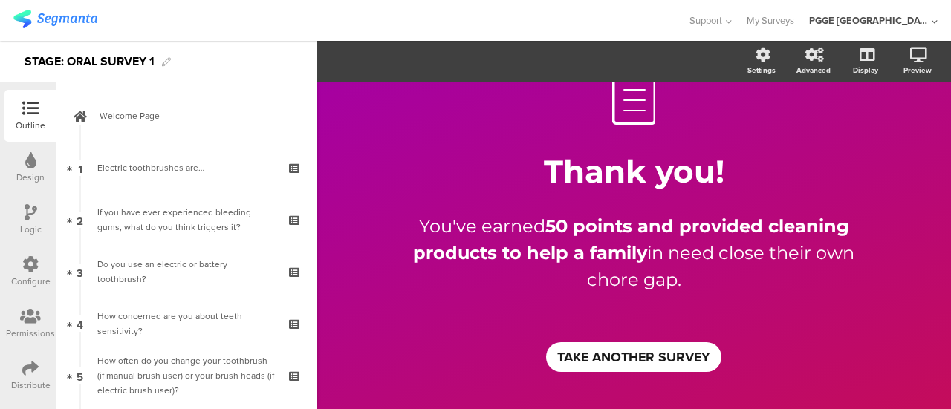
scroll to position [67, 0]
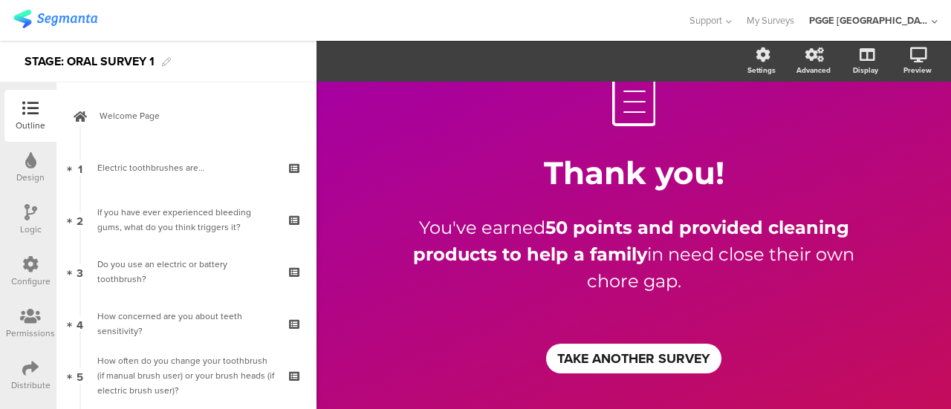
click at [27, 221] on div at bounding box center [31, 213] width 13 height 19
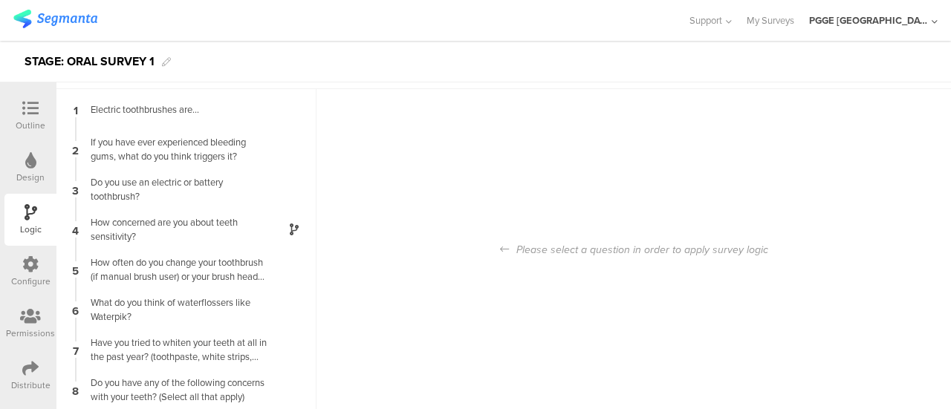
click at [33, 264] on icon at bounding box center [30, 264] width 16 height 16
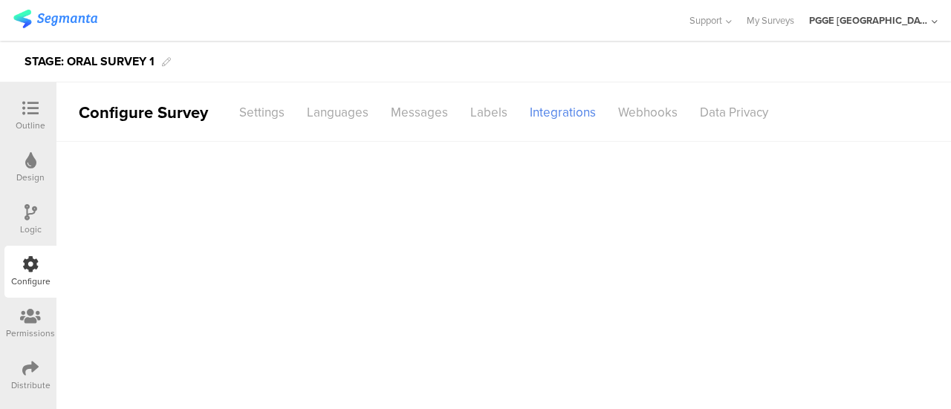
click at [28, 120] on div "Outline" at bounding box center [31, 125] width 30 height 13
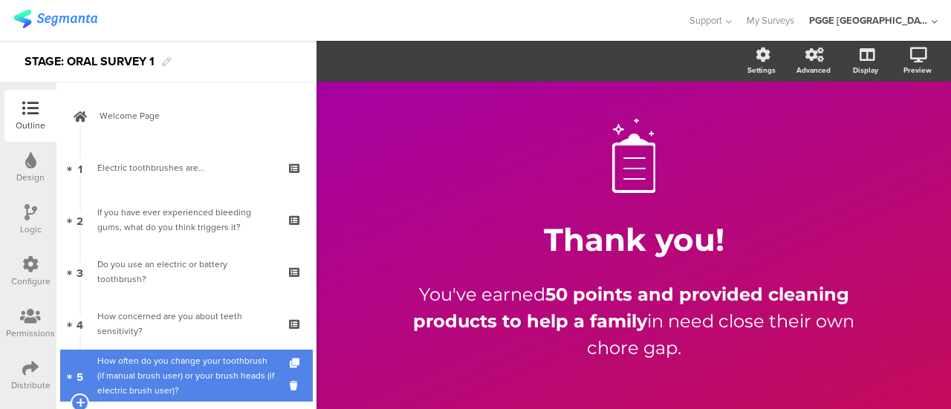
drag, startPoint x: 183, startPoint y: 375, endPoint x: 193, endPoint y: 365, distance: 14.2
click at [183, 375] on div "How often do you change your toothbrush (if manual brush user) or your brush he…" at bounding box center [185, 375] width 177 height 45
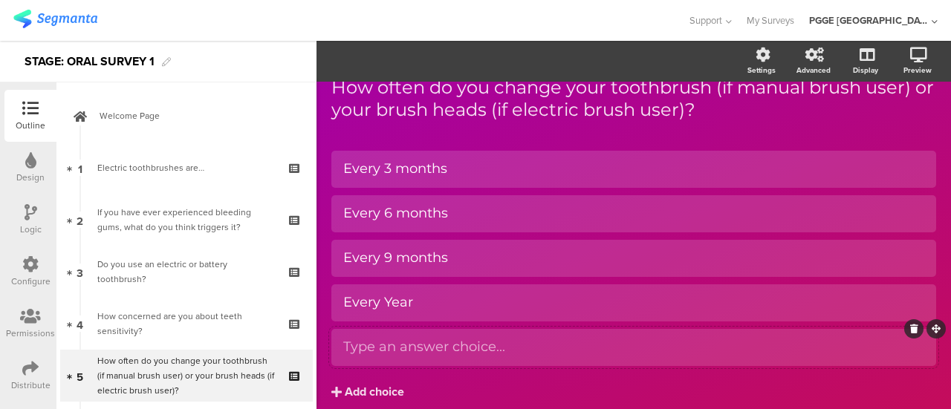
scroll to position [129, 0]
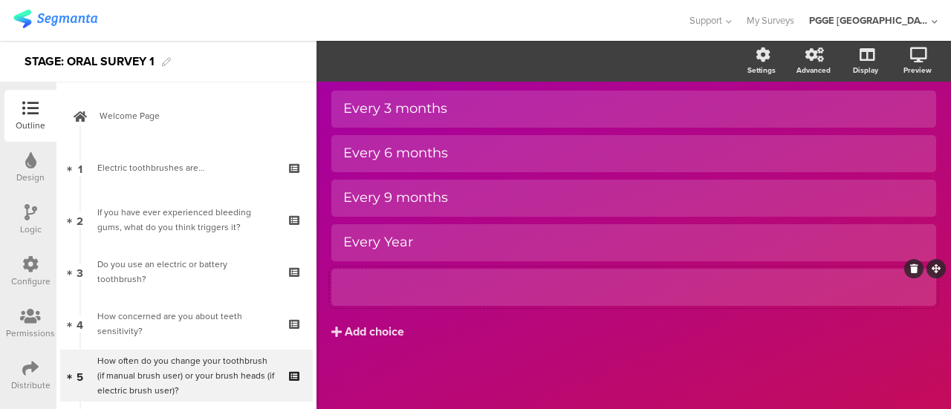
drag, startPoint x: 467, startPoint y: 288, endPoint x: 480, endPoint y: 290, distance: 12.8
click at [910, 271] on icon at bounding box center [914, 268] width 8 height 9
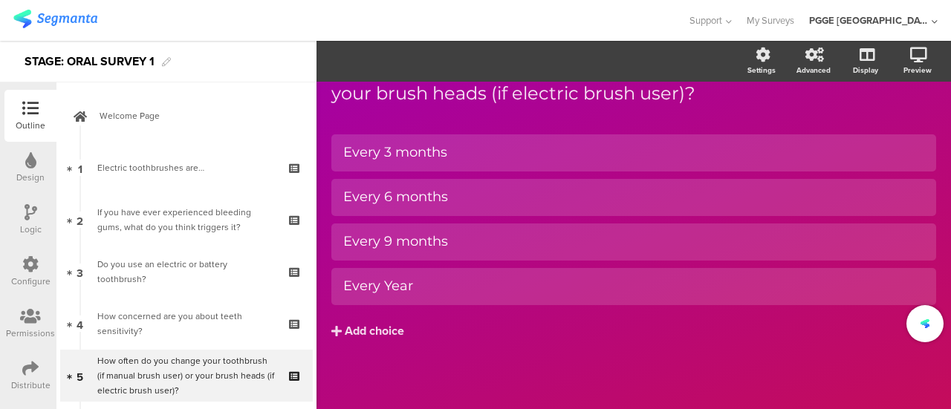
scroll to position [85, 0]
click at [37, 111] on icon at bounding box center [30, 108] width 16 height 16
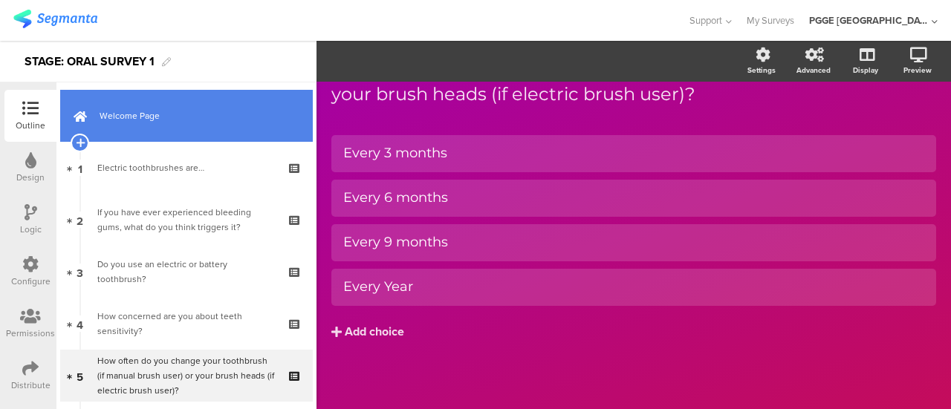
click at [205, 118] on span "Welcome Page" at bounding box center [195, 115] width 190 height 15
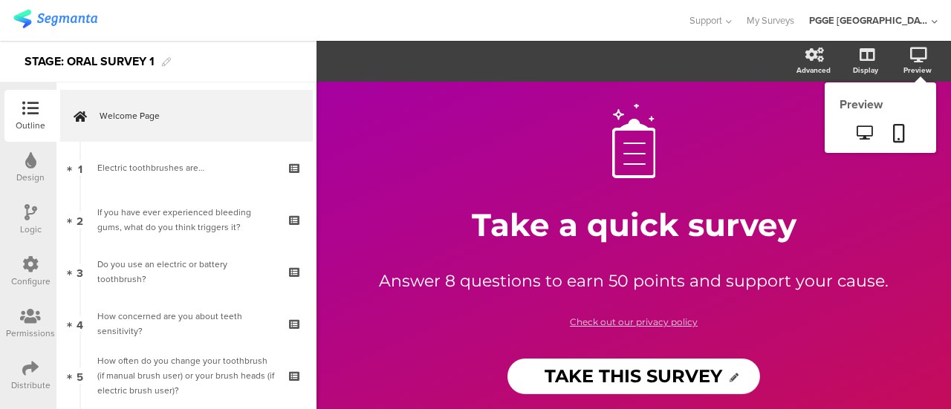
click at [921, 59] on icon at bounding box center [918, 55] width 17 height 15
click at [920, 69] on div "Preview" at bounding box center [917, 70] width 28 height 11
click at [860, 135] on icon at bounding box center [864, 133] width 16 height 14
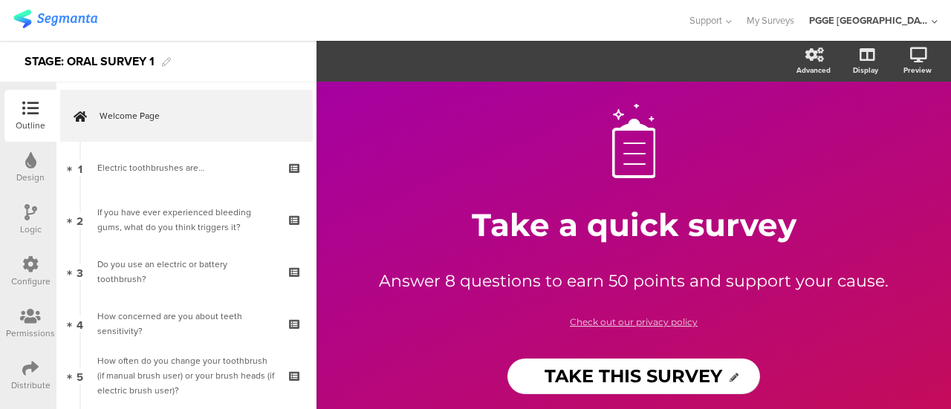
click at [30, 276] on div "Configure" at bounding box center [30, 281] width 39 height 13
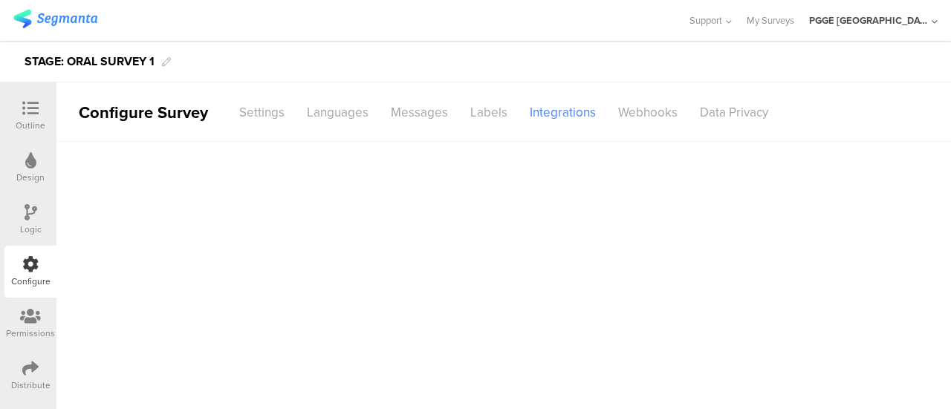
click at [25, 213] on icon at bounding box center [31, 212] width 13 height 16
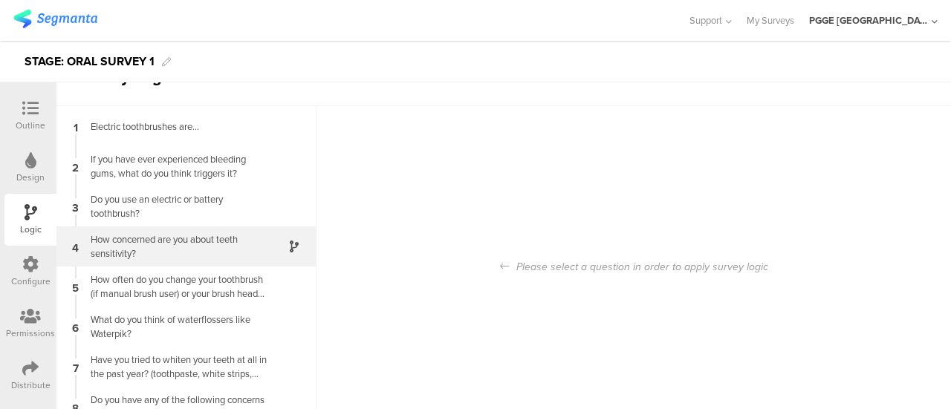
scroll to position [53, 0]
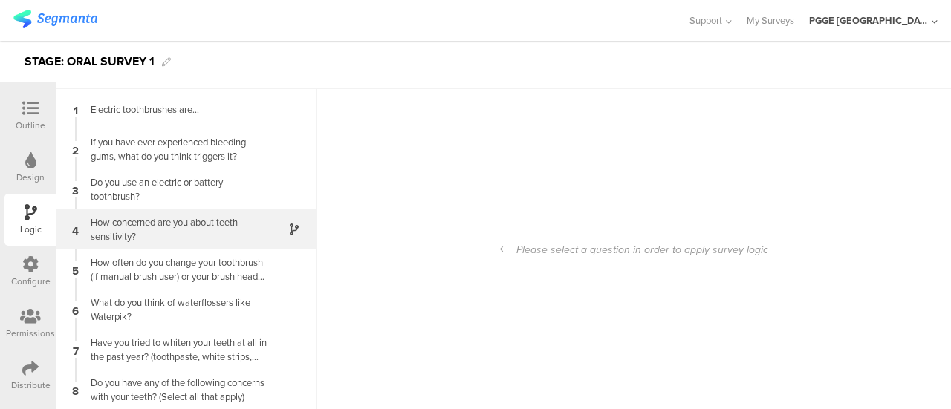
click at [215, 219] on div "How concerned are you about teeth sensitivity?" at bounding box center [175, 229] width 186 height 28
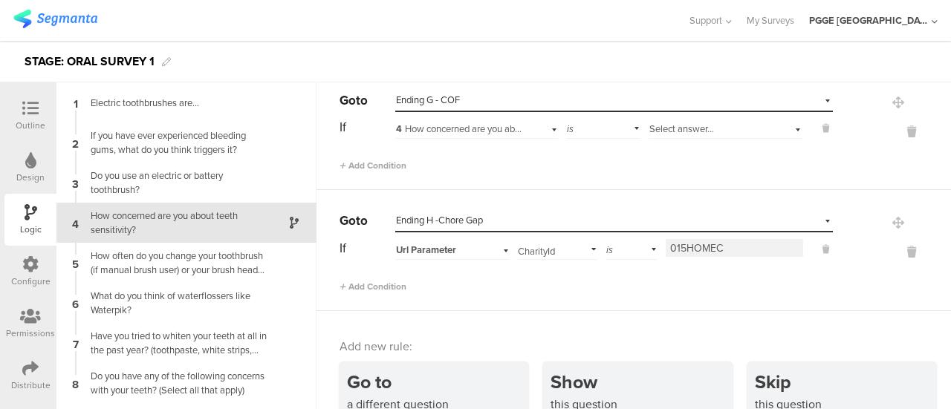
scroll to position [853, 0]
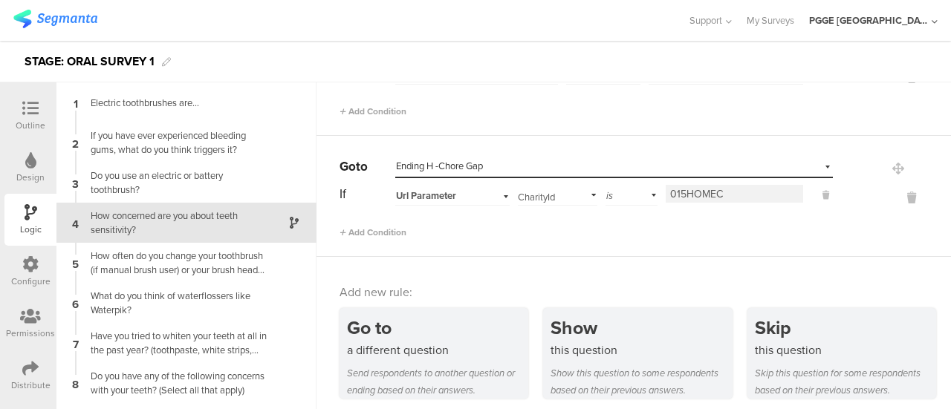
drag, startPoint x: 297, startPoint y: 222, endPoint x: 676, endPoint y: 256, distance: 380.3
click at [676, 257] on div "Add new rule: Go to a different question Send respondents to another question o…" at bounding box center [633, 338] width 634 height 162
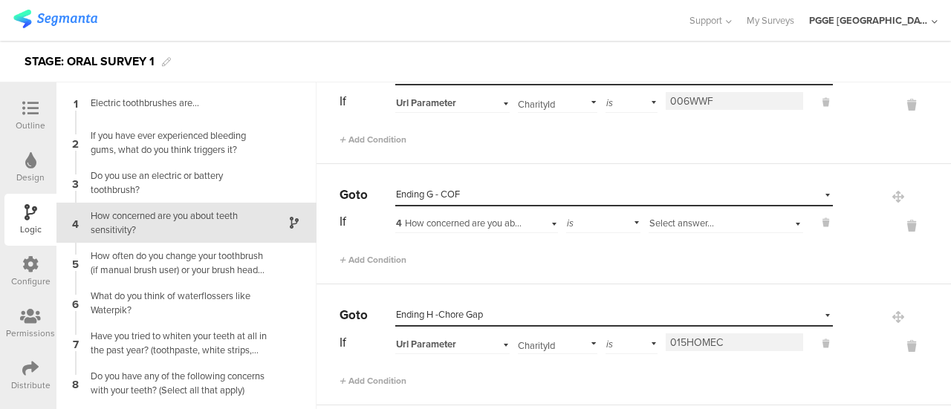
scroll to position [630, 0]
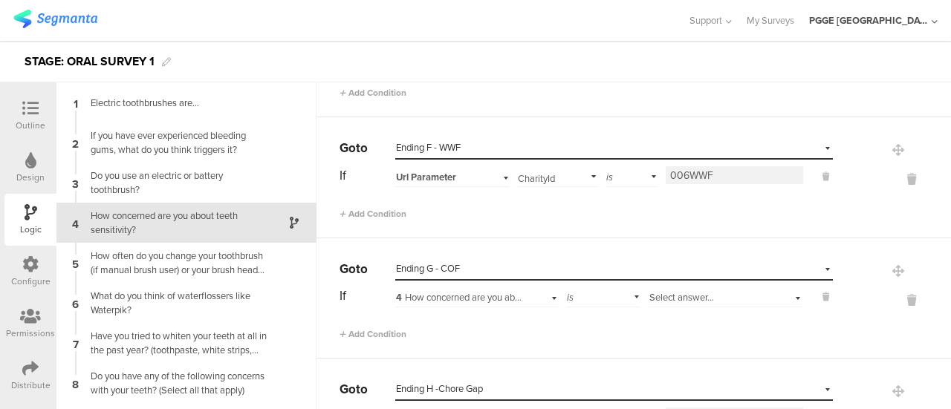
click at [499, 141] on div "Select destination... Ending F - WWF" at bounding box center [604, 147] width 417 height 13
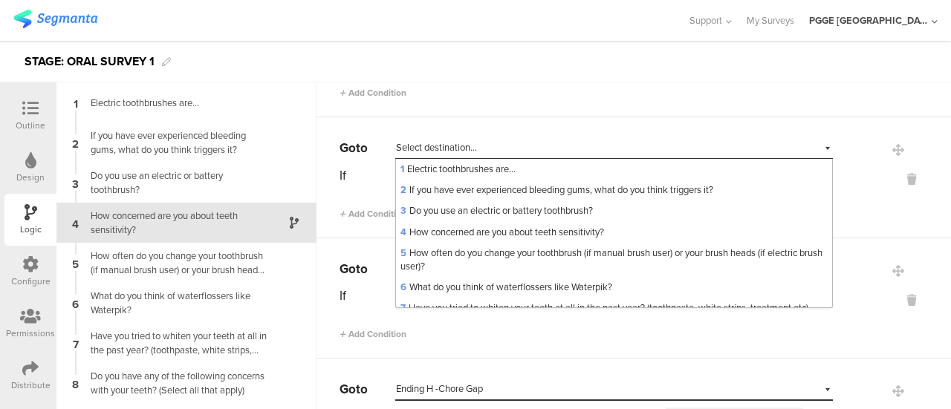
click at [501, 141] on div "Select destination... Ending F - WWF" at bounding box center [545, 147] width 299 height 13
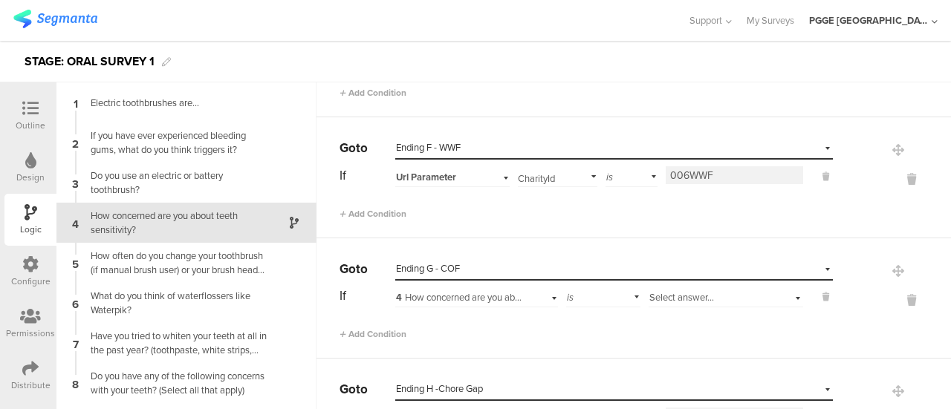
drag, startPoint x: 386, startPoint y: 141, endPoint x: 467, endPoint y: 142, distance: 80.9
click at [467, 142] on div "Go to Select destination... Ending F - WWF" at bounding box center [585, 148] width 493 height 23
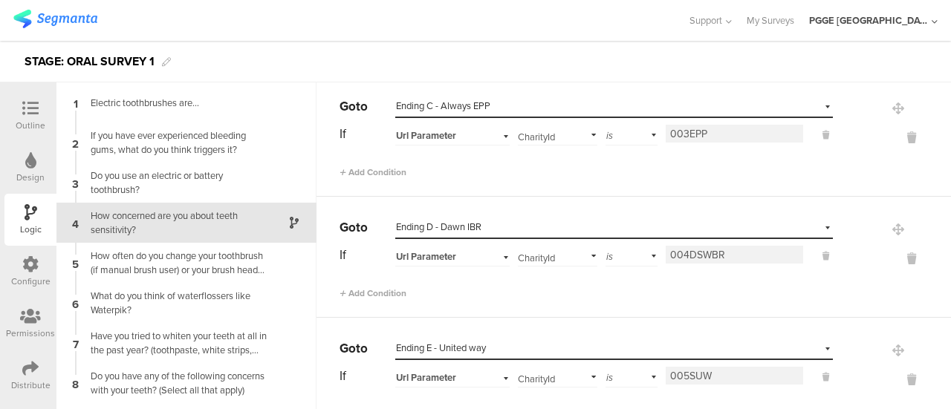
scroll to position [446, 0]
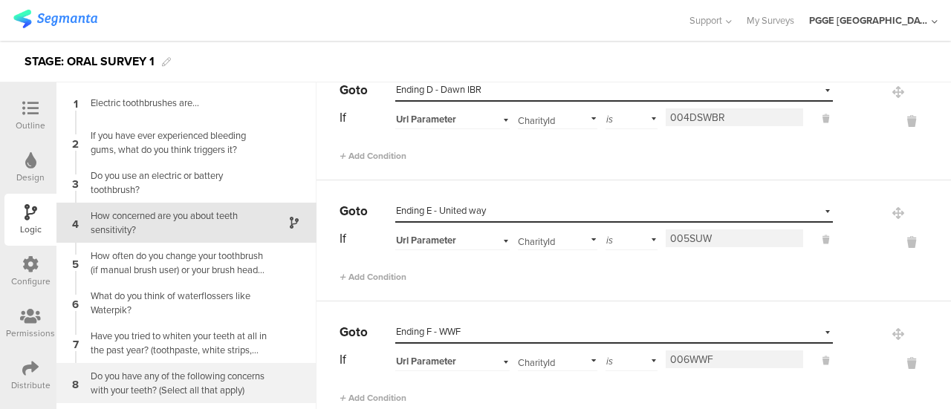
click at [249, 394] on div "Do you have any of the following concerns with your teeth? (Select all that app…" at bounding box center [175, 383] width 186 height 28
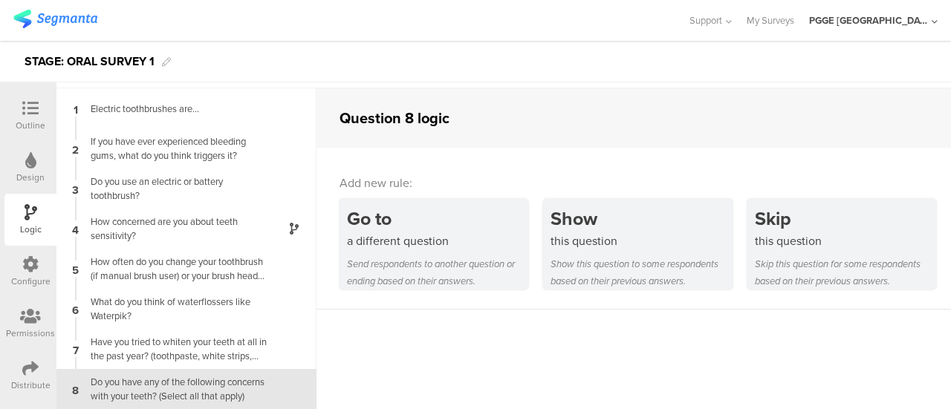
scroll to position [53, 0]
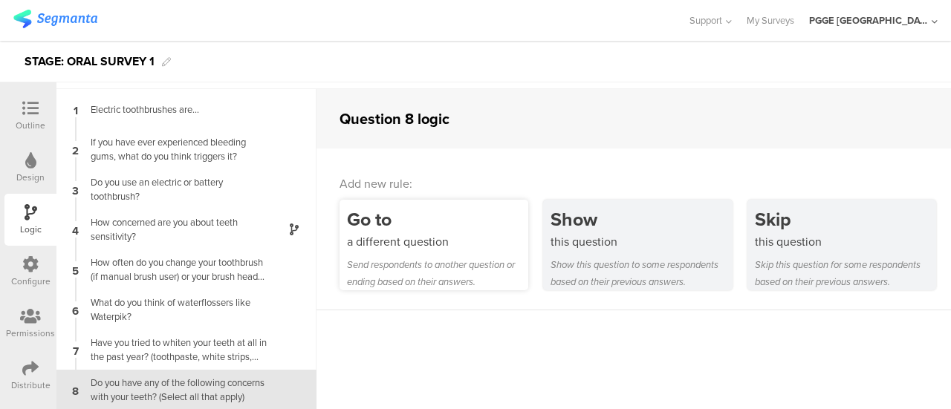
click at [418, 224] on div "Go to" at bounding box center [437, 219] width 181 height 27
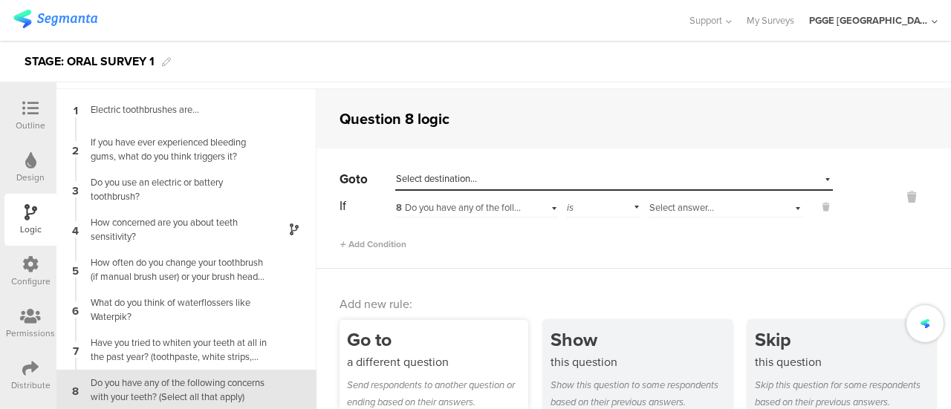
scroll to position [59, 0]
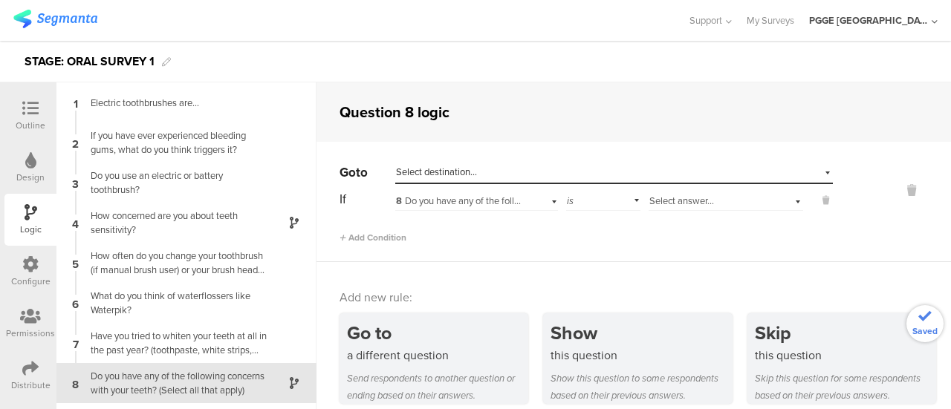
click at [509, 170] on div "Select destination..." at bounding box center [545, 172] width 299 height 13
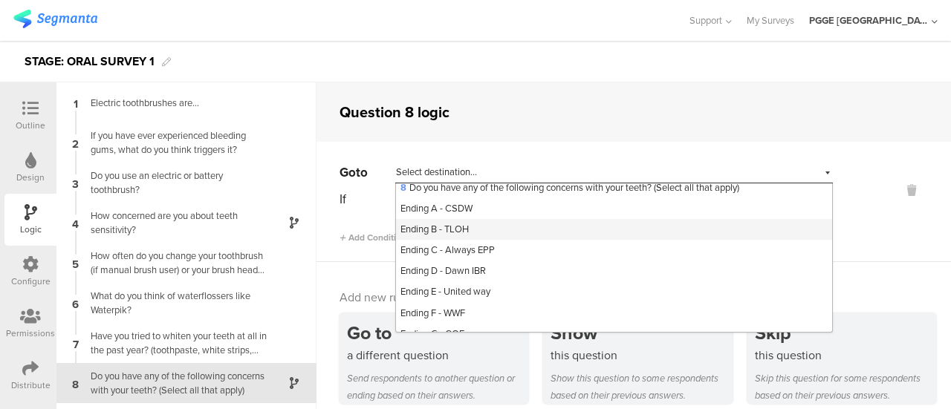
scroll to position [143, 0]
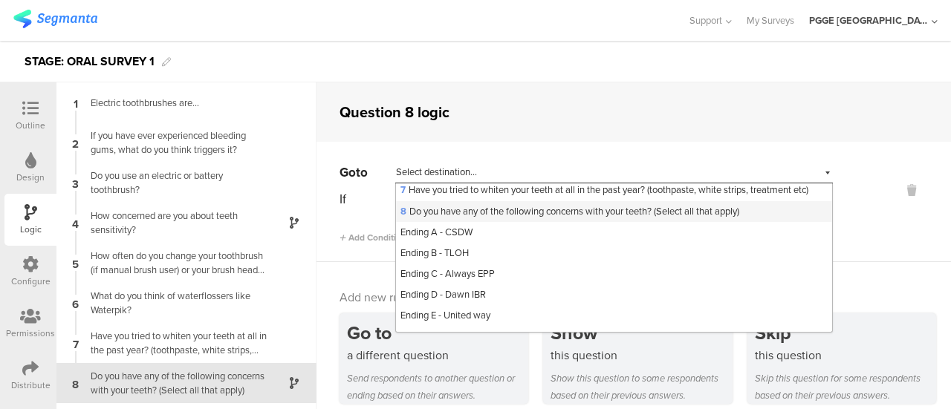
click at [474, 218] on span "8 Do you have any of the following concerns with your teeth? (Select all that a…" at bounding box center [569, 211] width 339 height 14
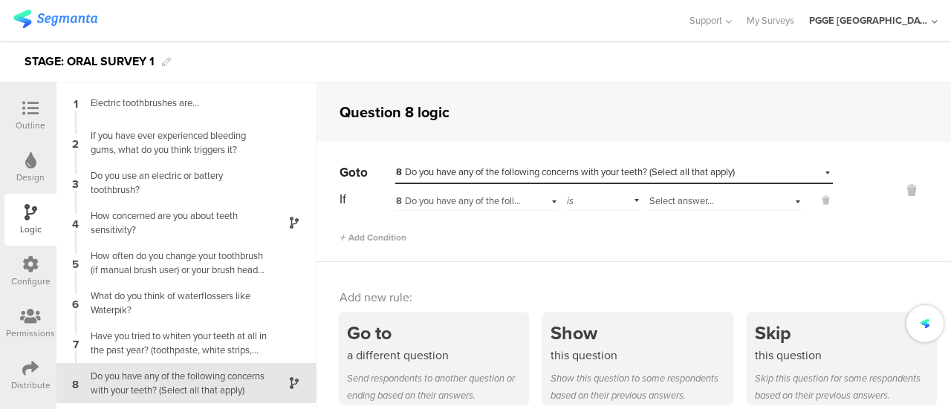
click at [498, 200] on span "8 Do you have any of the following concerns with your teeth? (Select all that a…" at bounding box center [565, 201] width 339 height 14
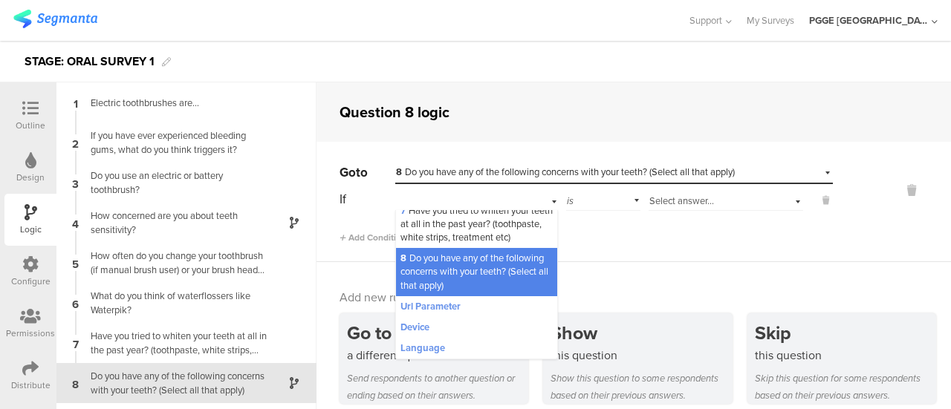
scroll to position [263, 0]
click at [486, 307] on div "Url Parameter" at bounding box center [476, 306] width 161 height 21
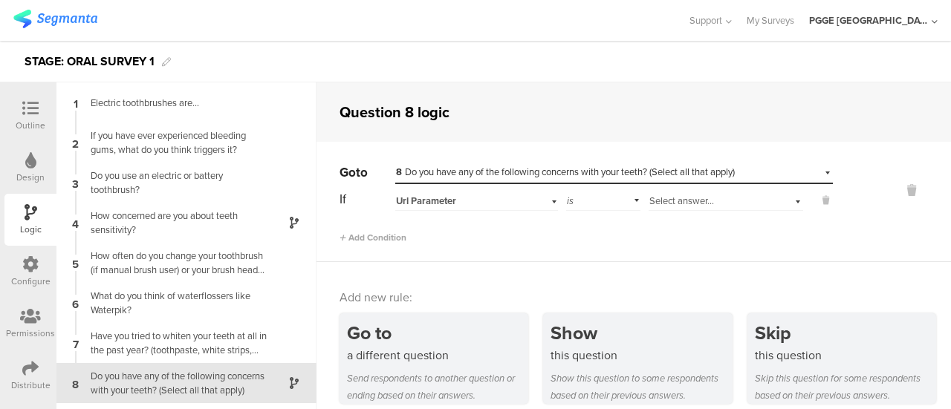
click at [569, 203] on div "If Url Parameter is Select answer..." at bounding box center [585, 199] width 493 height 23
click at [570, 203] on input "text" at bounding box center [555, 199] width 74 height 21
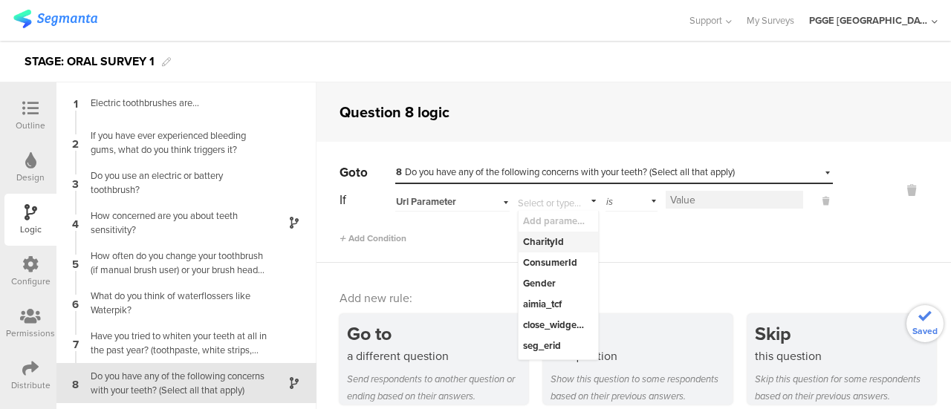
click at [554, 235] on div "CharityId" at bounding box center [555, 241] width 64 height 13
type input "CharityId"
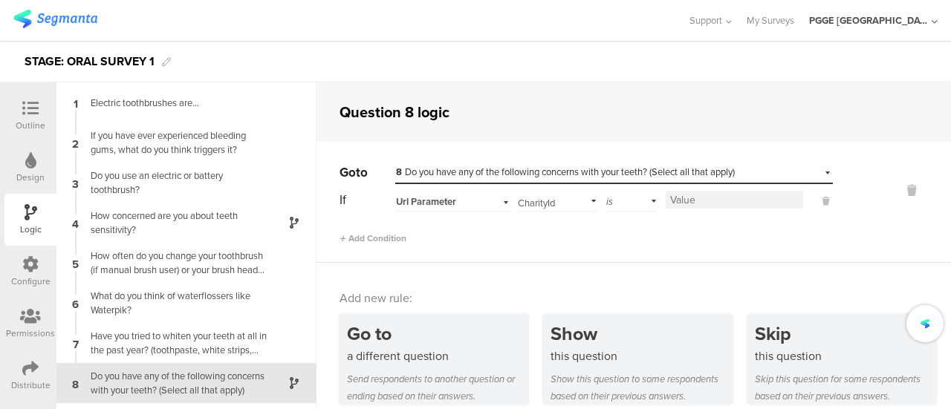
click at [705, 199] on input at bounding box center [733, 200] width 137 height 18
paste input "Ending F - WWF"
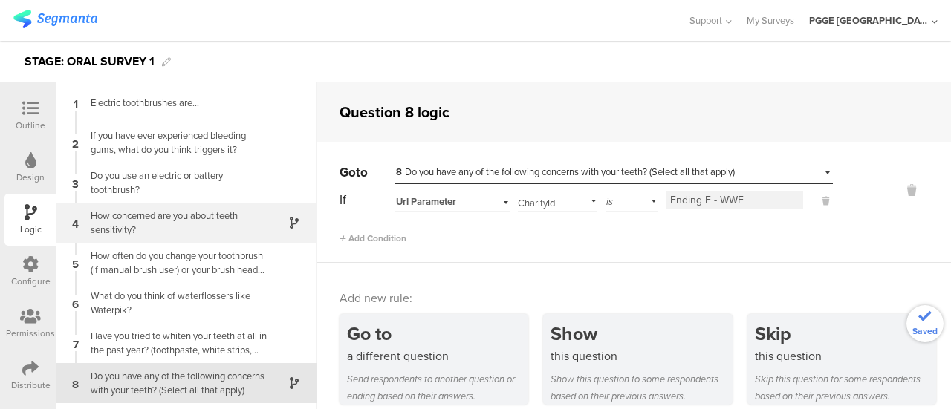
type input "Ending F - WWF"
click at [274, 221] on div at bounding box center [285, 223] width 36 height 17
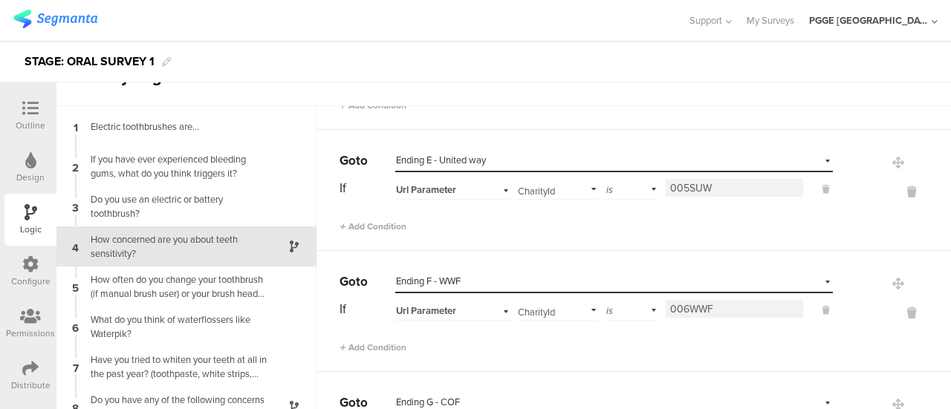
scroll to position [594, 0]
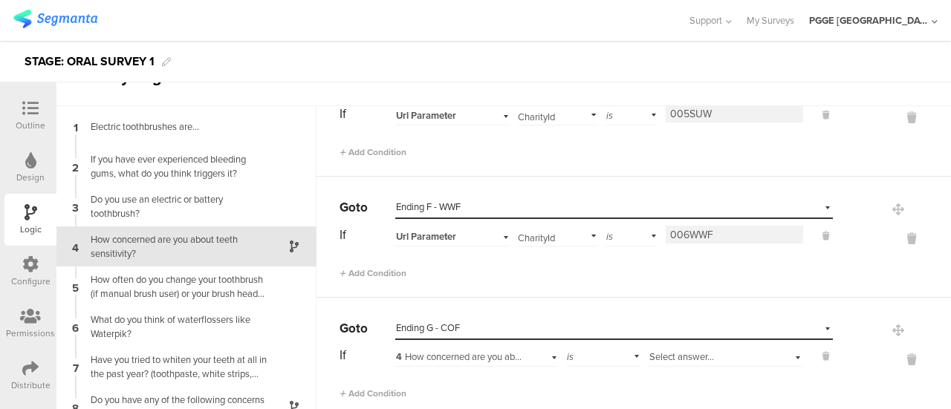
click at [728, 229] on input "006WWF" at bounding box center [733, 235] width 137 height 18
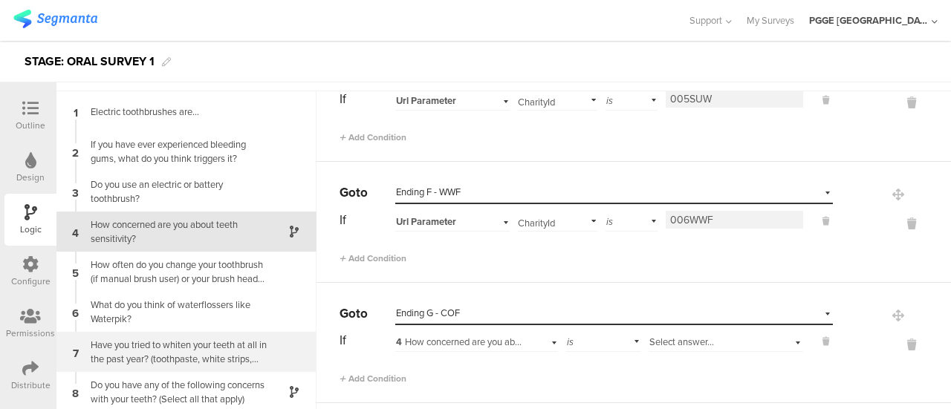
scroll to position [59, 0]
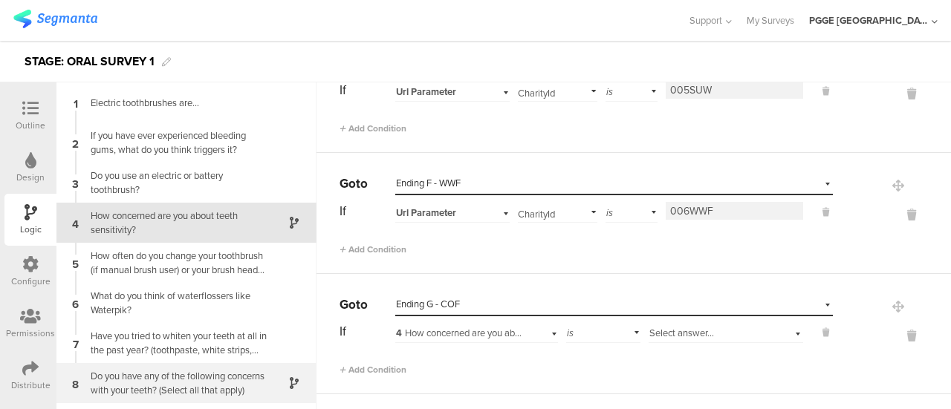
click at [198, 379] on div "Do you have any of the following concerns with your teeth? (Select all that app…" at bounding box center [175, 383] width 186 height 28
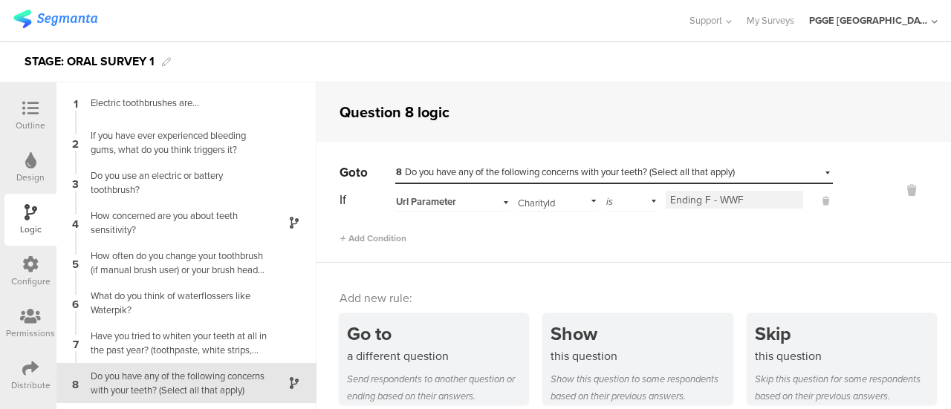
click at [746, 198] on input "Ending F - WWF" at bounding box center [733, 200] width 137 height 18
paste input "006"
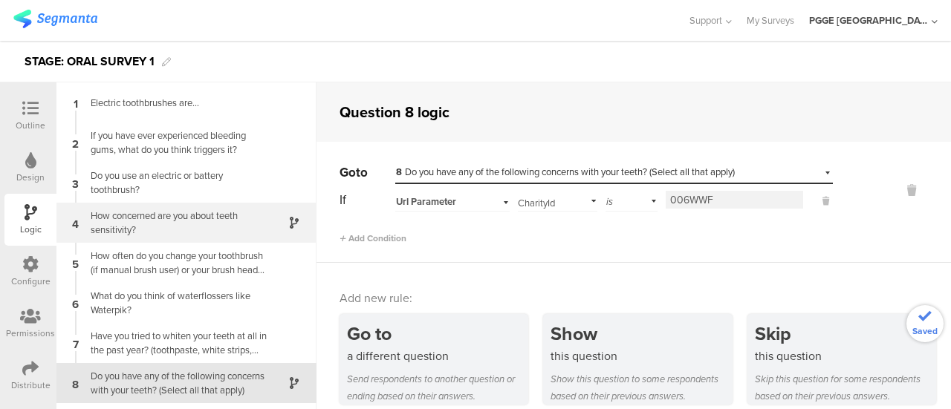
type input "006WWF"
click at [281, 216] on div at bounding box center [285, 223] width 36 height 17
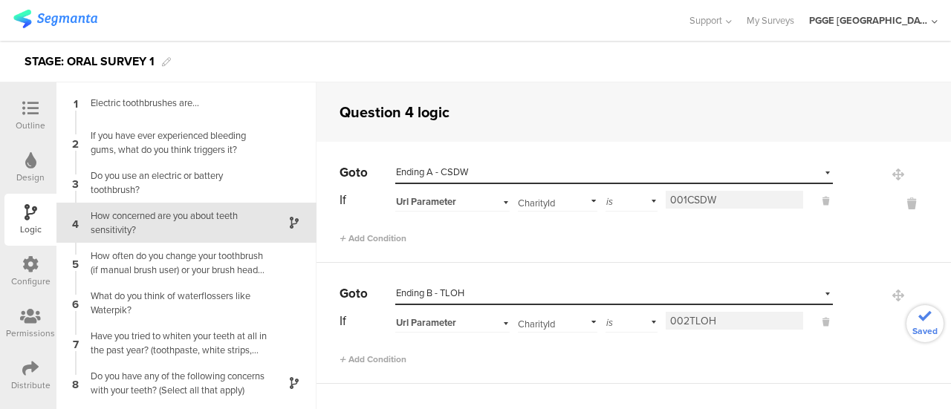
scroll to position [36, 0]
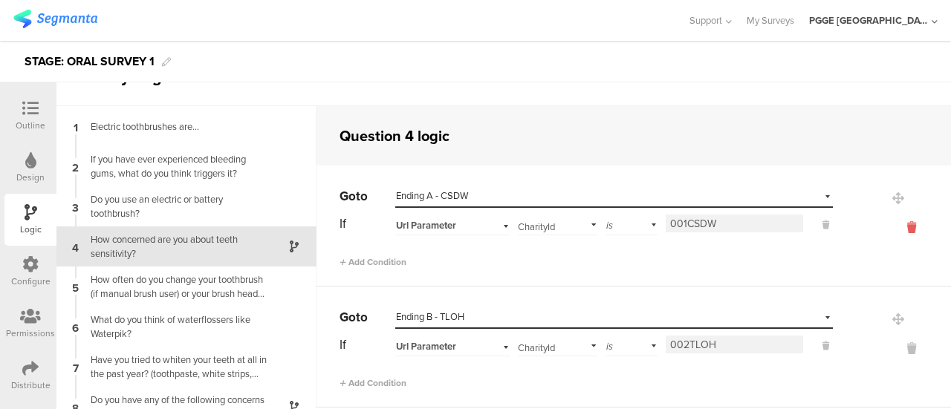
click at [893, 228] on icon at bounding box center [911, 227] width 36 height 17
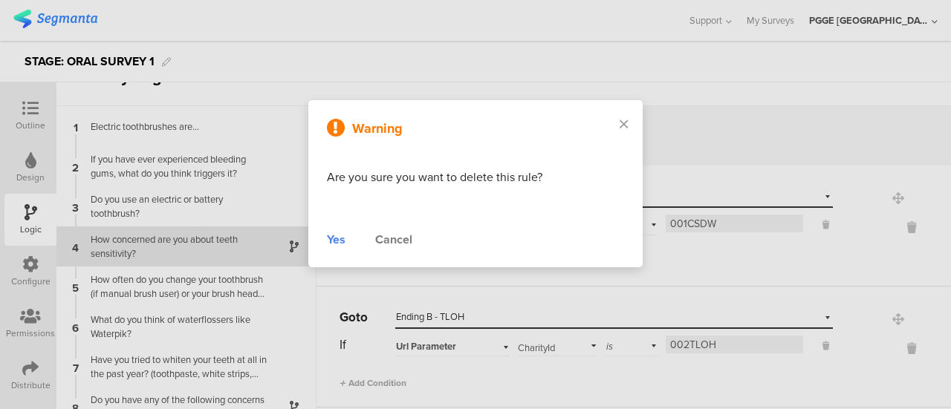
click at [334, 243] on div "Yes" at bounding box center [336, 240] width 19 height 18
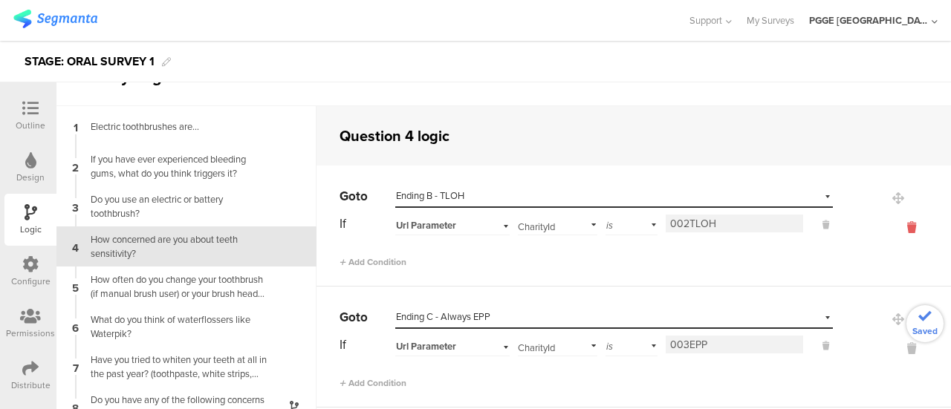
click at [893, 225] on icon at bounding box center [911, 227] width 36 height 17
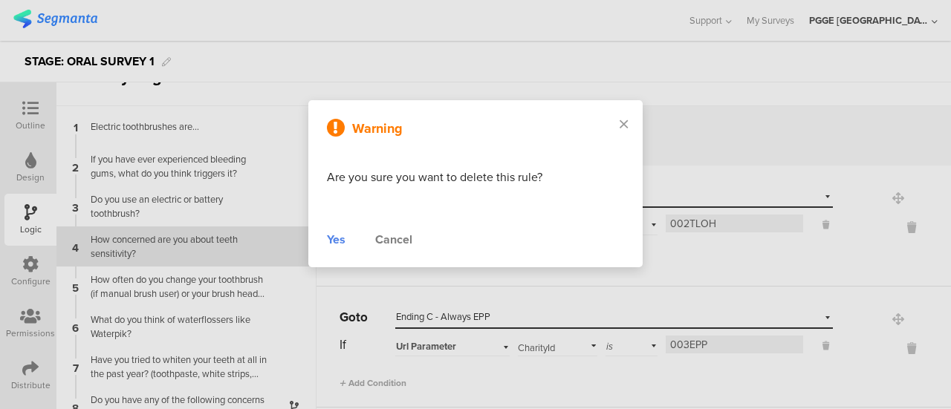
click at [333, 236] on div "Yes" at bounding box center [336, 240] width 19 height 18
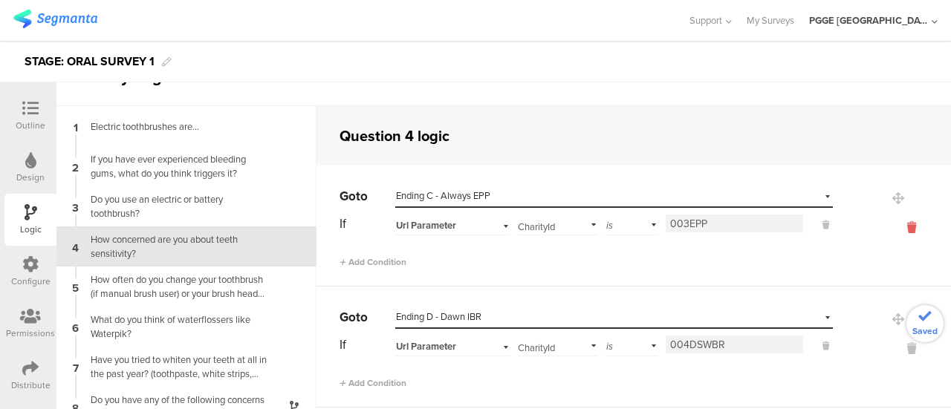
click at [893, 224] on icon at bounding box center [911, 227] width 36 height 17
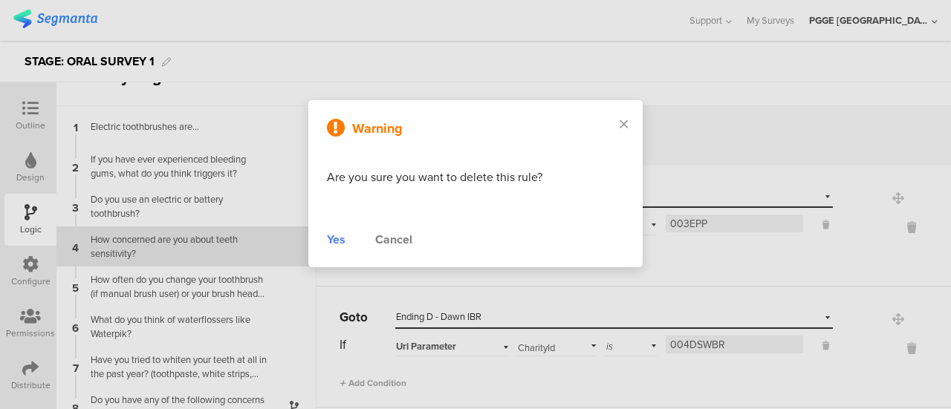
click at [326, 243] on div "Warning Are you sure you want to delete this rule? Yes Cancel" at bounding box center [475, 183] width 334 height 167
click at [331, 236] on div "Yes" at bounding box center [336, 240] width 19 height 18
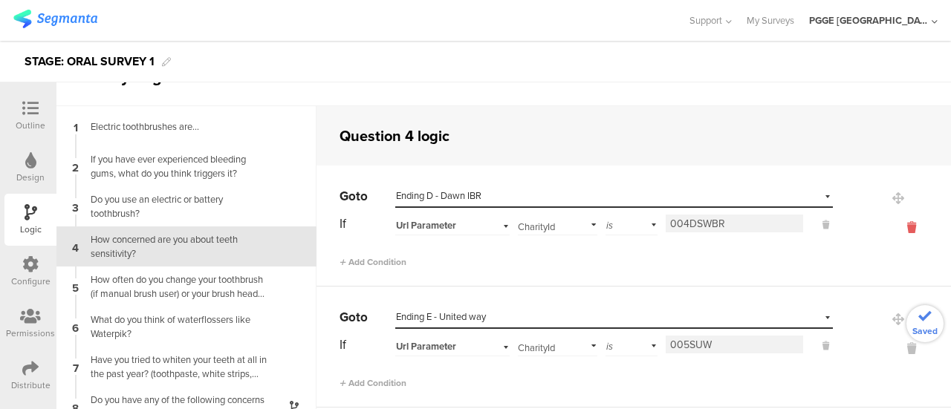
click at [893, 226] on icon at bounding box center [911, 227] width 36 height 17
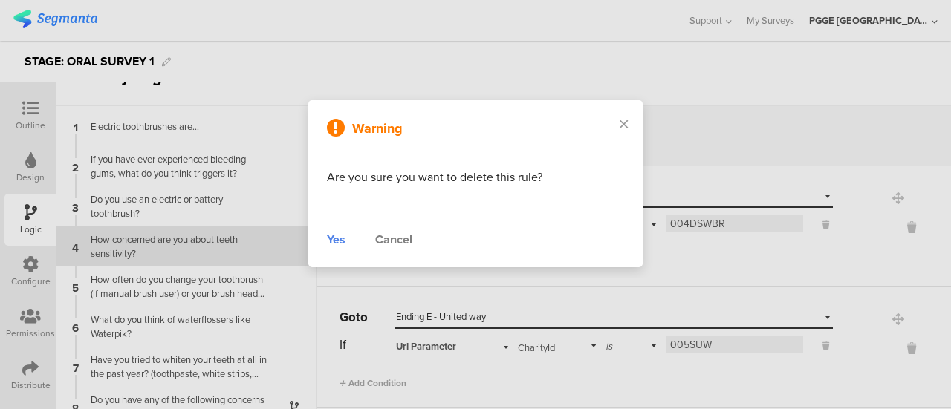
click at [339, 235] on div "Yes" at bounding box center [336, 240] width 19 height 18
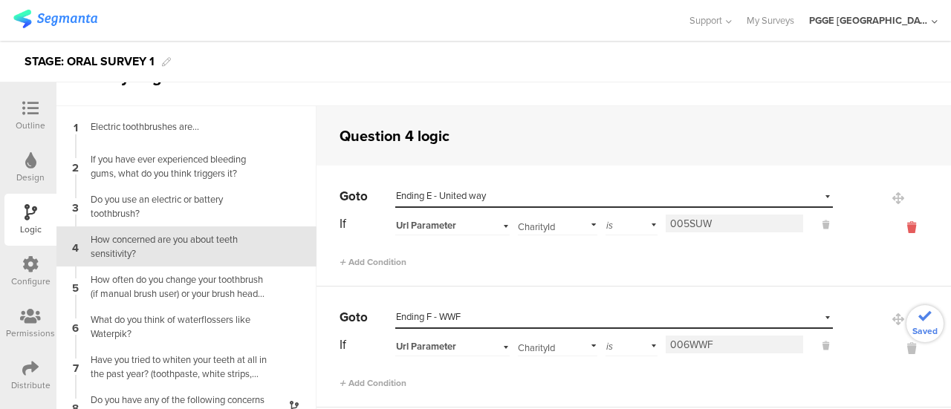
click at [893, 225] on icon at bounding box center [911, 227] width 36 height 17
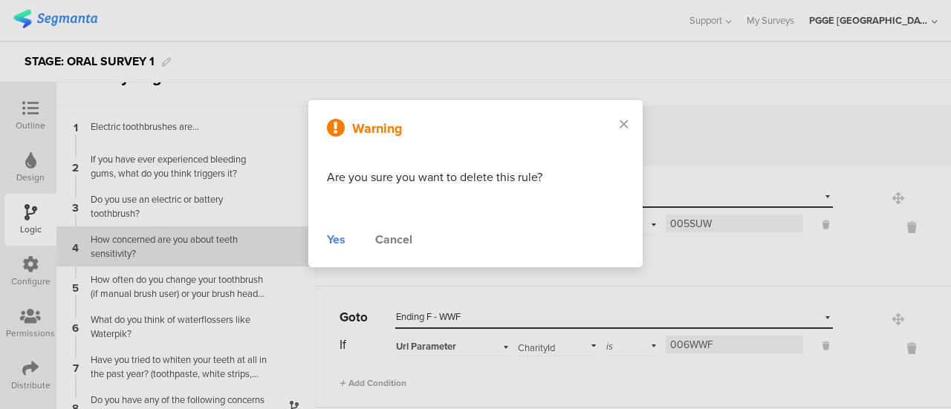
click at [334, 244] on div "Yes" at bounding box center [336, 240] width 19 height 18
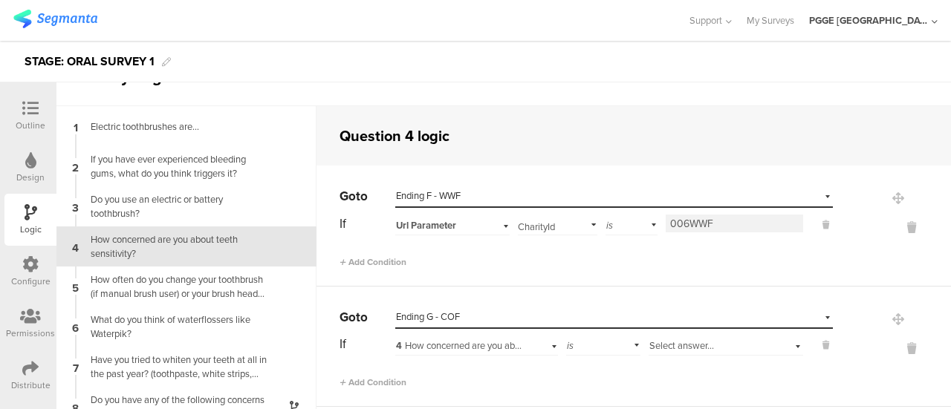
click at [738, 224] on input "006WWF" at bounding box center [733, 224] width 137 height 18
click at [296, 395] on div "8 Do you have any of the following concerns with your teeth? (Select all that a…" at bounding box center [186, 407] width 260 height 40
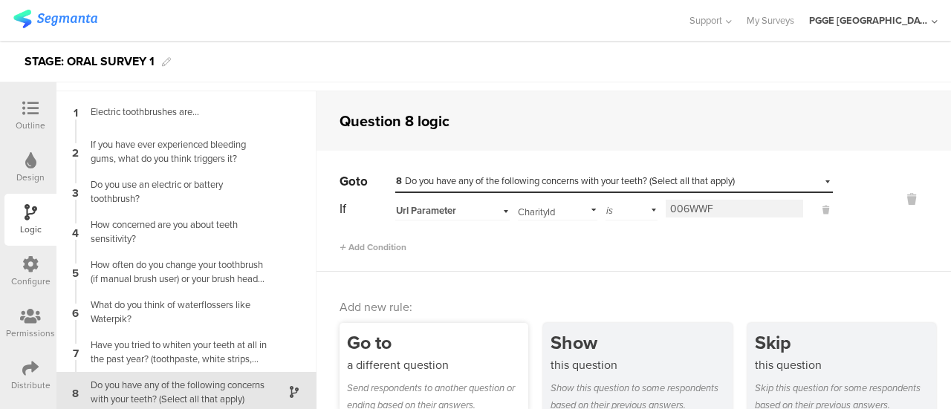
scroll to position [59, 0]
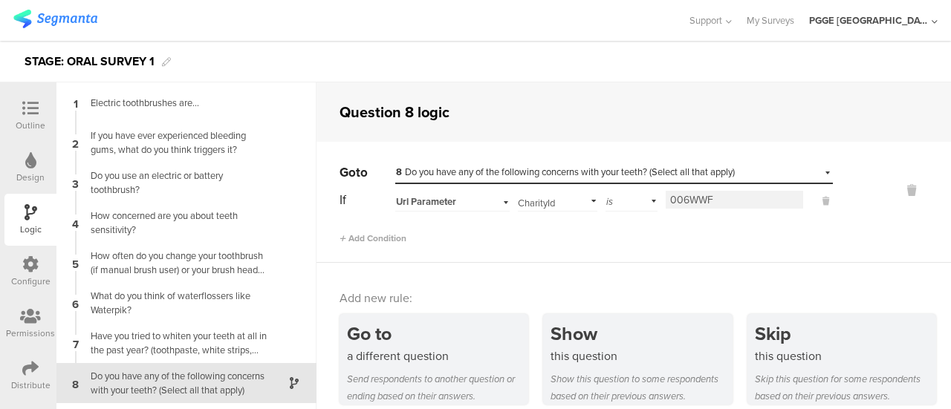
click at [640, 175] on span "8 Do you have any of the following concerns with your teeth? (Select all that a…" at bounding box center [565, 172] width 339 height 14
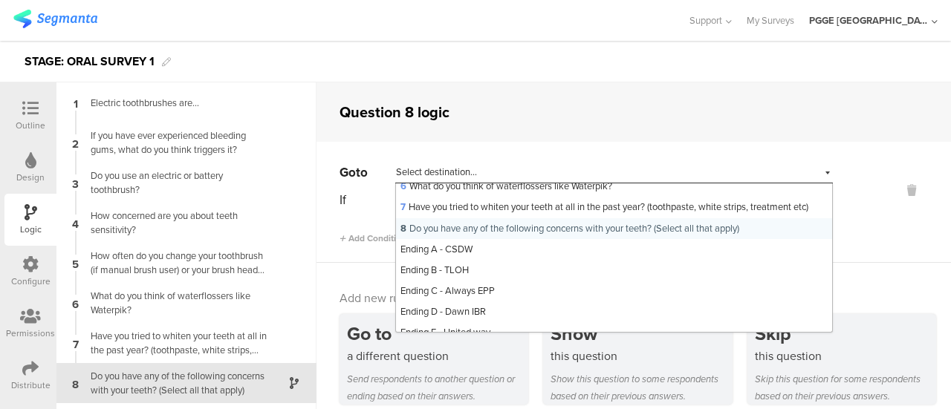
scroll to position [217, 0]
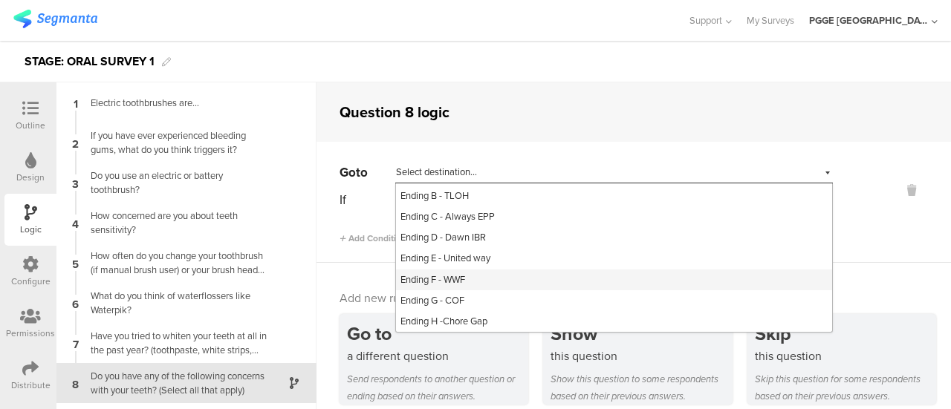
click at [465, 281] on span "Ending F - WWF" at bounding box center [432, 280] width 65 height 14
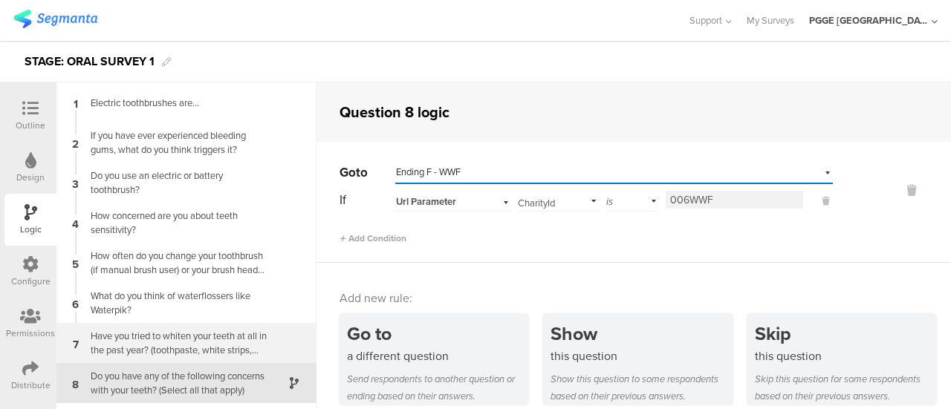
click at [229, 339] on div "Have you tried to whiten your teeth at all in the past year? (toothpaste, white…" at bounding box center [175, 343] width 186 height 28
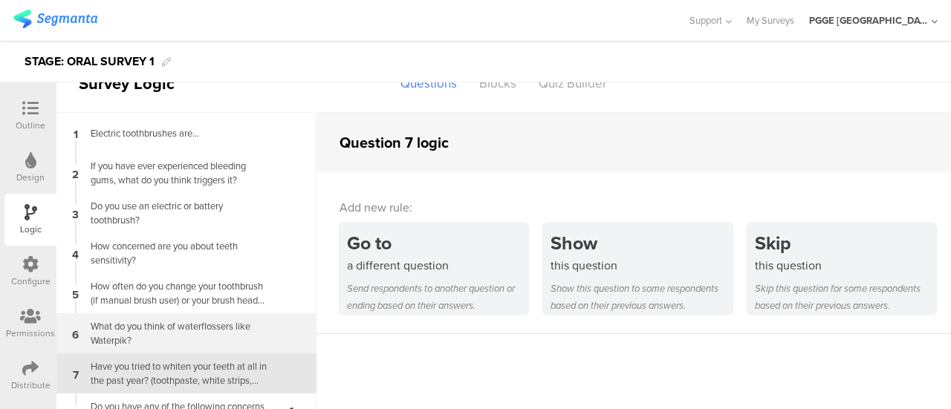
scroll to position [53, 0]
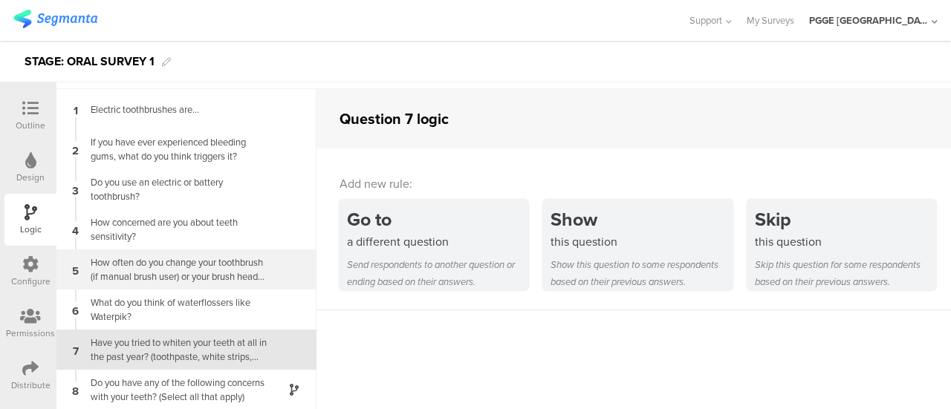
click at [235, 268] on div "How often do you change your toothbrush (if manual brush user) or your brush he…" at bounding box center [175, 269] width 186 height 28
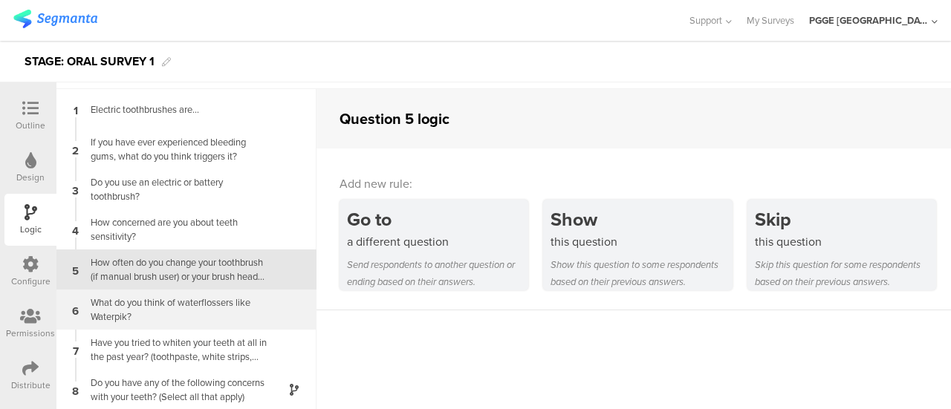
click at [231, 308] on div "What do you think of waterflossers like Waterpik?" at bounding box center [175, 310] width 186 height 28
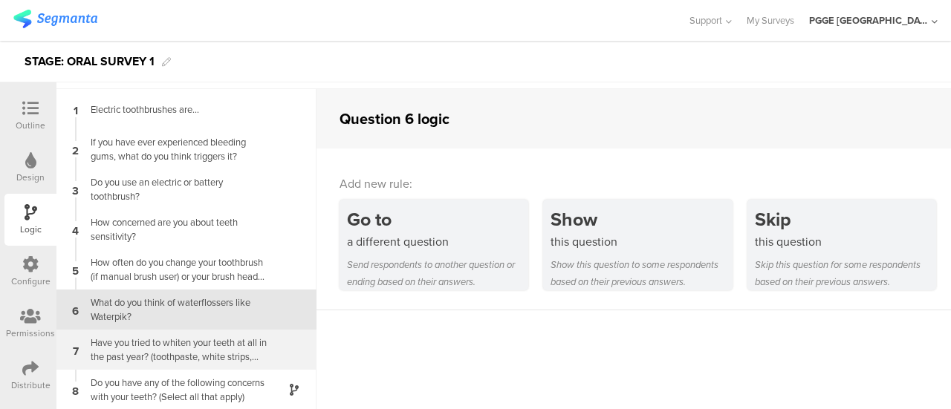
click at [214, 342] on div "Have you tried to whiten your teeth at all in the past year? (toothpaste, white…" at bounding box center [175, 350] width 186 height 28
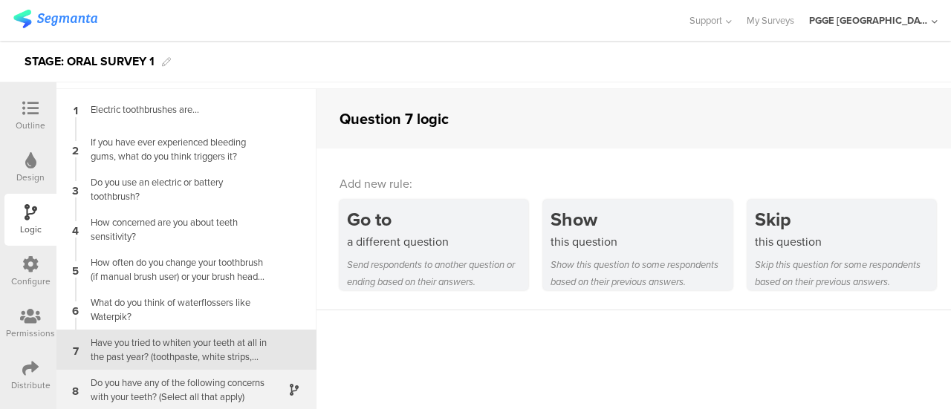
click at [219, 371] on div "8 Do you have any of the following concerns with your teeth? (Select all that a…" at bounding box center [186, 390] width 260 height 40
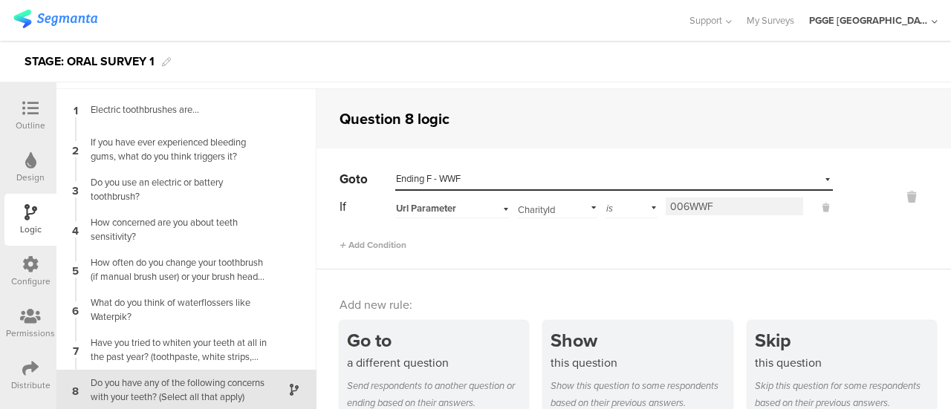
scroll to position [59, 0]
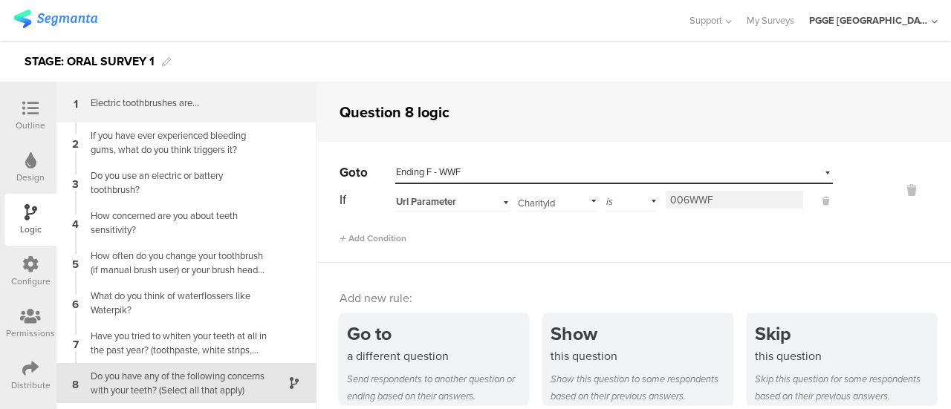
click at [212, 99] on div "Electric toothbrushes are…" at bounding box center [175, 103] width 186 height 14
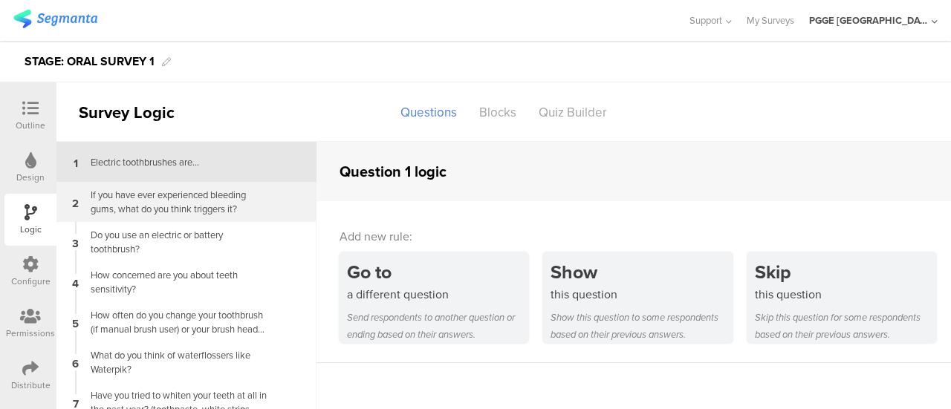
click at [224, 217] on div "2 If you have ever experienced bleeding gums, what do you think triggers it?" at bounding box center [186, 202] width 260 height 40
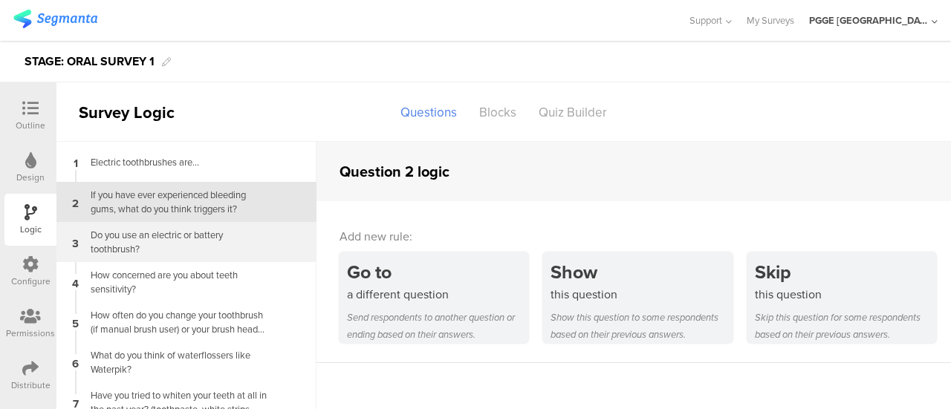
click at [220, 238] on div "Do you use an electric or battery toothbrush?" at bounding box center [175, 242] width 186 height 28
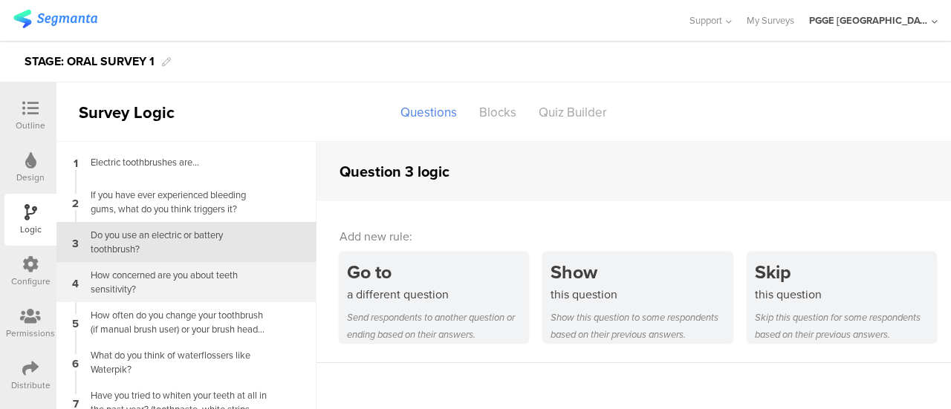
click at [187, 276] on div "How concerned are you about teeth sensitivity?" at bounding box center [175, 282] width 186 height 28
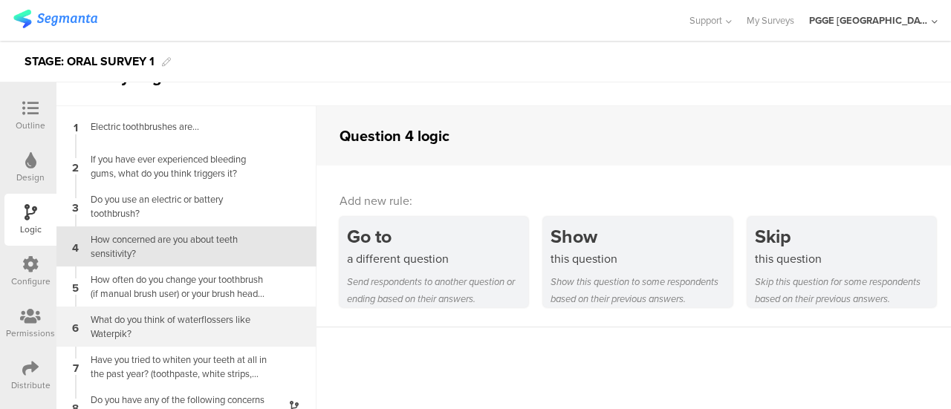
click at [175, 314] on div "What do you think of waterflossers like Waterpik?" at bounding box center [175, 327] width 186 height 28
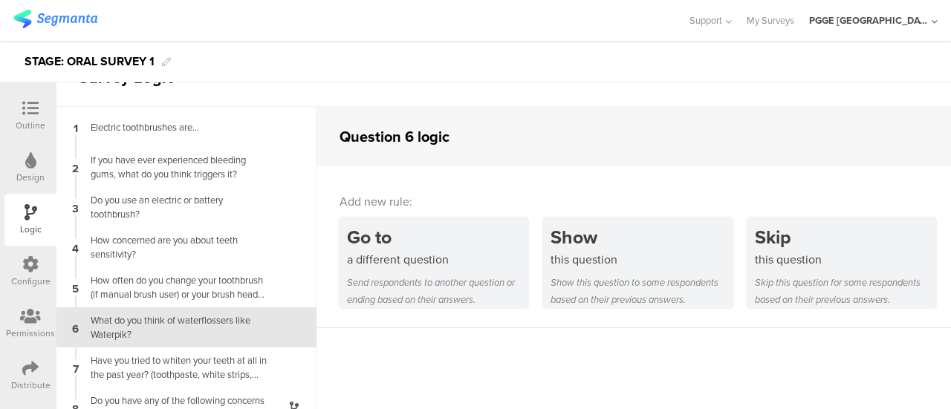
scroll to position [53, 0]
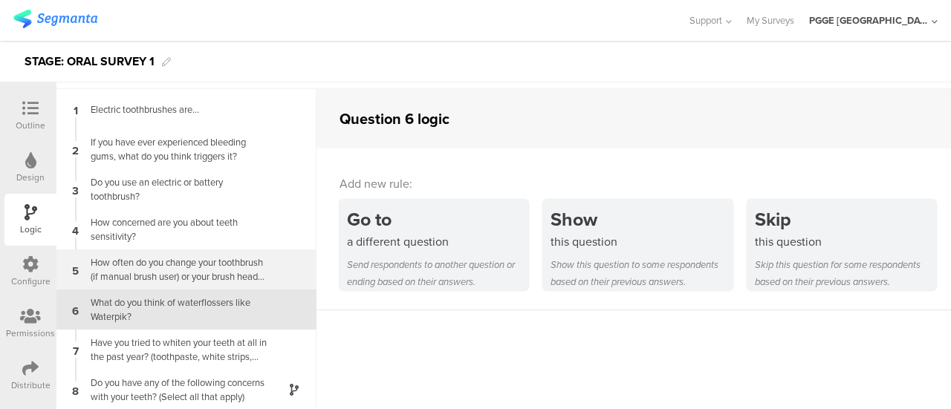
click at [209, 273] on div "How often do you change your toothbrush (if manual brush user) or your brush he…" at bounding box center [175, 269] width 186 height 28
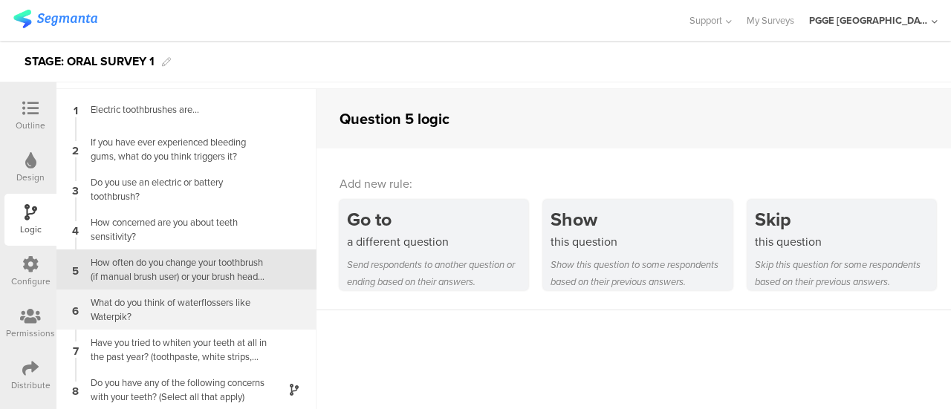
click at [207, 309] on div "What do you think of waterflossers like Waterpik?" at bounding box center [175, 310] width 186 height 28
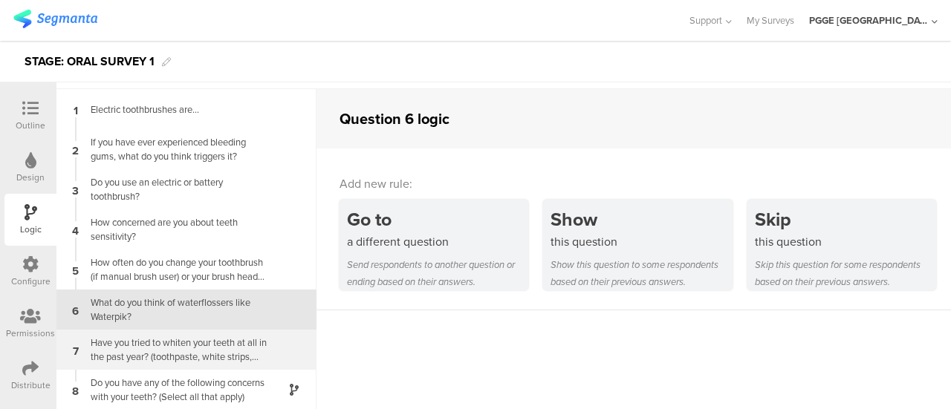
click at [208, 337] on div "Have you tried to whiten your teeth at all in the past year? (toothpaste, white…" at bounding box center [175, 350] width 186 height 28
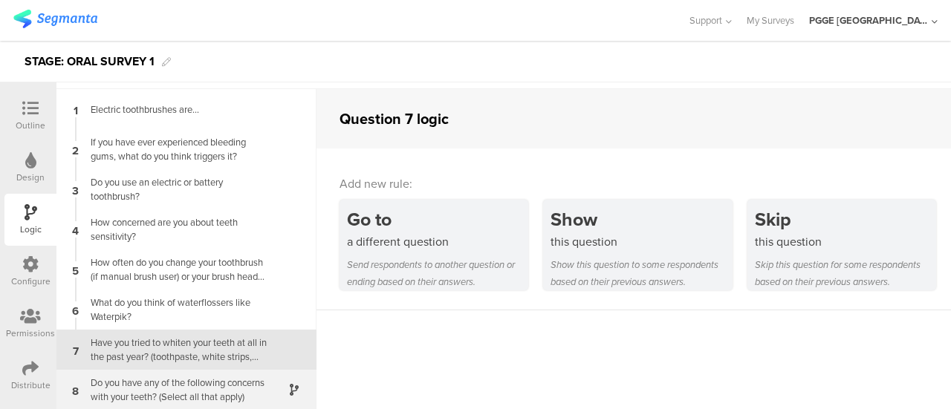
drag, startPoint x: 208, startPoint y: 338, endPoint x: 201, endPoint y: 385, distance: 48.0
click at [201, 385] on div "Do you have any of the following concerns with your teeth? (Select all that app…" at bounding box center [175, 390] width 186 height 28
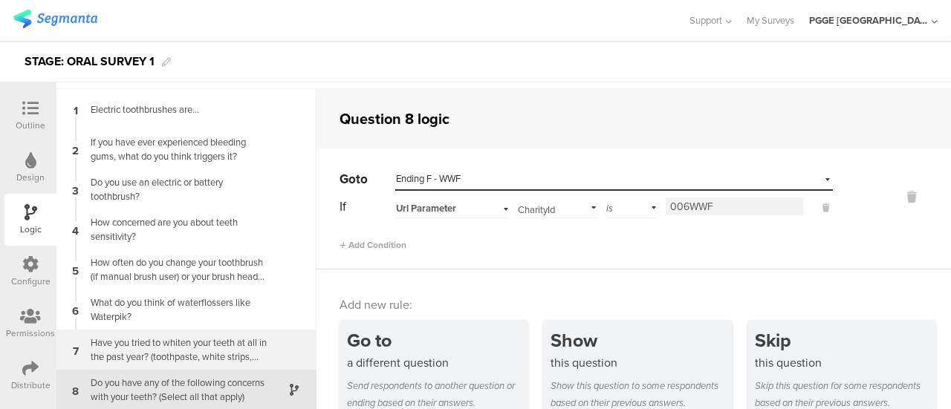
scroll to position [59, 0]
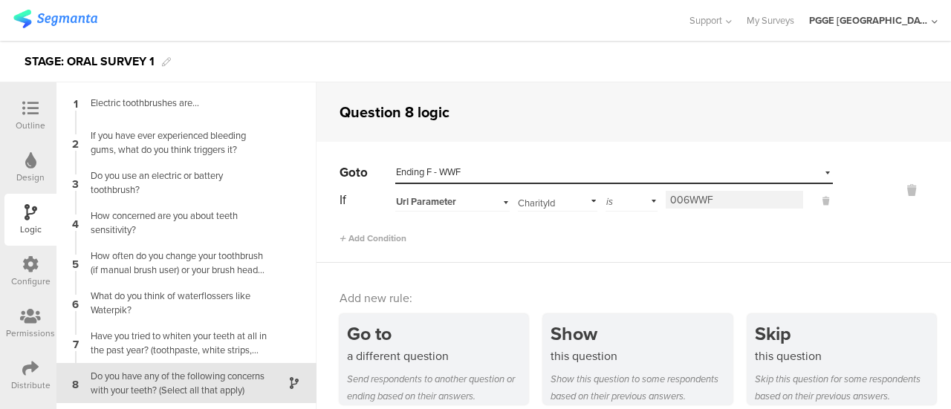
click at [39, 108] on div at bounding box center [31, 109] width 30 height 19
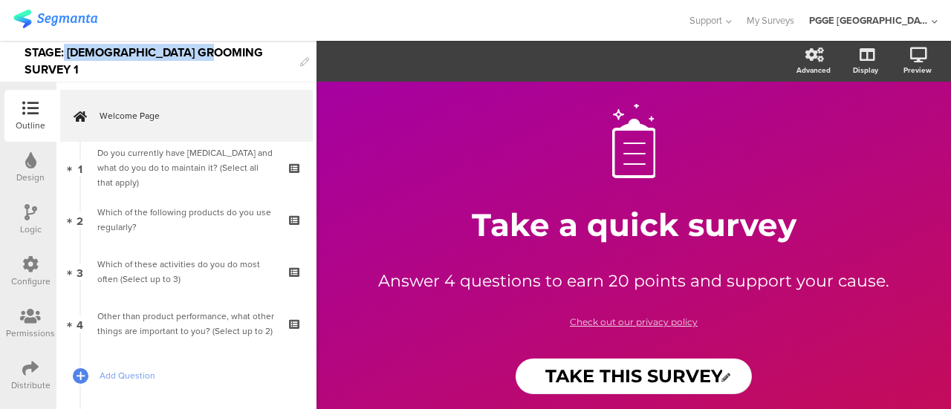
drag, startPoint x: 67, startPoint y: 57, endPoint x: 218, endPoint y: 56, distance: 151.5
click at [218, 56] on div "STAGE: [DEMOGRAPHIC_DATA] GROOMING SURVEY 1" at bounding box center [159, 61] width 268 height 41
